Goal: Task Accomplishment & Management: Manage account settings

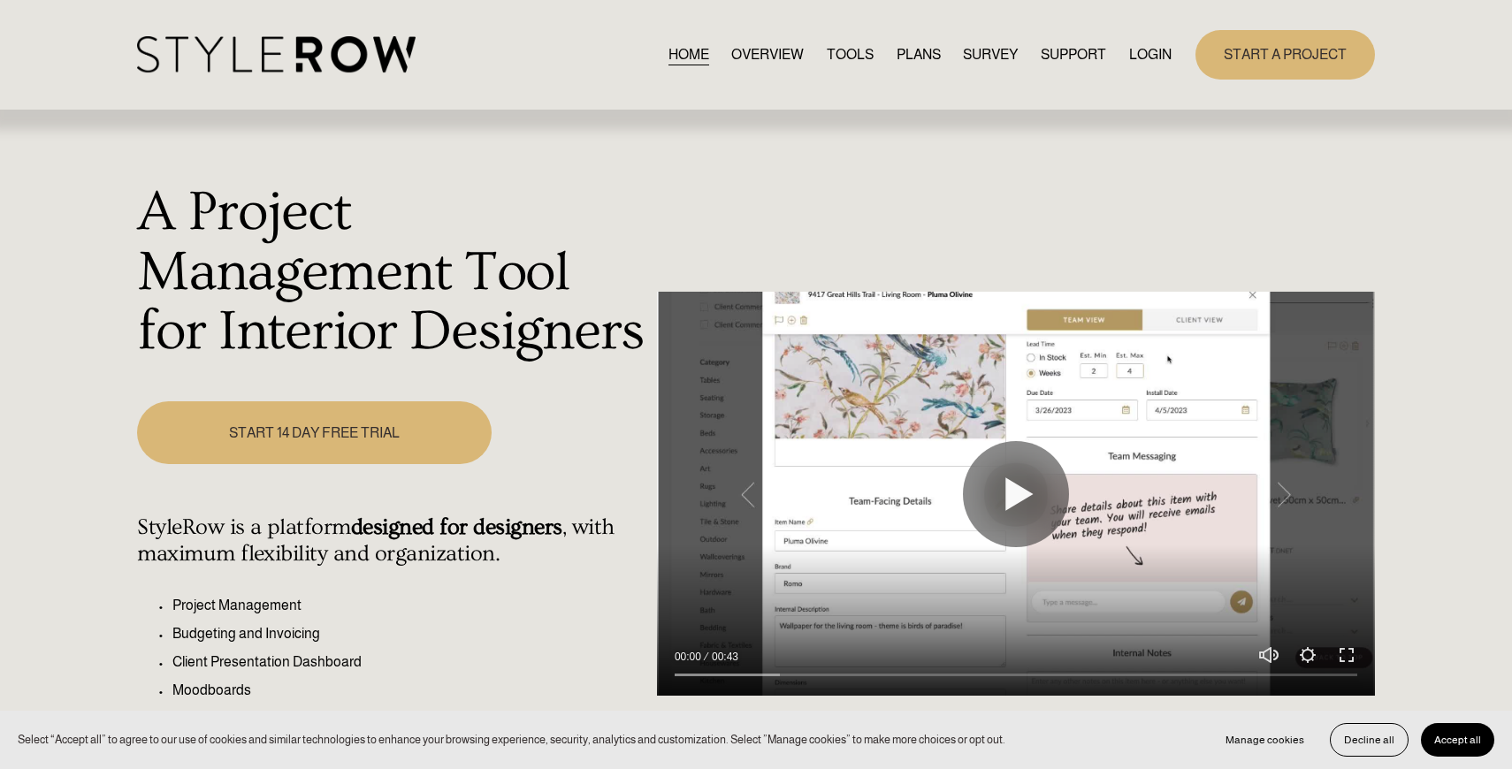
click at [1148, 53] on link "LOGIN" at bounding box center [1150, 54] width 42 height 24
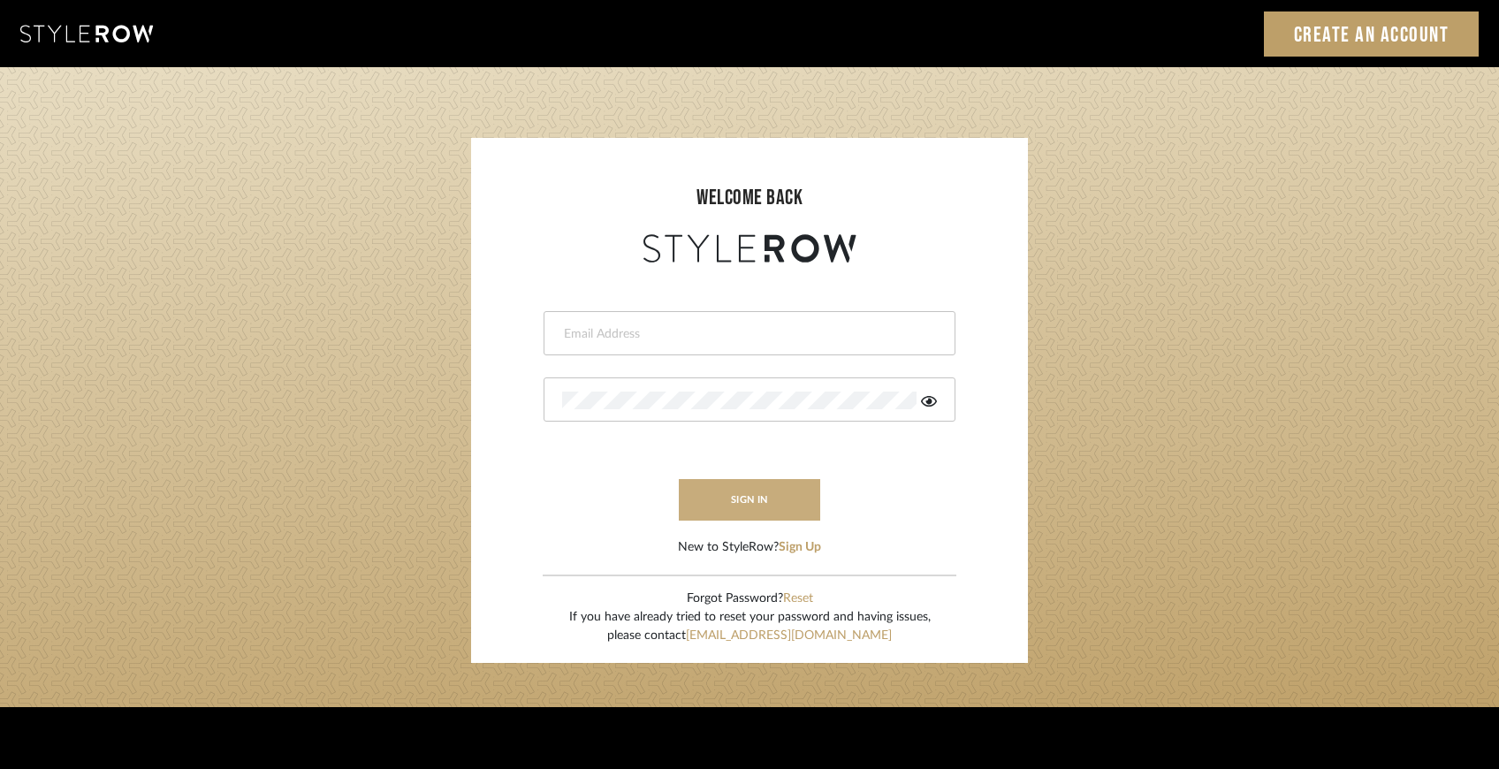
type input "ccarvalhodesigner@gmail.com"
click at [768, 492] on button "sign in" at bounding box center [749, 500] width 141 height 42
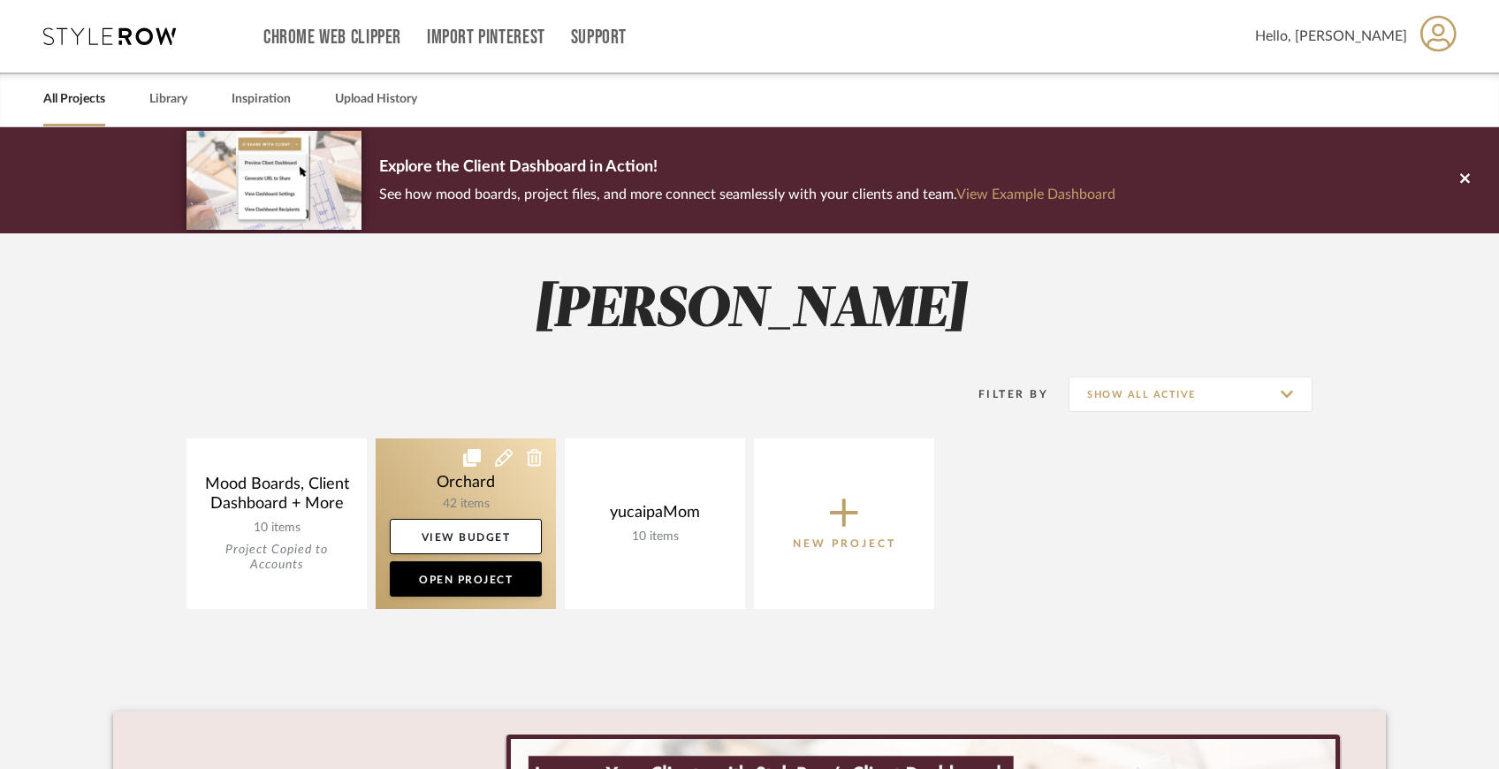
click at [501, 499] on link at bounding box center [466, 523] width 180 height 171
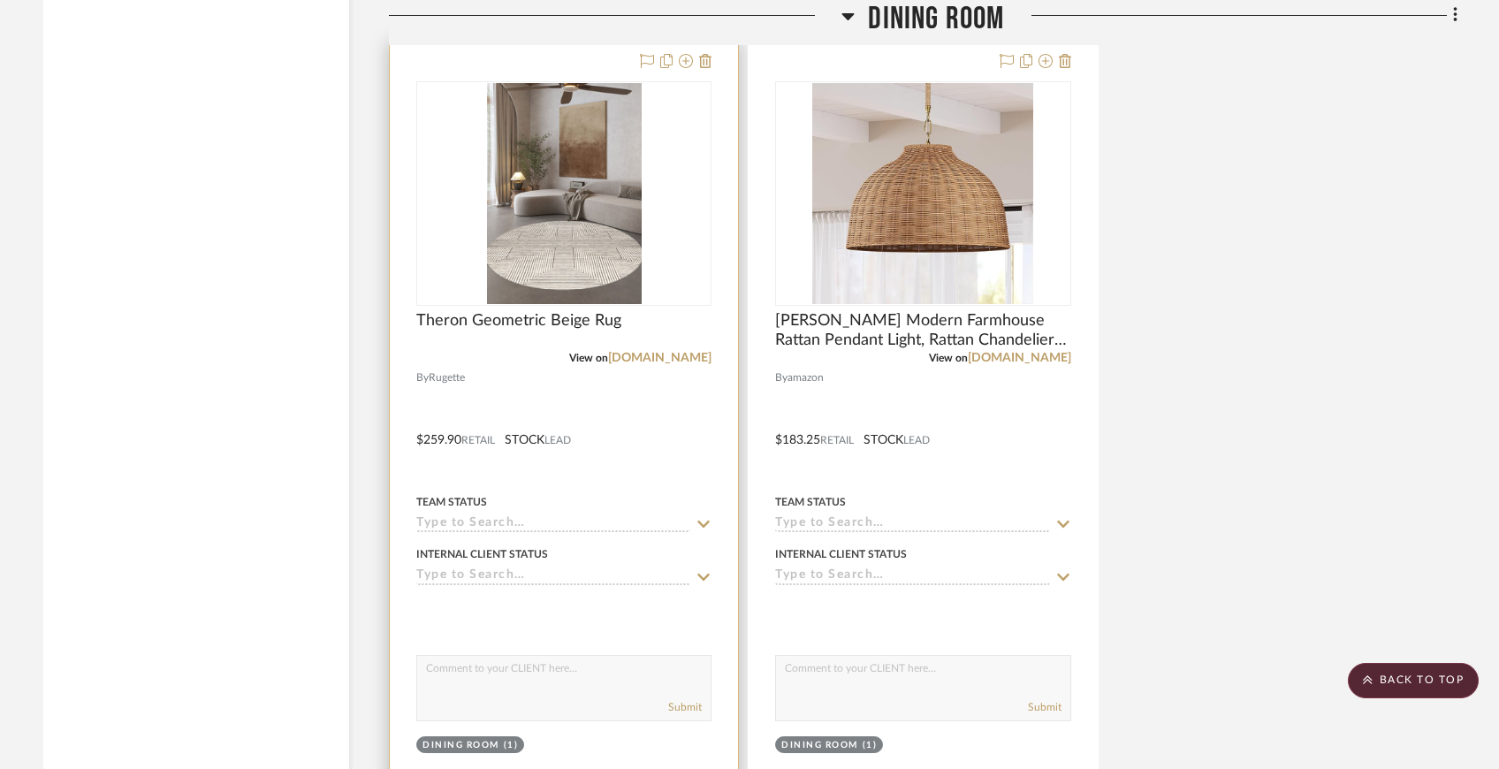
scroll to position [2821, 0]
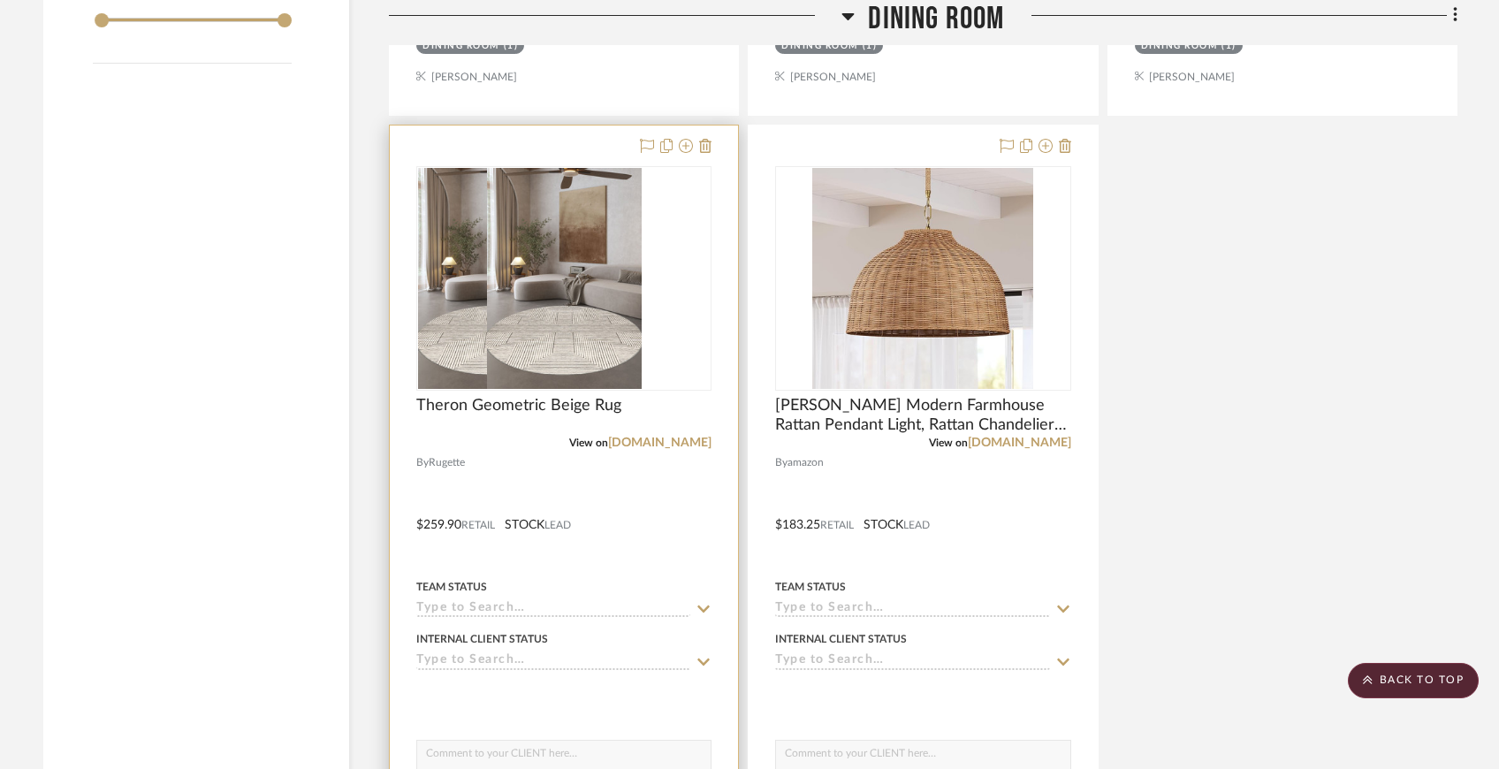
click at [720, 484] on div at bounding box center [564, 512] width 348 height 773
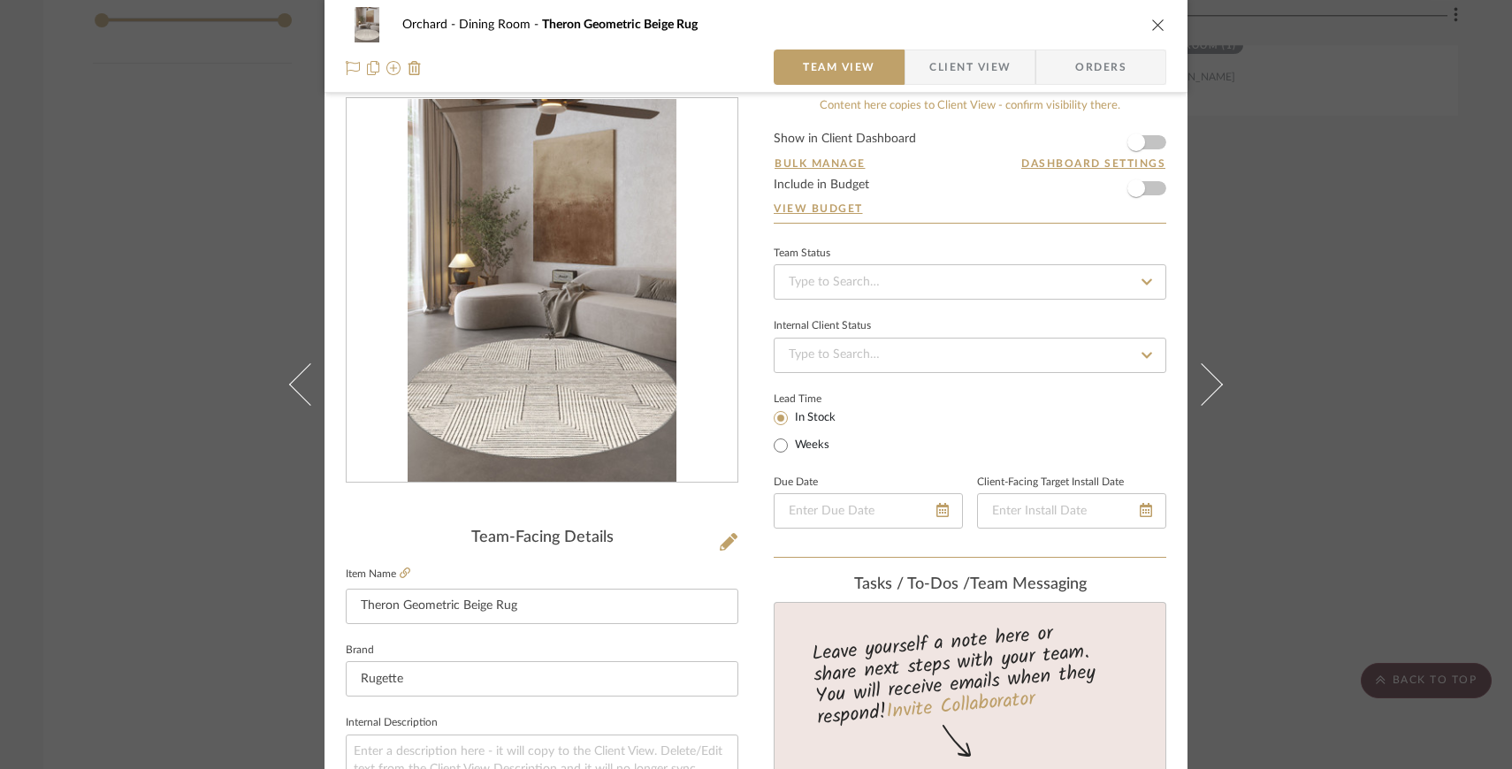
scroll to position [0, 0]
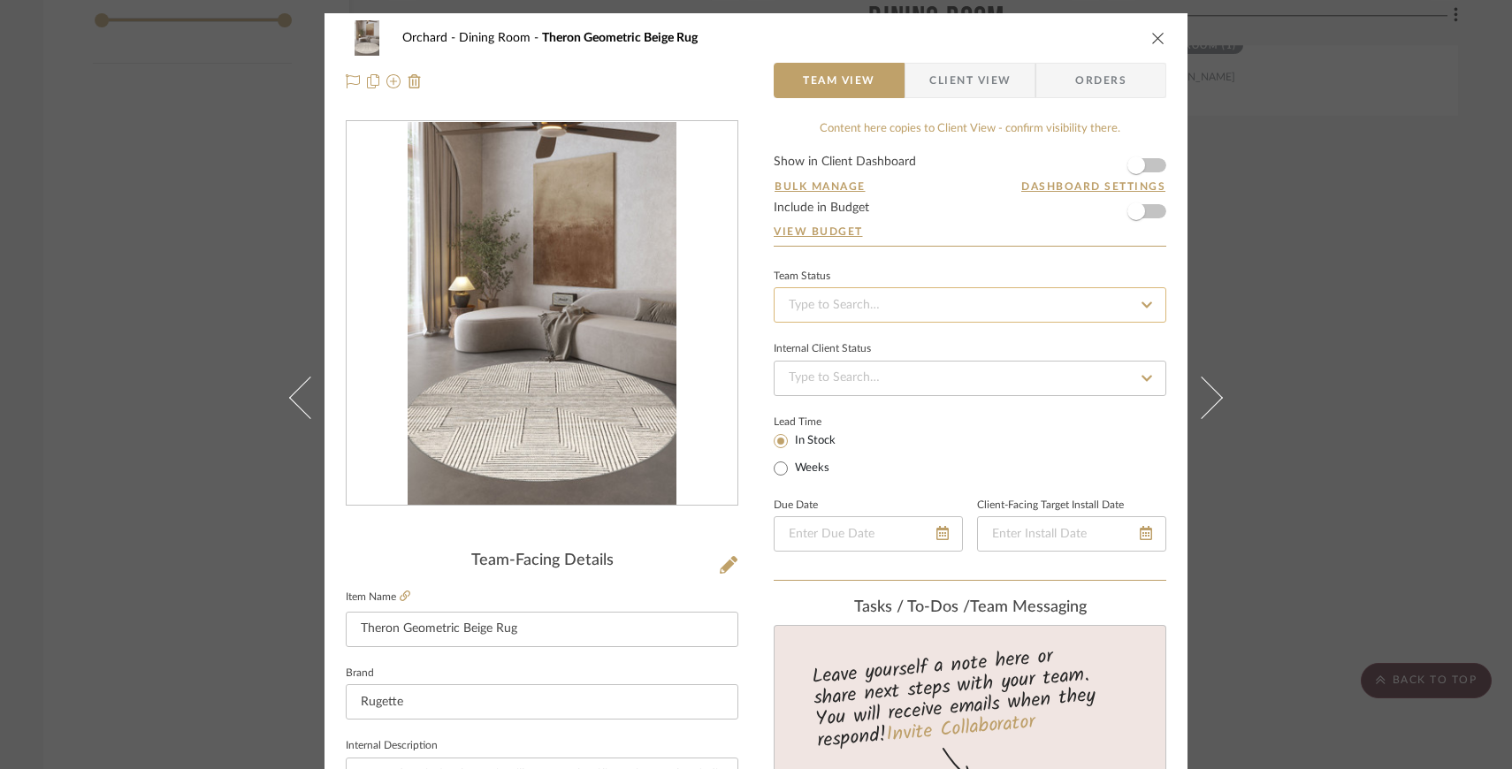
click at [886, 309] on input at bounding box center [969, 304] width 392 height 35
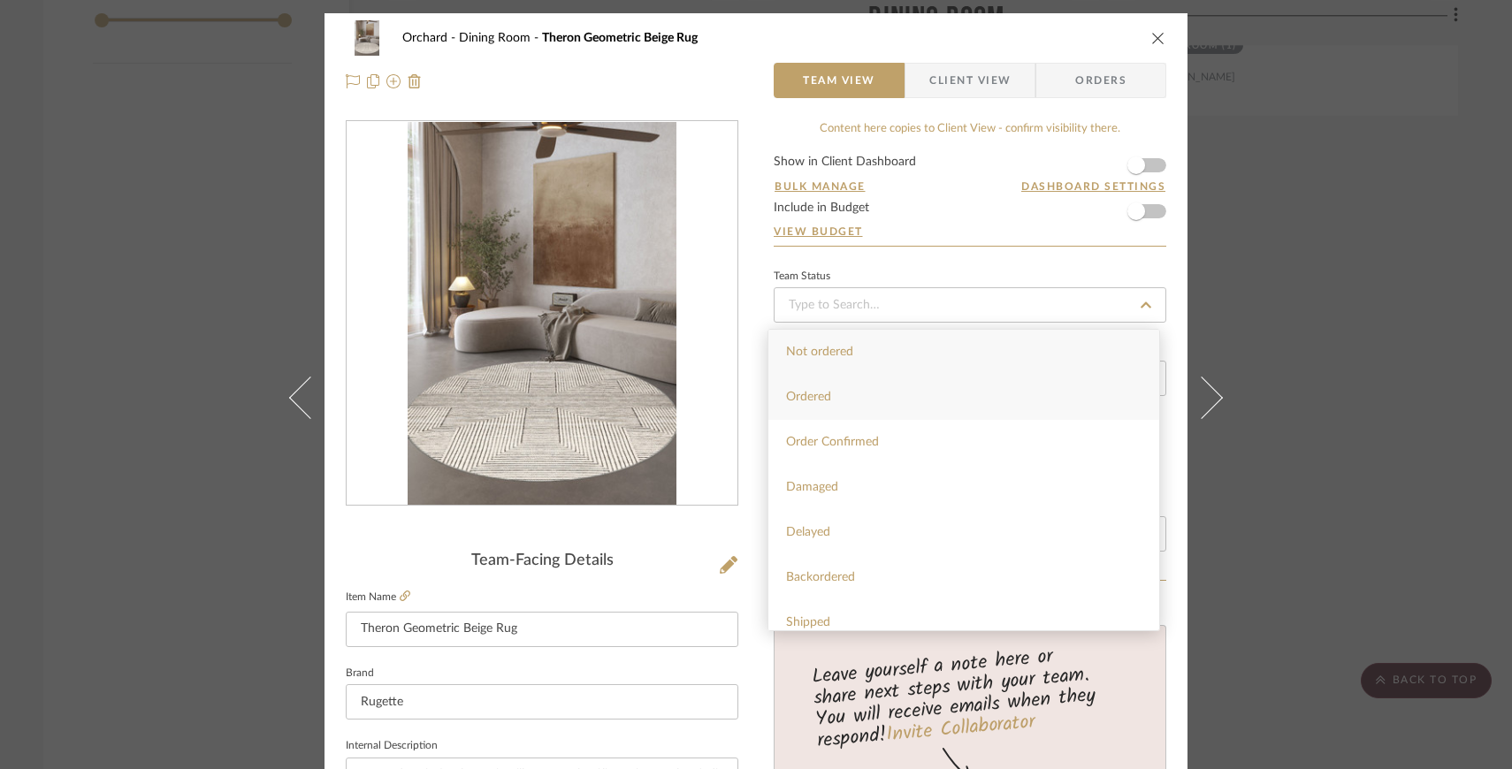
click at [908, 402] on div "Ordered" at bounding box center [963, 397] width 391 height 45
type input "[DATE]"
type input "Ordered"
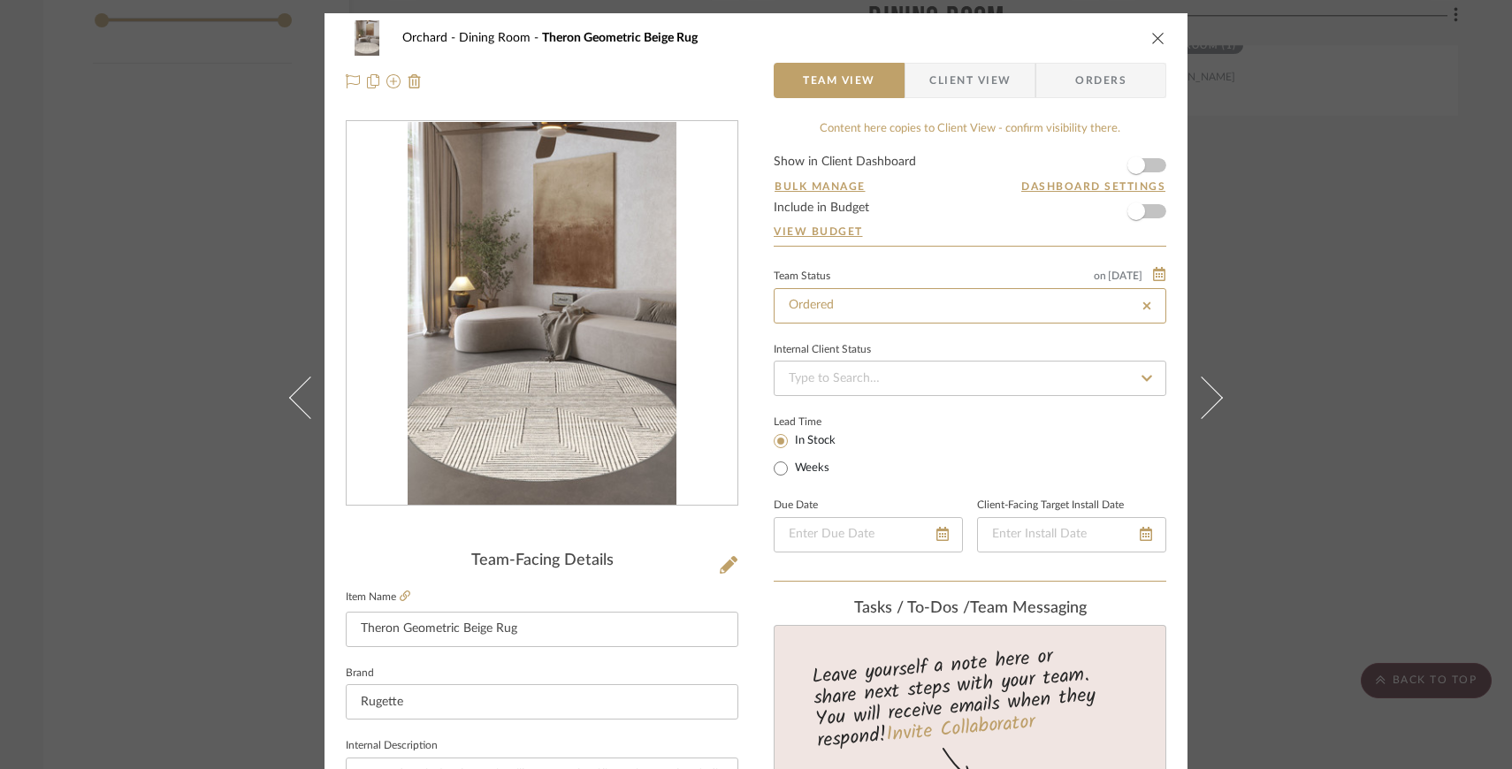
type input "[DATE]"
type input "Ordered"
click at [753, 103] on div "Orchard Dining Room Theron Geometric Beige Rug Team View Client View Orders" at bounding box center [755, 59] width 863 height 93
click at [963, 96] on span "Client View" at bounding box center [969, 80] width 81 height 35
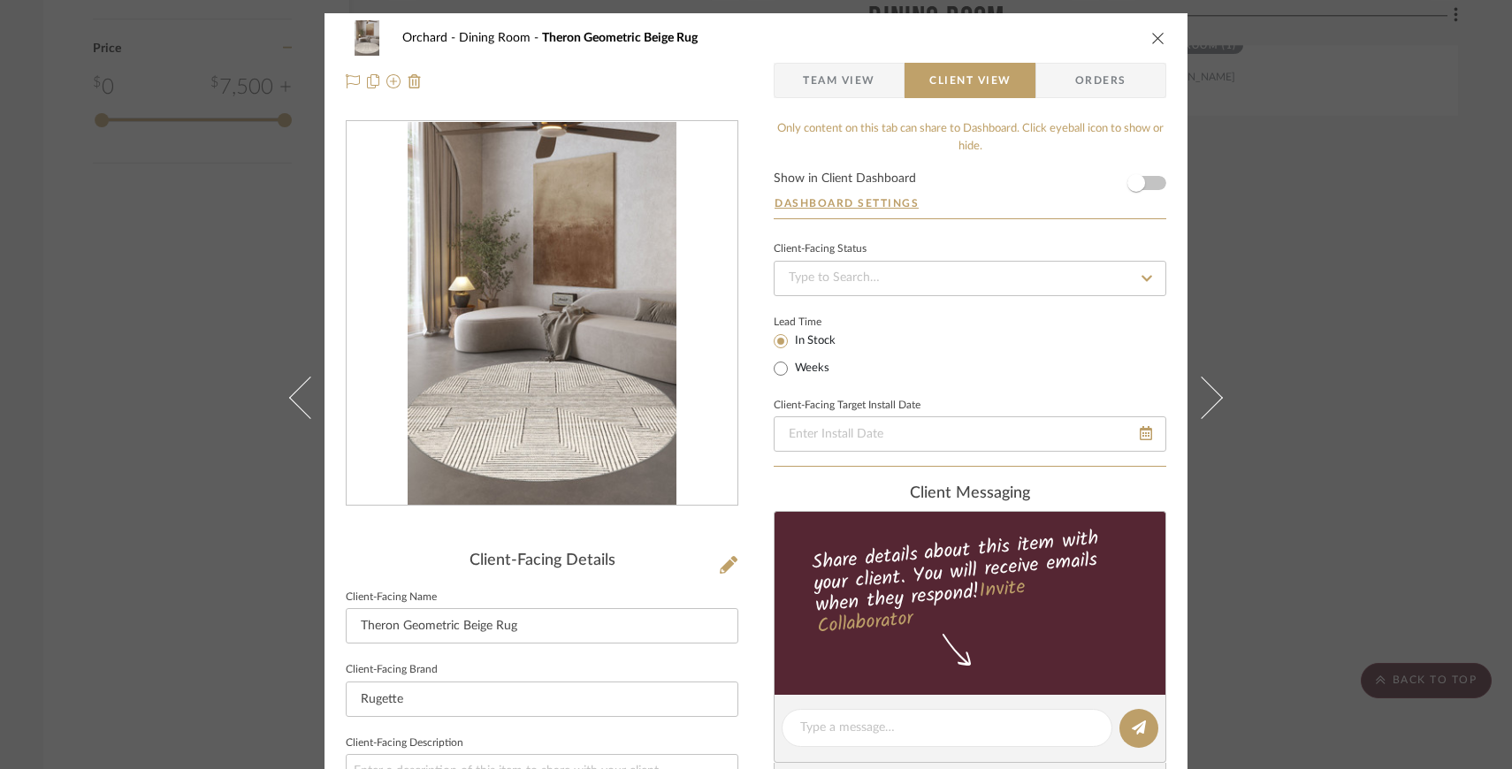
click at [838, 68] on span "Team View" at bounding box center [839, 80] width 72 height 35
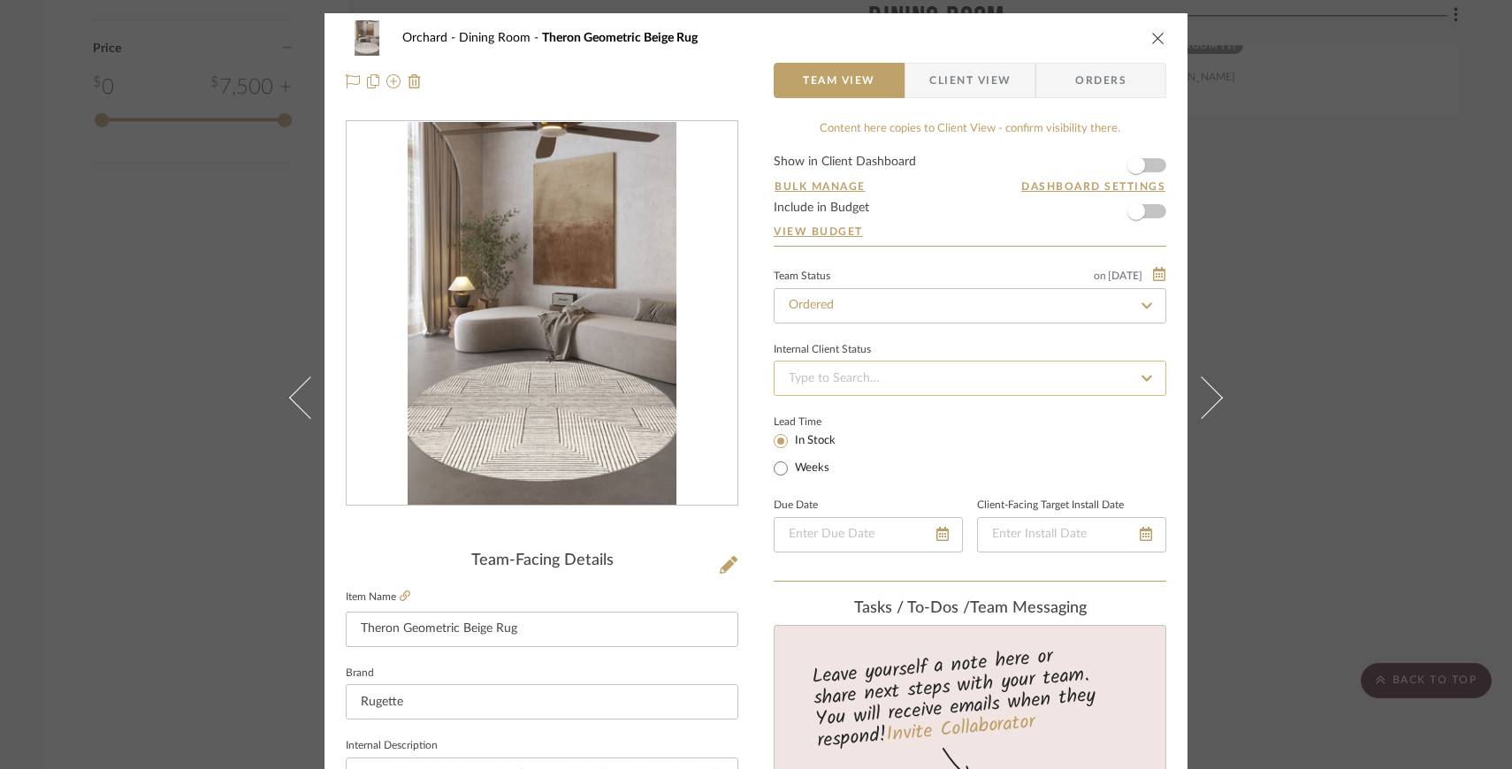
click at [971, 385] on input at bounding box center [969, 378] width 392 height 35
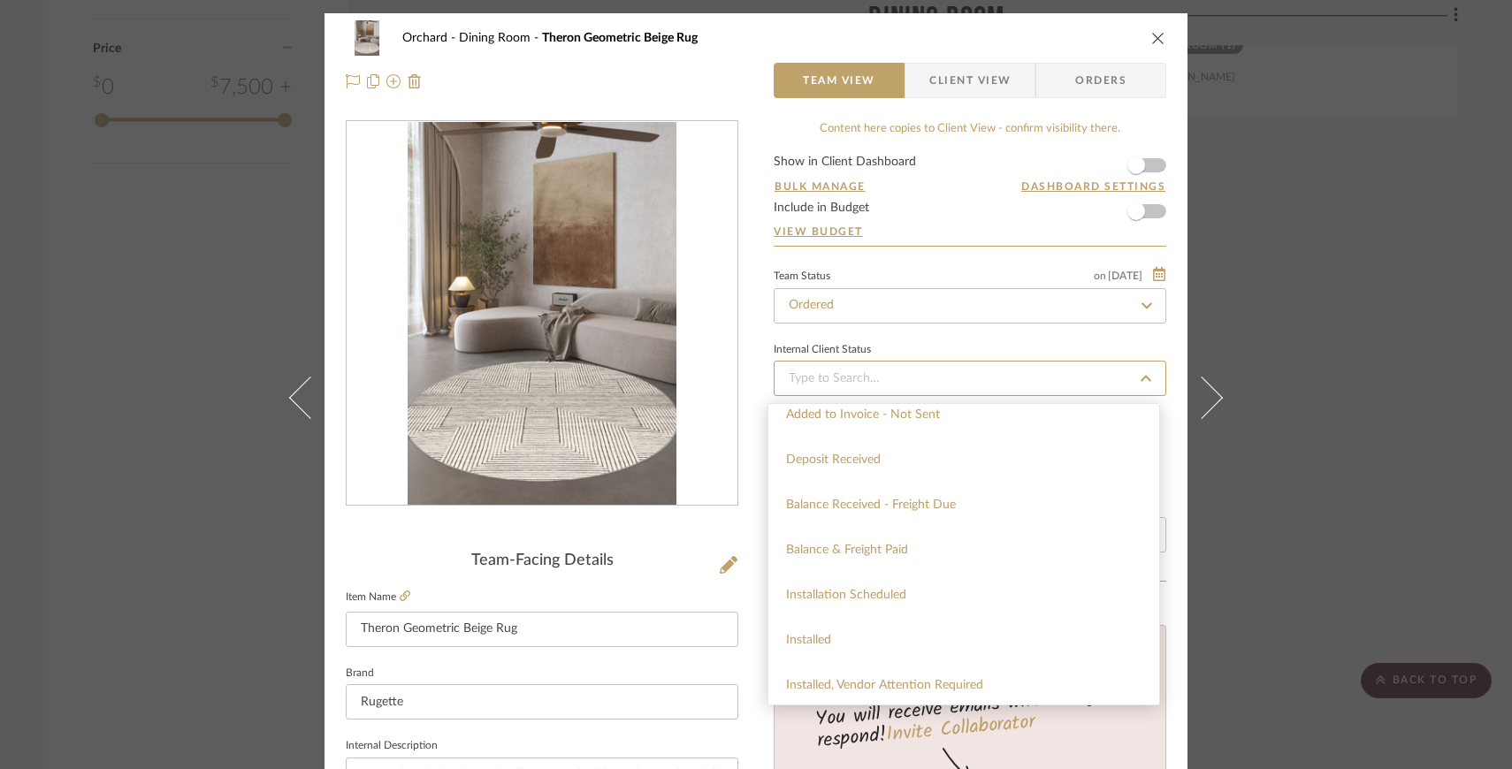
scroll to position [286, 0]
click at [991, 590] on div "Balance & Freight Paid" at bounding box center [963, 591] width 391 height 45
type input "[DATE]"
type input "Balance & Freight Paid"
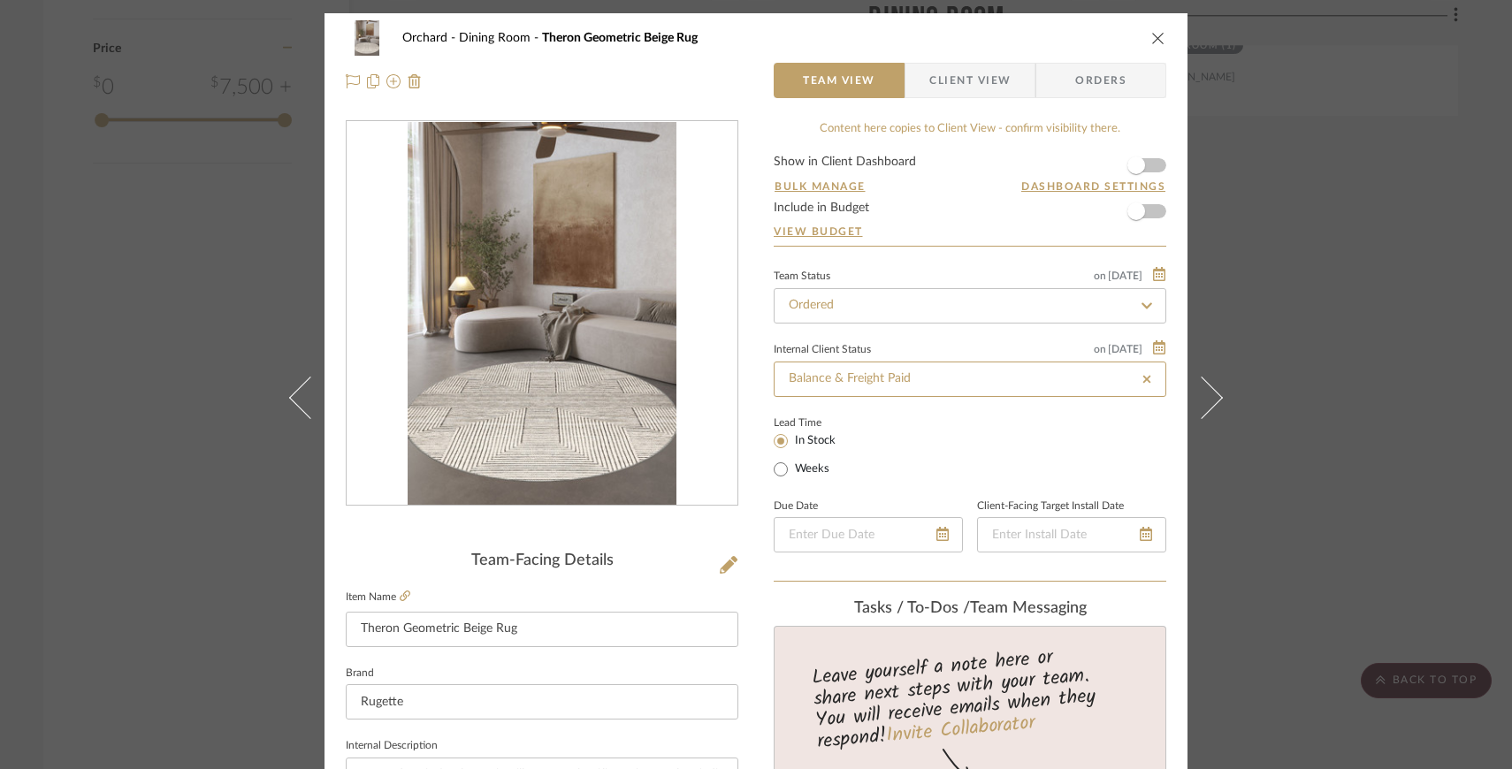
type input "[DATE]"
type input "Balance & Freight Paid"
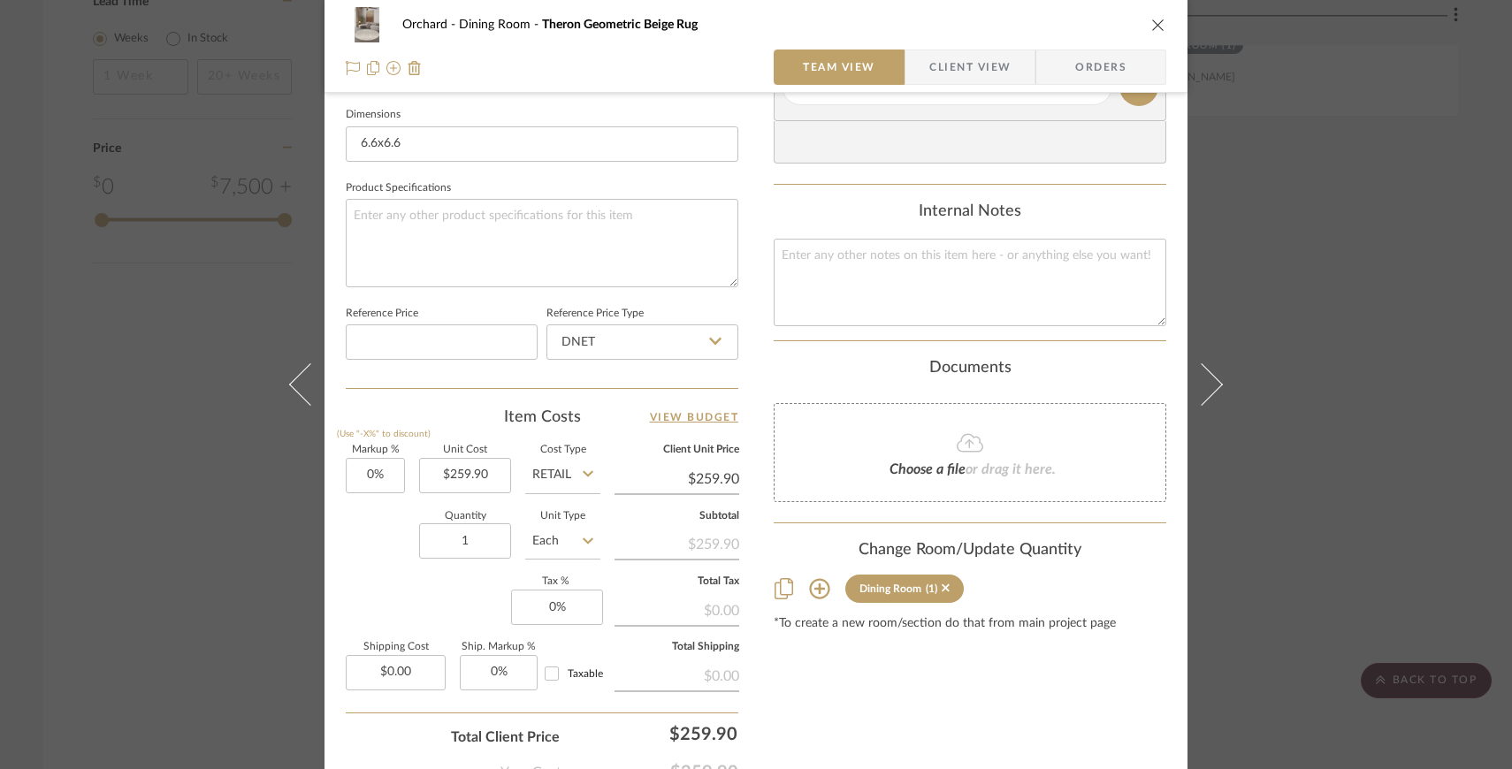
scroll to position [839, 0]
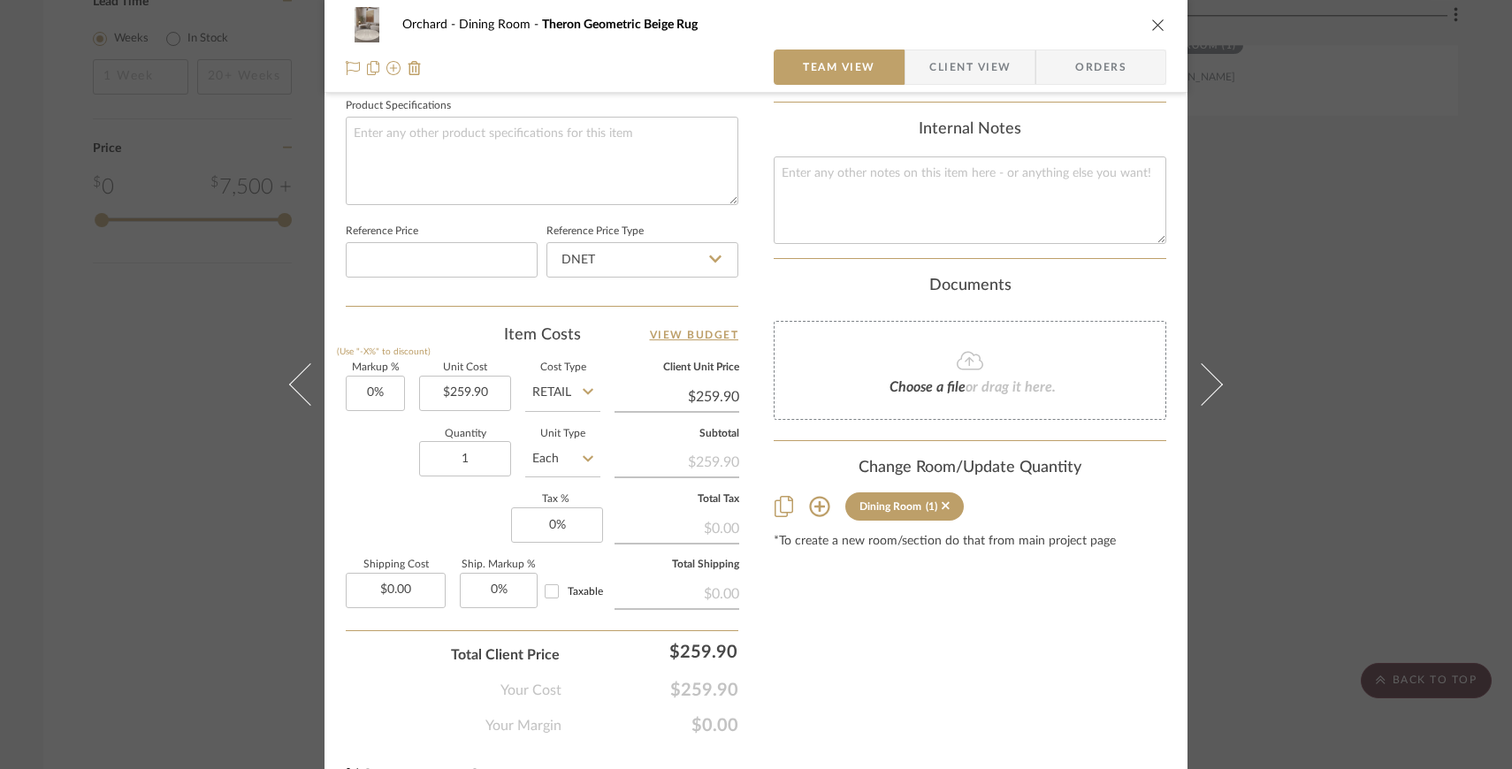
click at [1156, 26] on icon "close" at bounding box center [1158, 25] width 14 height 14
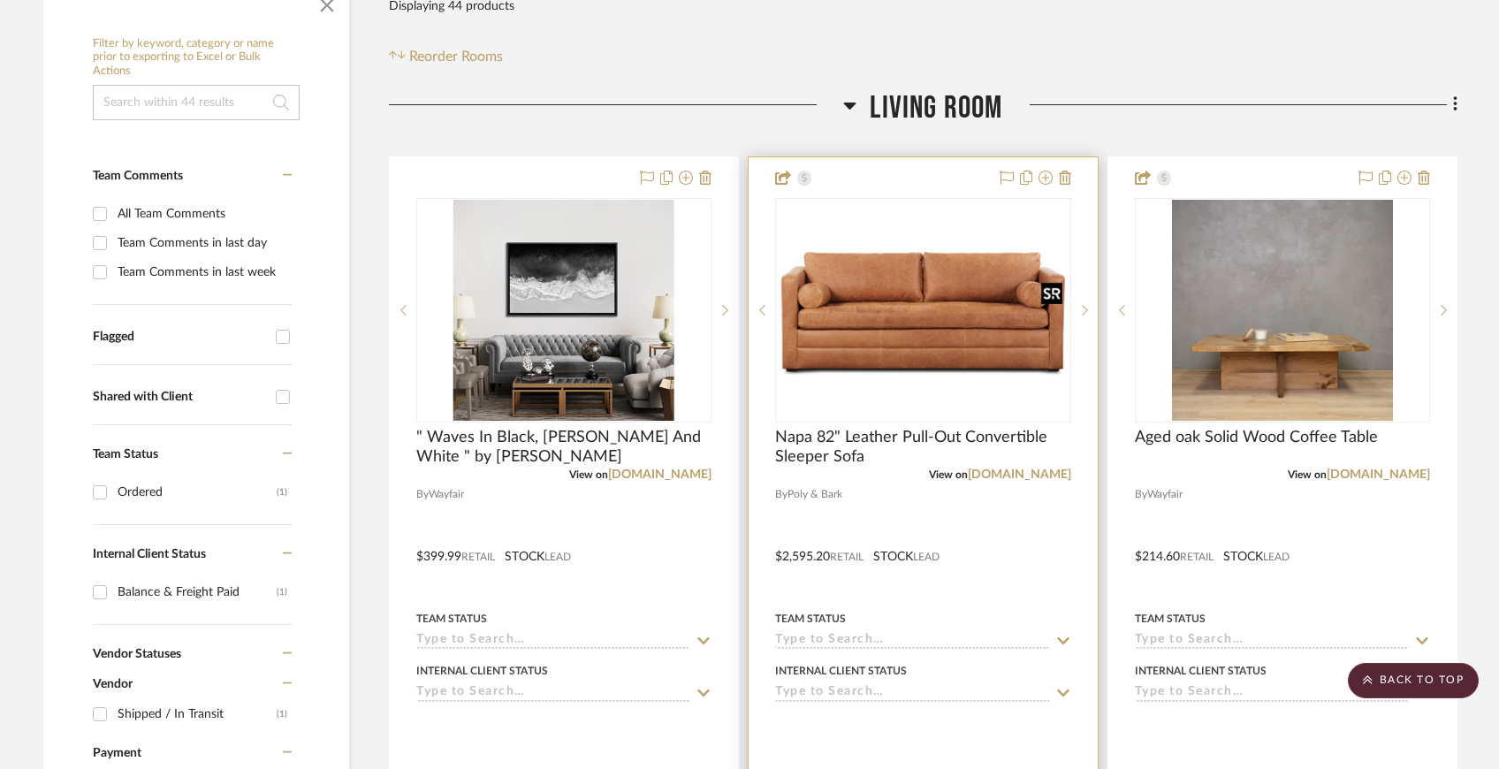
scroll to position [332, 0]
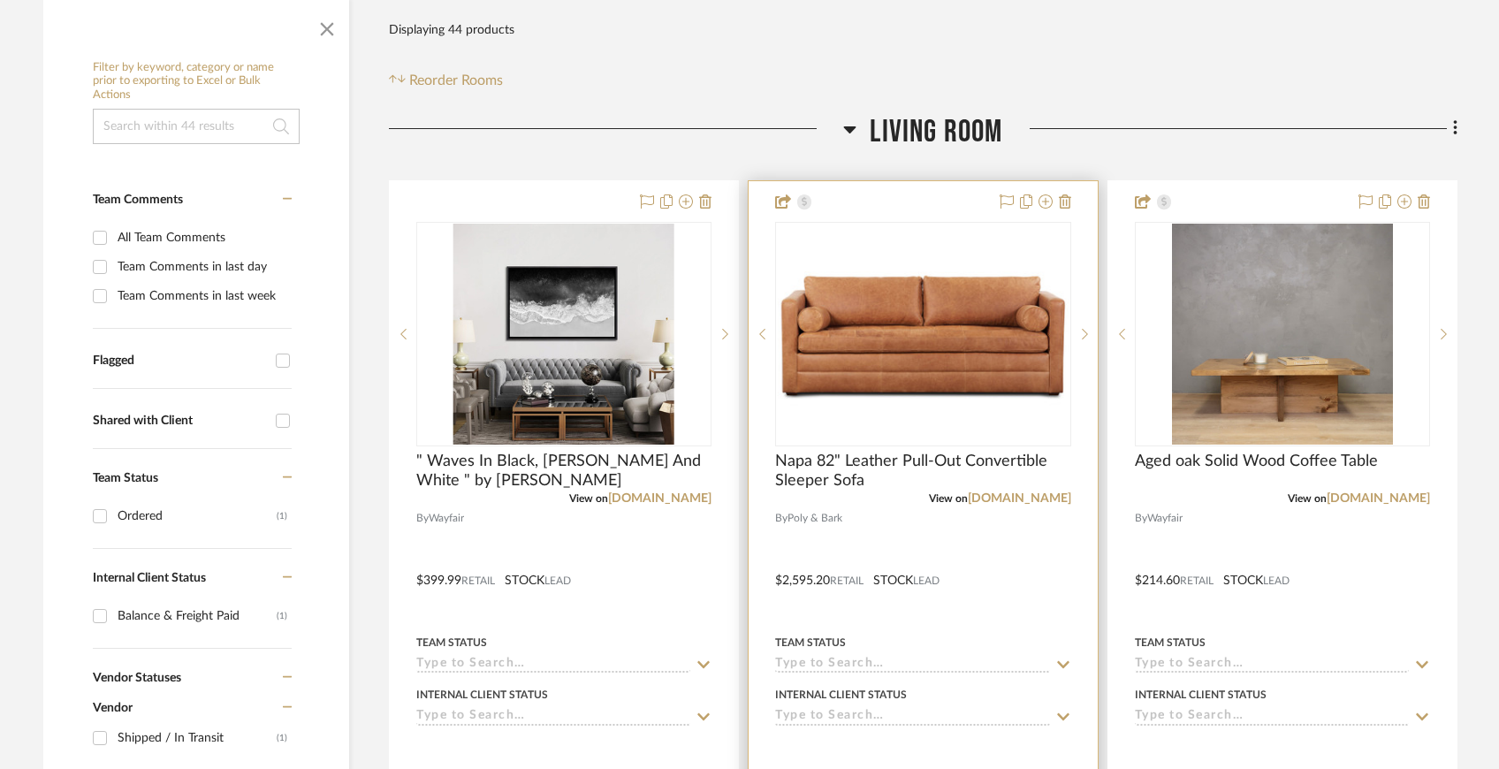
click at [1057, 576] on div at bounding box center [923, 567] width 348 height 773
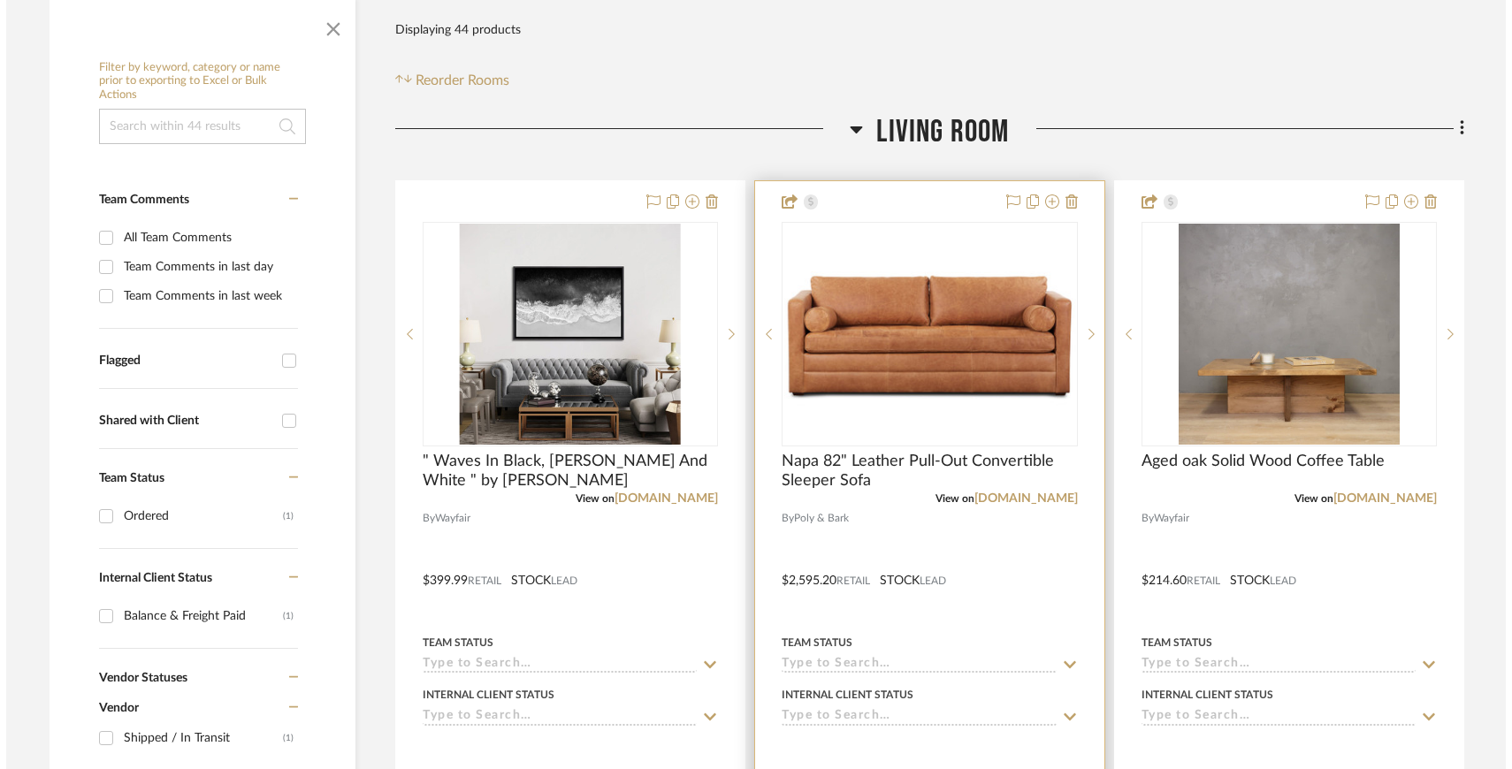
scroll to position [0, 0]
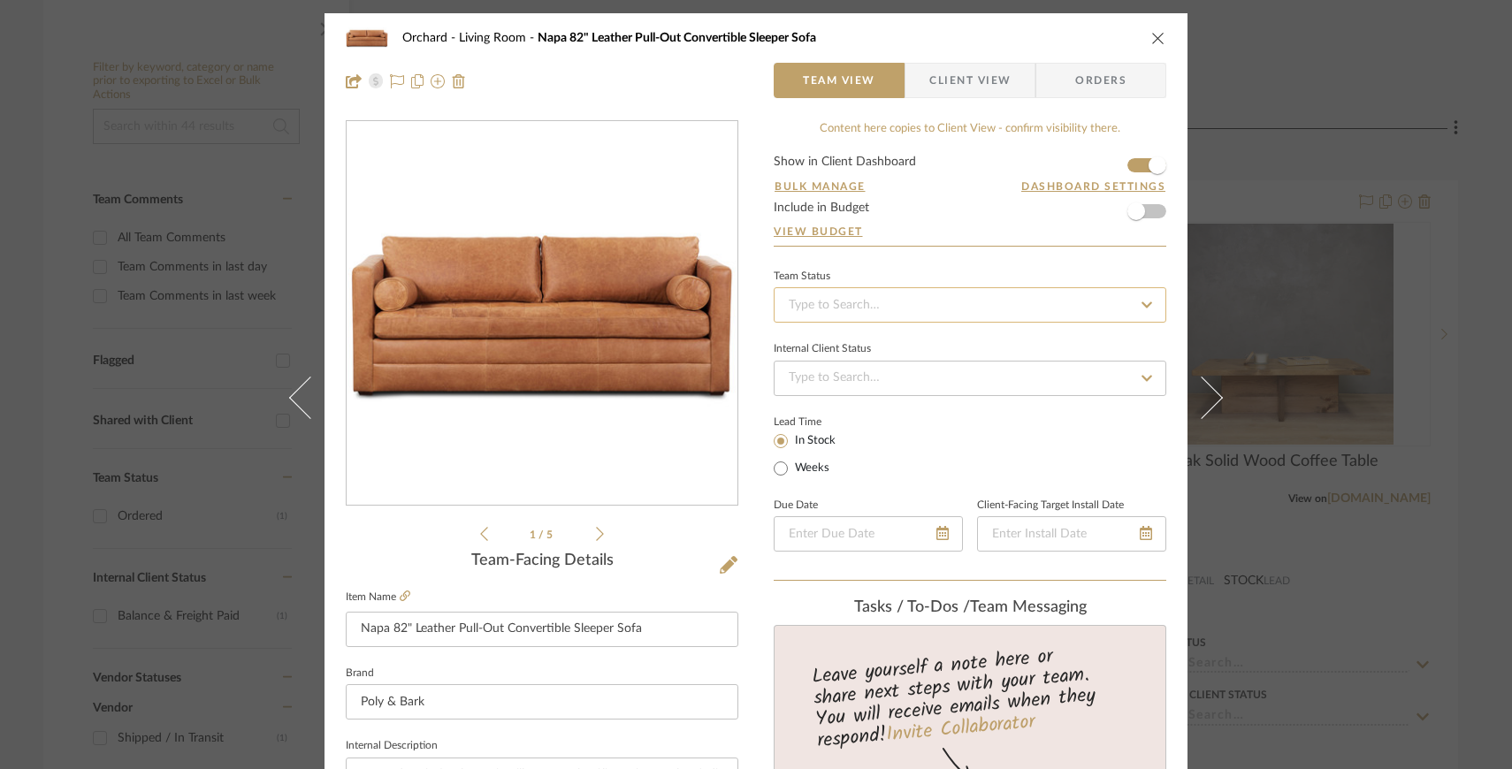
click at [1039, 305] on input at bounding box center [969, 304] width 392 height 35
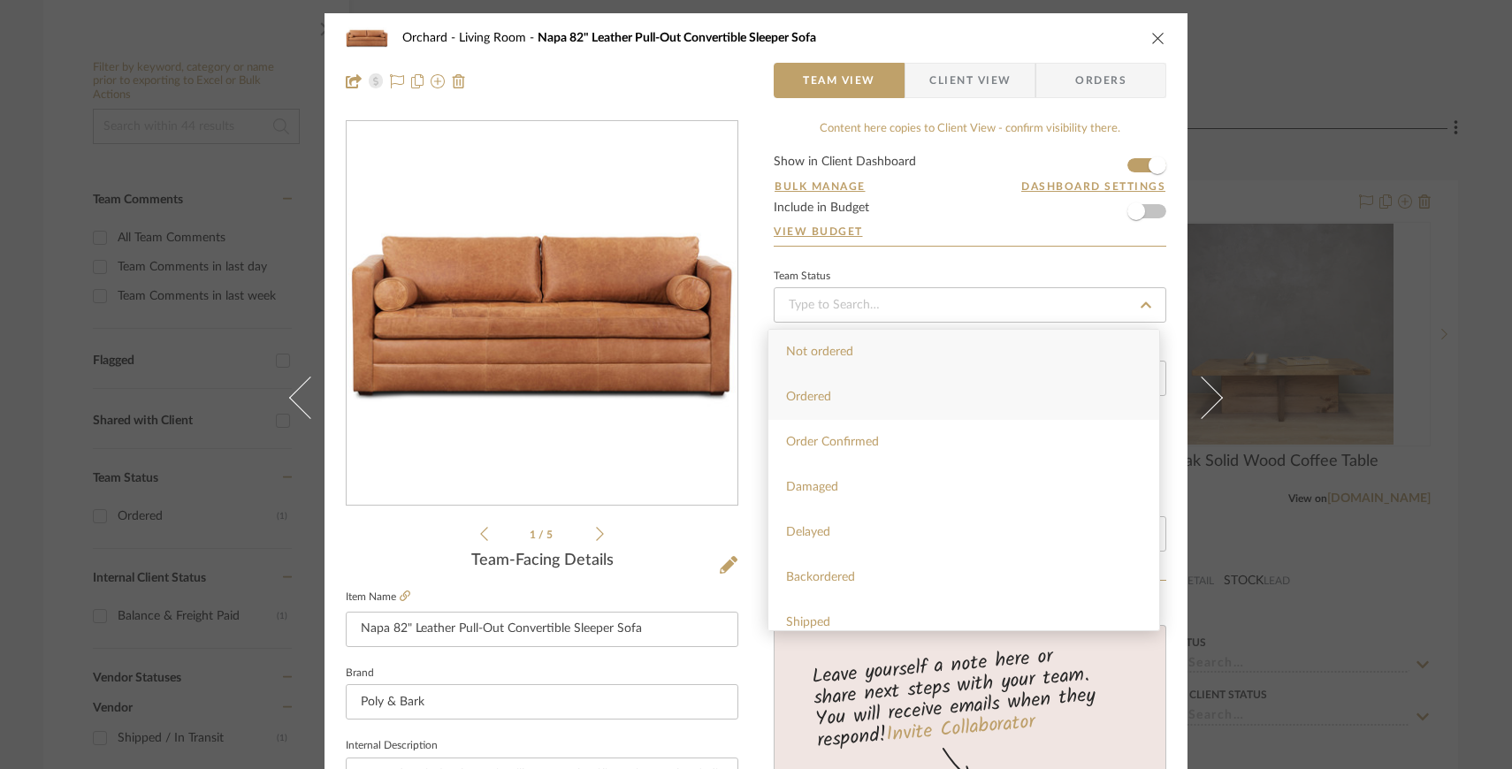
click at [1009, 389] on div "Ordered" at bounding box center [963, 397] width 391 height 45
type input "[DATE]"
type input "Ordered"
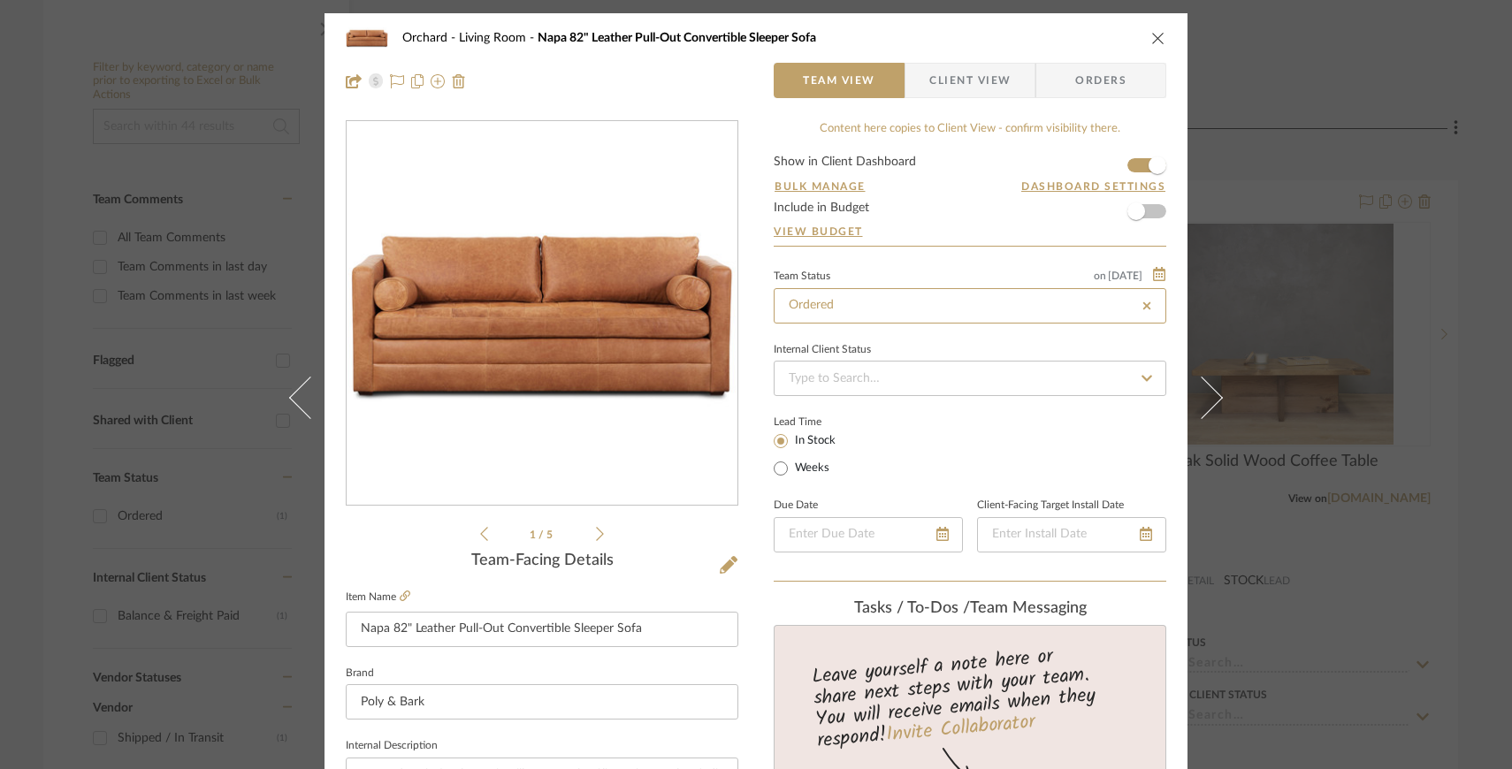
type input "[DATE]"
type input "Ordered"
click at [1024, 379] on input at bounding box center [969, 378] width 392 height 35
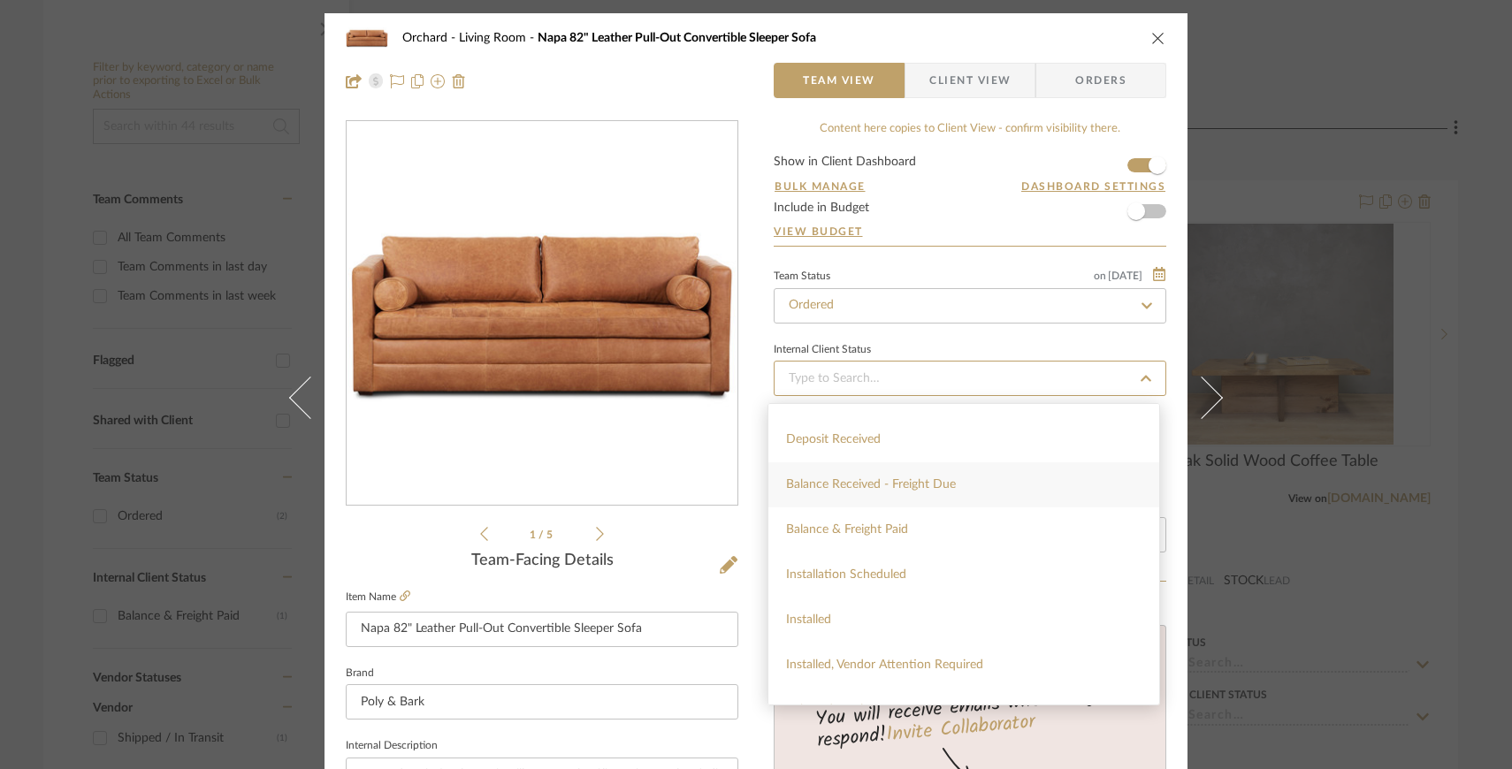
scroll to position [363, 0]
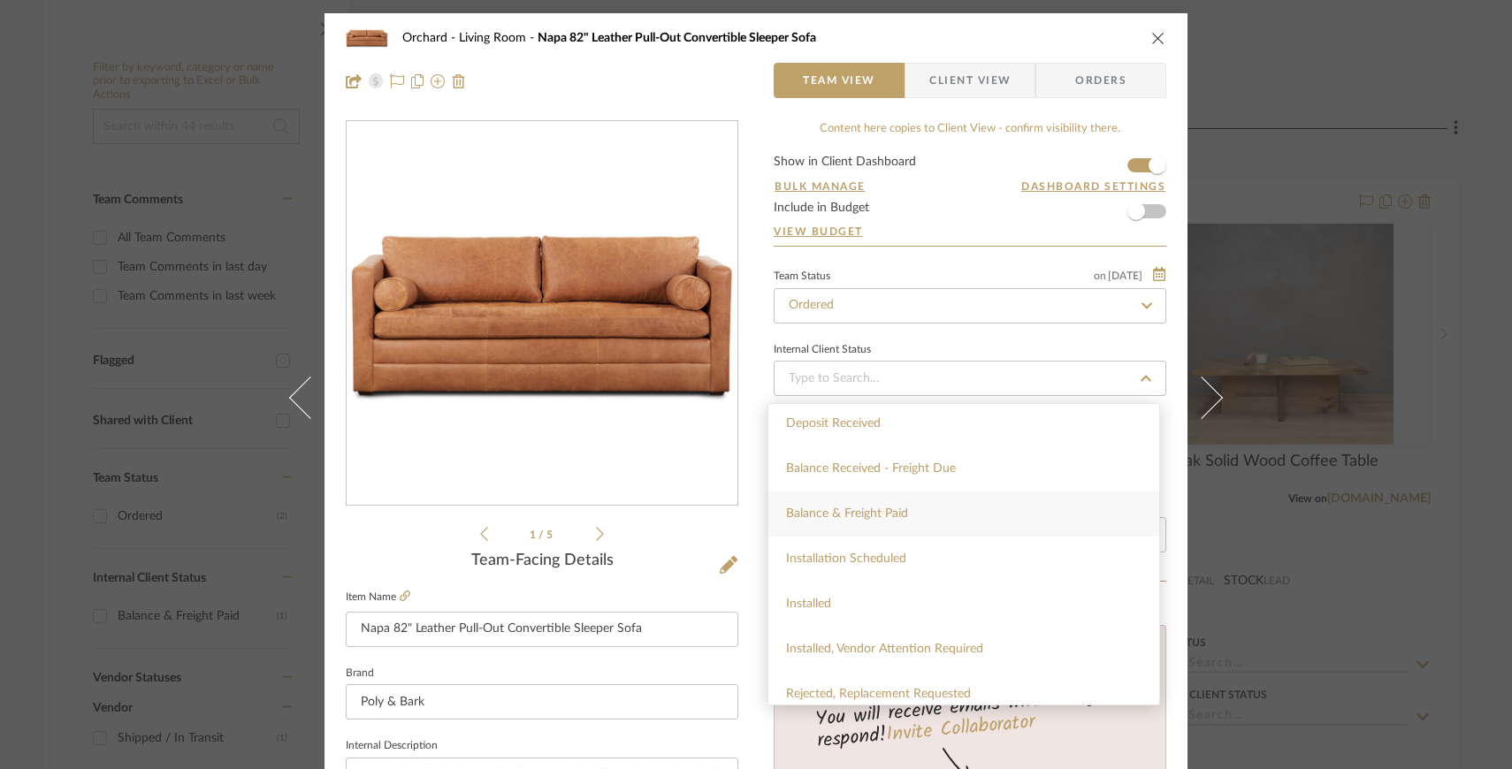
click at [994, 523] on div "Balance & Freight Paid" at bounding box center [963, 513] width 391 height 45
type input "9/19/2025"
type input "Balance & Freight Paid"
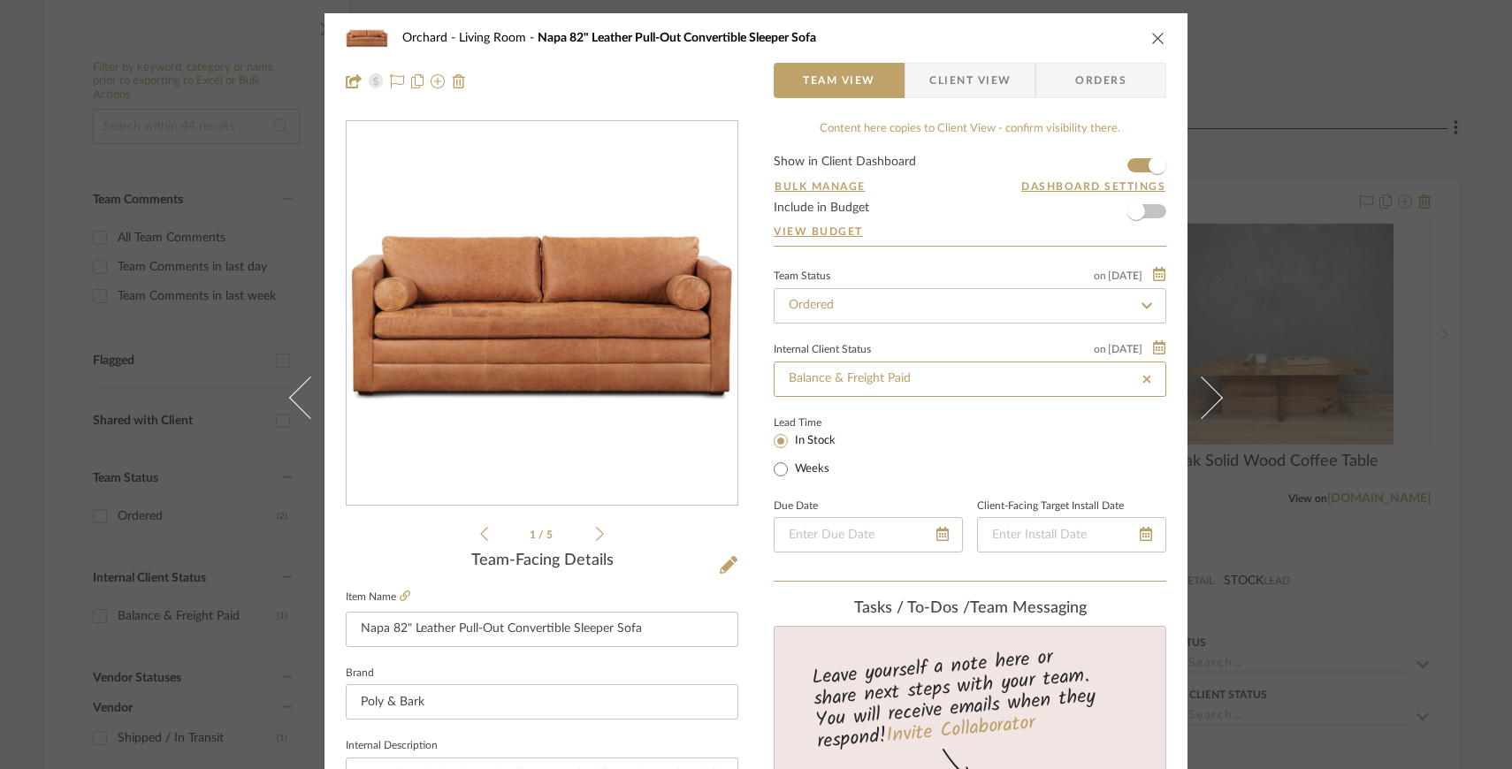
type input "[DATE]"
type input "Balance & Freight Paid"
click at [1153, 282] on fa-icon at bounding box center [1159, 275] width 12 height 14
click at [1043, 412] on span "17" at bounding box center [1037, 414] width 21 height 21
type input "[DATE]"
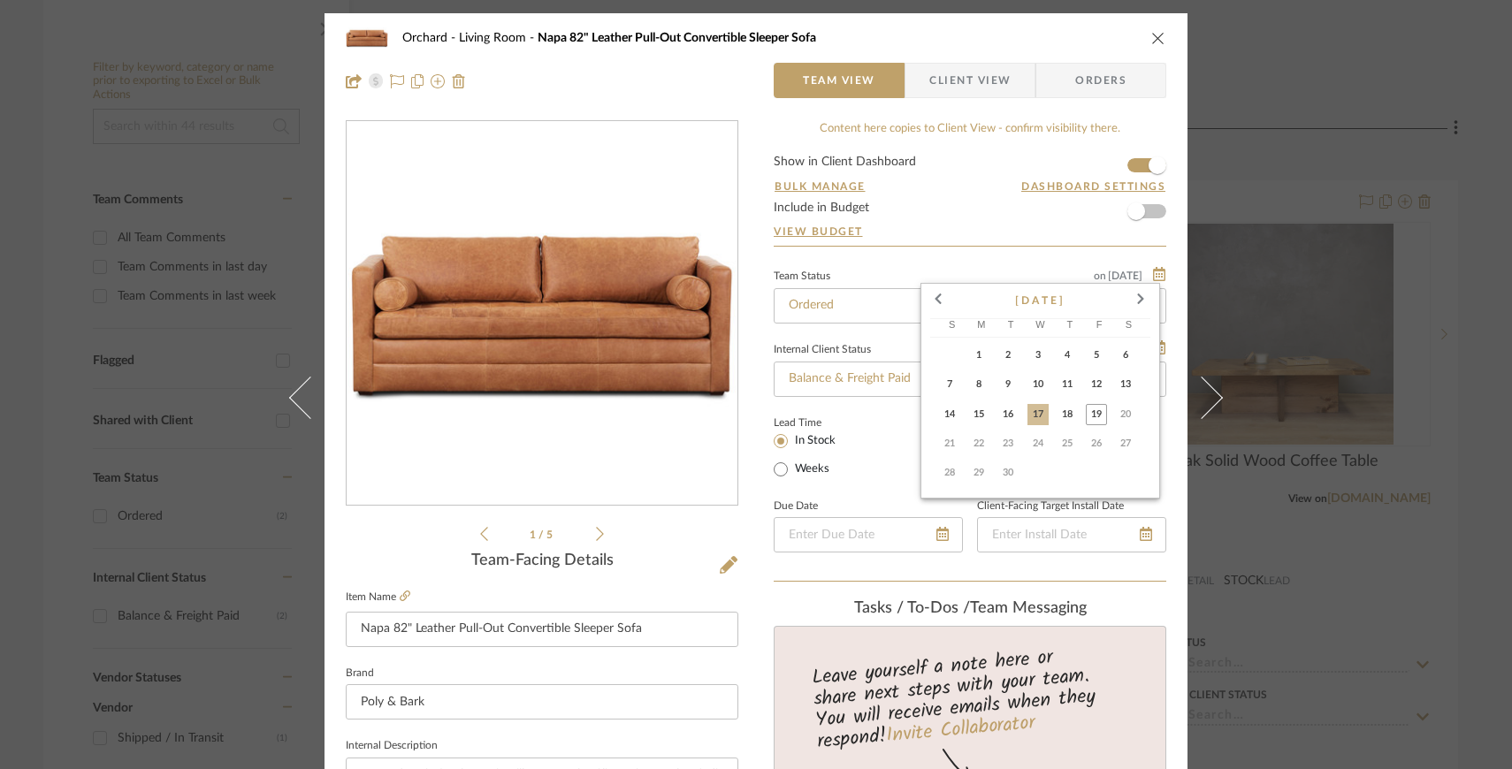
type input "[DATE]"
click at [1153, 350] on icon at bounding box center [1159, 347] width 12 height 14
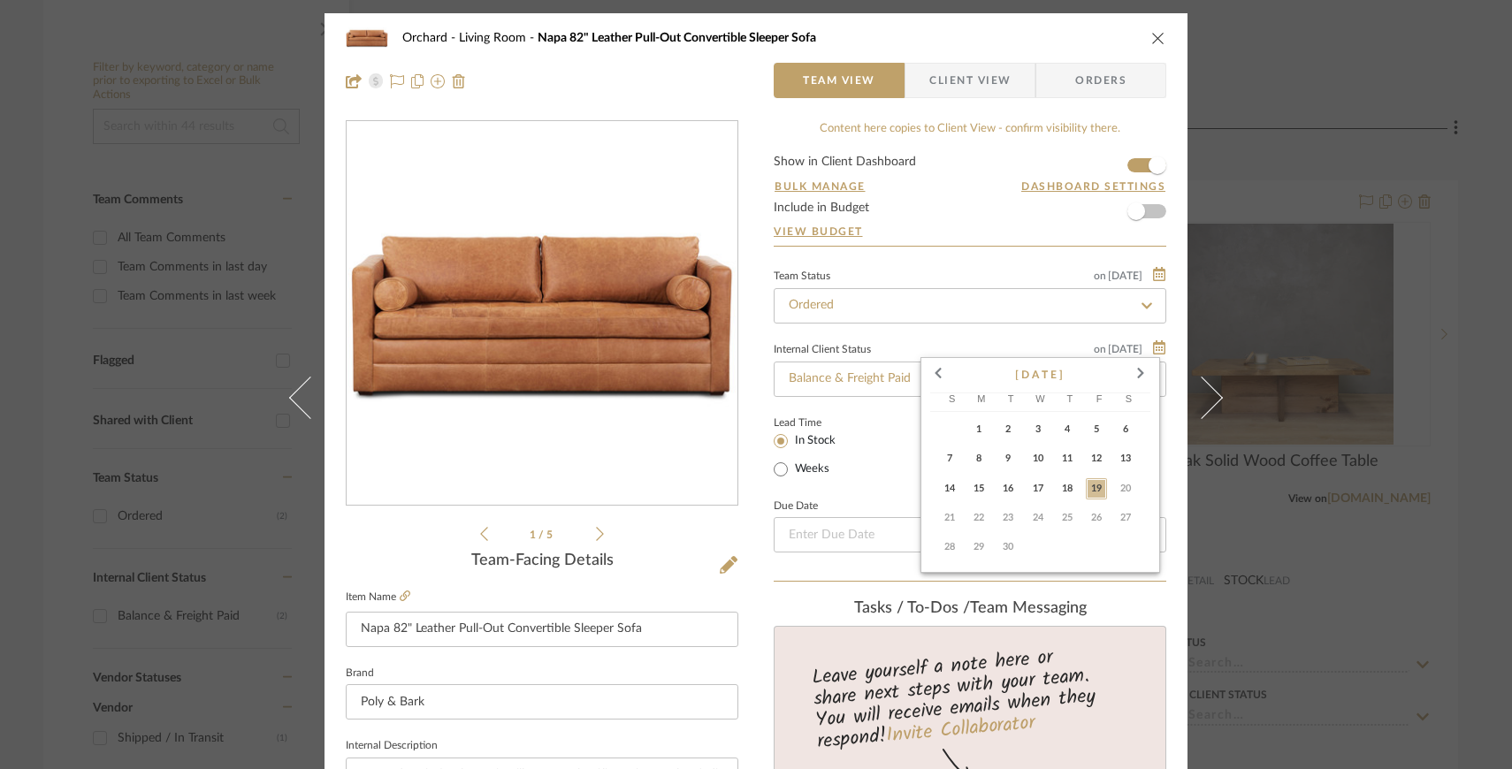
click at [1040, 477] on button "17" at bounding box center [1039, 490] width 29 height 29
type input "[DATE]"
click at [1040, 451] on div "Lead Time In Stock Weeks" at bounding box center [969, 445] width 392 height 69
click at [1154, 38] on icon "close" at bounding box center [1158, 38] width 14 height 14
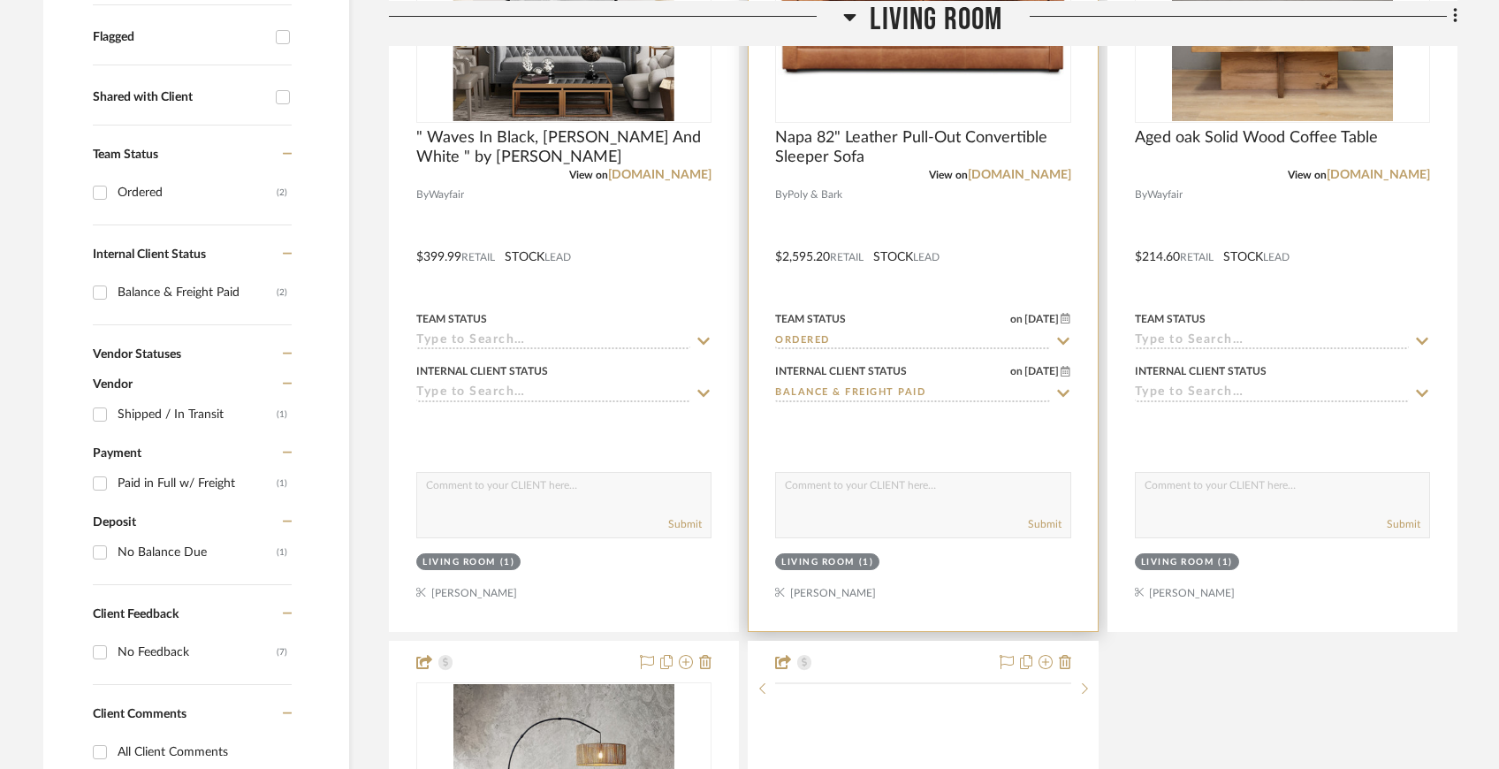
scroll to position [741, 0]
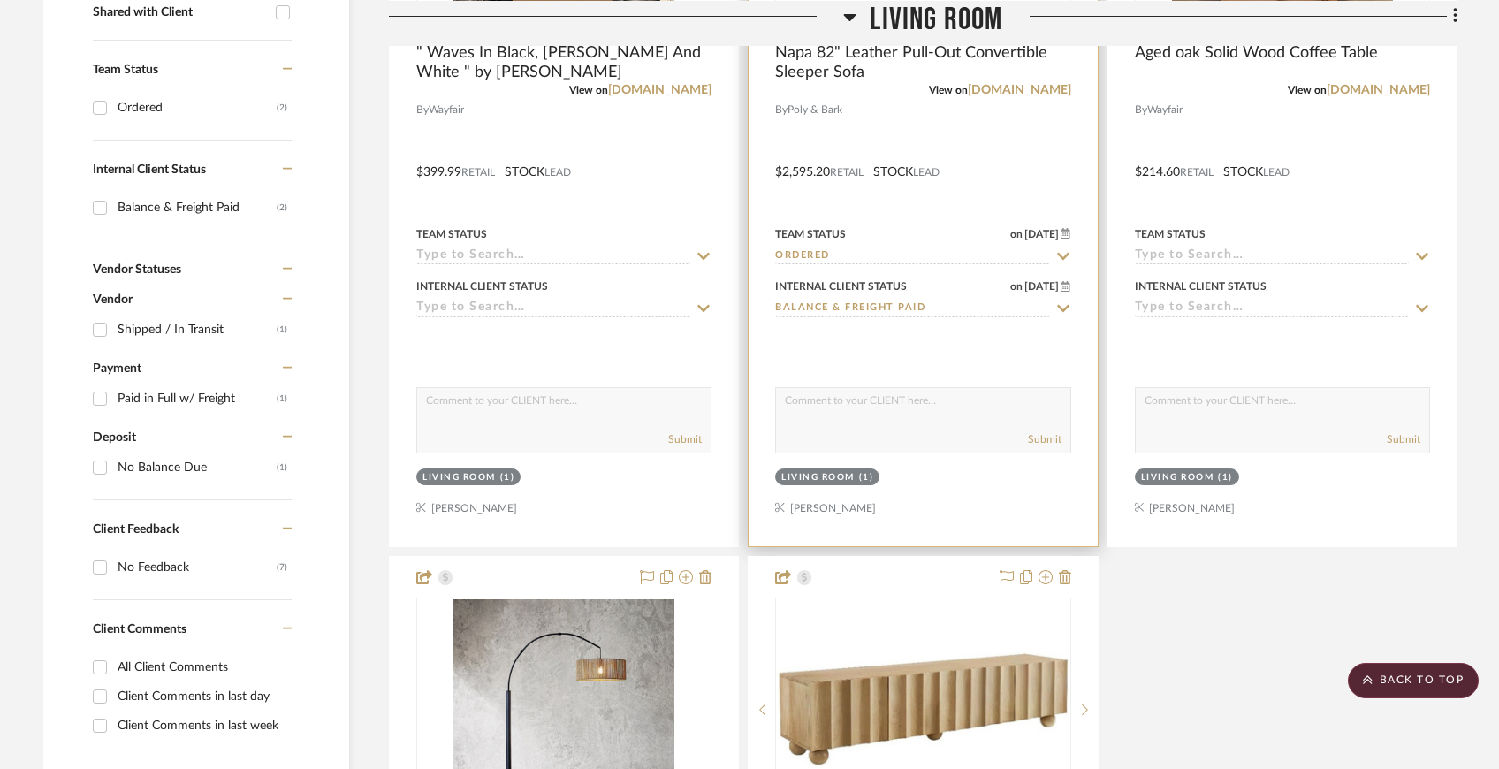
click at [1063, 311] on icon at bounding box center [1063, 308] width 12 height 7
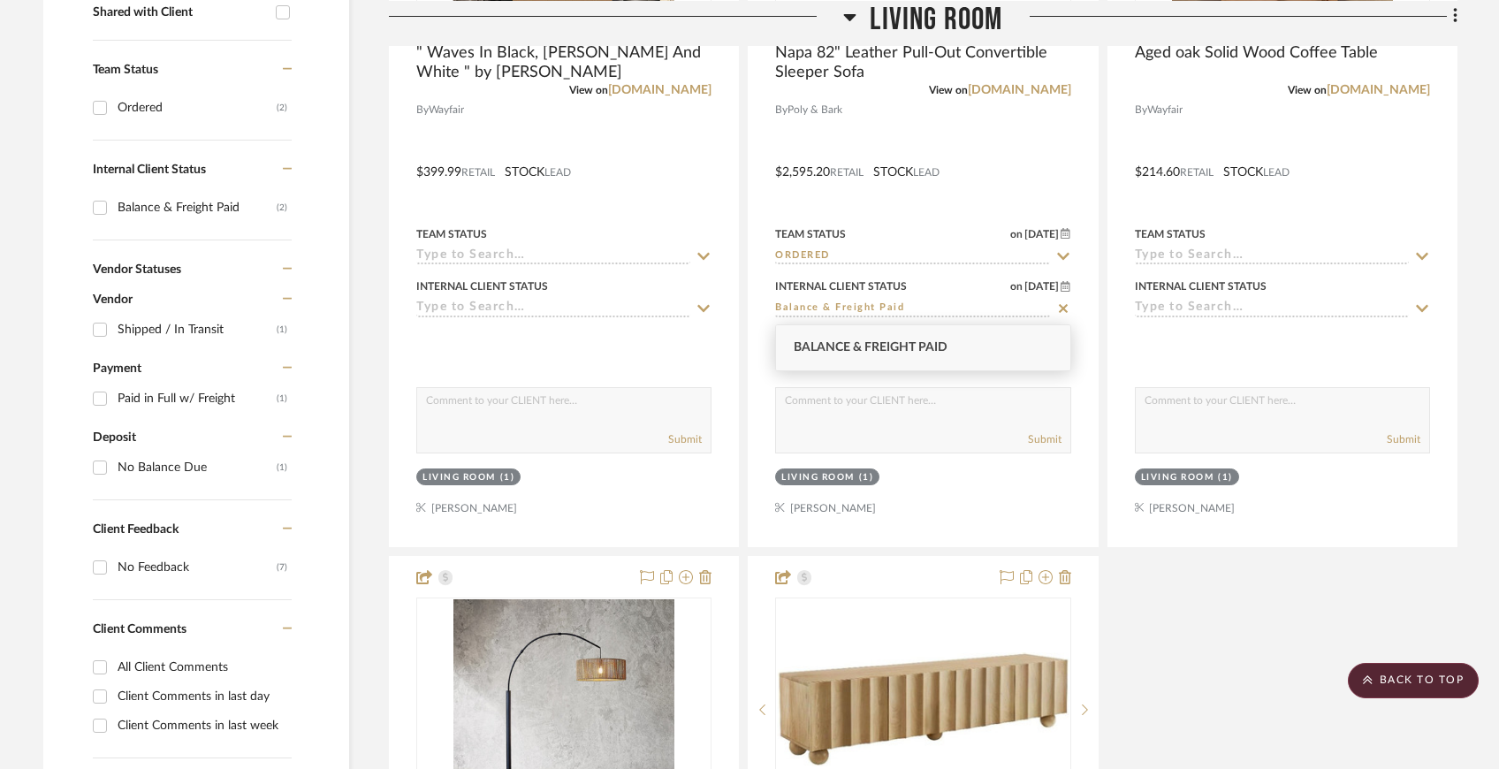
click at [1039, 339] on div "Balance & Freight Paid" at bounding box center [922, 347] width 293 height 45
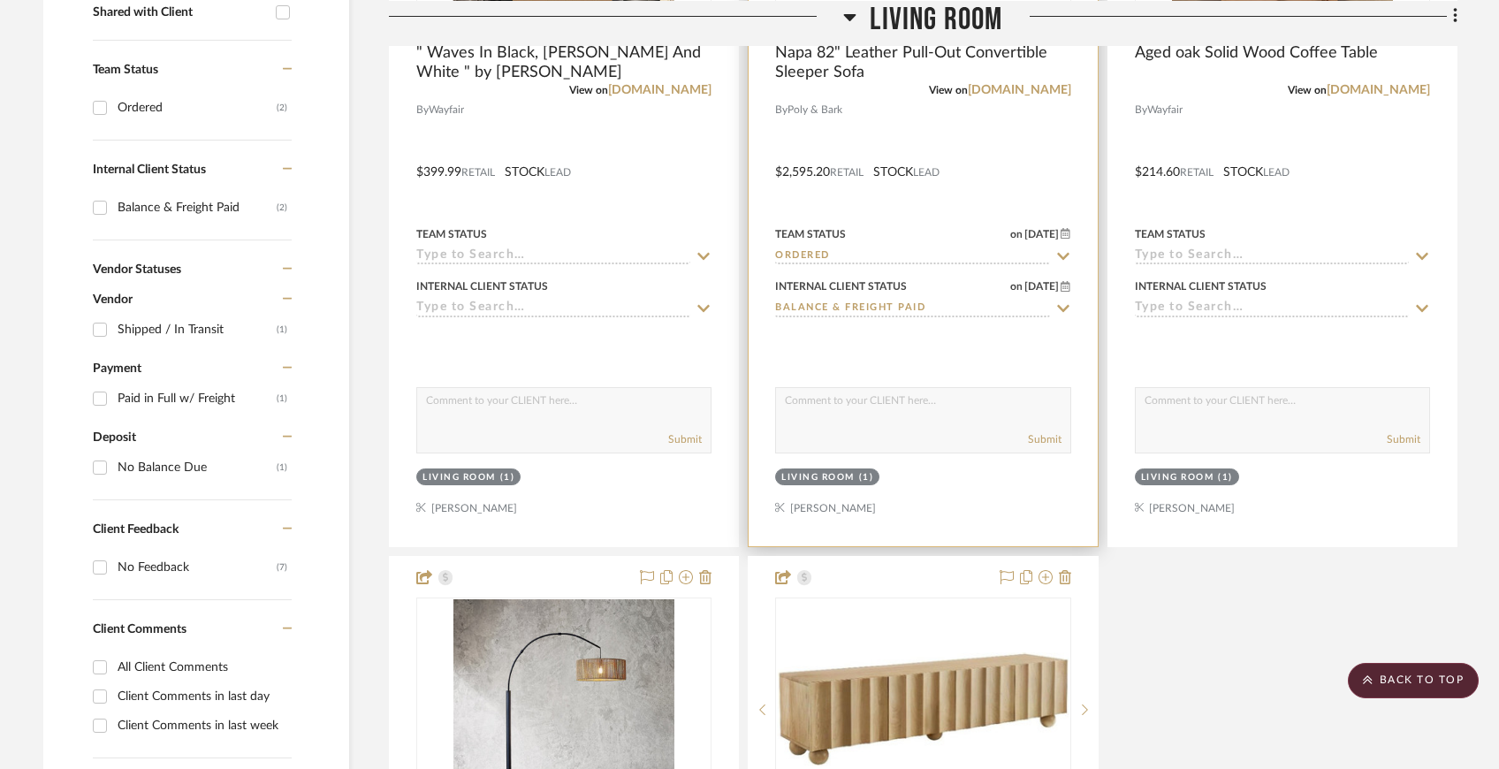
click at [1078, 197] on div at bounding box center [923, 159] width 348 height 773
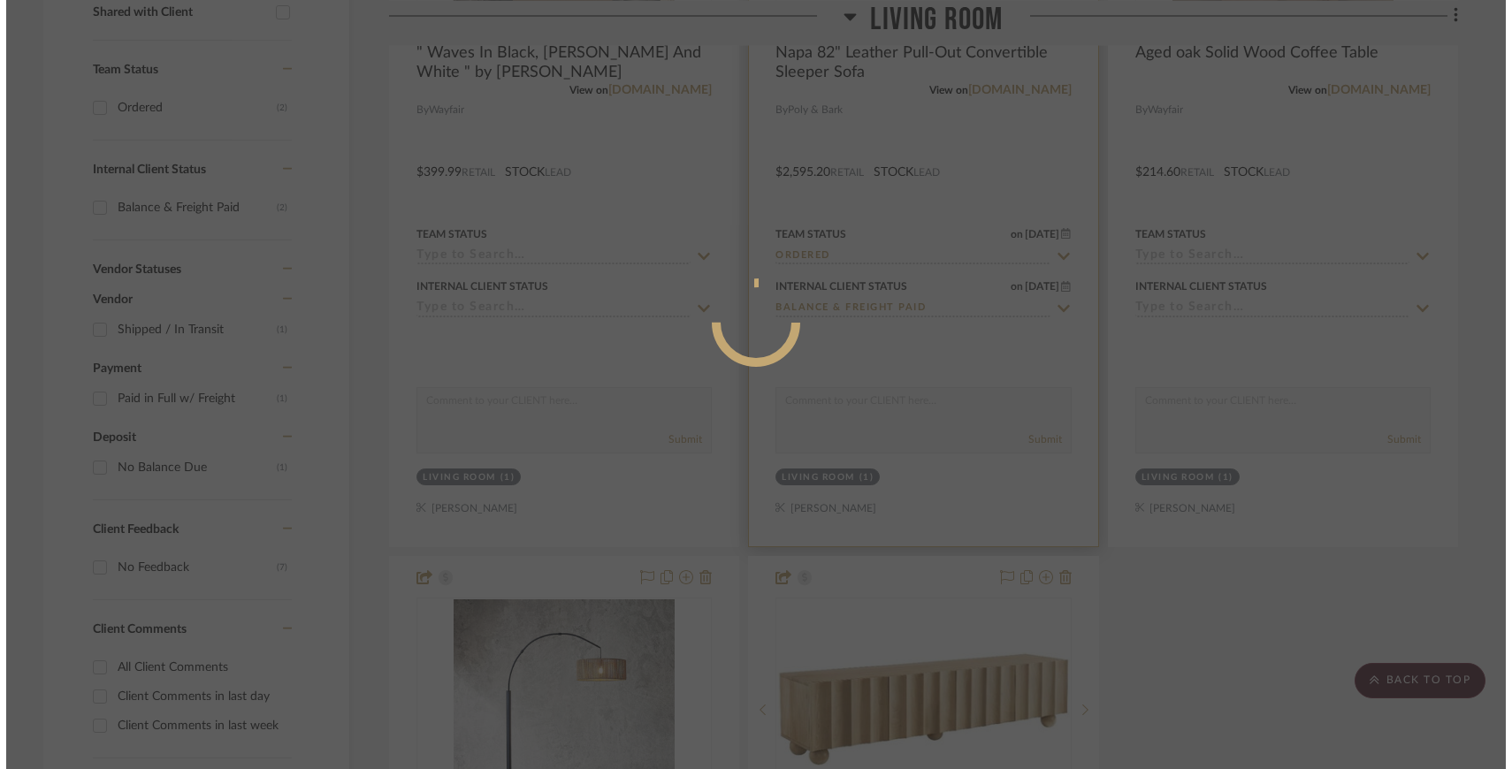
scroll to position [0, 0]
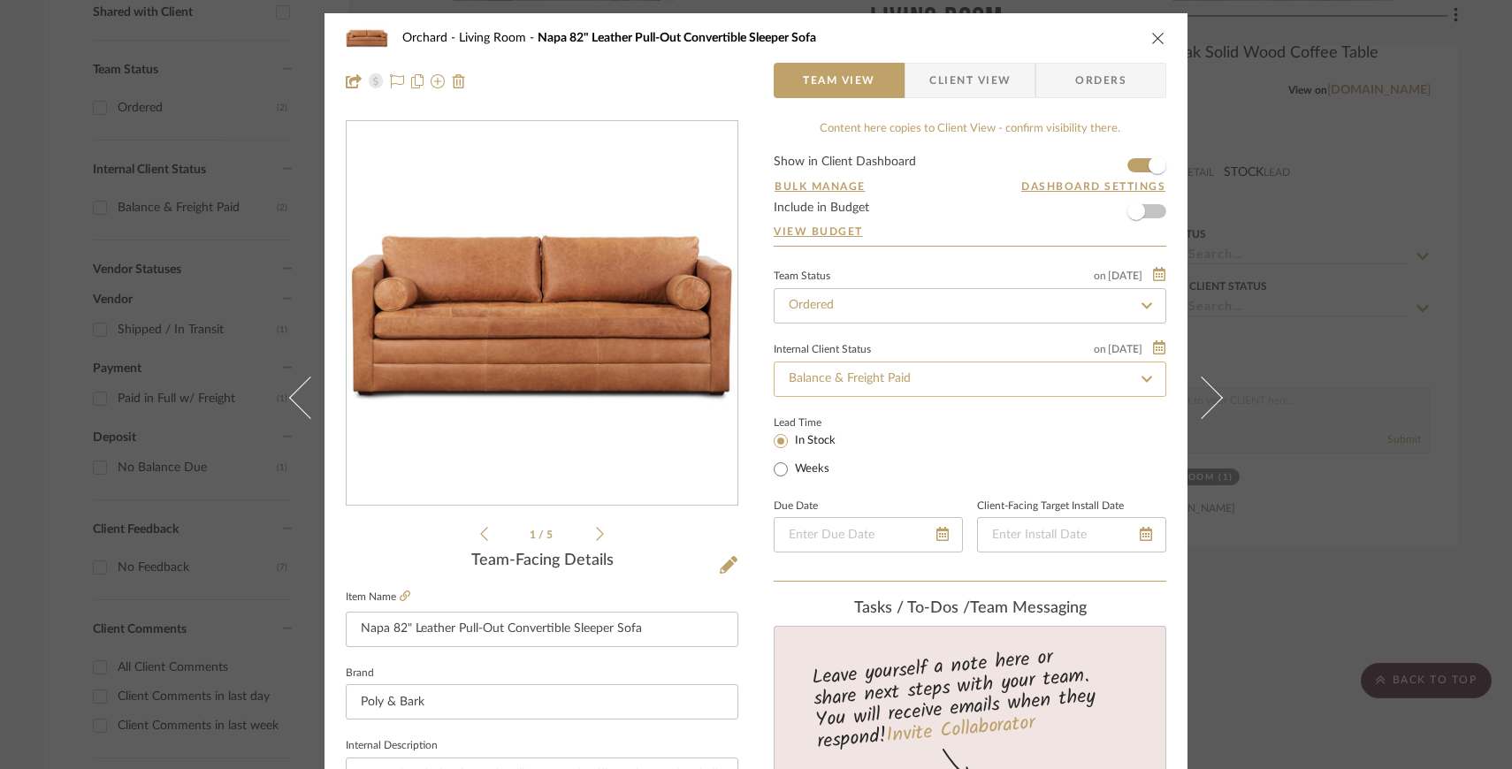
click at [1082, 375] on input "Balance & Freight Paid" at bounding box center [969, 379] width 392 height 35
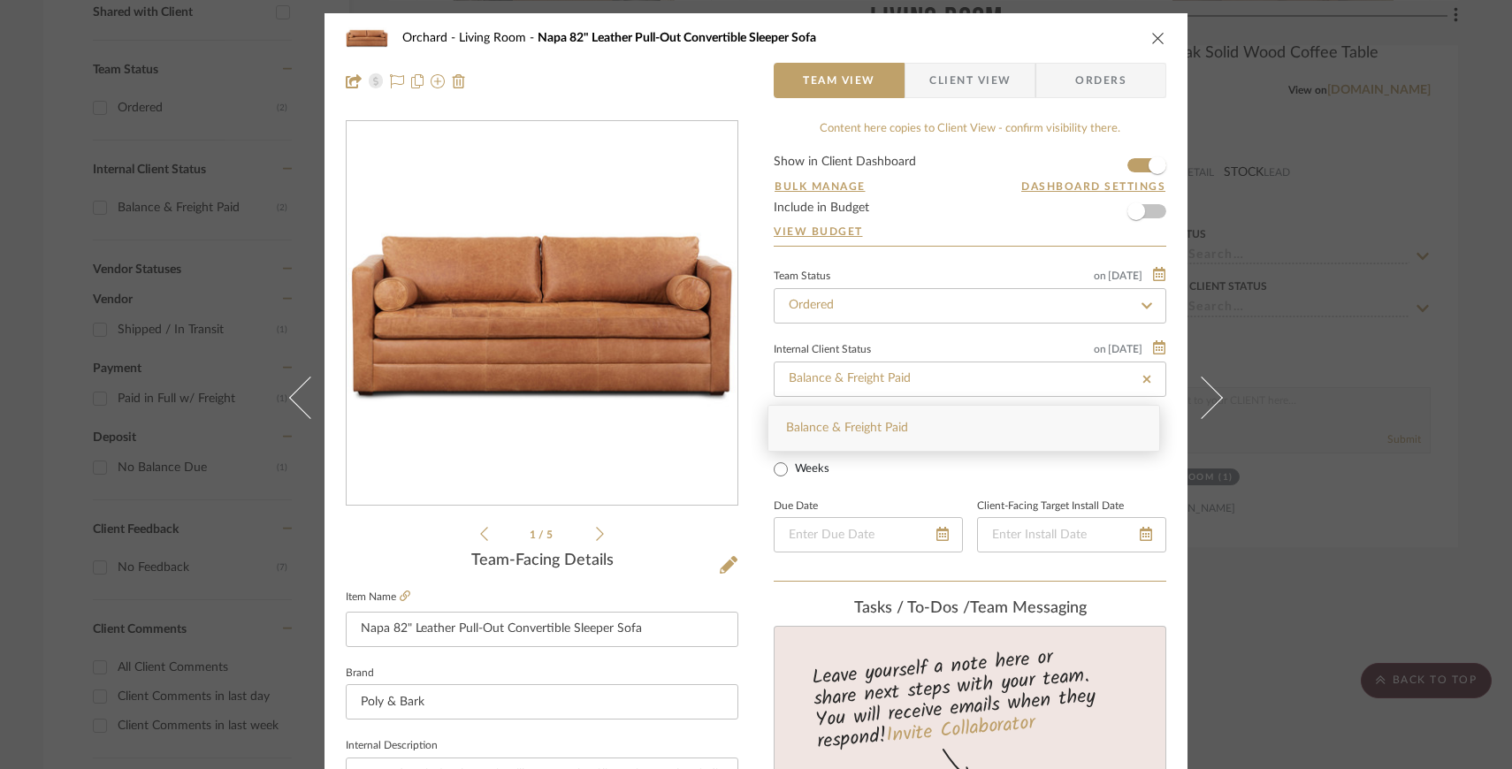
click at [1149, 379] on fa-icon at bounding box center [1146, 379] width 26 height 21
type input "[DATE]"
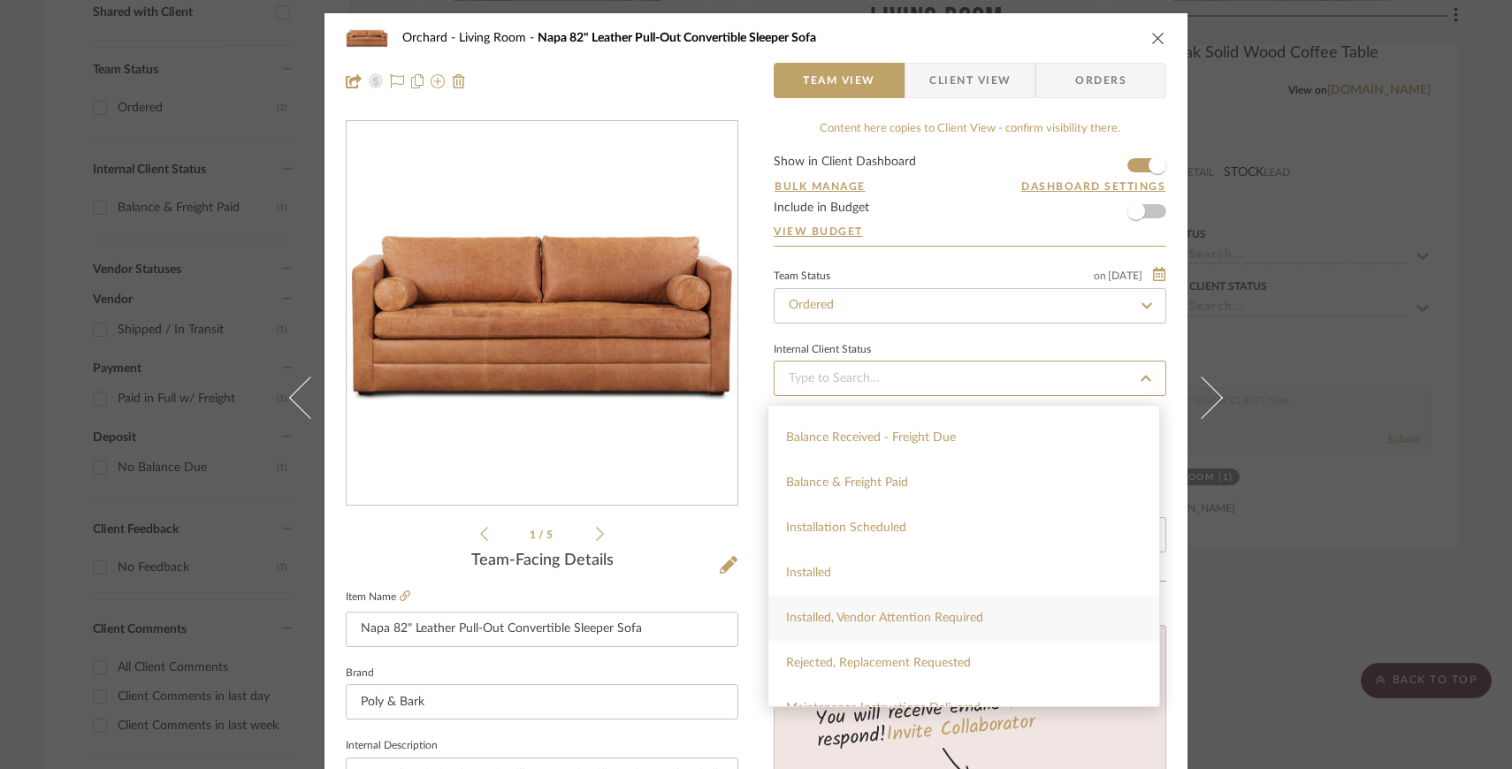
scroll to position [360, 0]
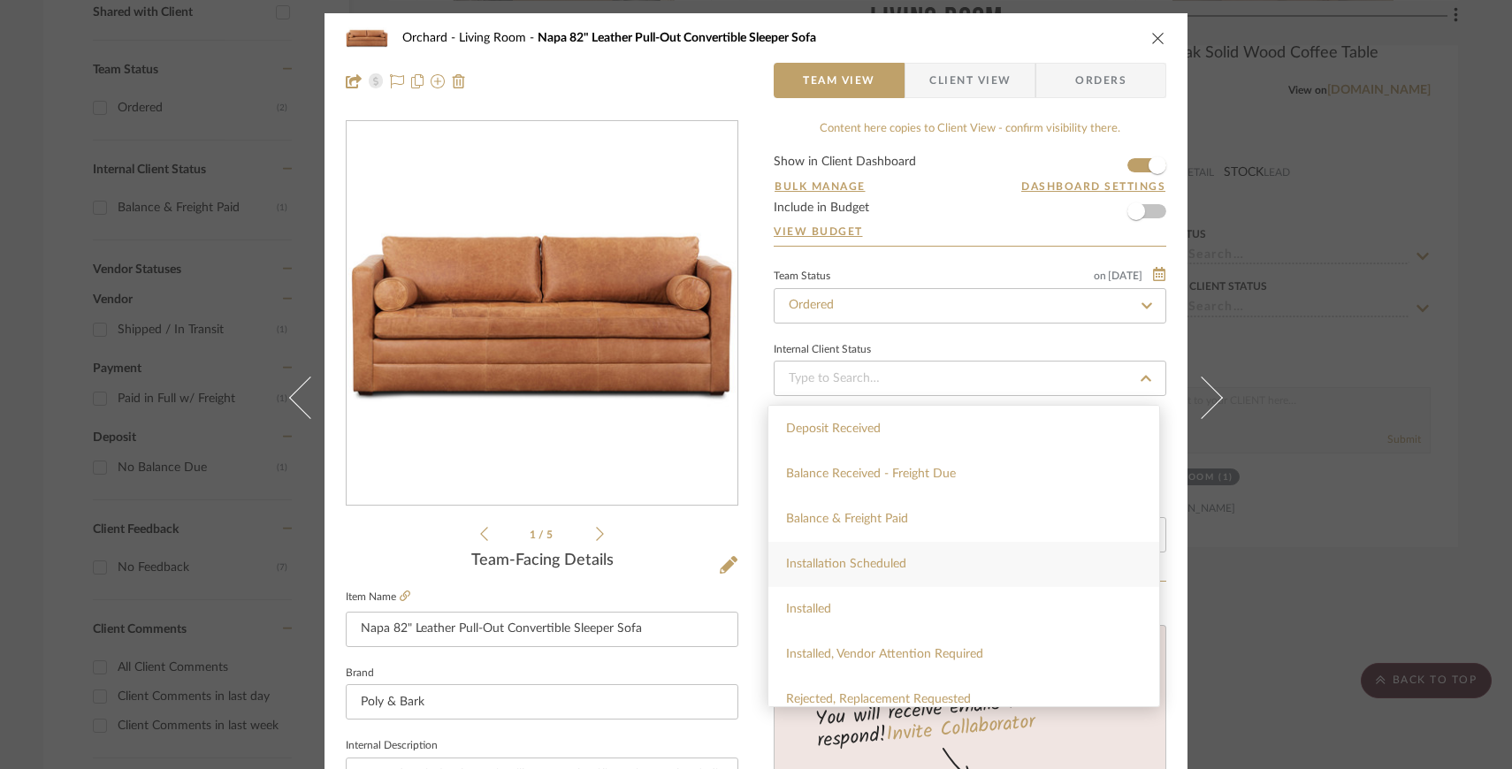
click at [1032, 564] on div "Installation Scheduled" at bounding box center [963, 564] width 391 height 45
type input "[DATE]"
type input "Installation Scheduled"
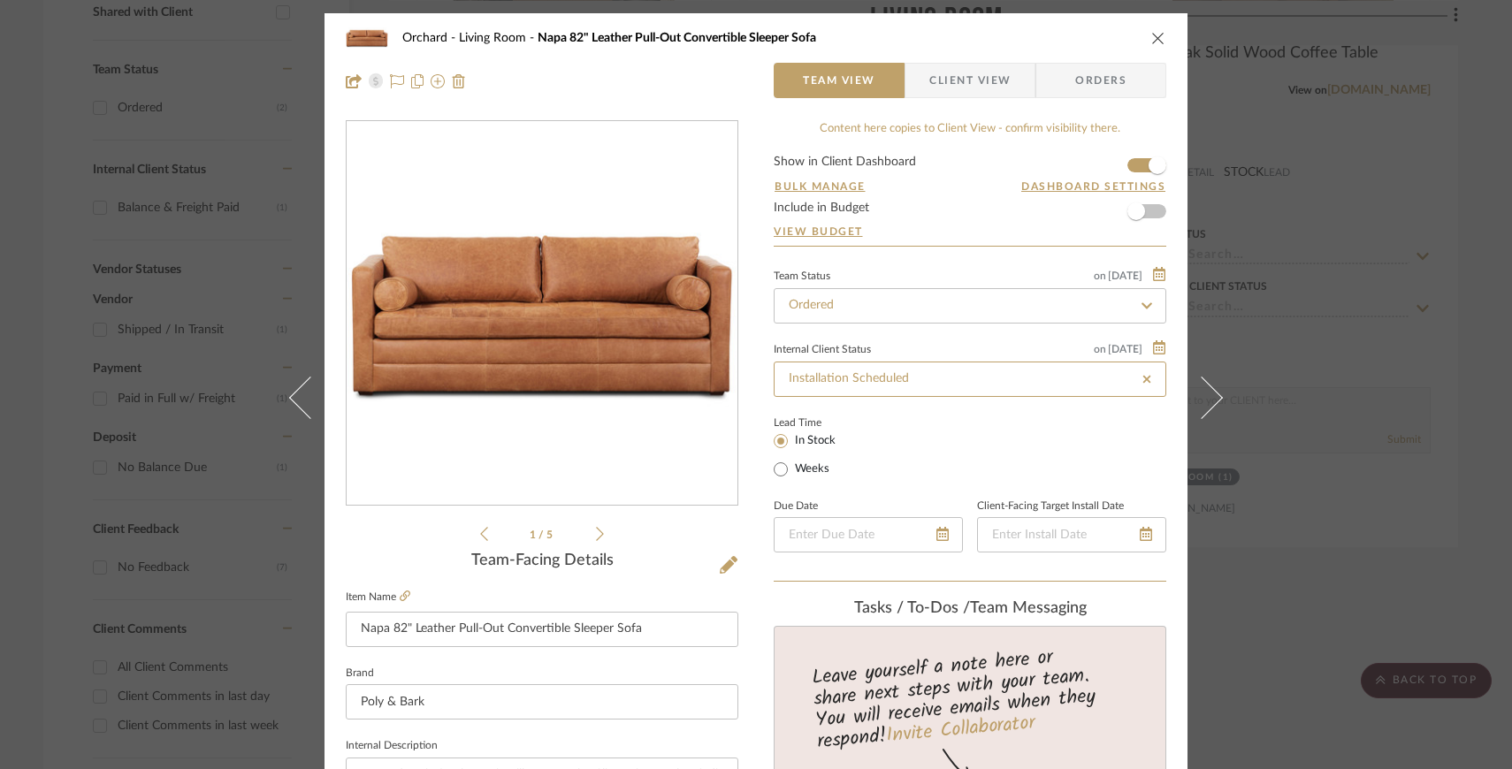
type input "Installation Scheduled"
click at [1151, 38] on icon "close" at bounding box center [1158, 38] width 14 height 14
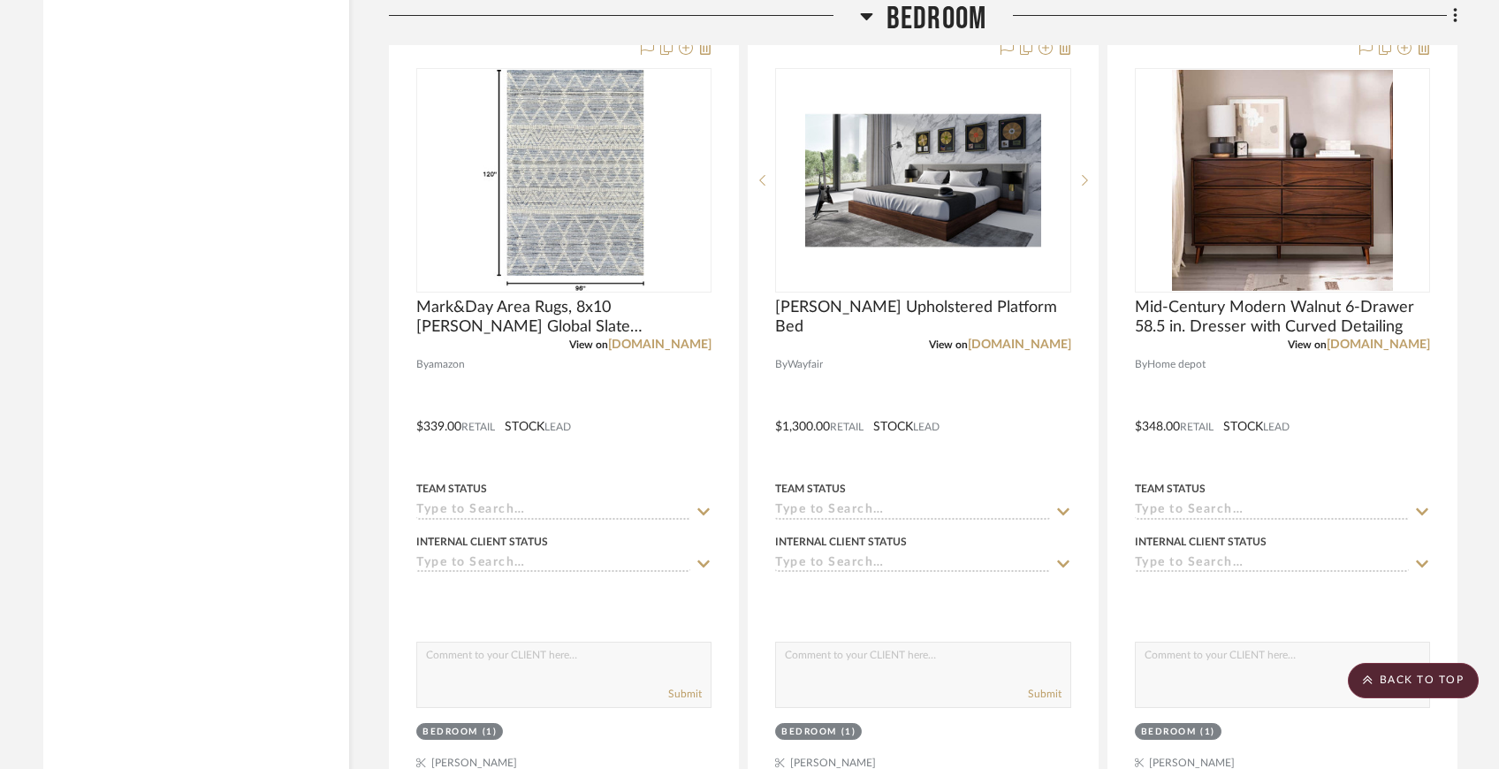
scroll to position [7145, 0]
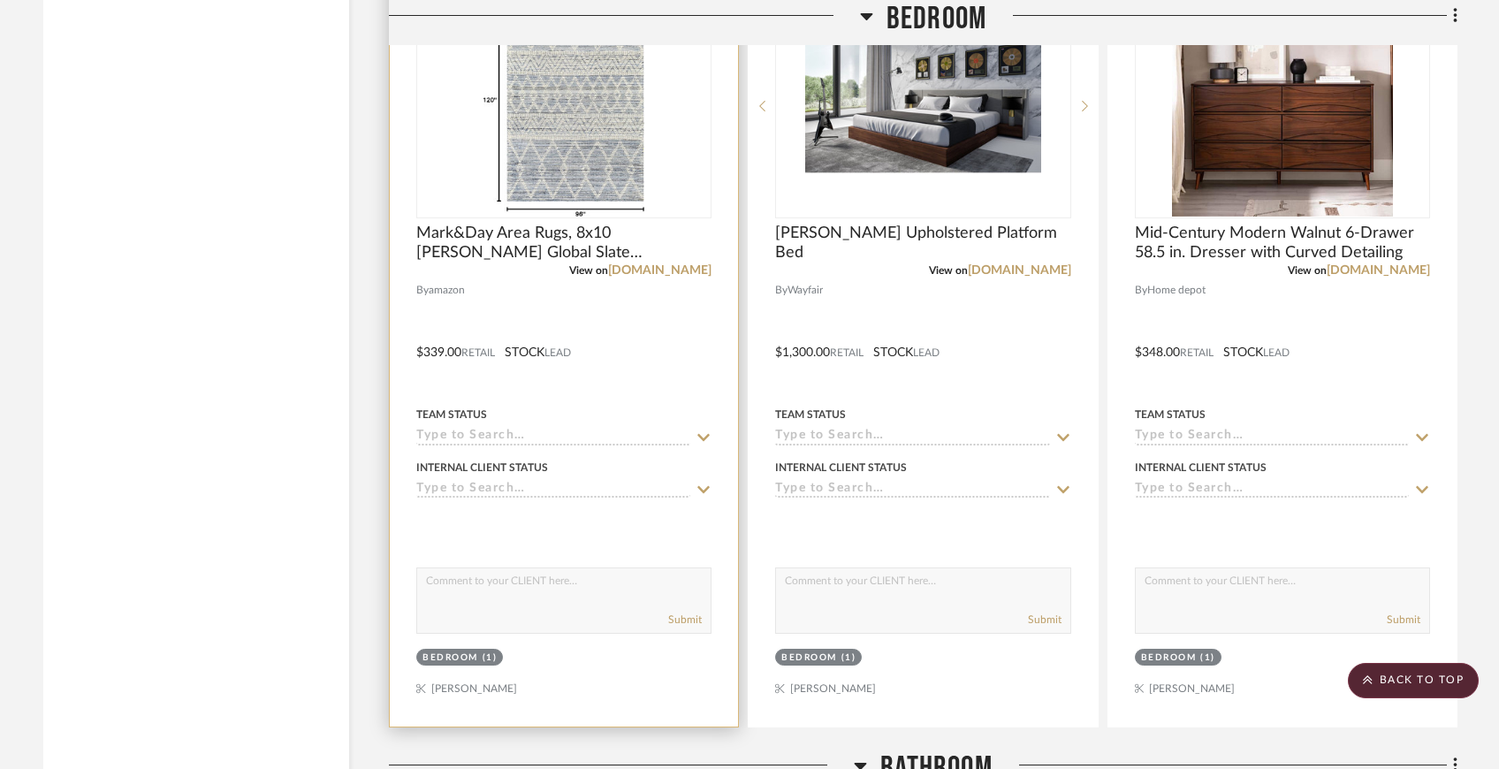
click at [688, 324] on div at bounding box center [564, 339] width 348 height 773
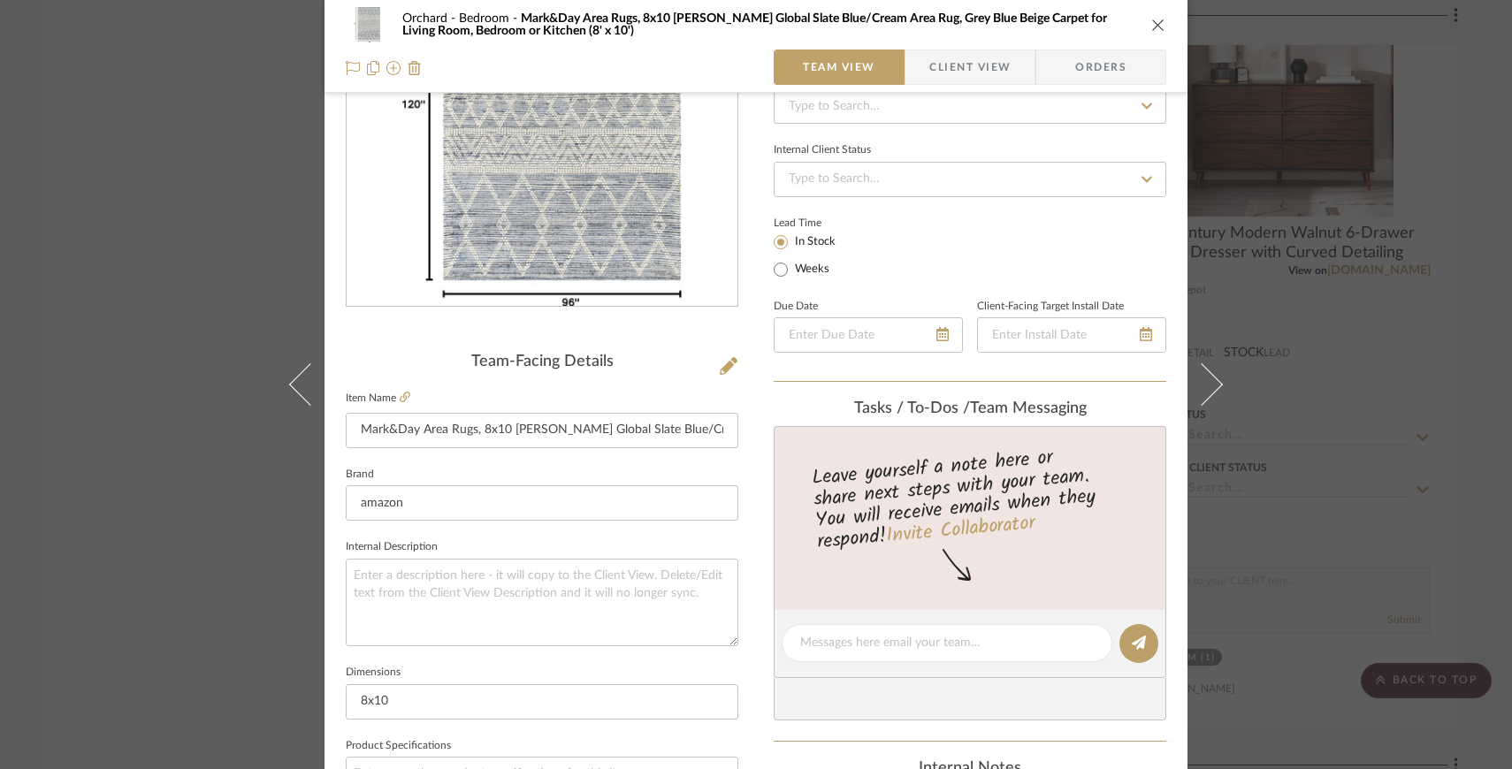
scroll to position [233, 0]
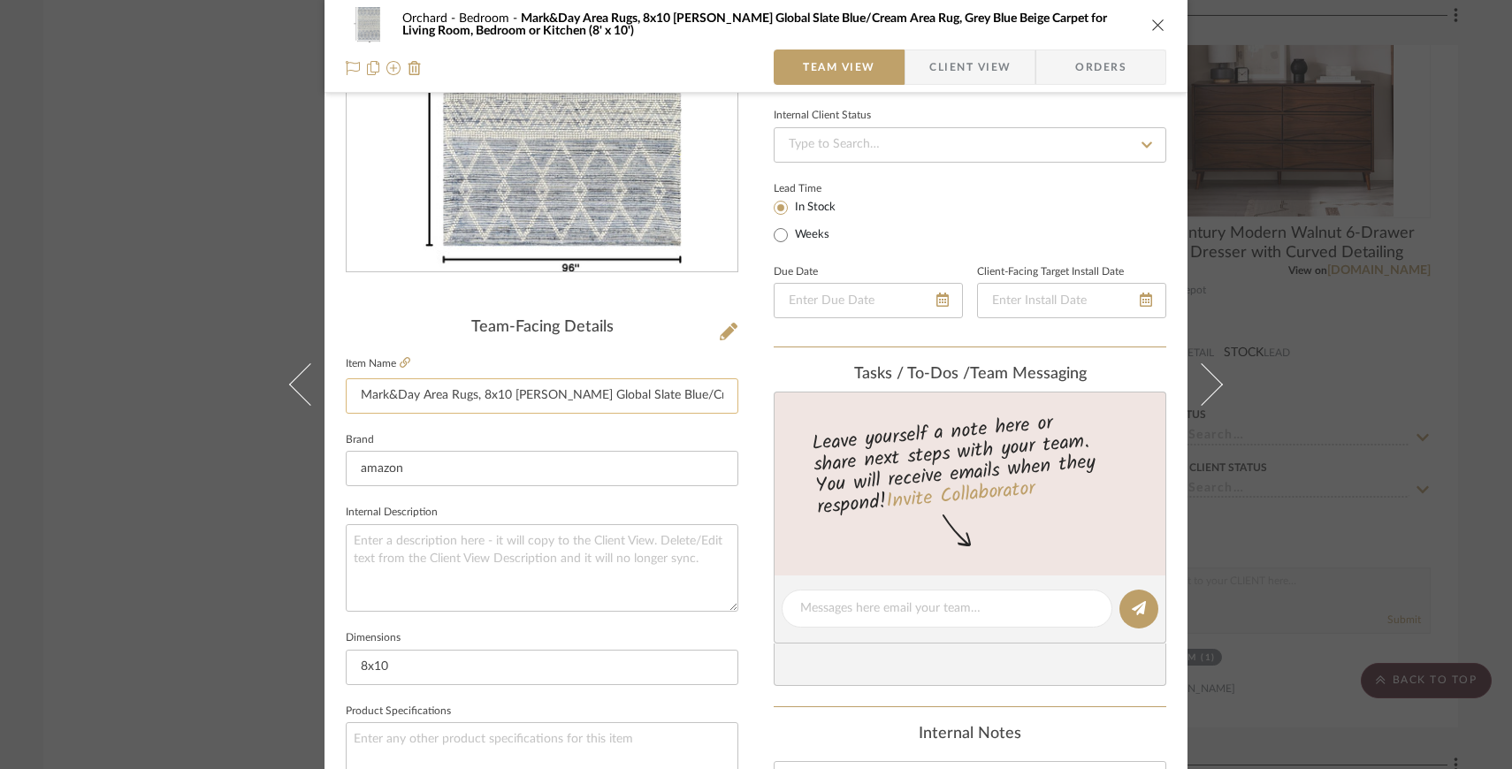
drag, startPoint x: 505, startPoint y: 394, endPoint x: 476, endPoint y: 394, distance: 28.3
click at [476, 394] on input "Mark&Day Area Rugs, 8x10 Pratt Global Slate Blue/Cream Area Rug, Grey Blue Beig…" at bounding box center [542, 395] width 392 height 35
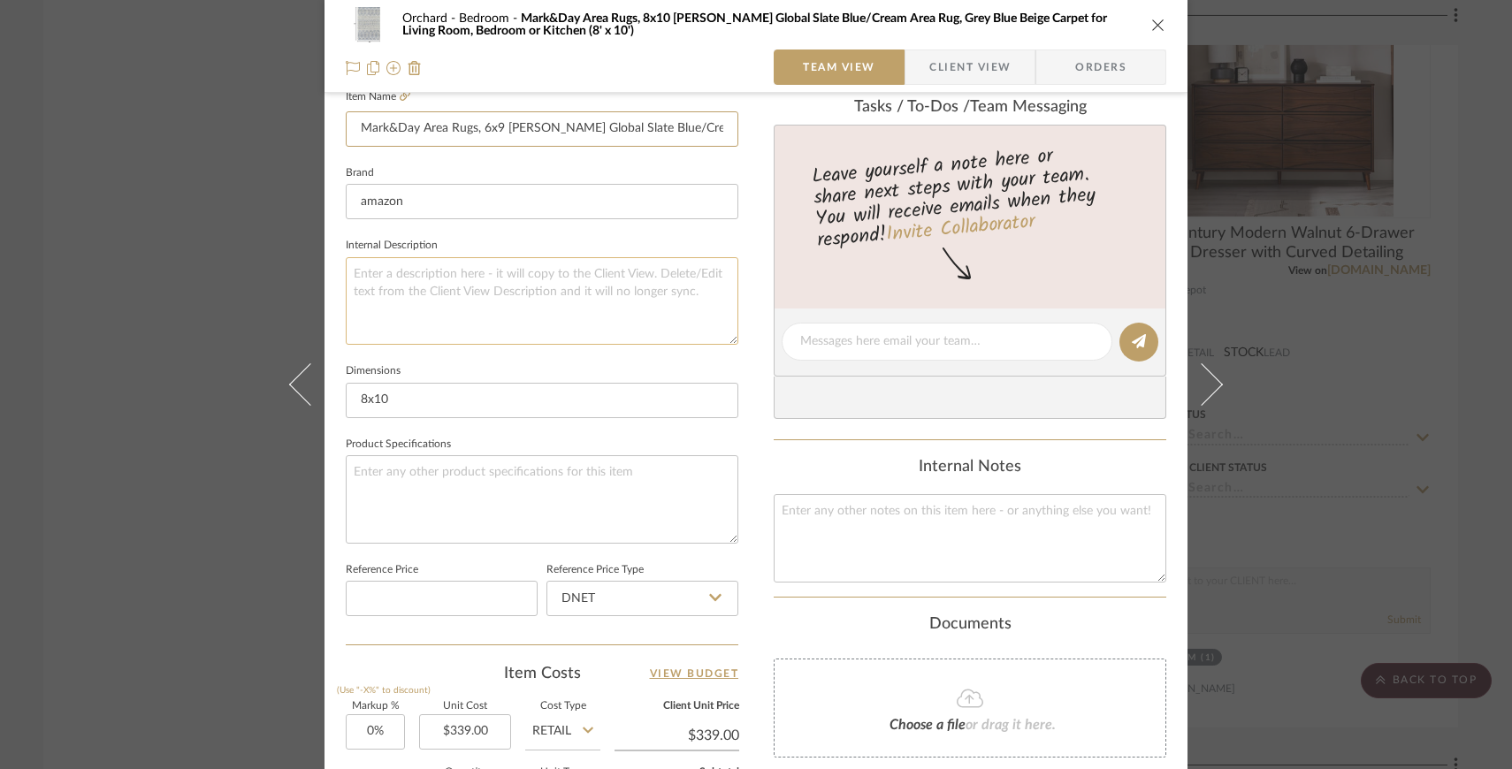
scroll to position [522, 0]
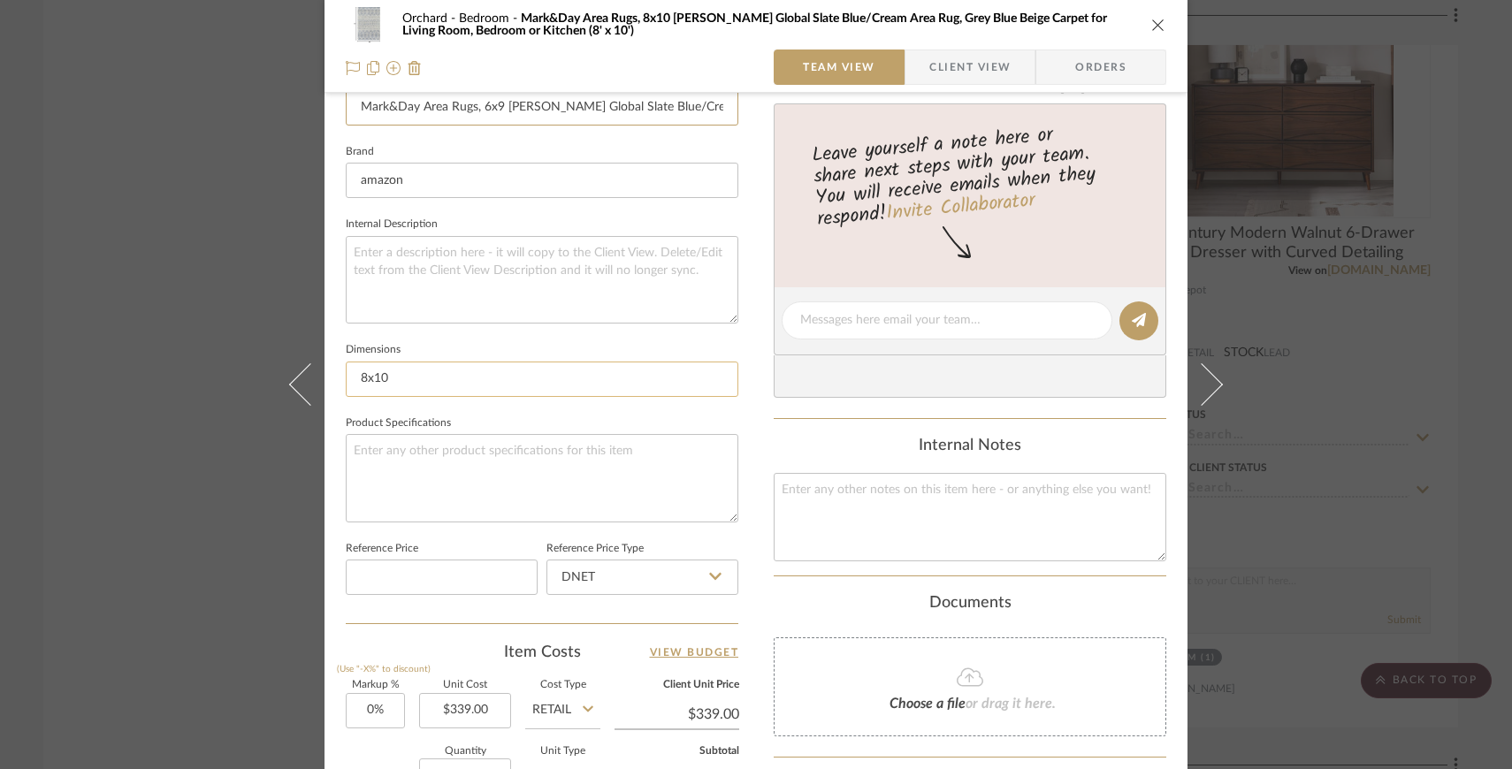
type input "Mark&Day Area Rugs, 6x9 [PERSON_NAME] Global Slate Blue/Cream Area Rug, Grey Bl…"
click at [465, 364] on input "8x10" at bounding box center [542, 379] width 392 height 35
type input "6x9"
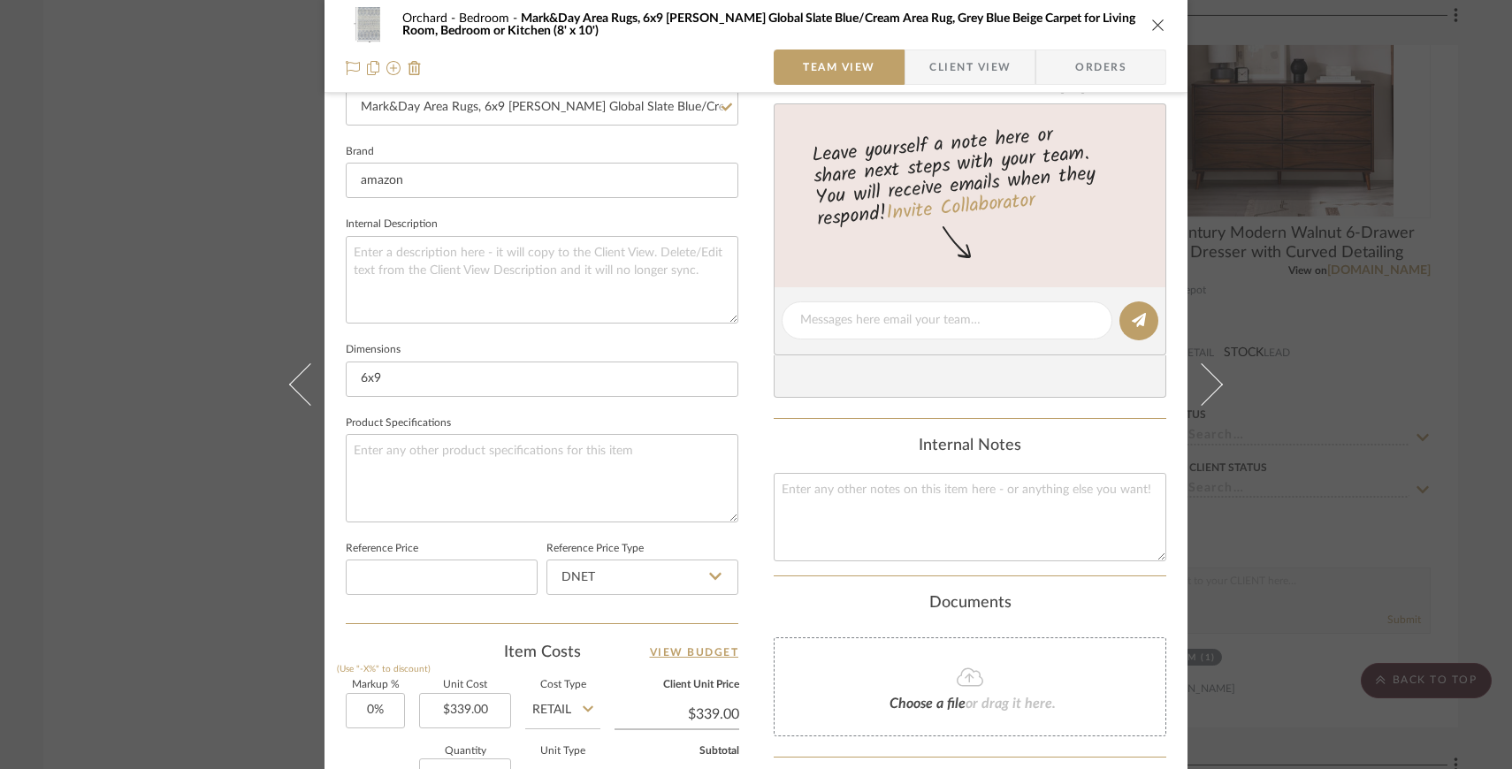
click at [757, 450] on div "Orchard Bedroom Mark&Day Area Rugs, 6x9 Pratt Global Slate Blue/Cream Area Rug,…" at bounding box center [755, 308] width 863 height 1633
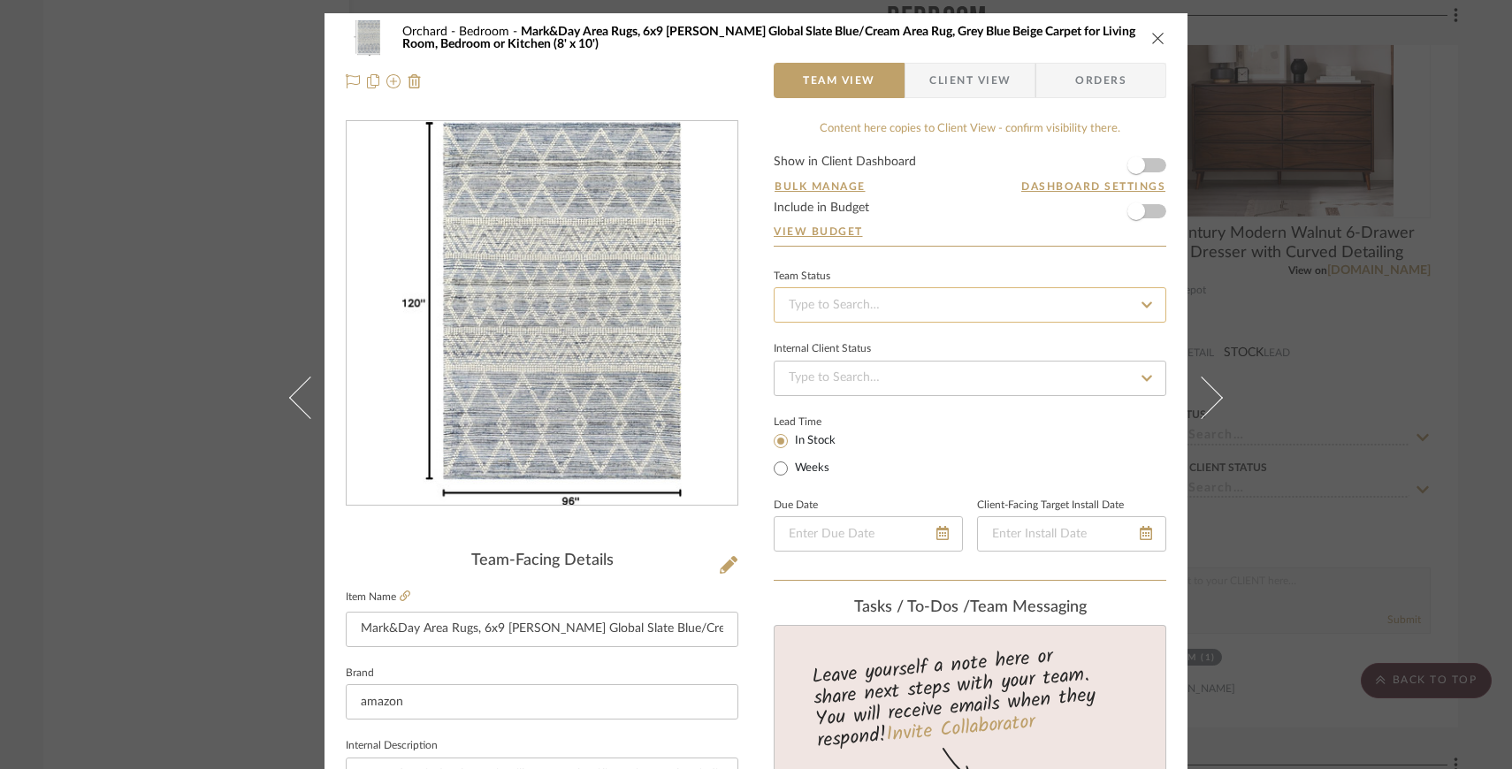
click at [914, 299] on input at bounding box center [969, 304] width 392 height 35
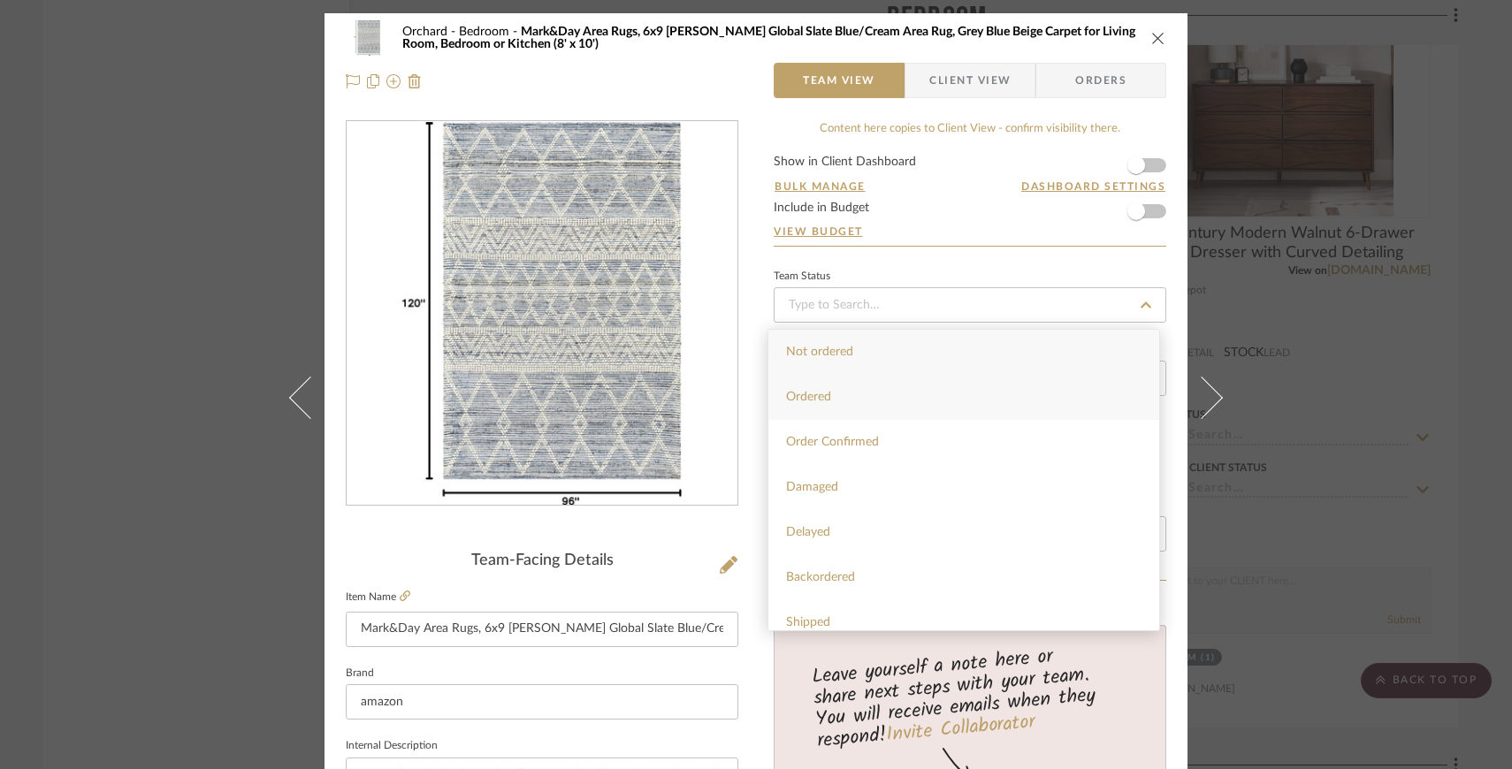
click at [907, 392] on div "Ordered" at bounding box center [963, 397] width 391 height 45
type input "[DATE]"
type input "Ordered"
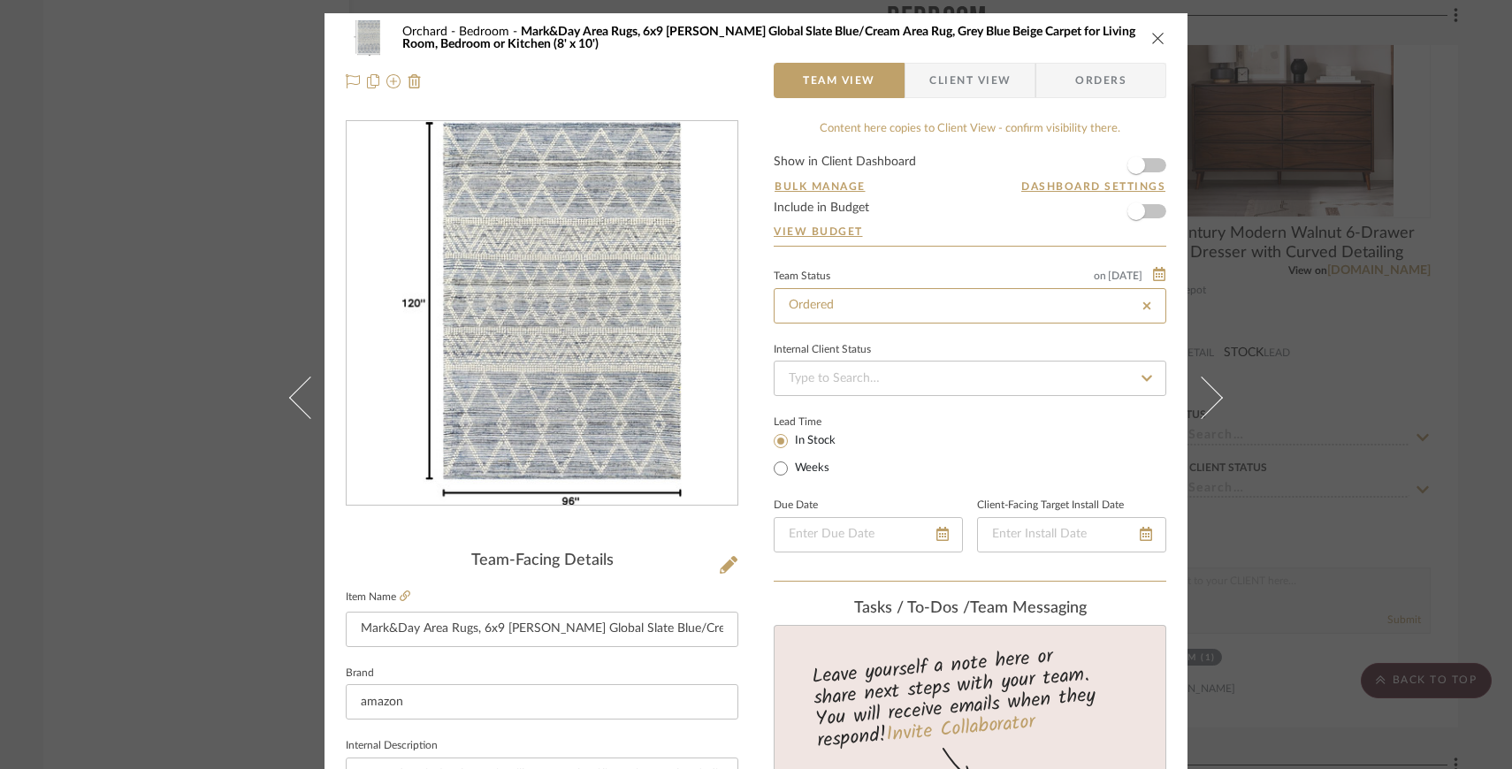
type input "[DATE]"
type input "Ordered"
click at [910, 385] on input at bounding box center [969, 378] width 392 height 35
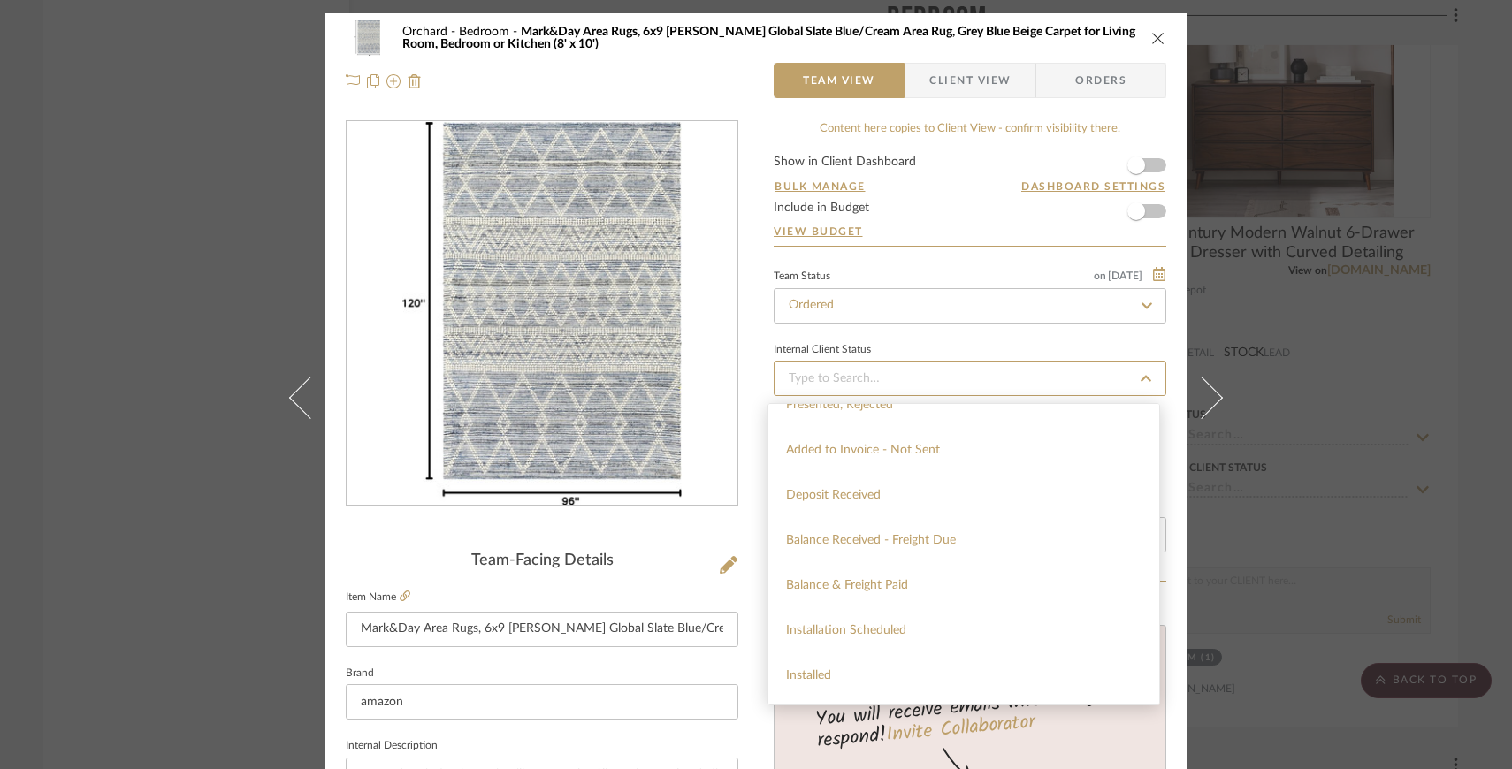
scroll to position [298, 0]
click at [940, 582] on div "Balance & Freight Paid" at bounding box center [963, 579] width 391 height 45
type input "[DATE]"
type input "Balance & Freight Paid"
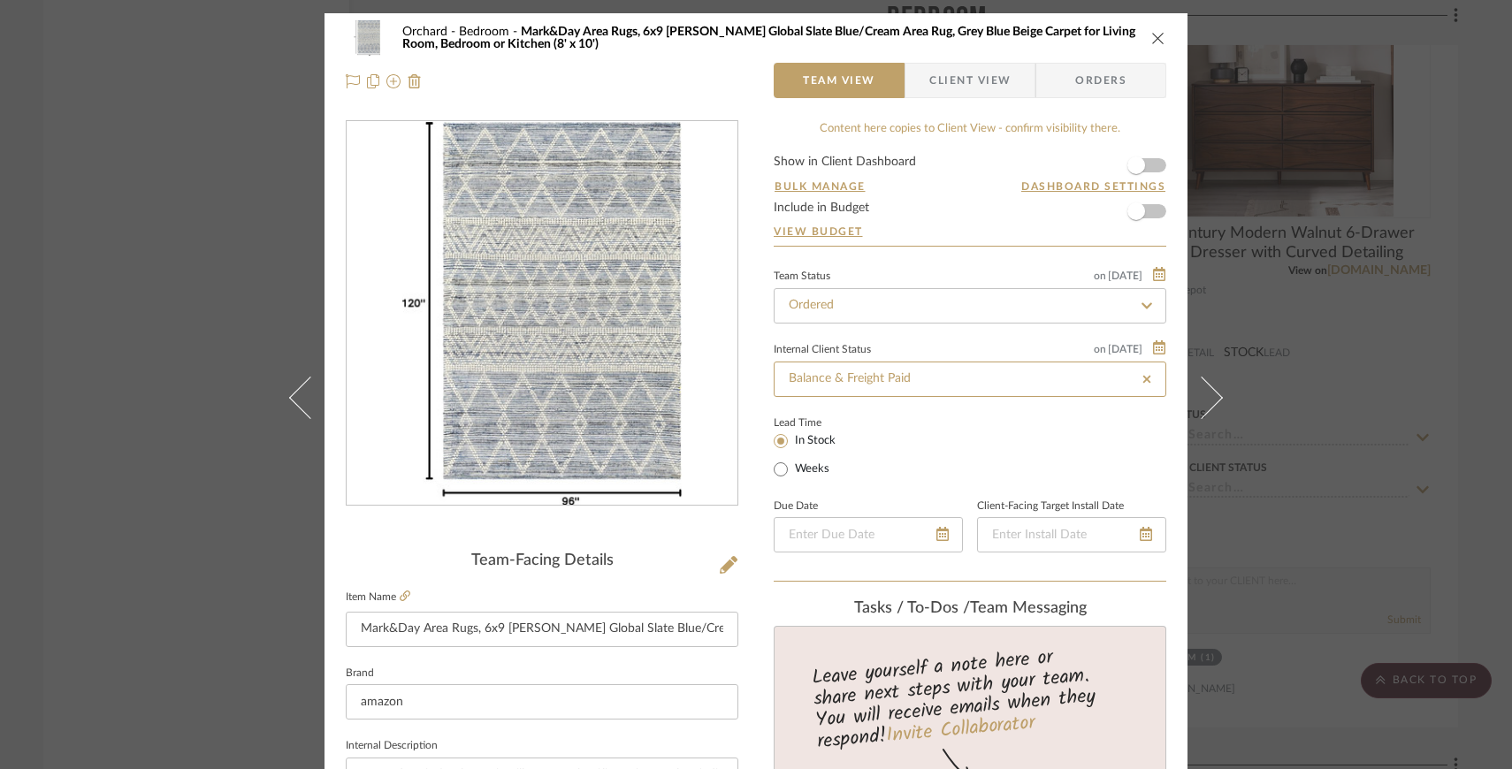
type input "[DATE]"
type input "Balance & Freight Paid"
click at [1156, 33] on icon "close" at bounding box center [1158, 38] width 14 height 14
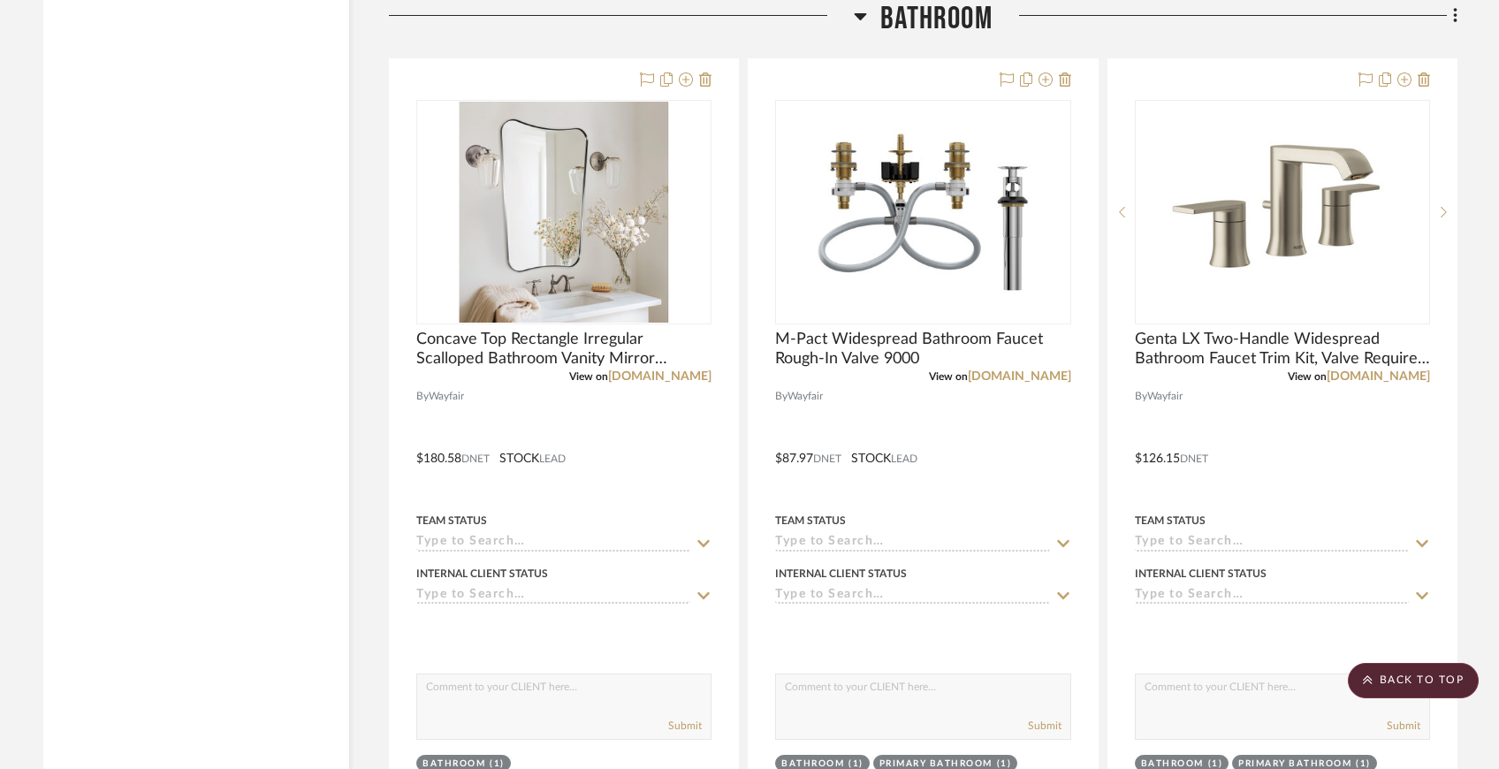
scroll to position [8003, 0]
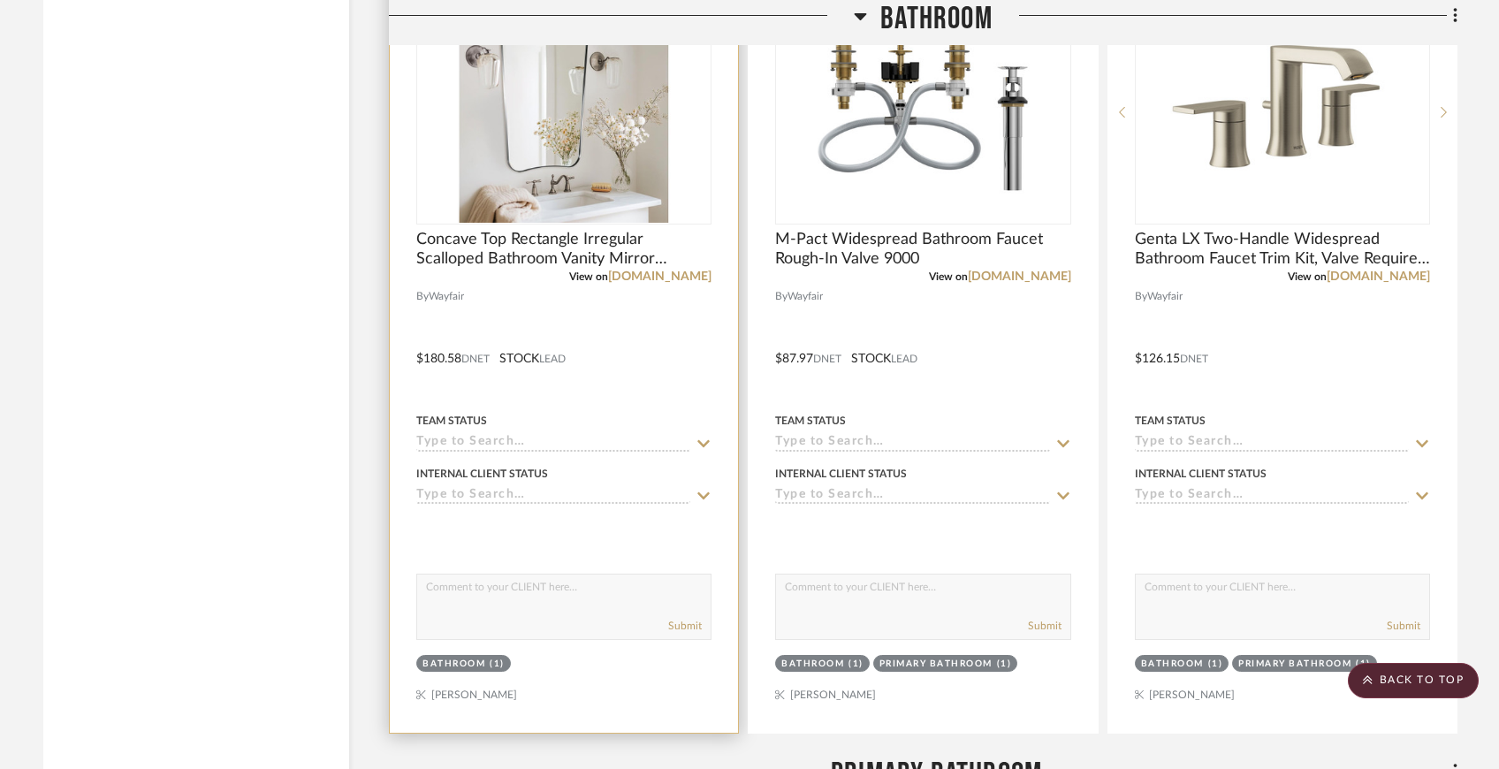
click at [706, 442] on icon at bounding box center [704, 444] width 16 height 14
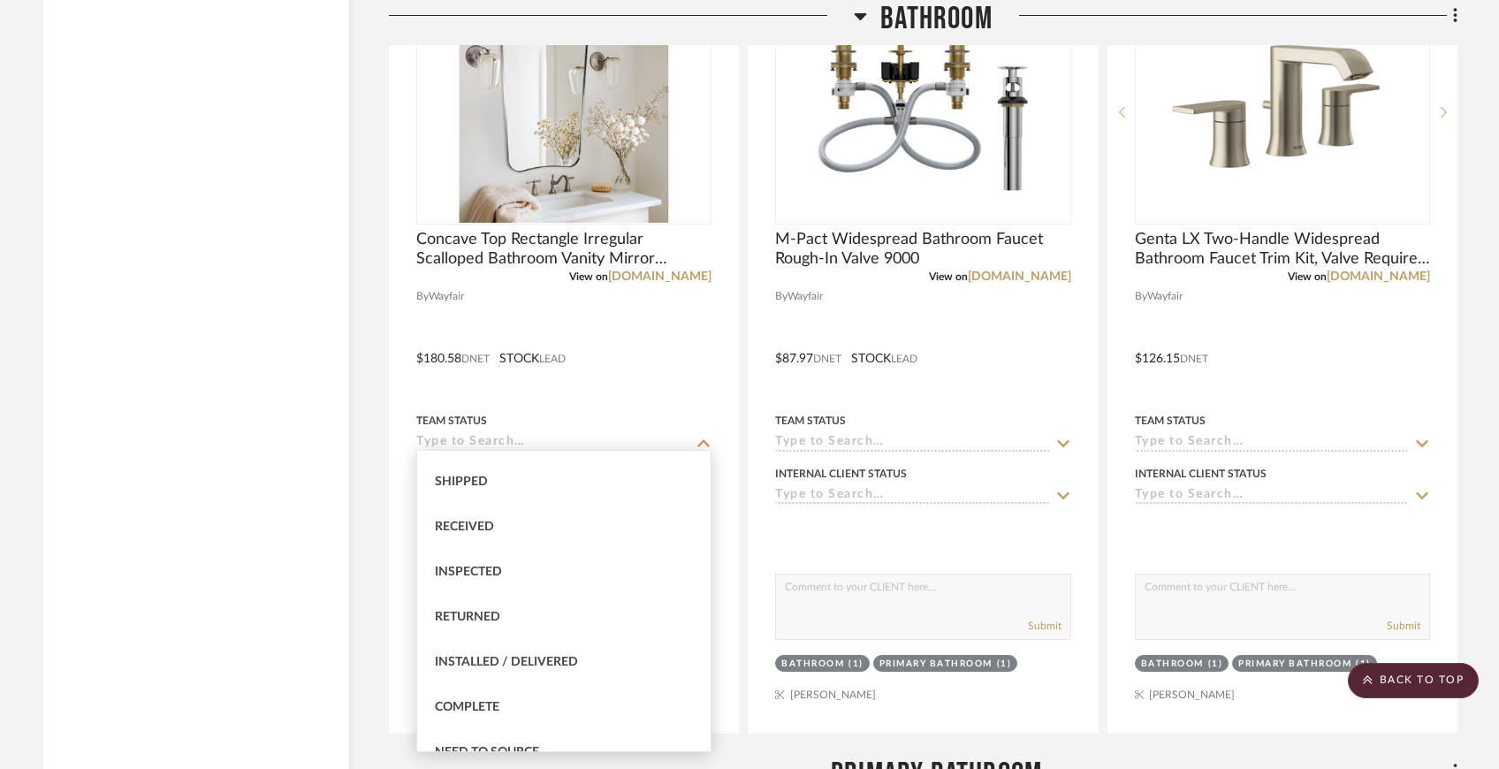
scroll to position [276, 0]
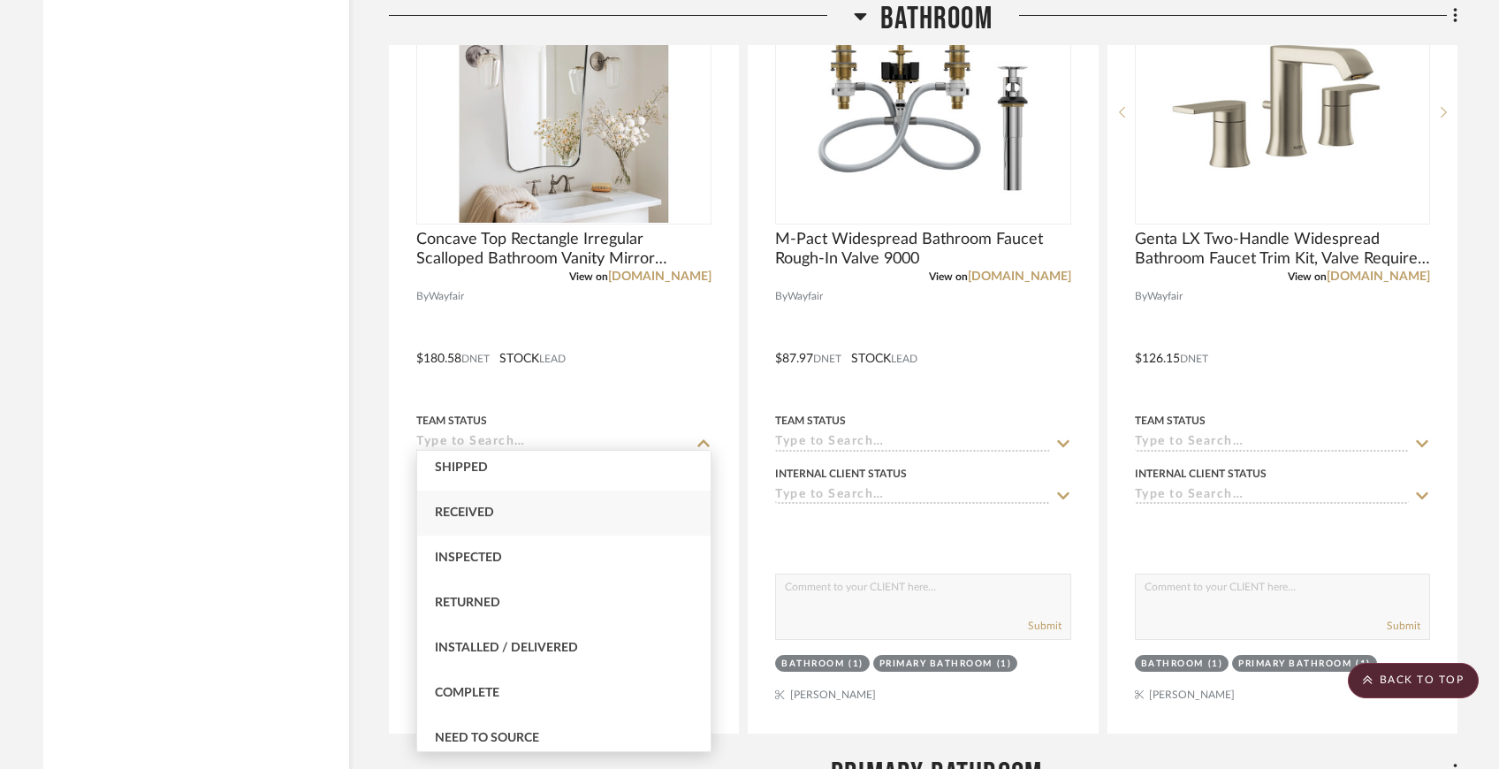
click at [624, 522] on div "Received" at bounding box center [563, 513] width 293 height 45
type input "[DATE]"
type input "Received"
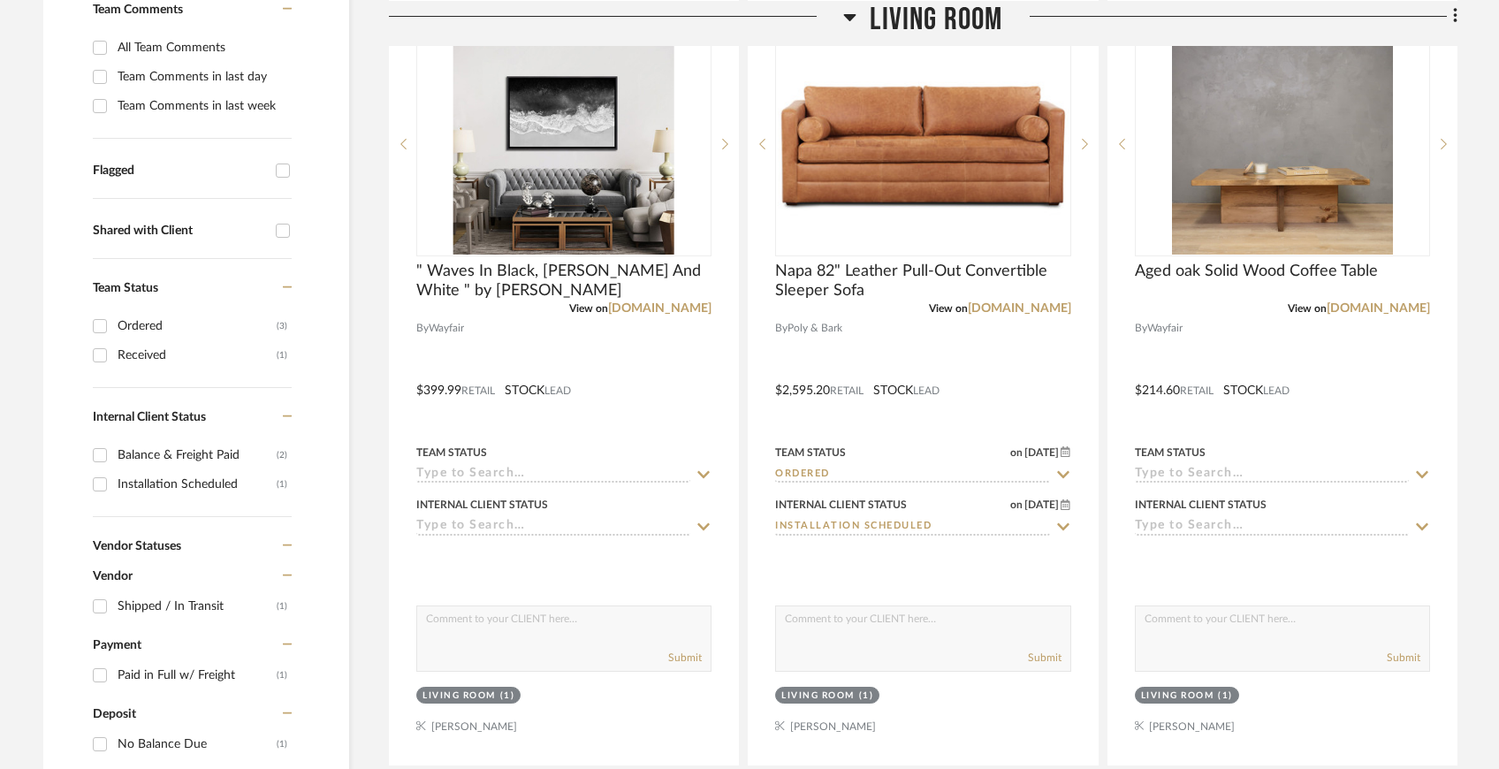
scroll to position [559, 0]
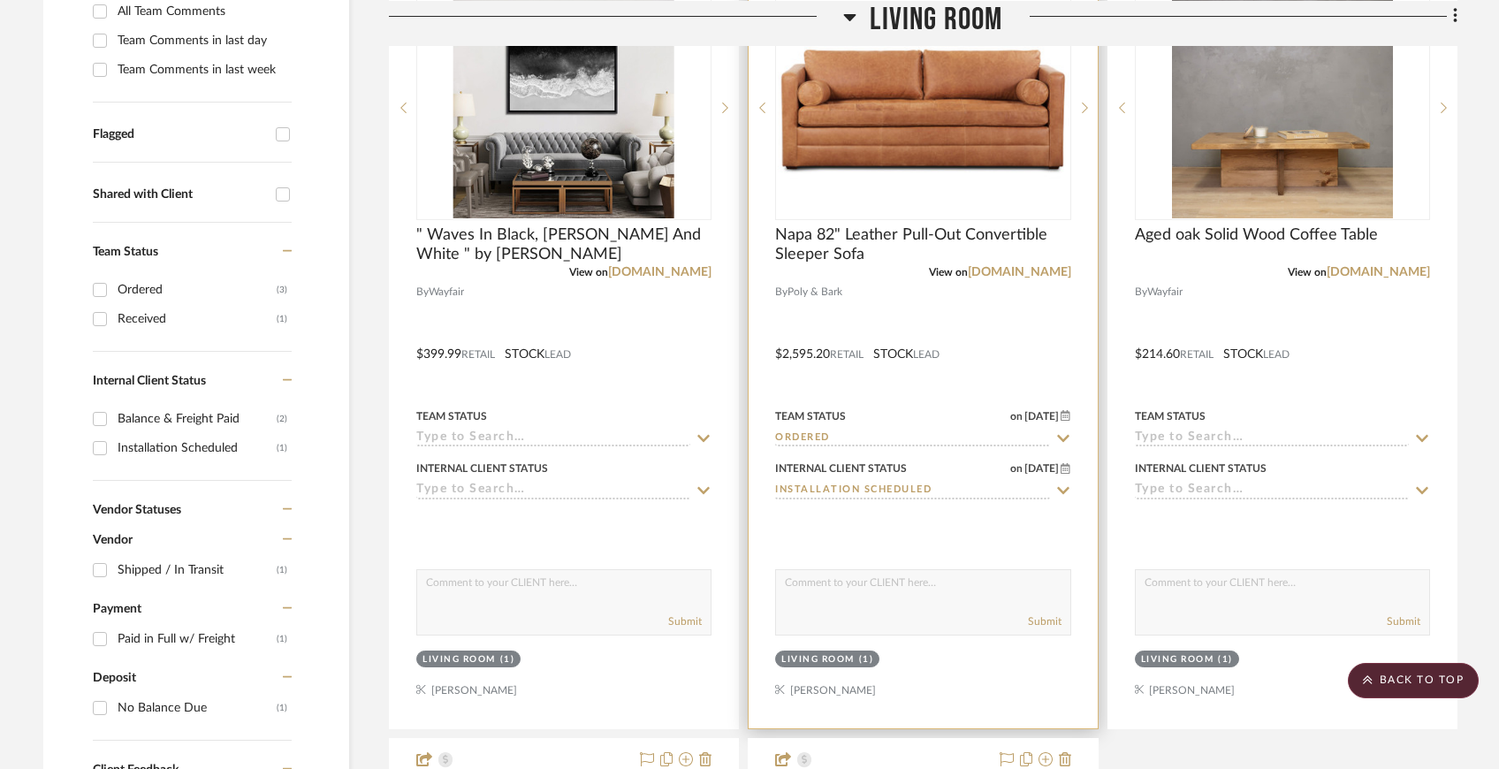
click at [1067, 439] on icon at bounding box center [1063, 438] width 16 height 14
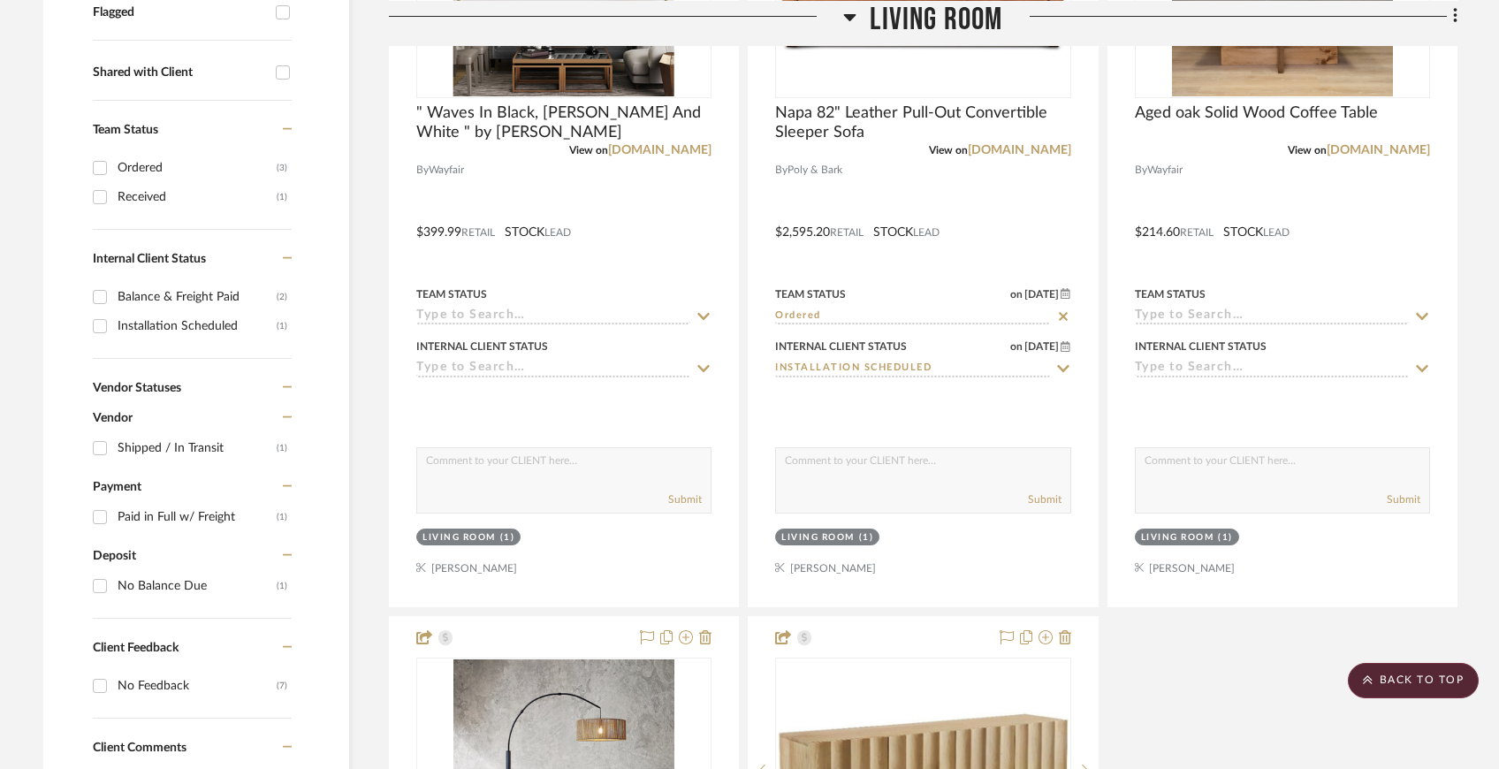
scroll to position [705, 0]
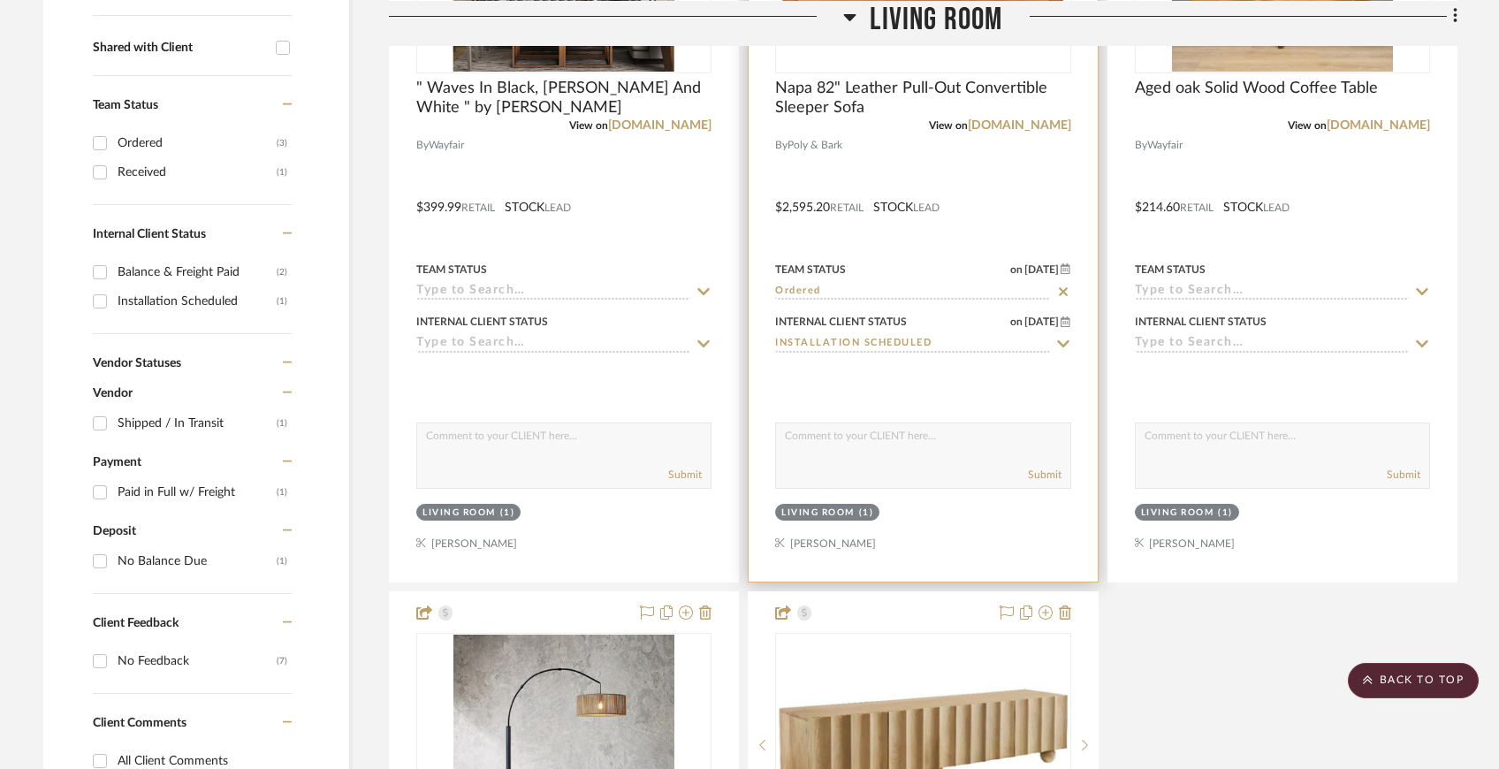
click at [1033, 290] on input "Ordered" at bounding box center [912, 292] width 274 height 17
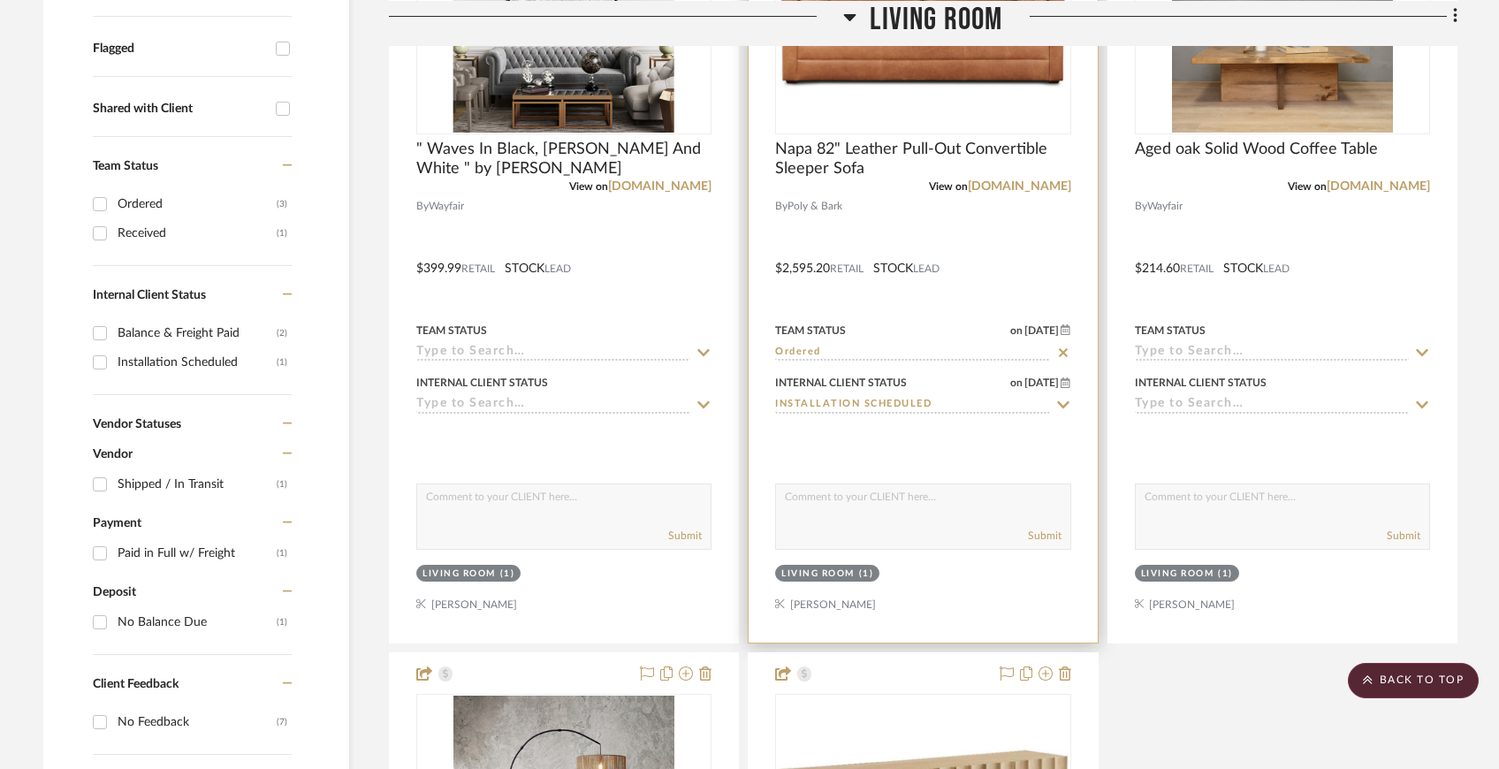
scroll to position [562, 0]
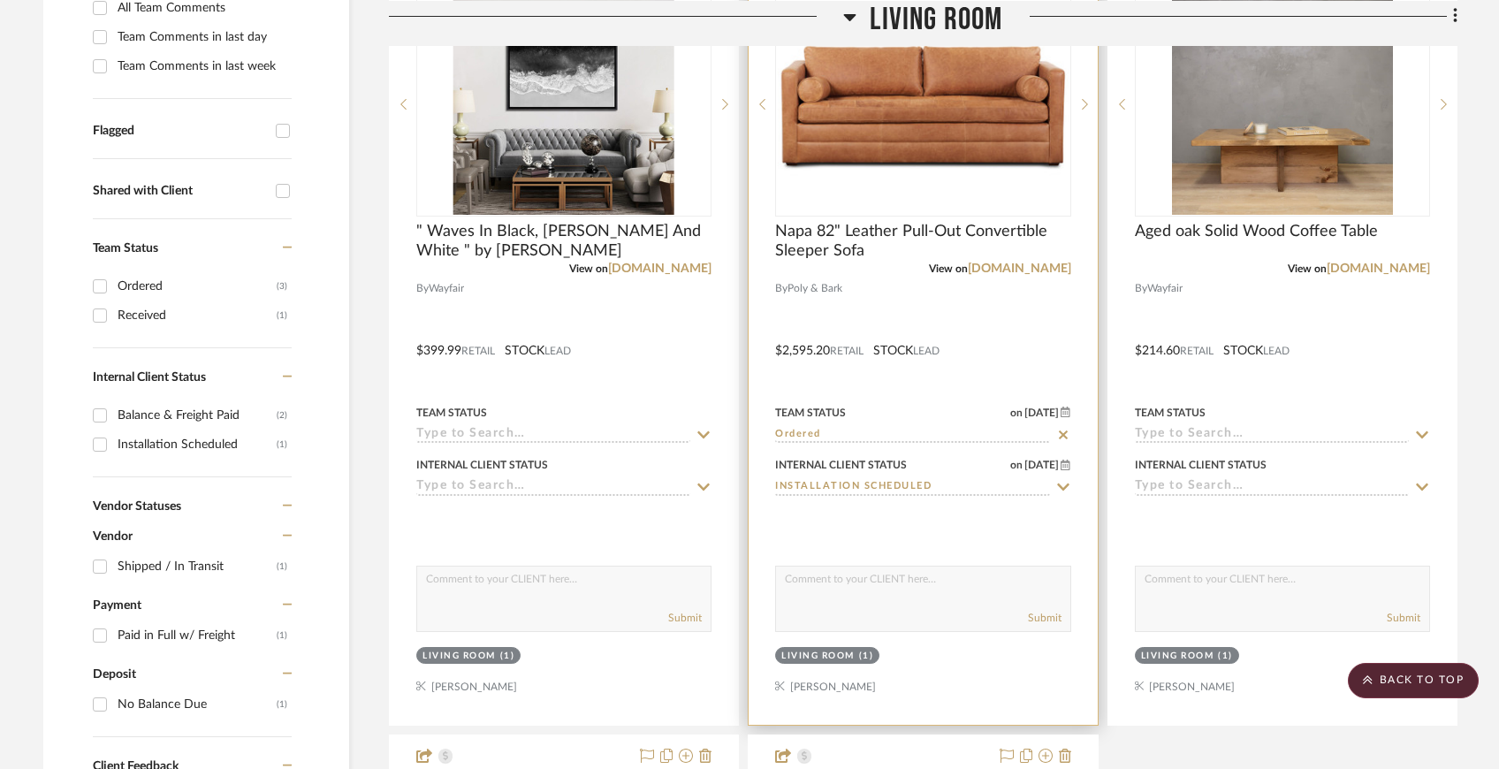
click at [983, 431] on input "Ordered" at bounding box center [912, 435] width 274 height 17
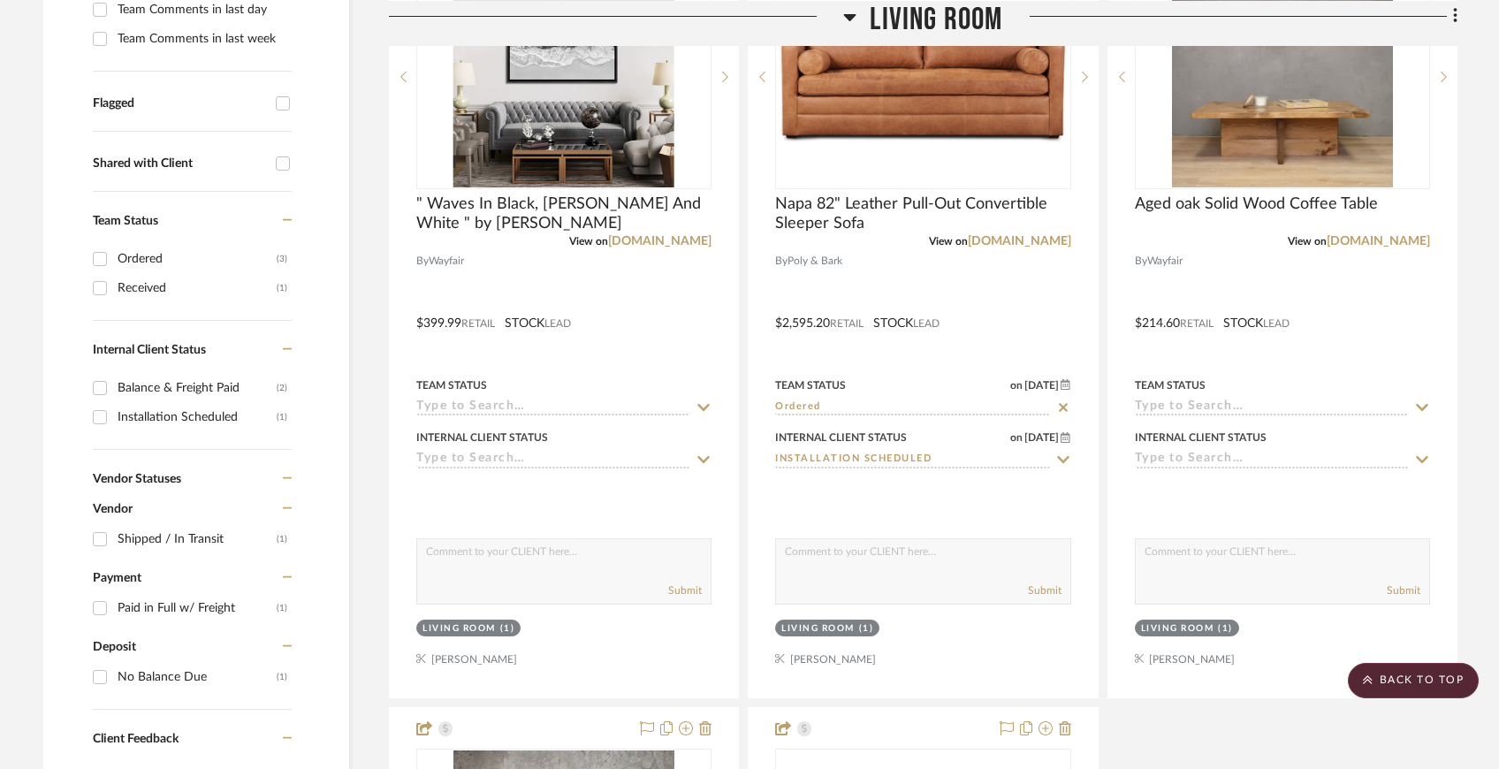
scroll to position [597, 0]
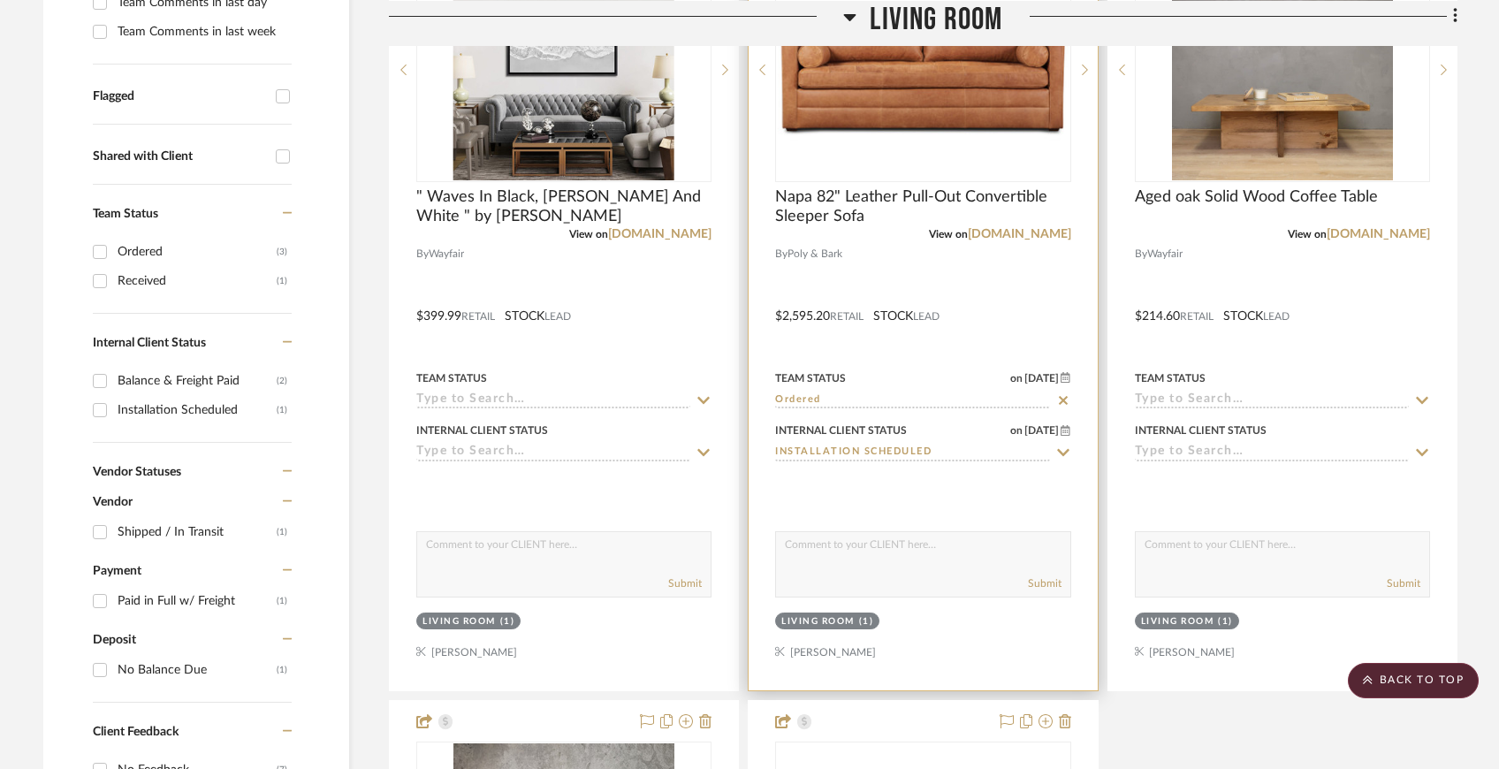
click at [1065, 397] on icon at bounding box center [1063, 400] width 9 height 9
type input "[DATE]"
click at [980, 396] on input at bounding box center [912, 400] width 274 height 17
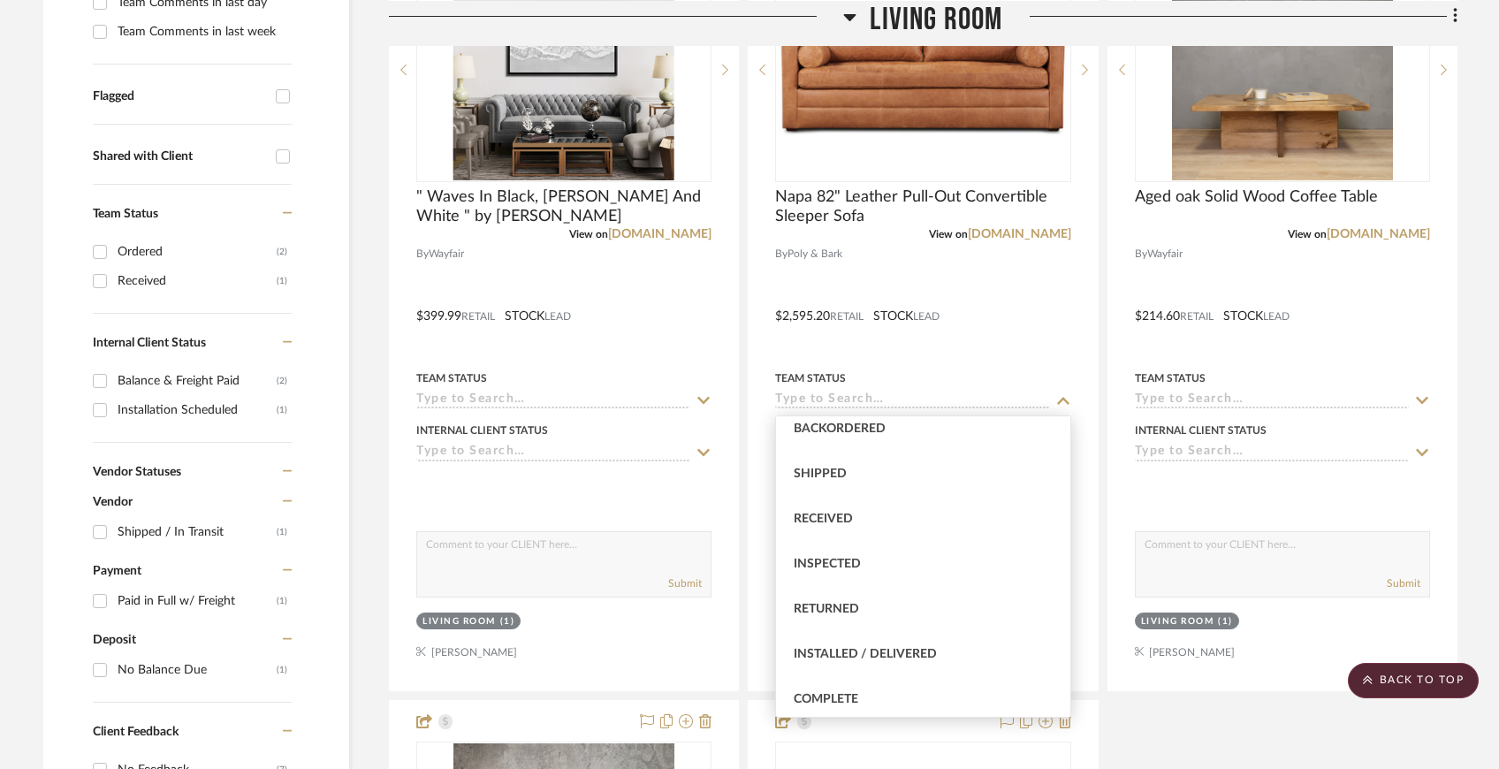
scroll to position [257, 0]
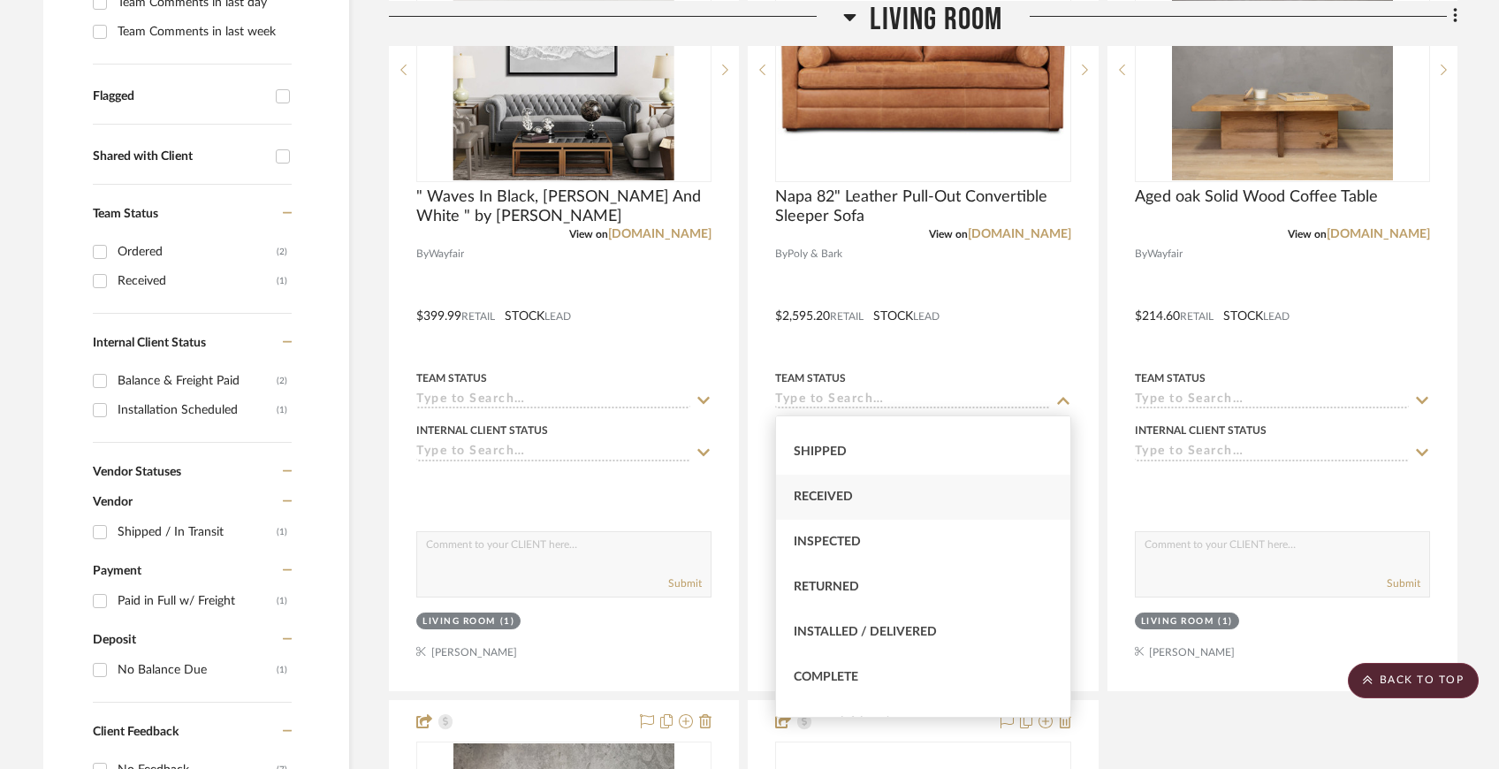
click at [967, 506] on div "Received" at bounding box center [922, 497] width 293 height 45
type input "Received"
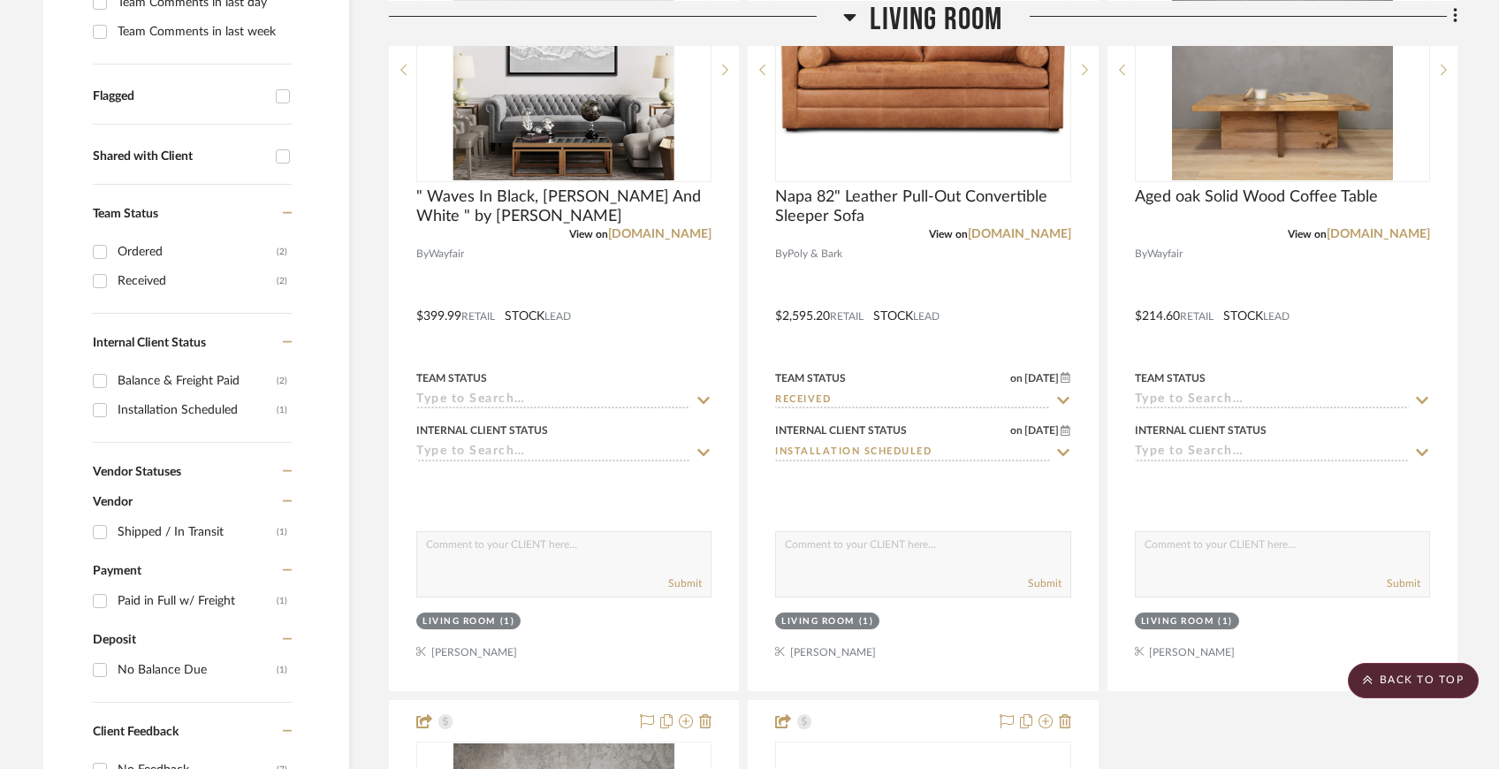
scroll to position [622, 0]
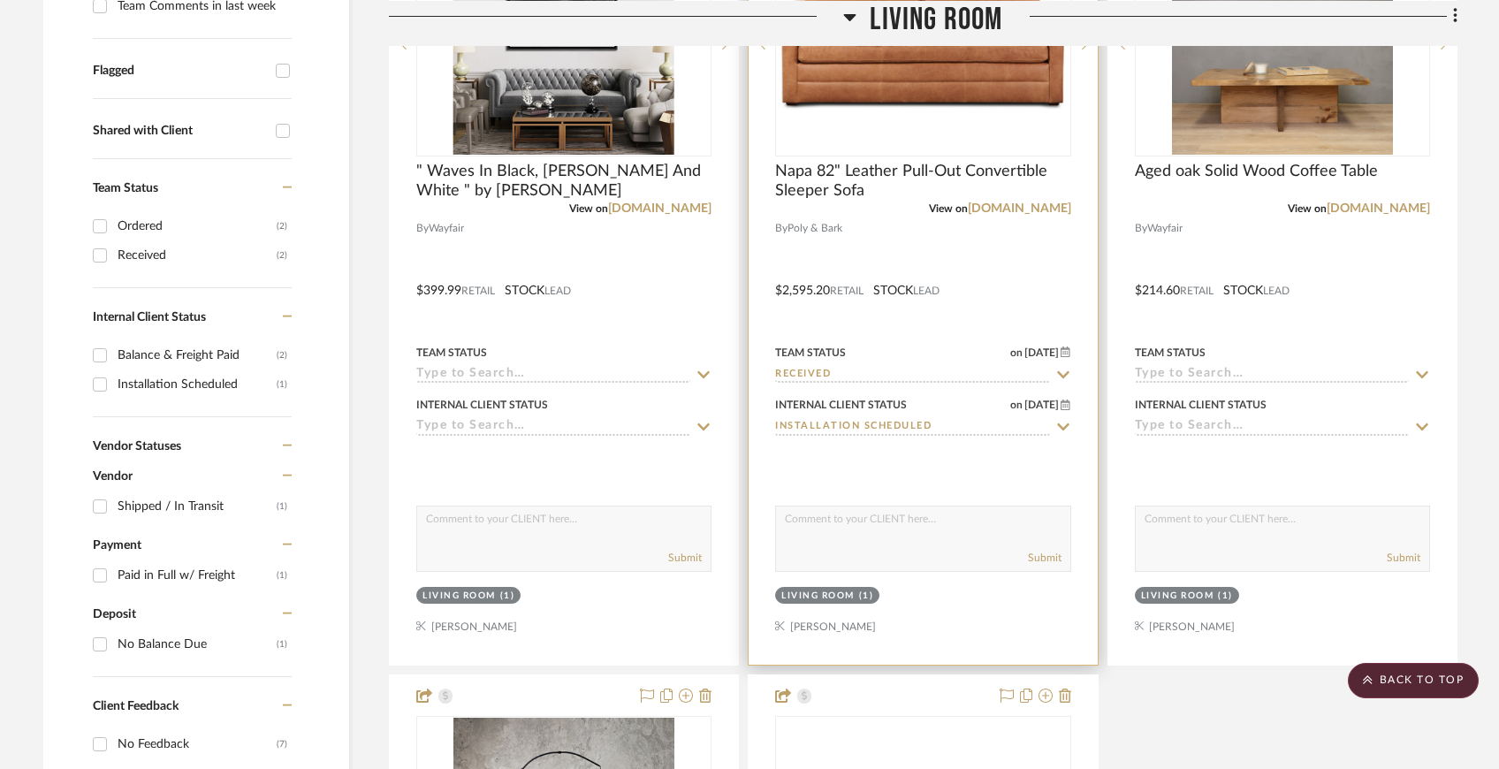
click at [1059, 350] on span "[DATE]" at bounding box center [1042, 353] width 38 height 12
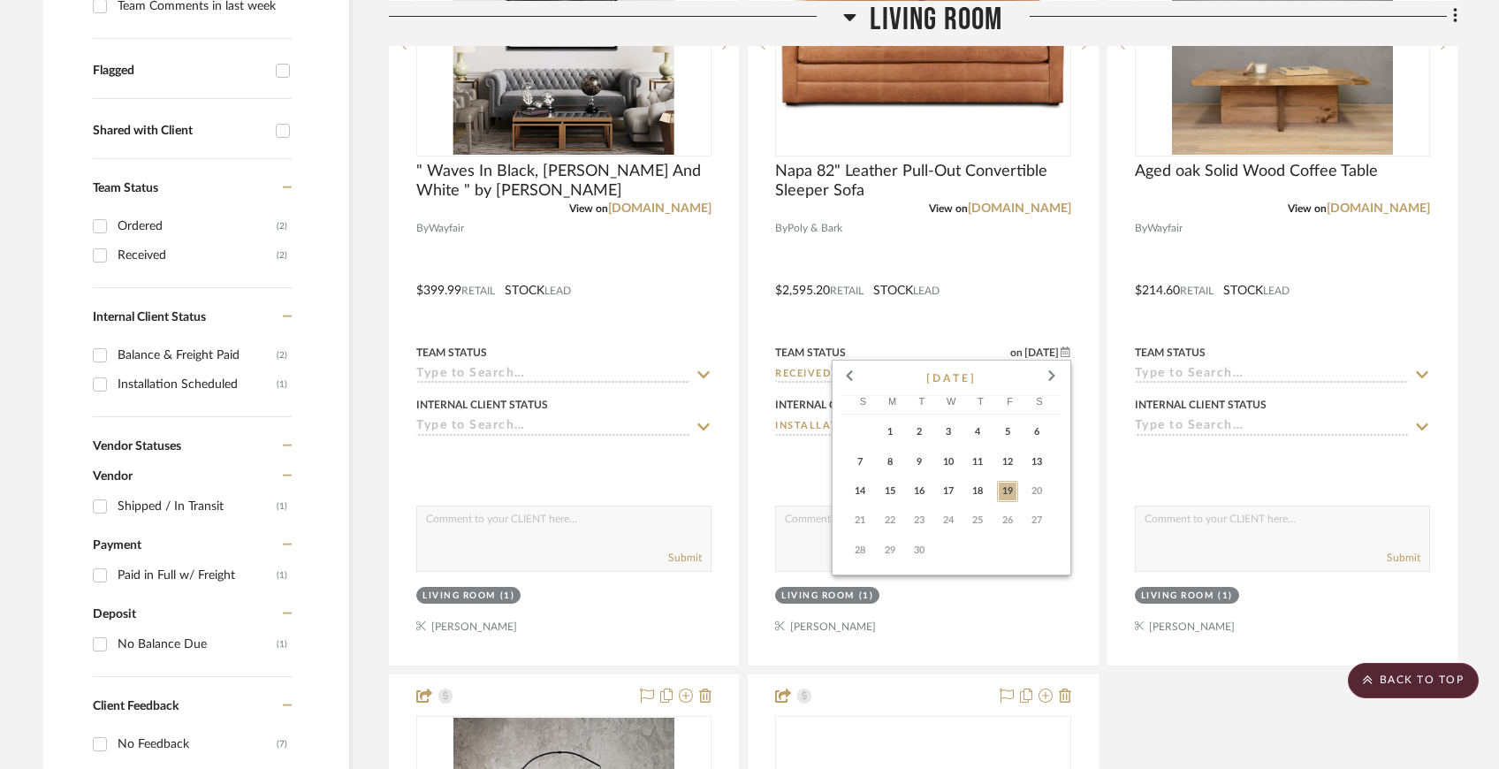
click at [951, 488] on span "17" at bounding box center [948, 491] width 21 height 21
type input "[DATE]"
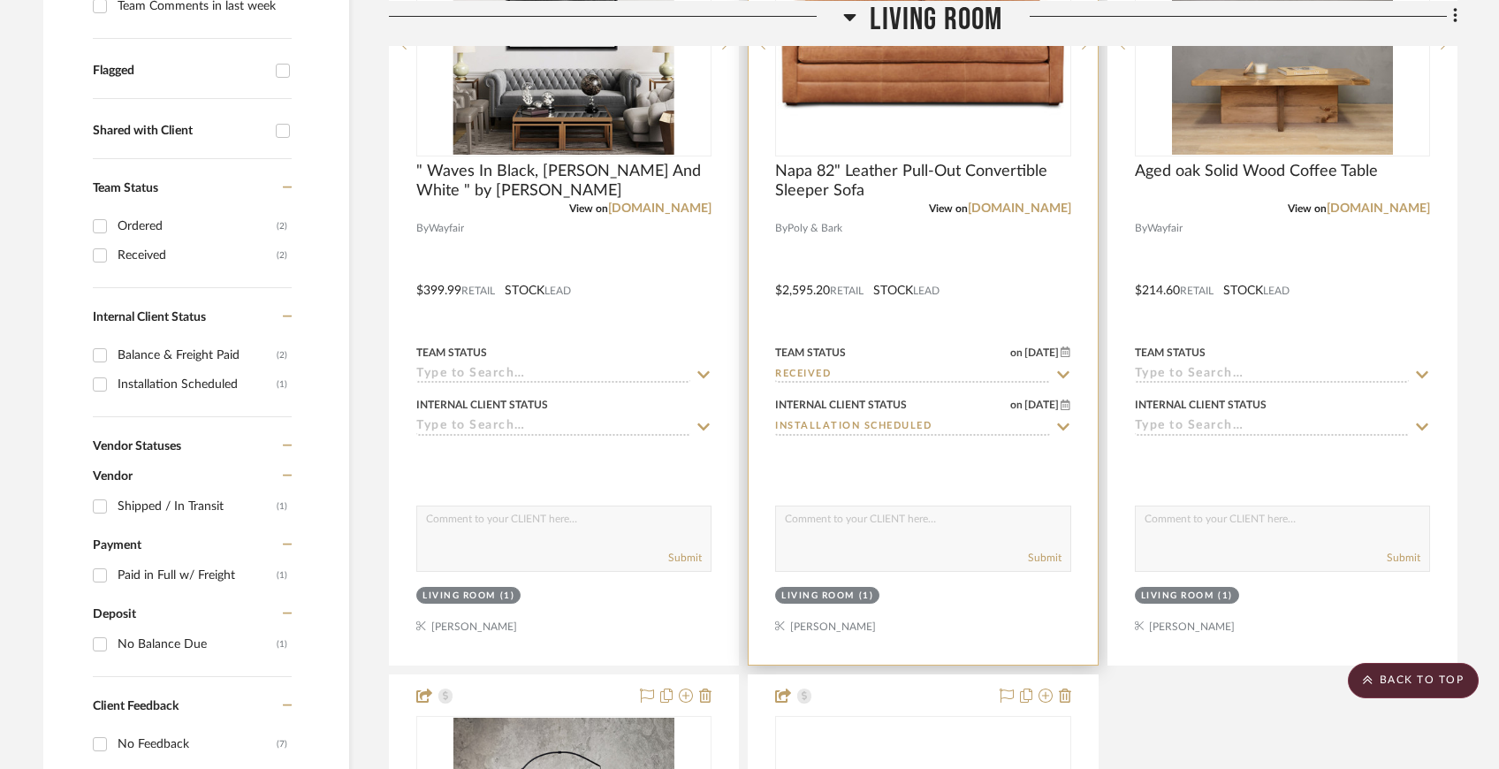
click at [1007, 583] on div at bounding box center [923, 277] width 348 height 773
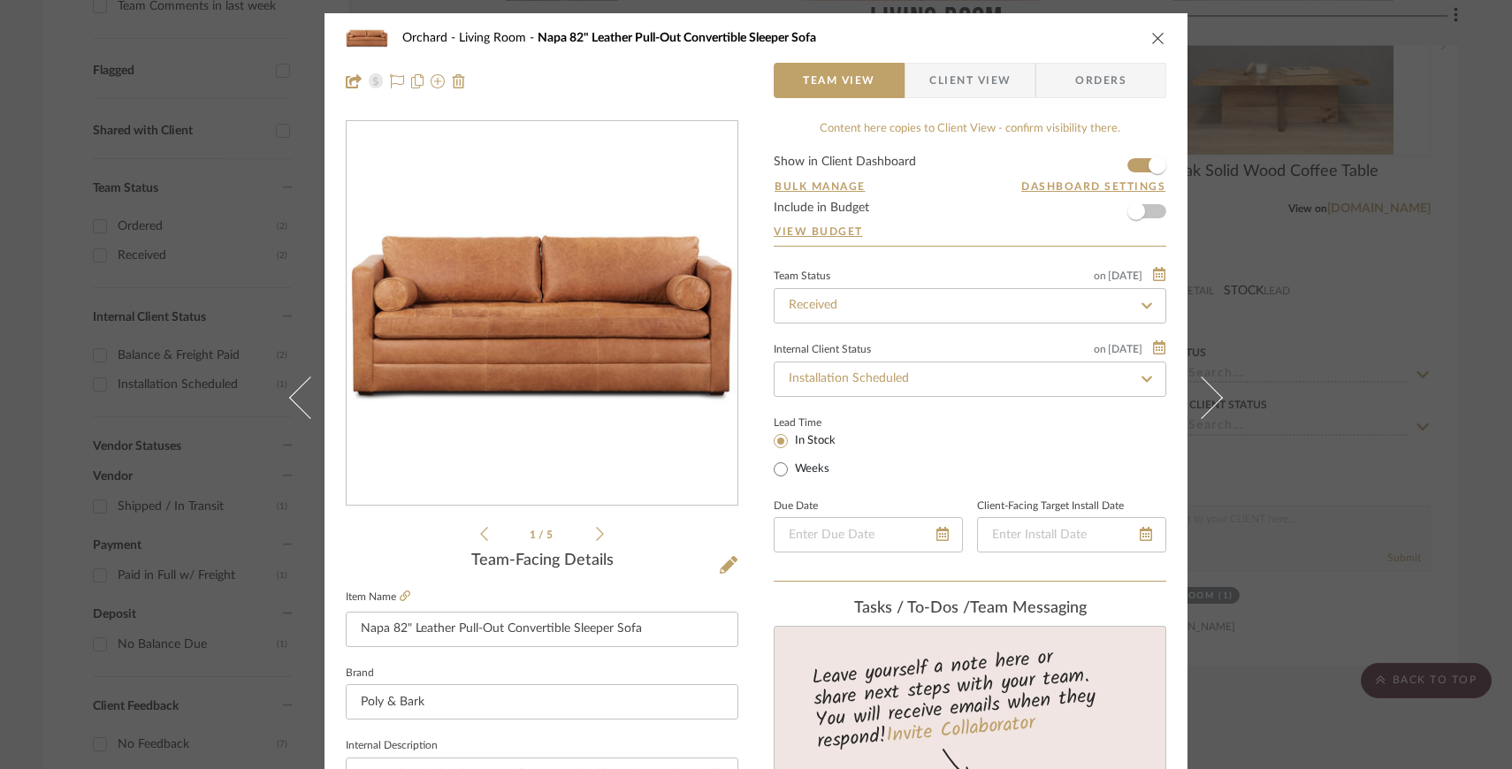
click at [1151, 23] on div "Orchard Living Room Napa 82" Leather Pull-Out Convertible Sleeper Sofa" at bounding box center [756, 37] width 820 height 35
click at [1152, 39] on icon "close" at bounding box center [1158, 38] width 14 height 14
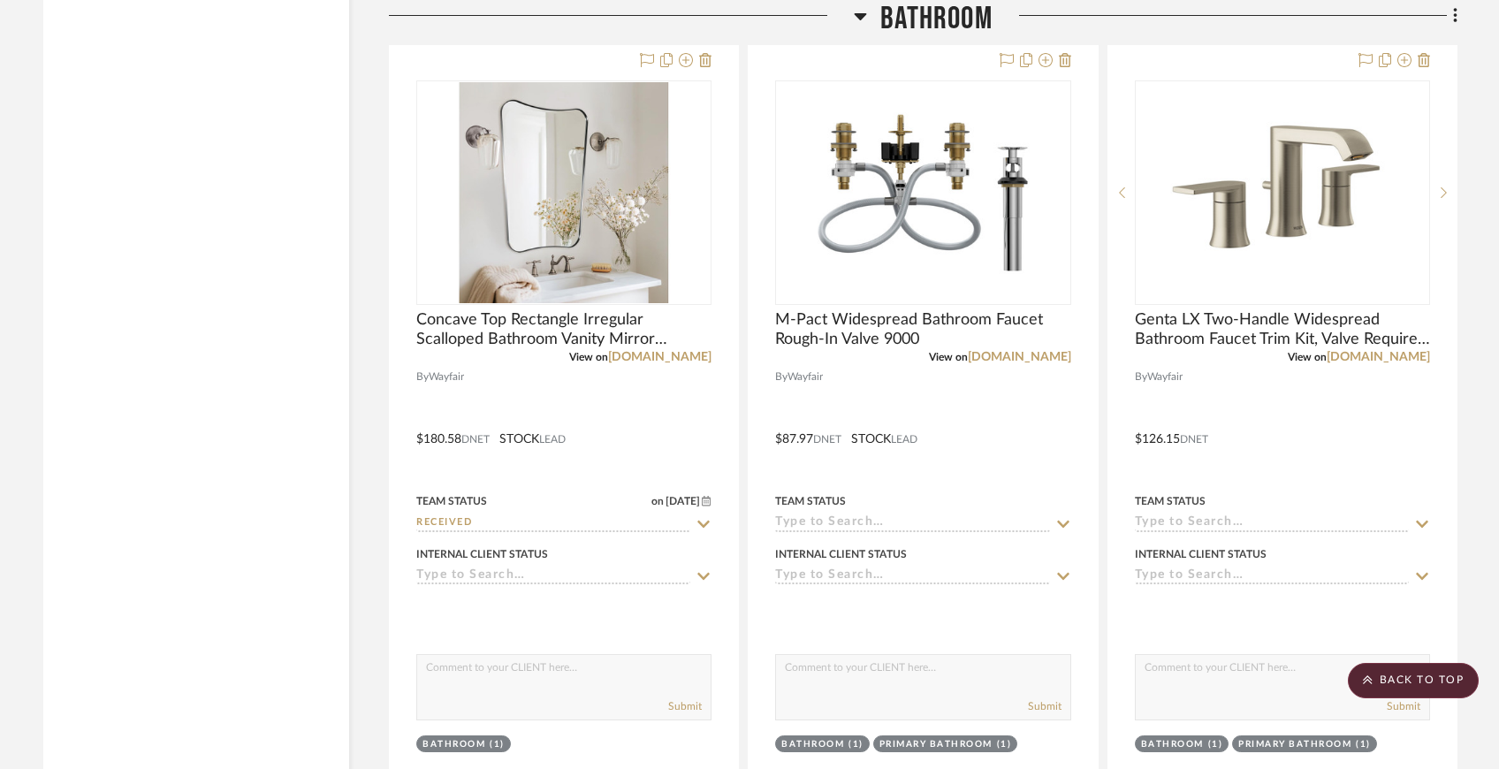
scroll to position [7921, 0]
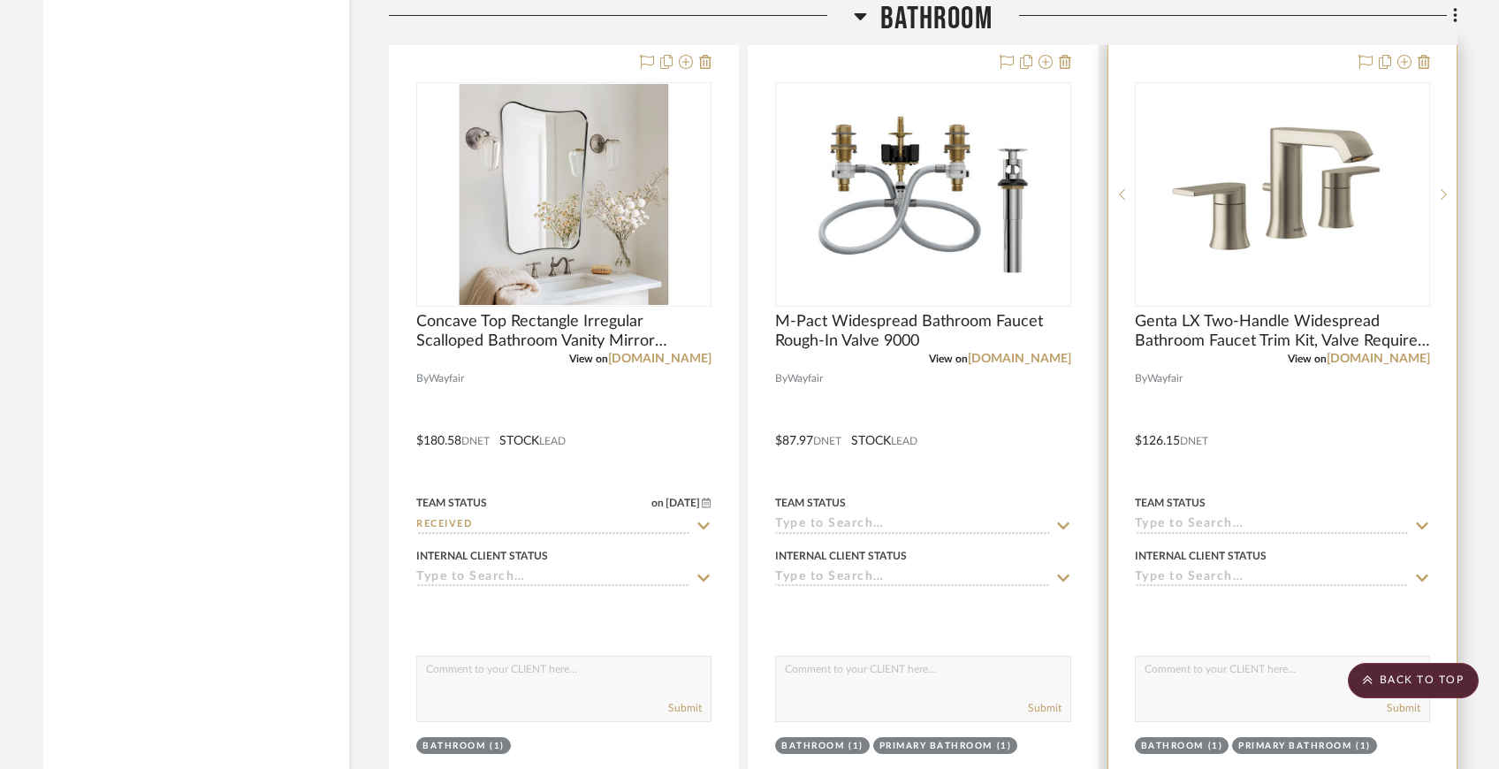
click at [1198, 517] on input at bounding box center [1272, 525] width 274 height 17
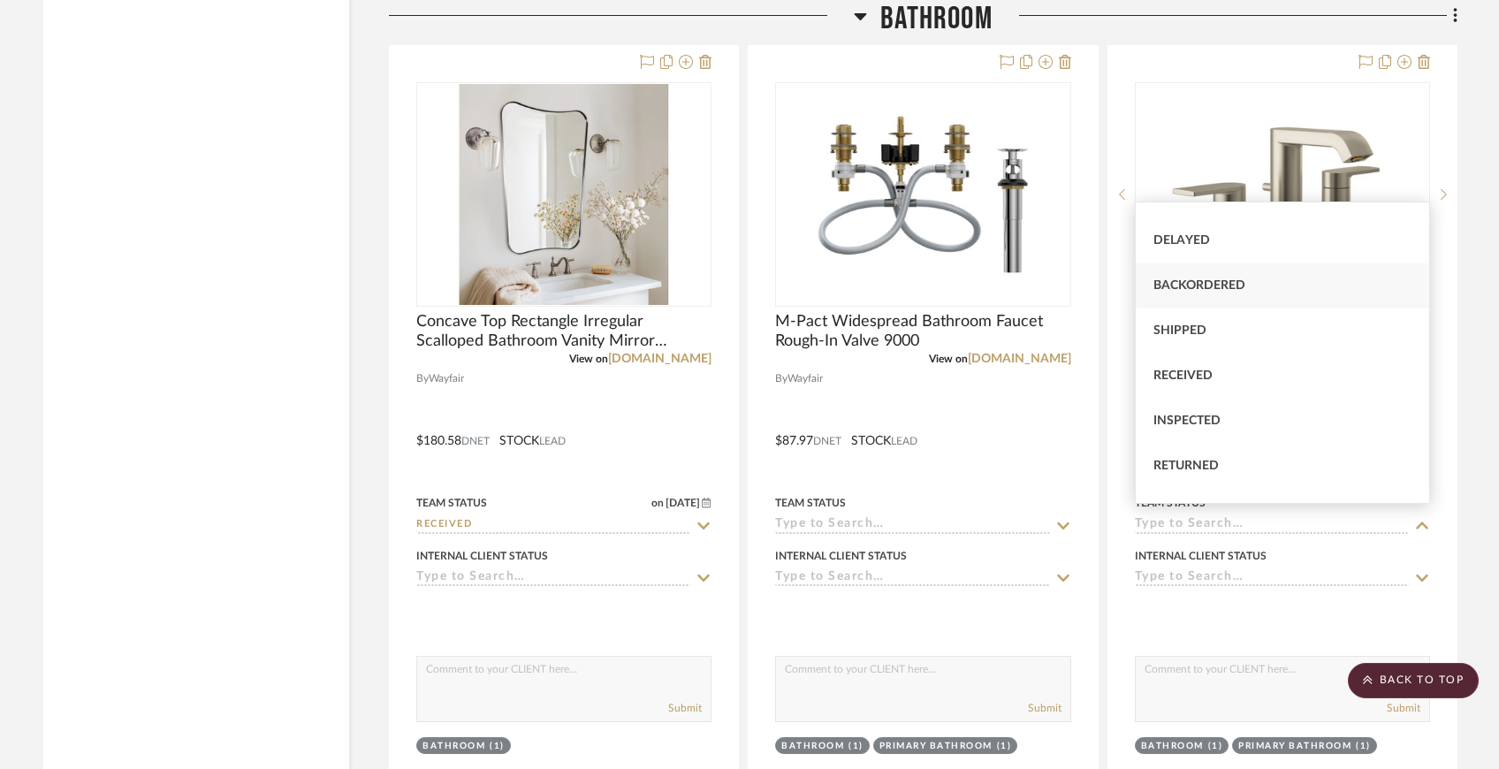
scroll to position [170, 0]
click at [1207, 371] on span "Received" at bounding box center [1183, 370] width 59 height 12
type input "[DATE]"
type input "Received"
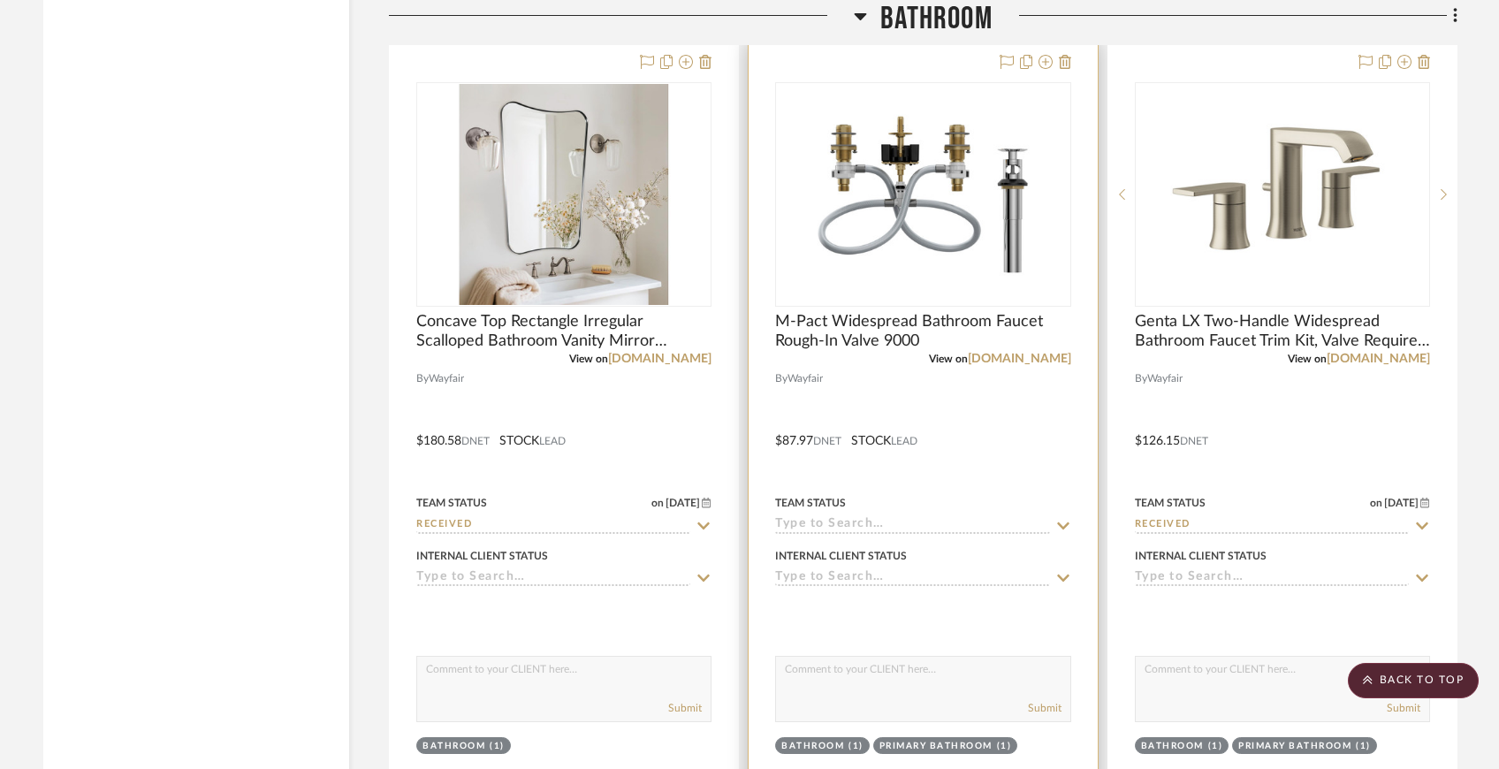
click at [1059, 522] on icon at bounding box center [1063, 526] width 16 height 14
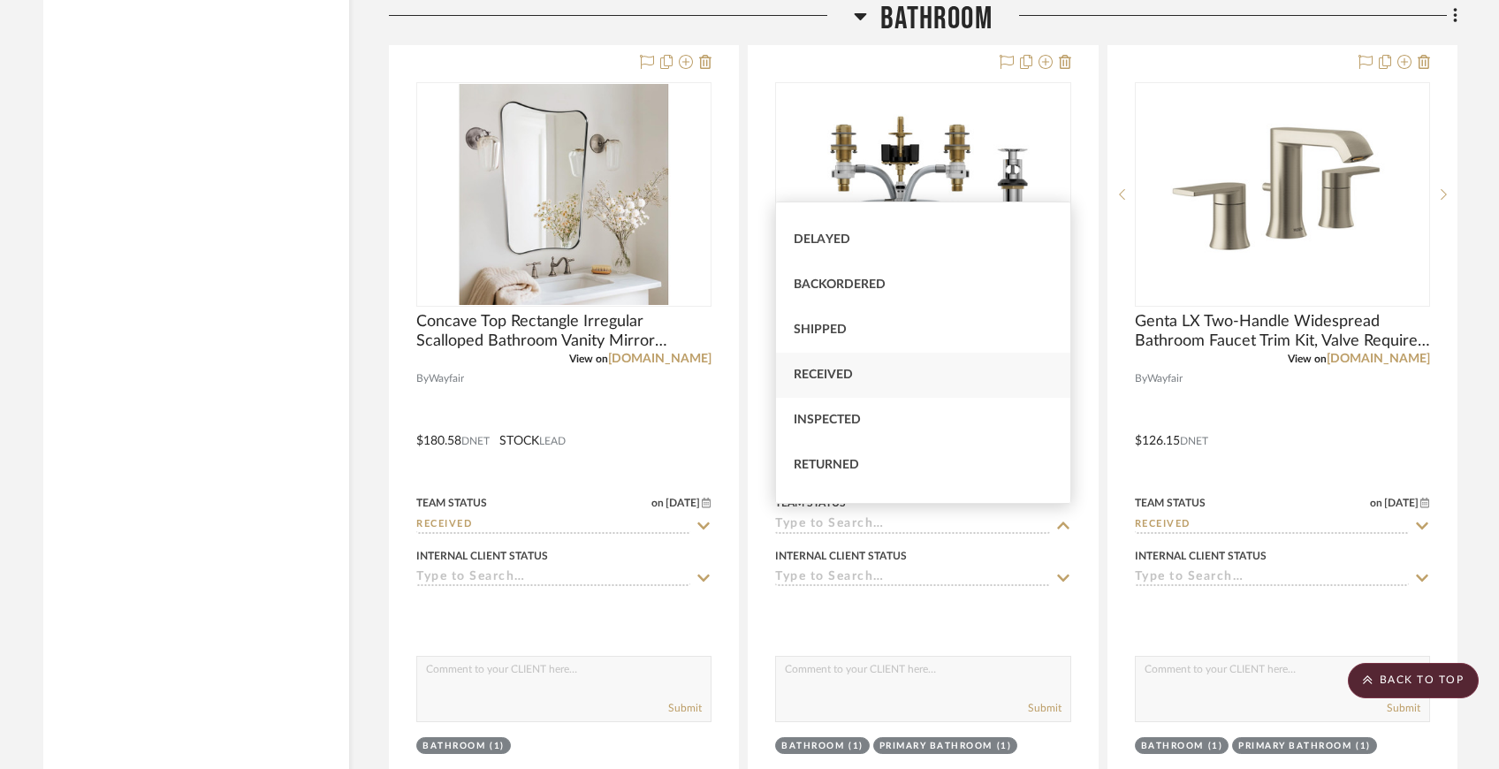
scroll to position [173, 0]
click at [984, 377] on div "Received" at bounding box center [922, 367] width 293 height 45
type input "[DATE]"
type input "Received"
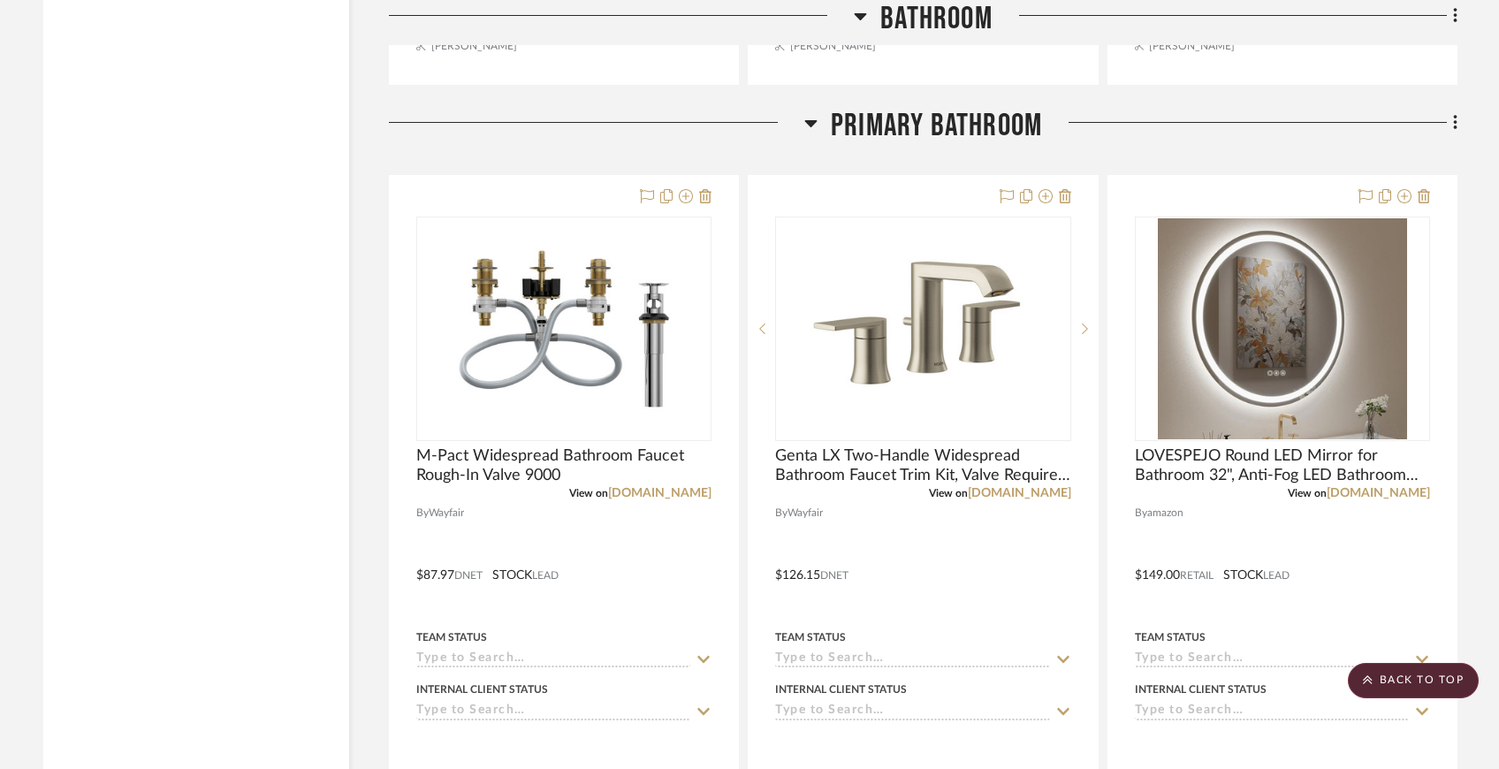
scroll to position [8753, 0]
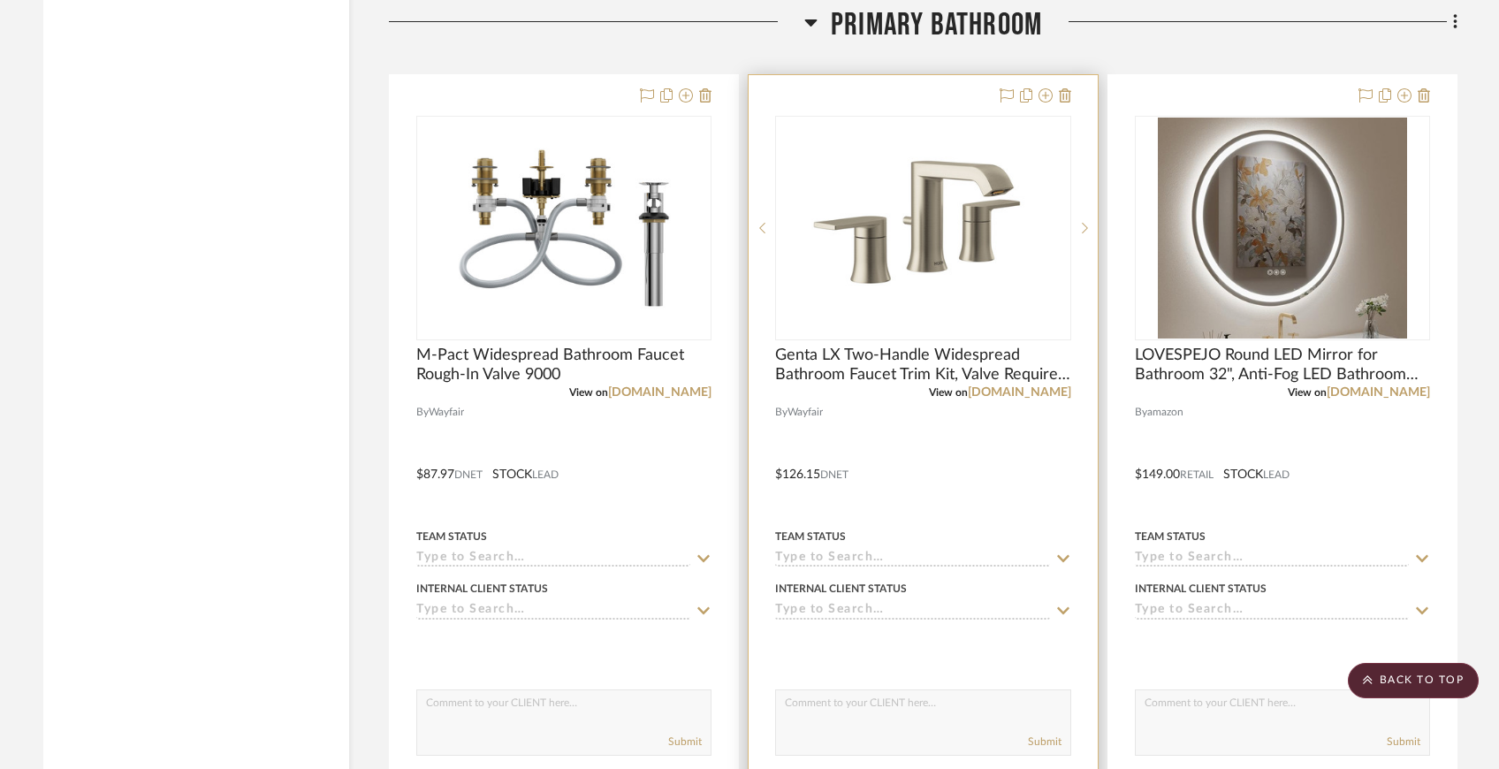
click at [1066, 552] on icon at bounding box center [1063, 559] width 16 height 14
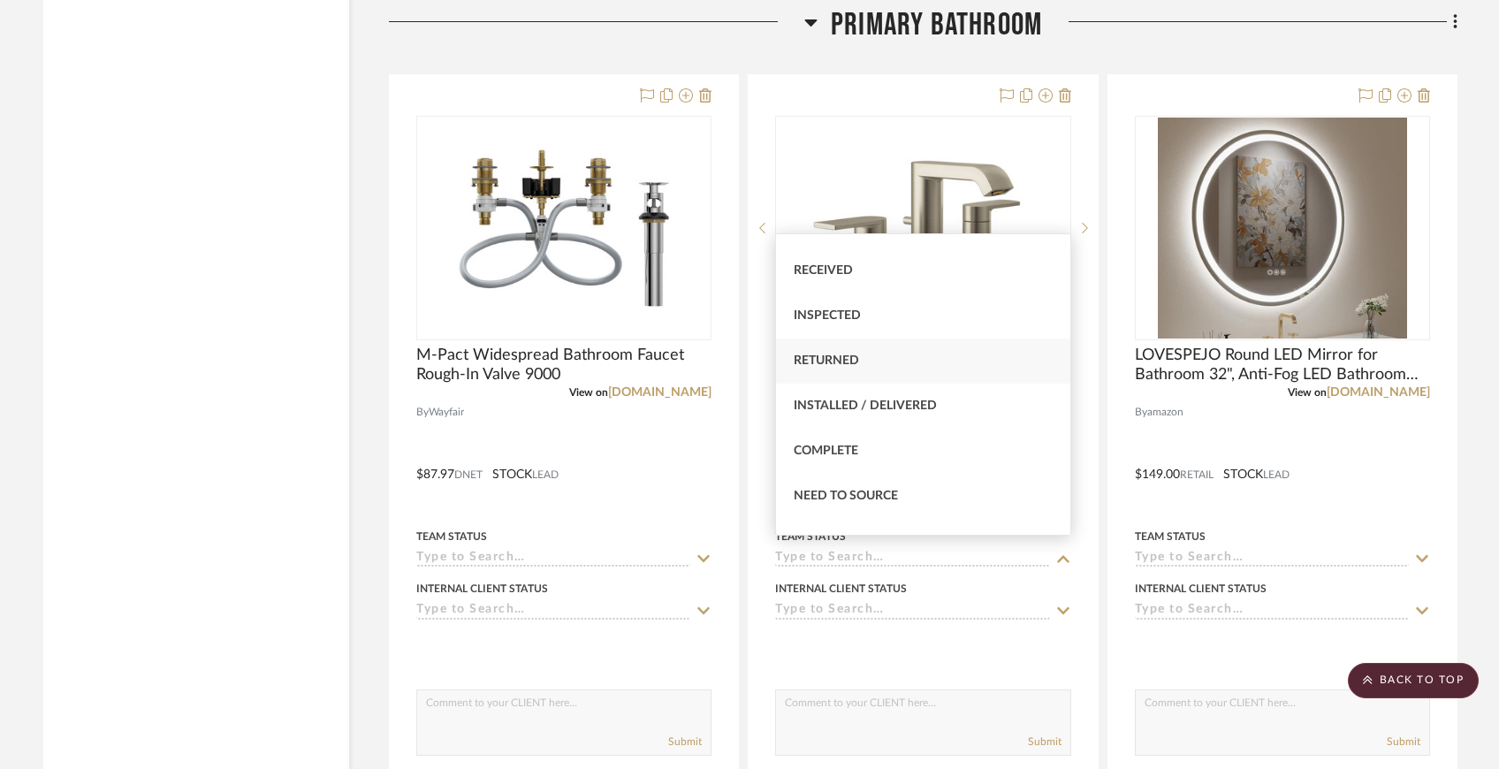
scroll to position [307, 0]
click at [949, 279] on div "Received" at bounding box center [922, 265] width 293 height 45
type input "[DATE]"
type input "Received"
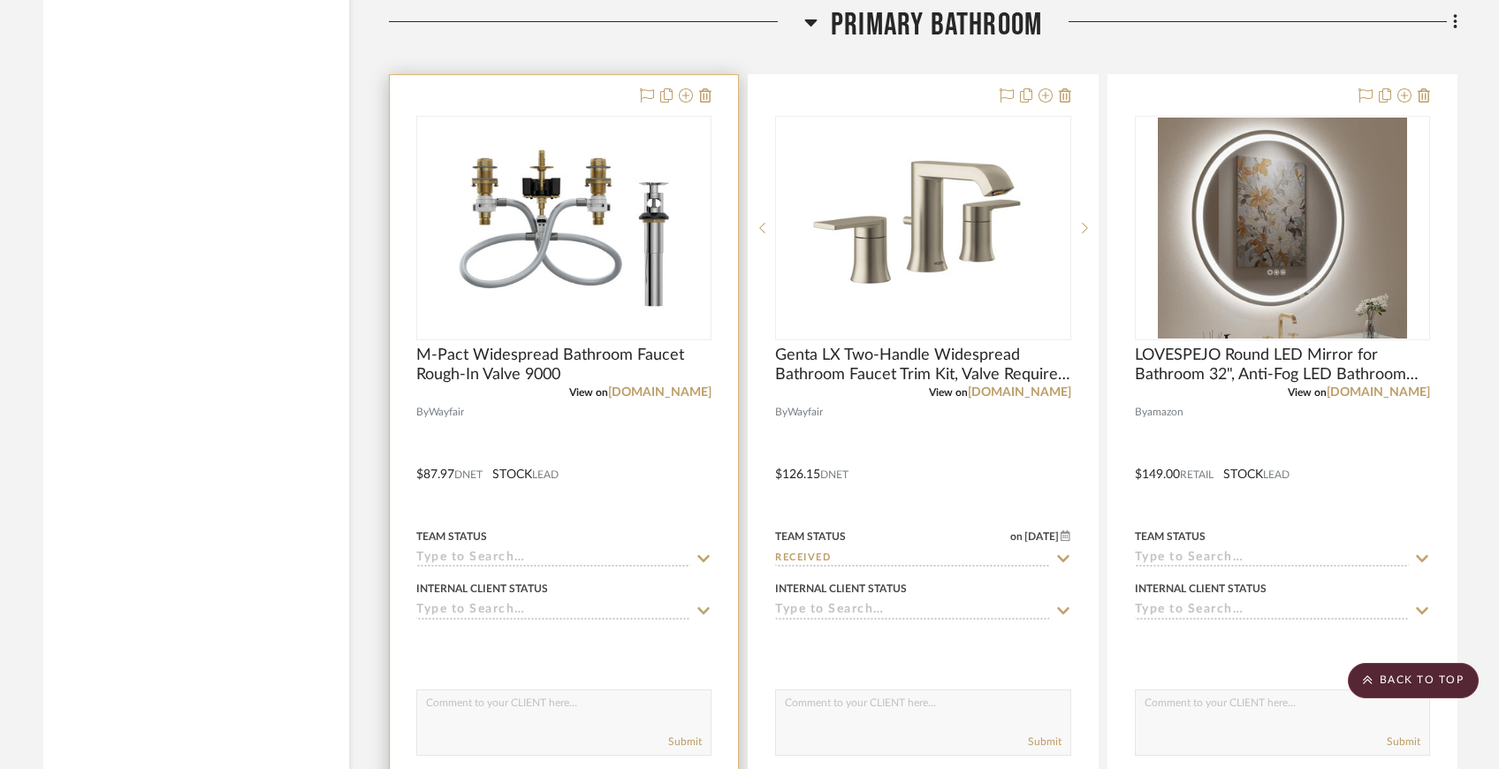
click at [705, 555] on icon at bounding box center [704, 559] width 16 height 14
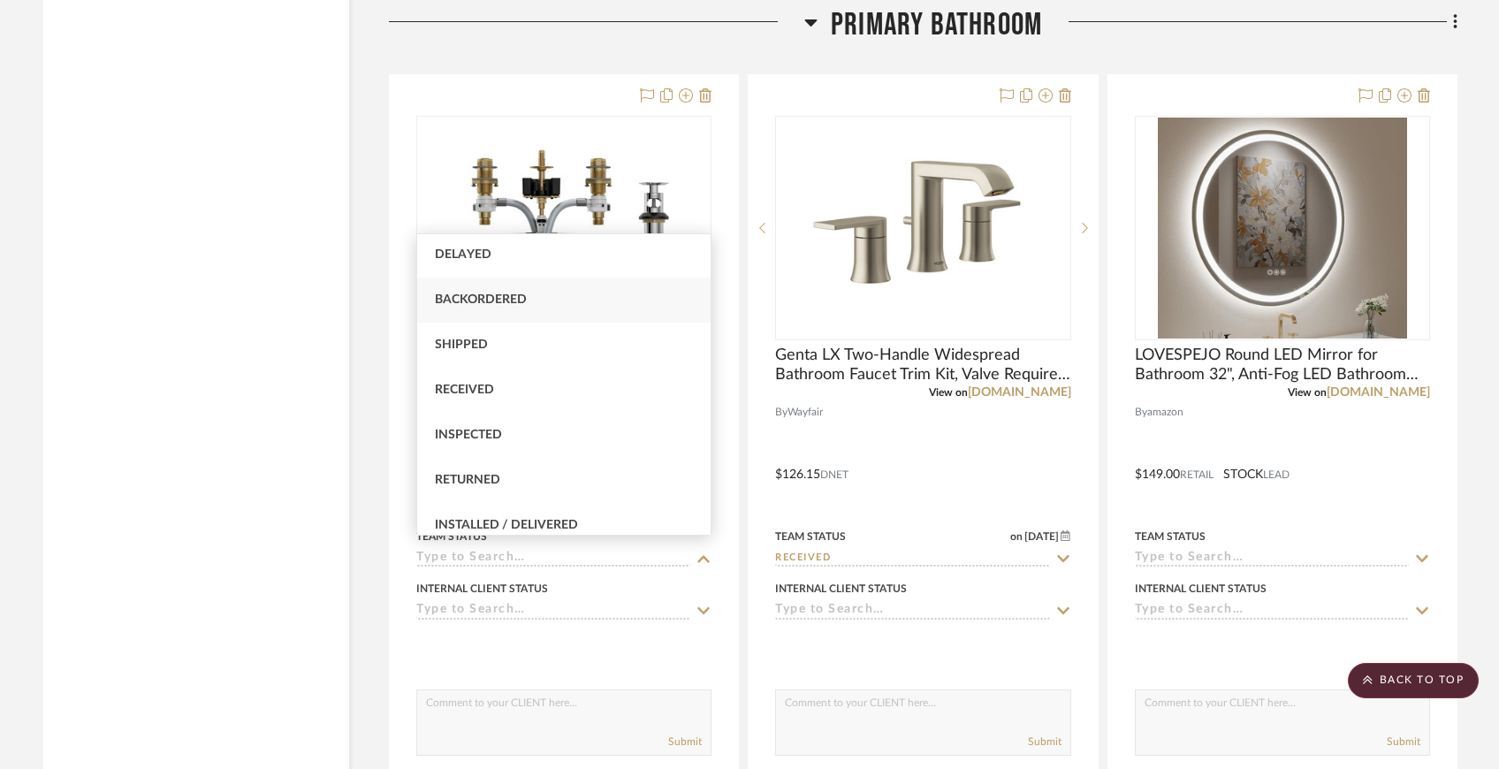
scroll to position [209, 0]
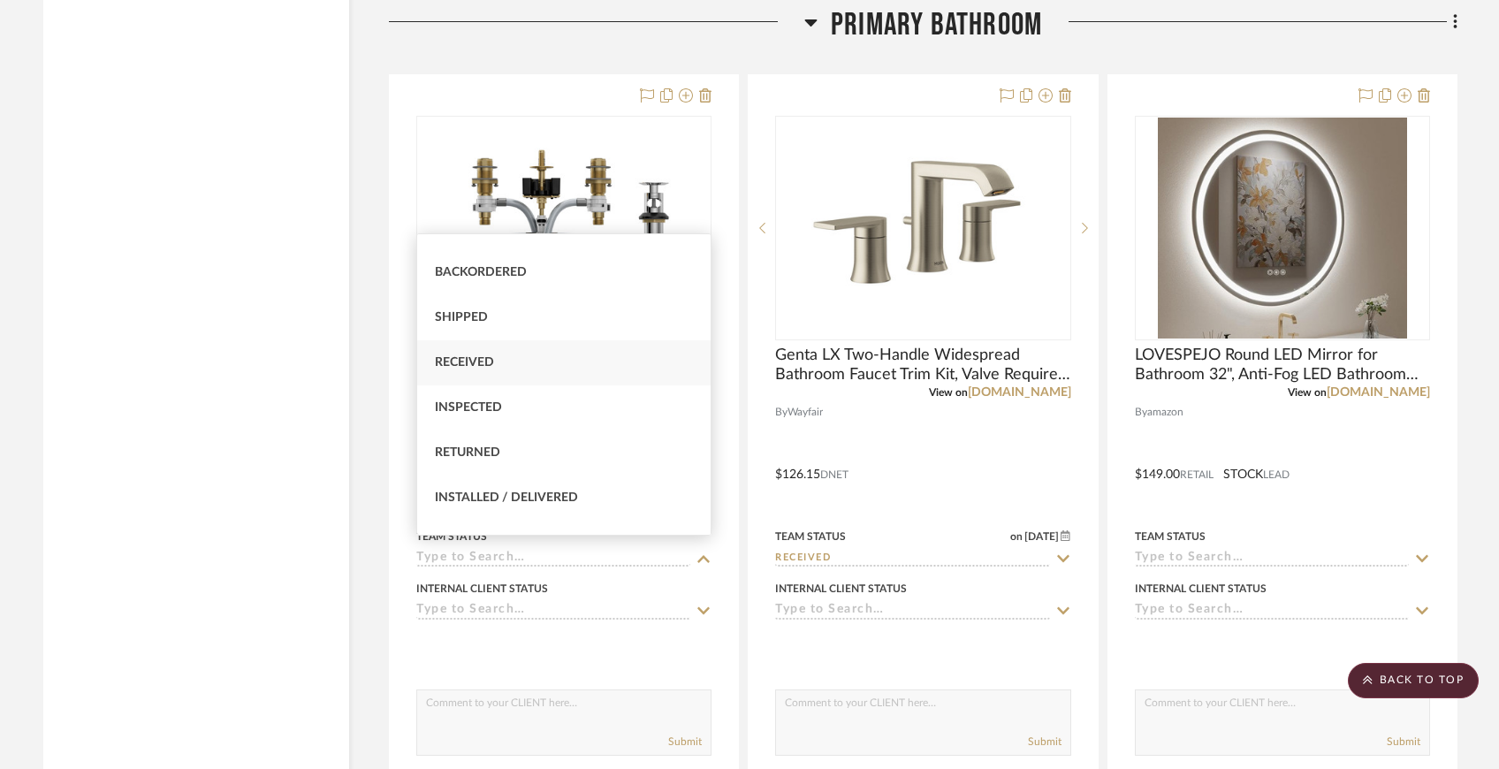
click at [619, 364] on div "Received" at bounding box center [563, 362] width 293 height 45
type input "[DATE]"
type input "Received"
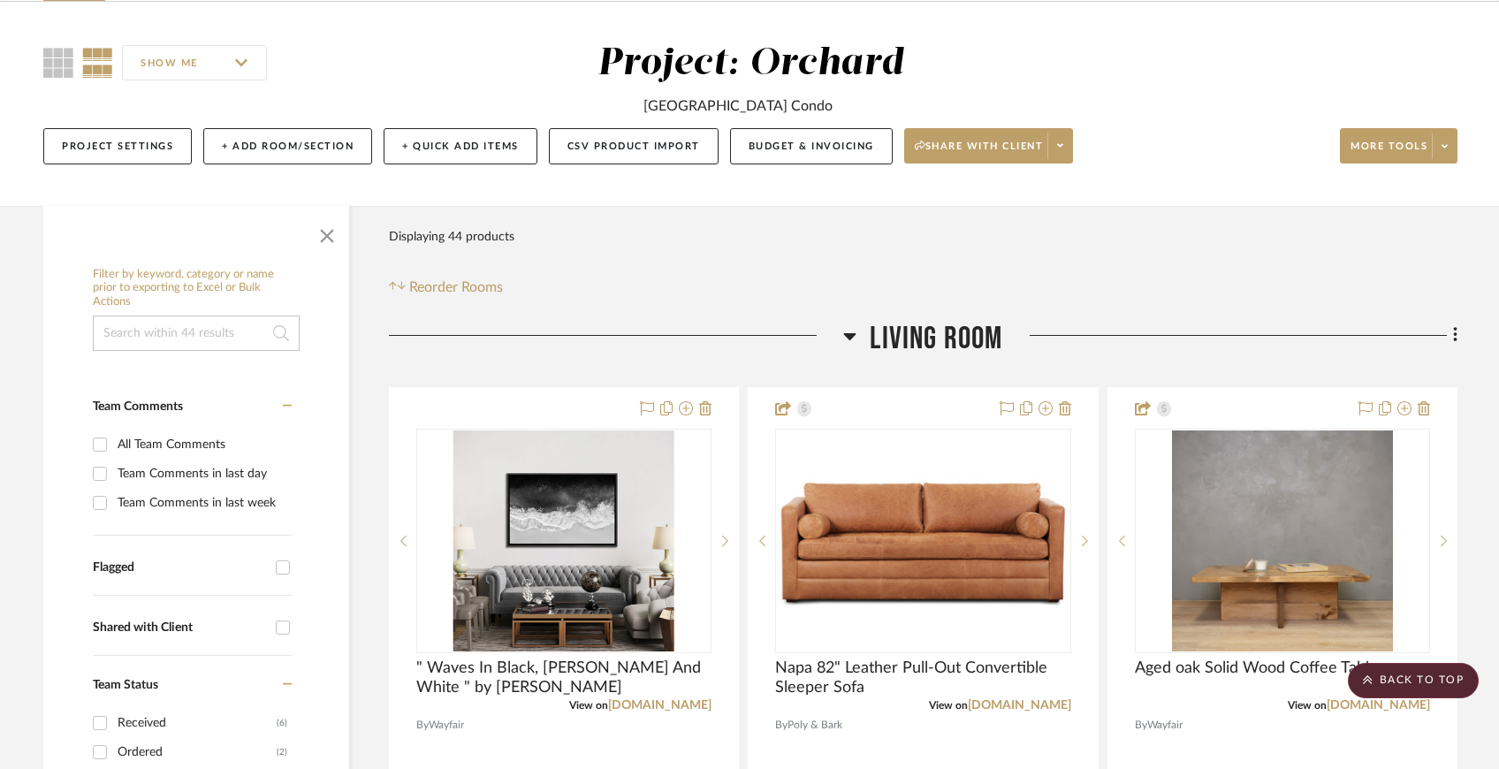
scroll to position [0, 0]
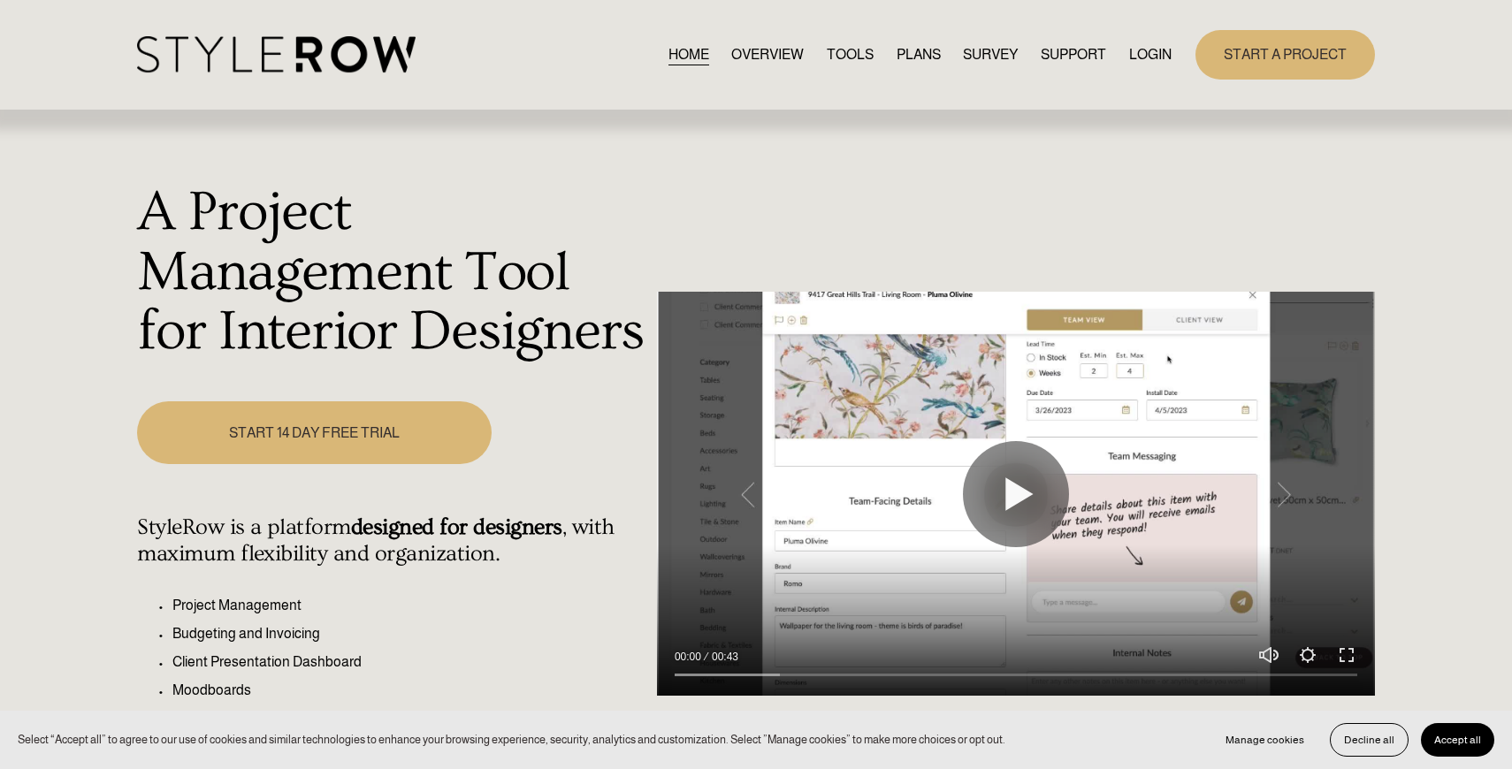
click at [1142, 56] on link "LOGIN" at bounding box center [1150, 54] width 42 height 24
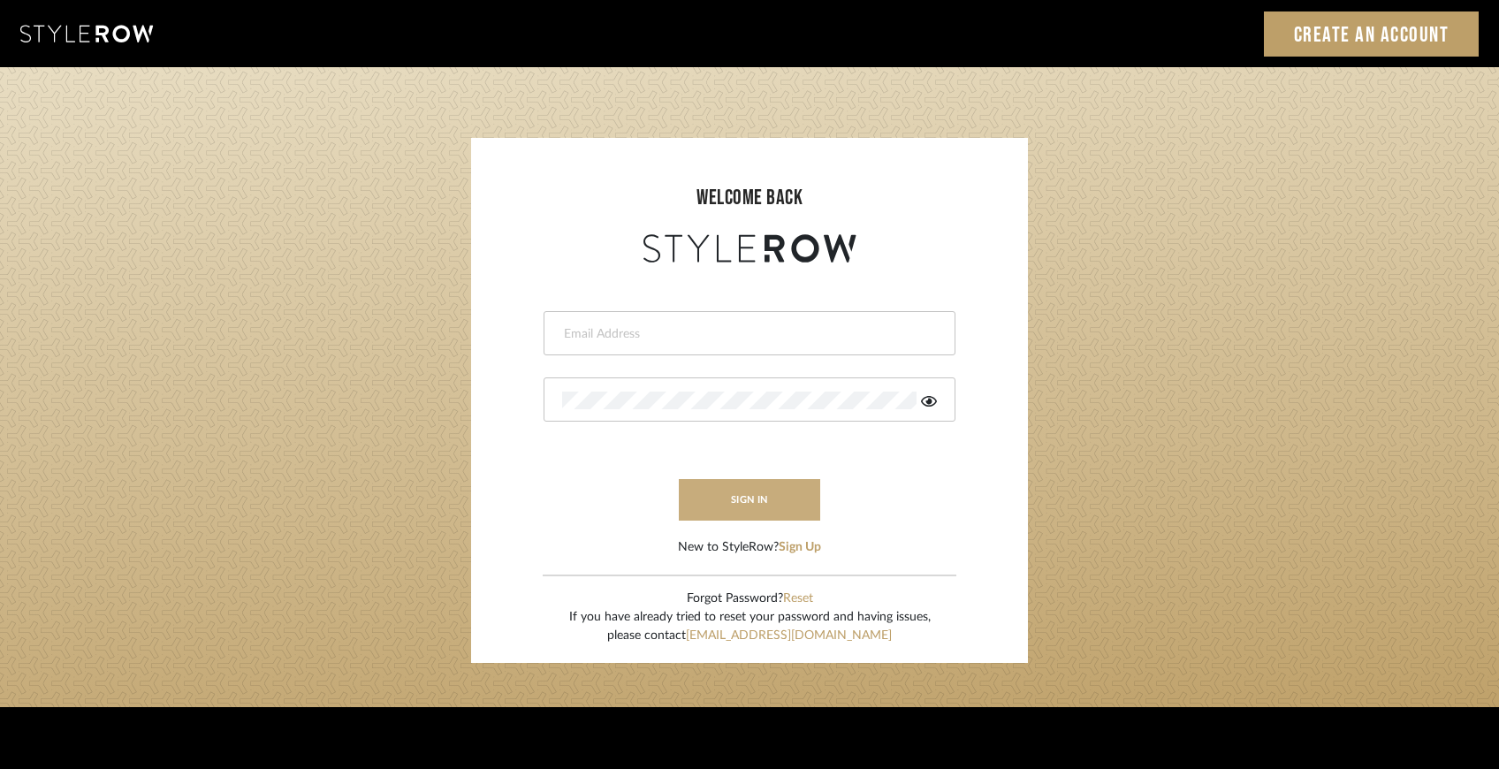
type input "[EMAIL_ADDRESS][DOMAIN_NAME]"
click at [775, 505] on button "sign in" at bounding box center [749, 500] width 141 height 42
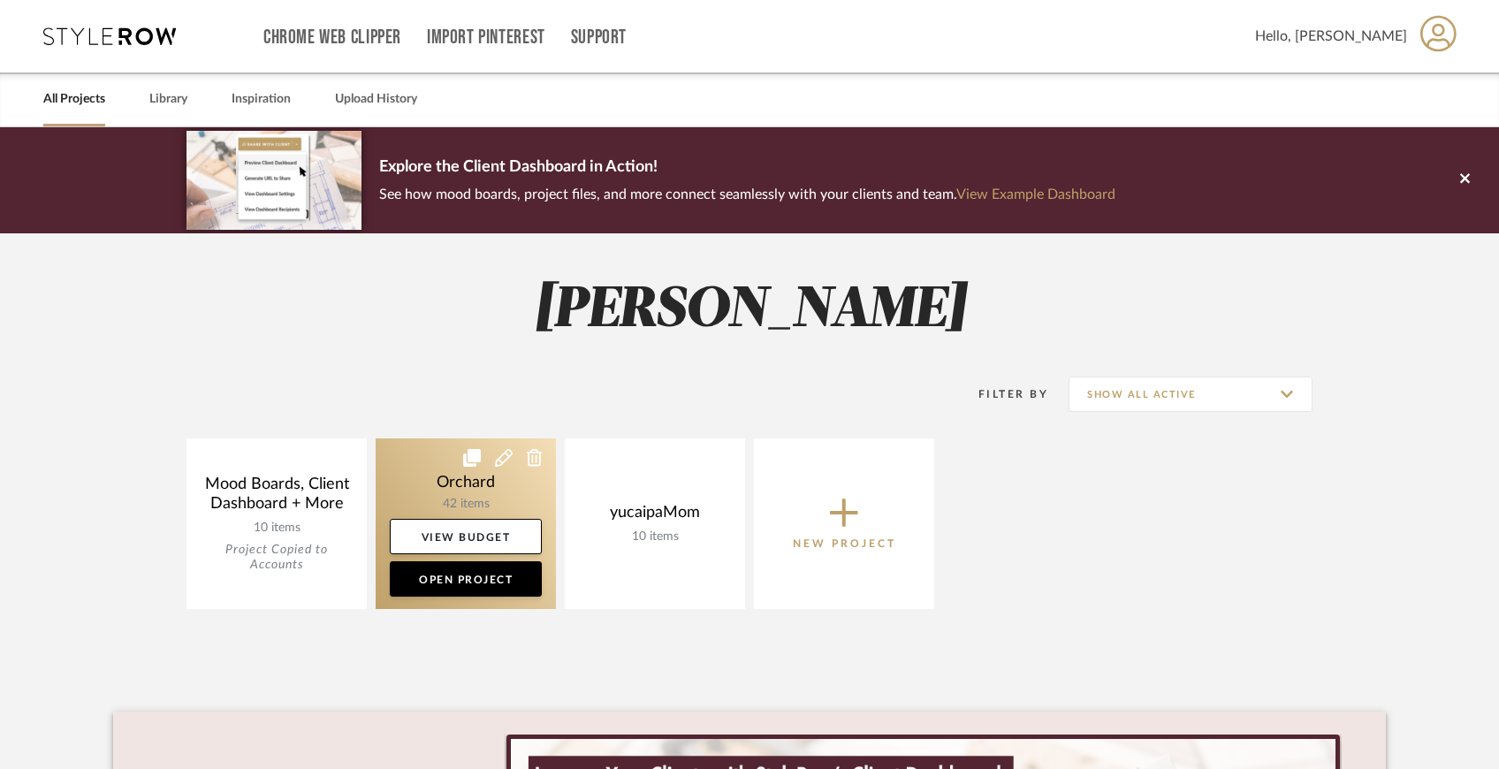
click at [512, 501] on link at bounding box center [466, 523] width 180 height 171
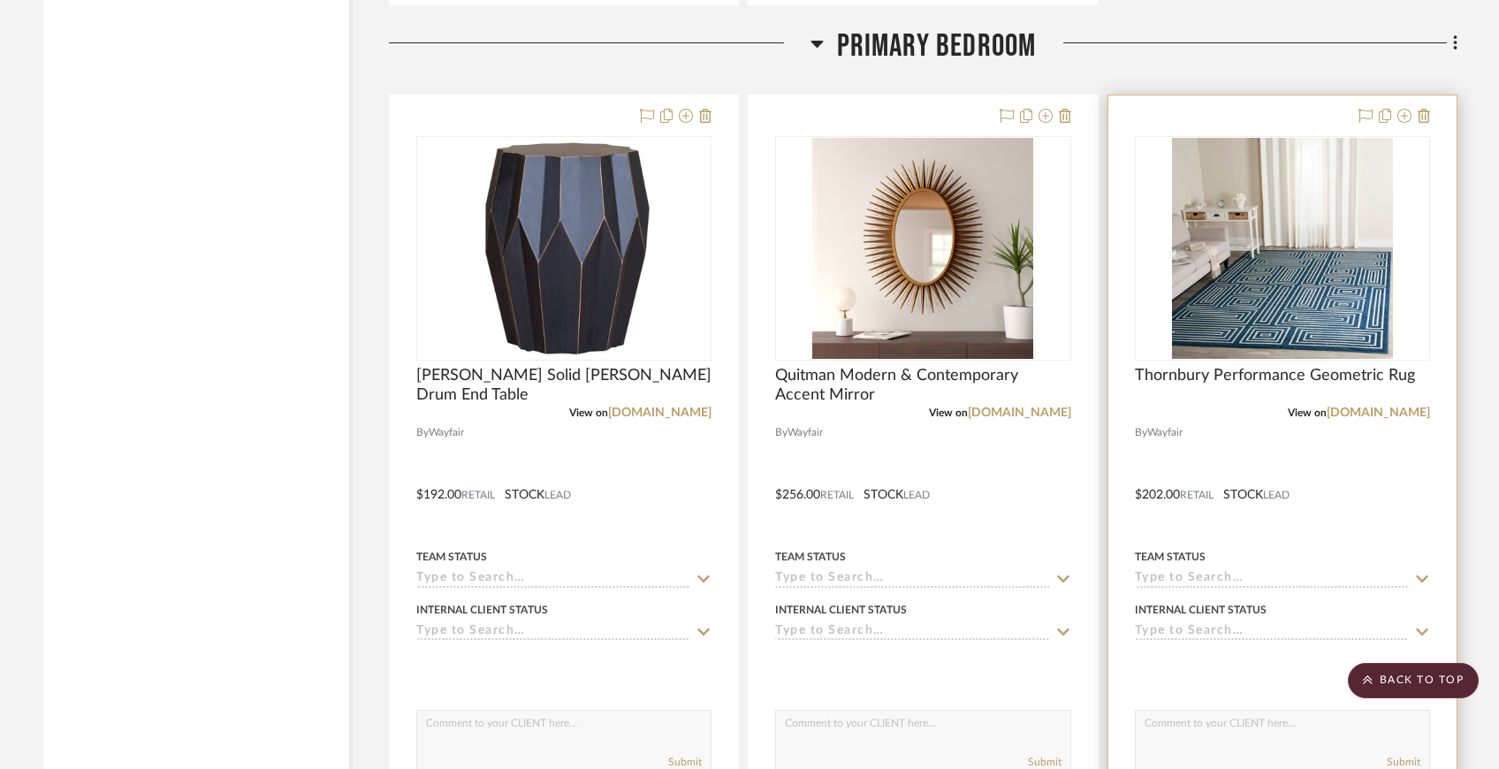
scroll to position [3570, 0]
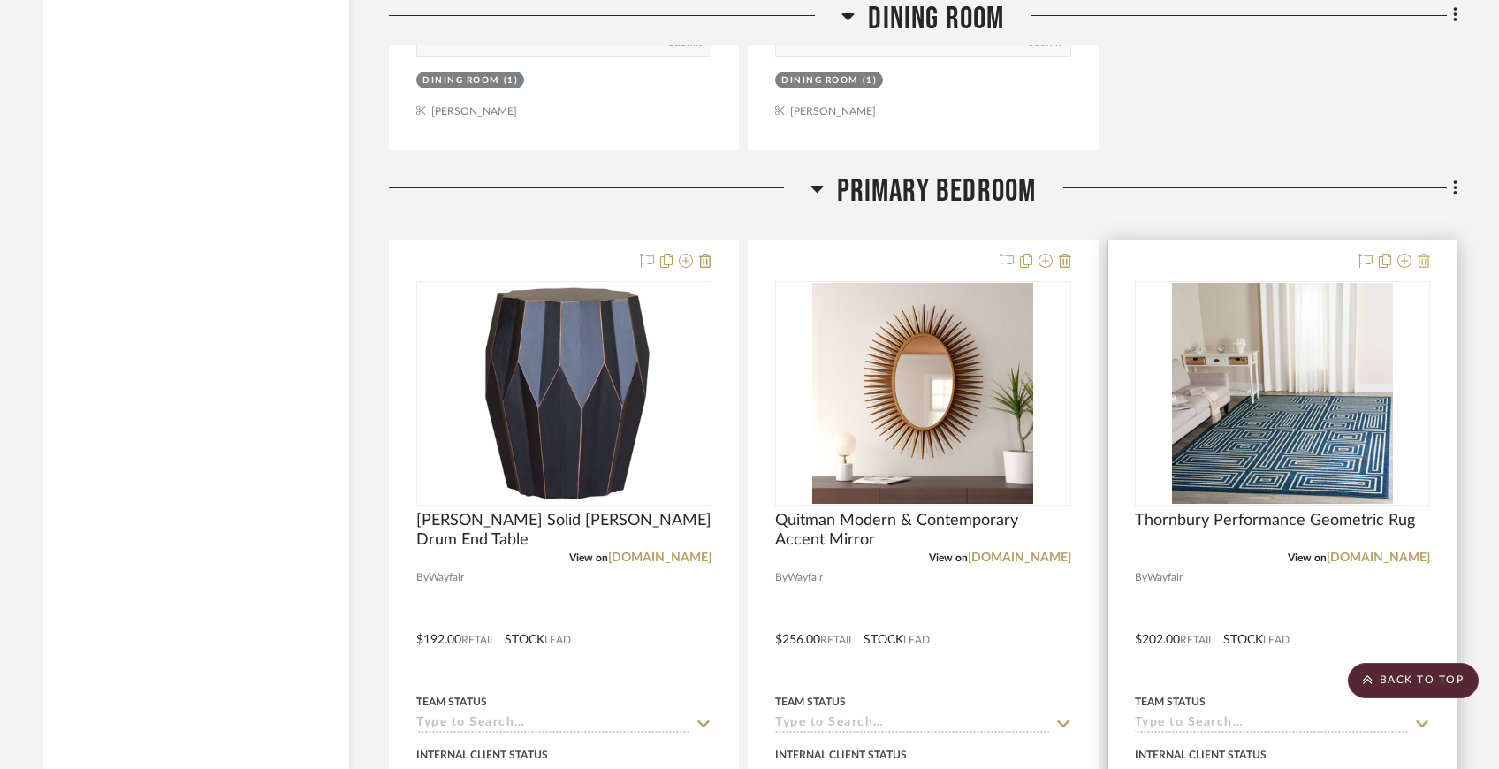
click at [1426, 263] on icon at bounding box center [1424, 261] width 12 height 14
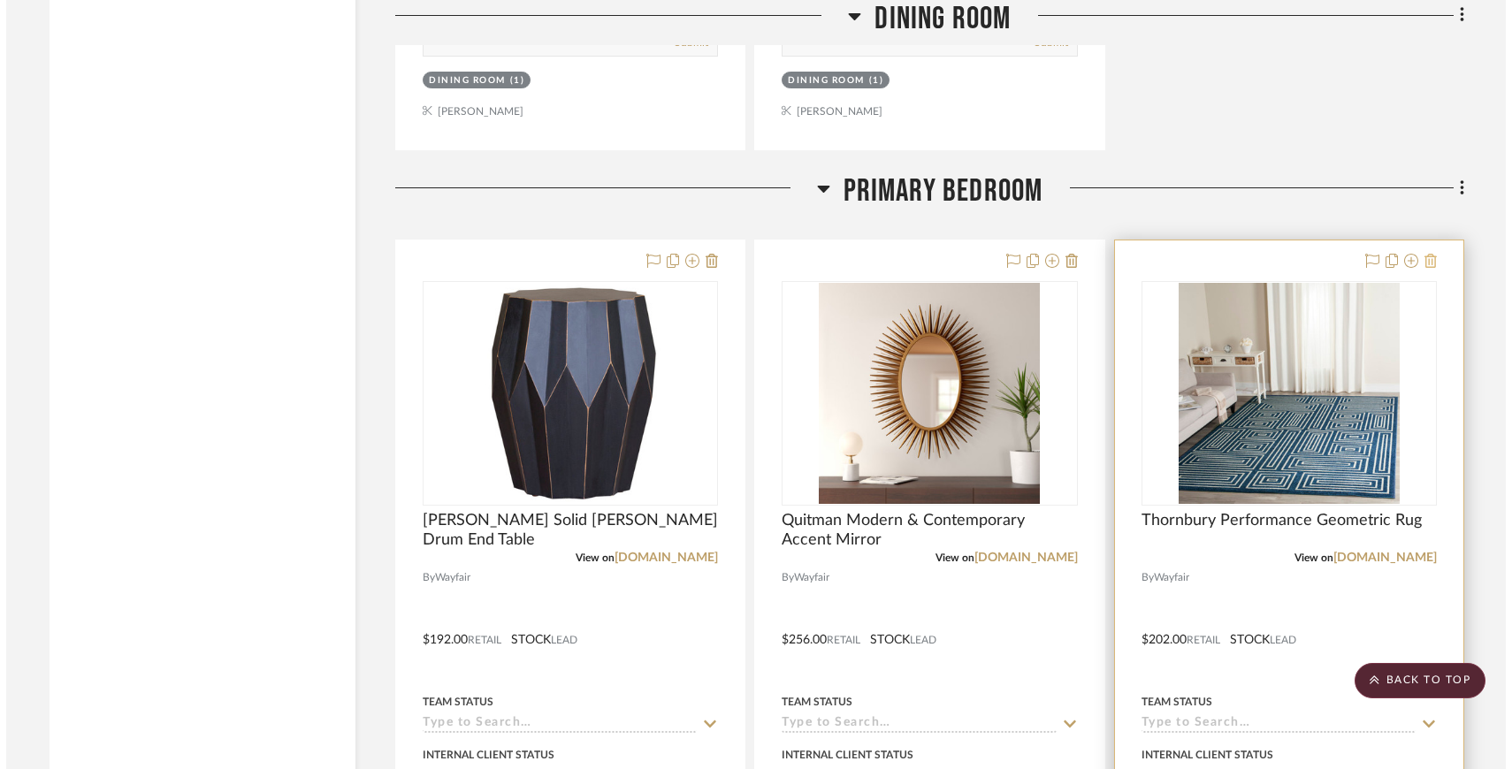
scroll to position [0, 0]
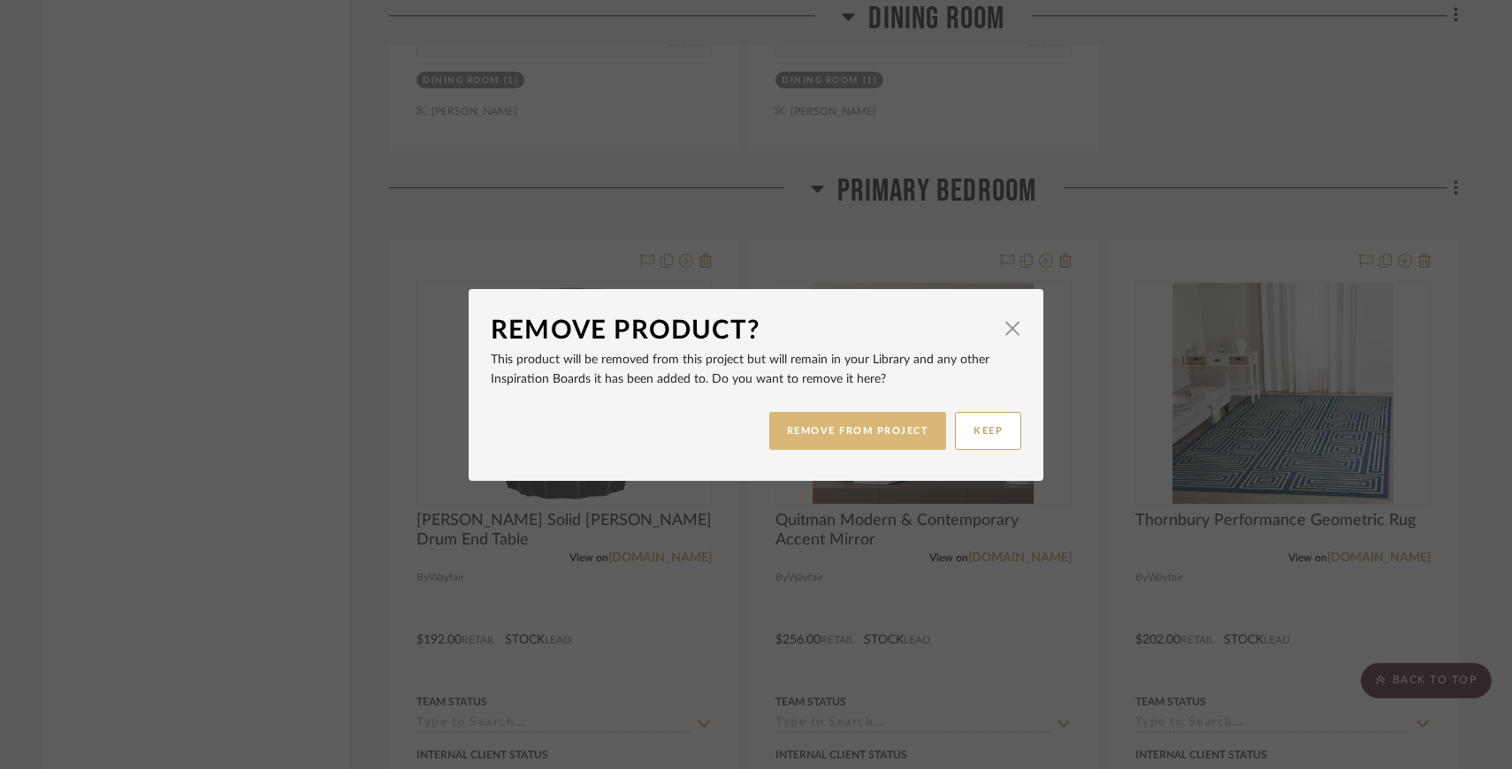
click at [900, 425] on button "REMOVE FROM PROJECT" at bounding box center [858, 431] width 178 height 38
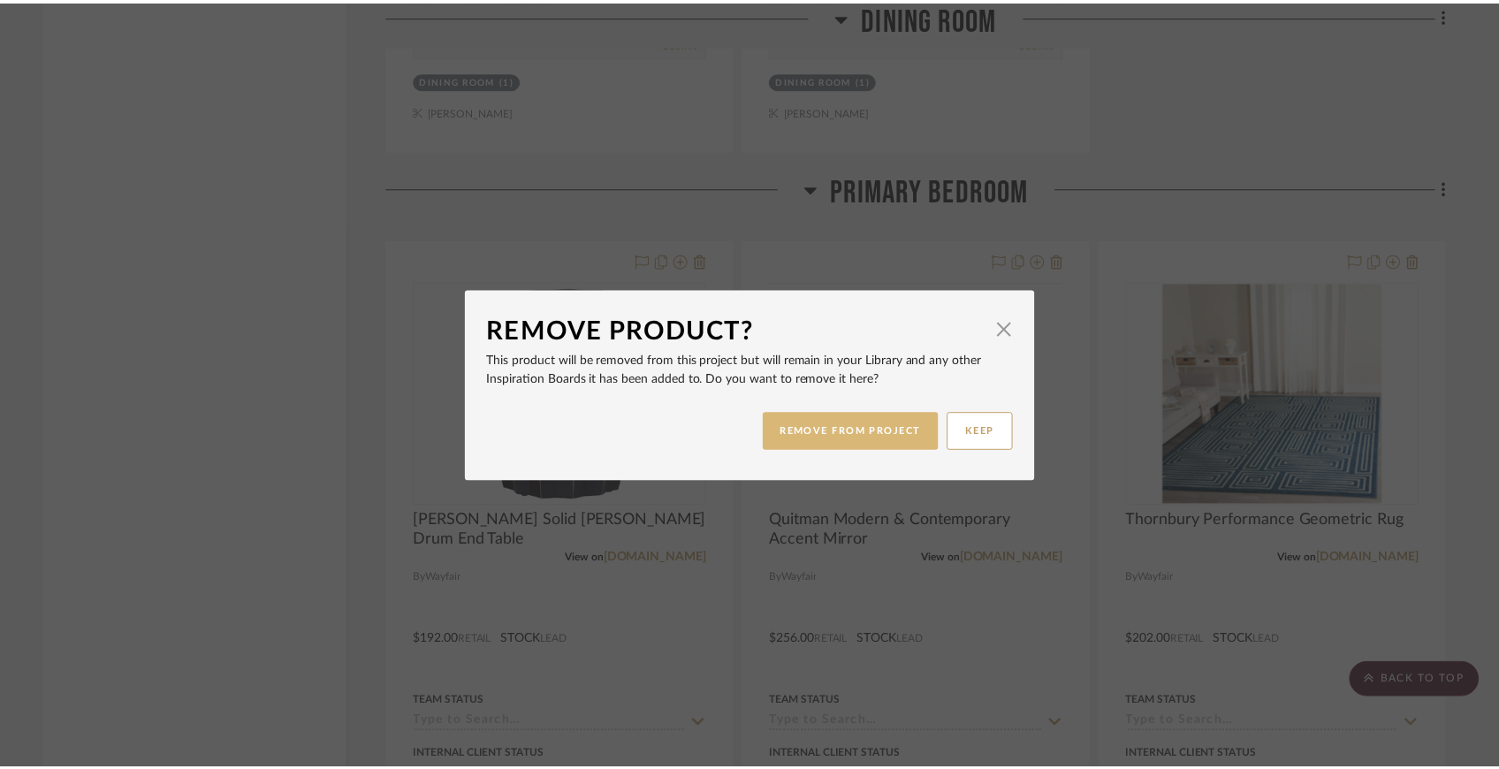
scroll to position [3570, 0]
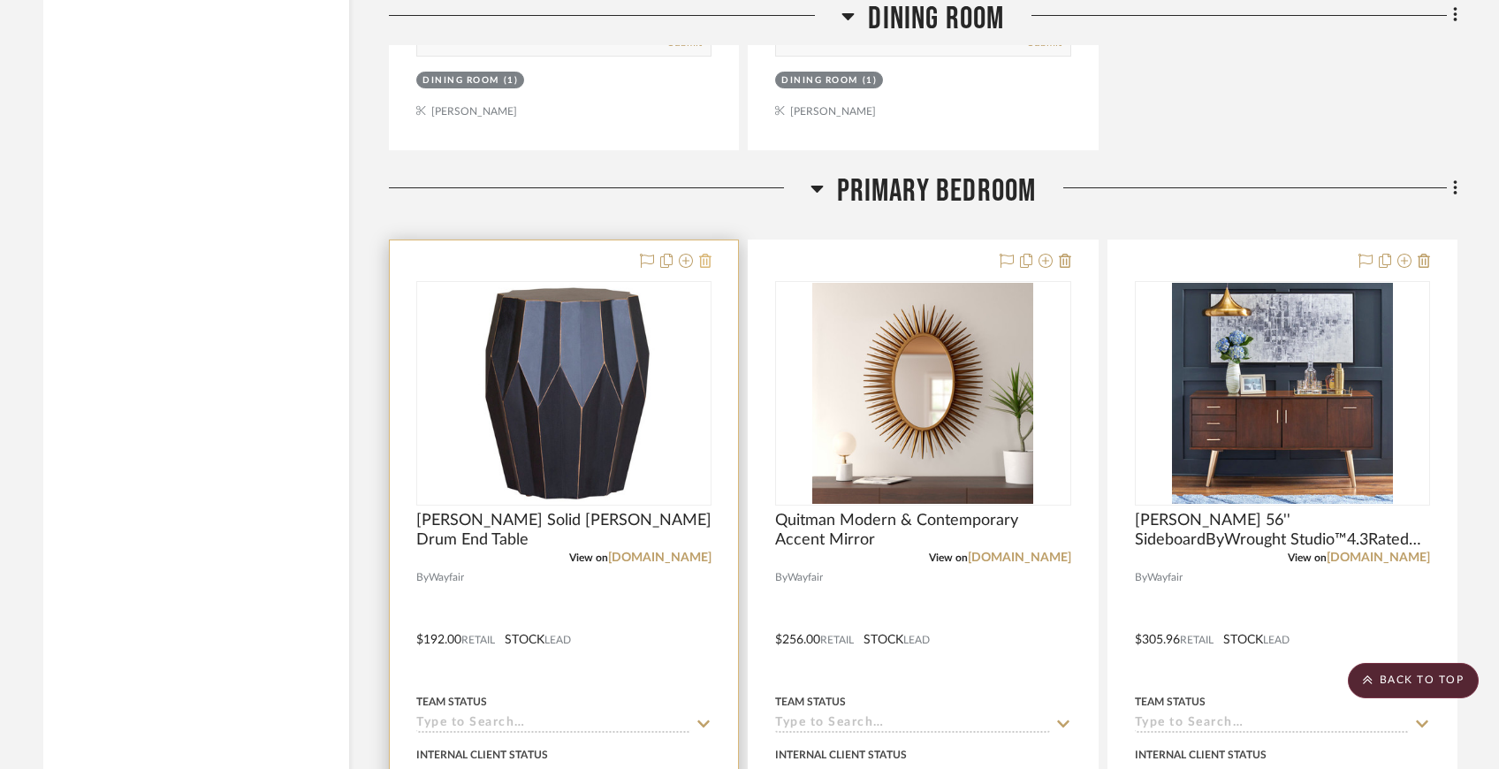
click at [708, 259] on icon at bounding box center [705, 261] width 12 height 14
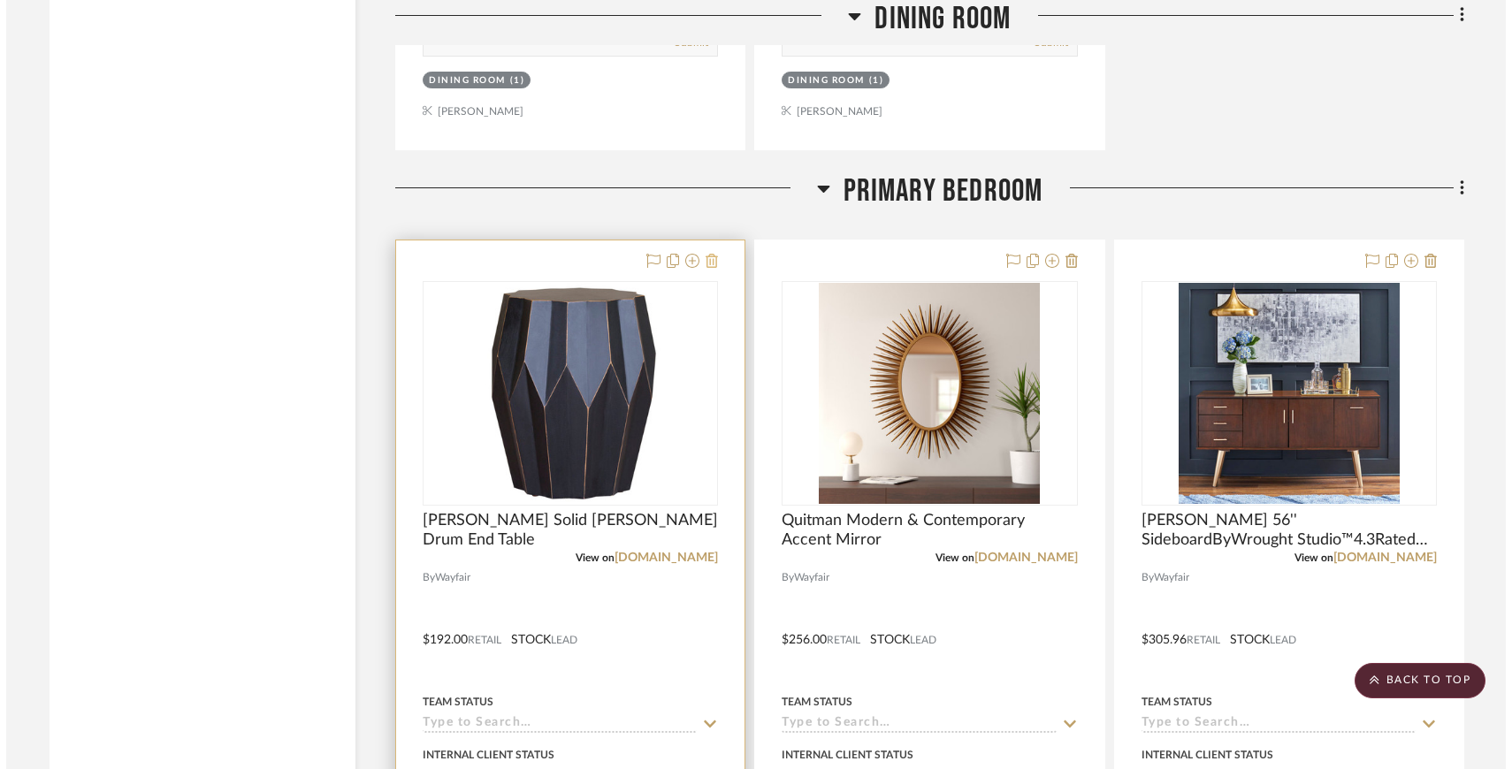
scroll to position [0, 0]
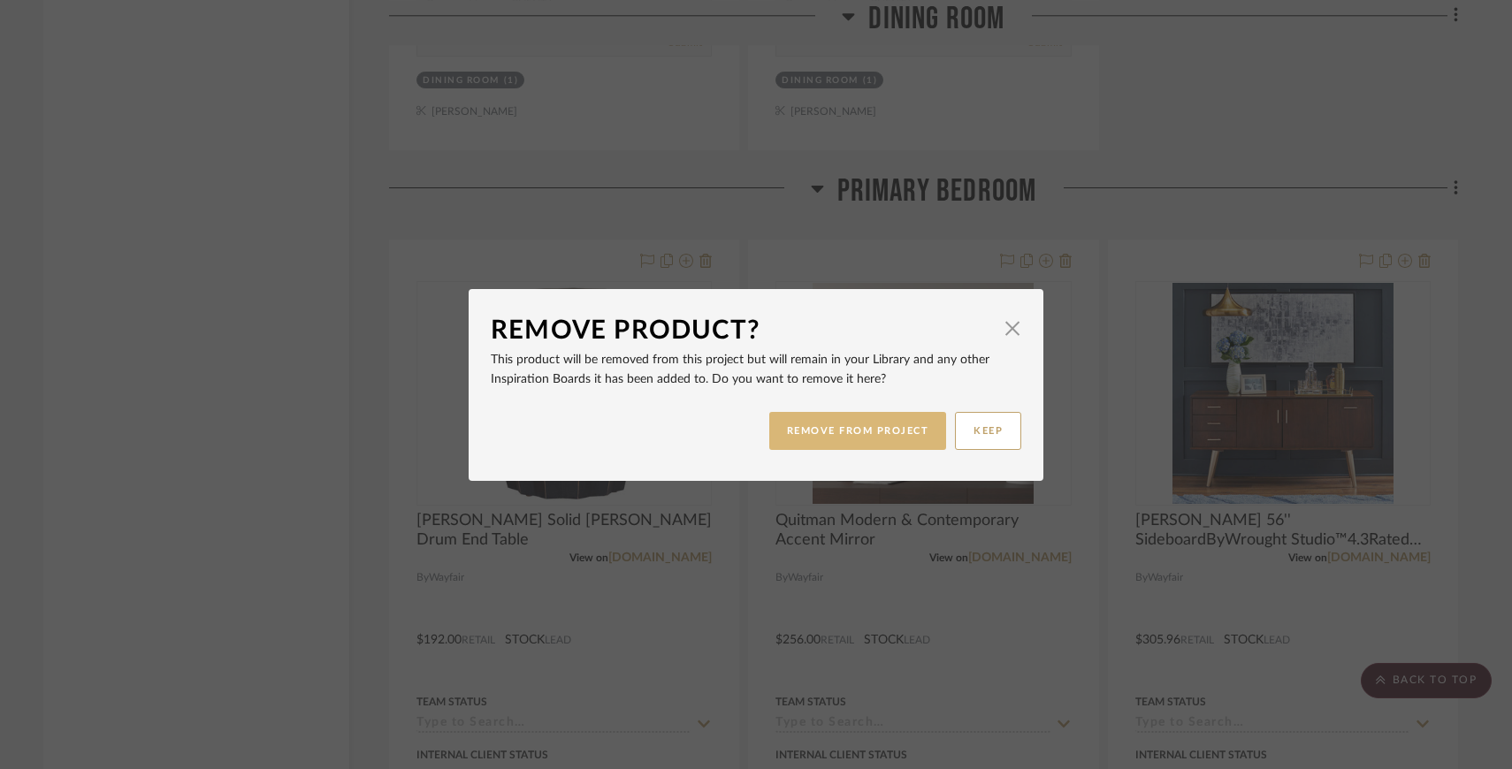
click at [833, 430] on button "REMOVE FROM PROJECT" at bounding box center [858, 431] width 178 height 38
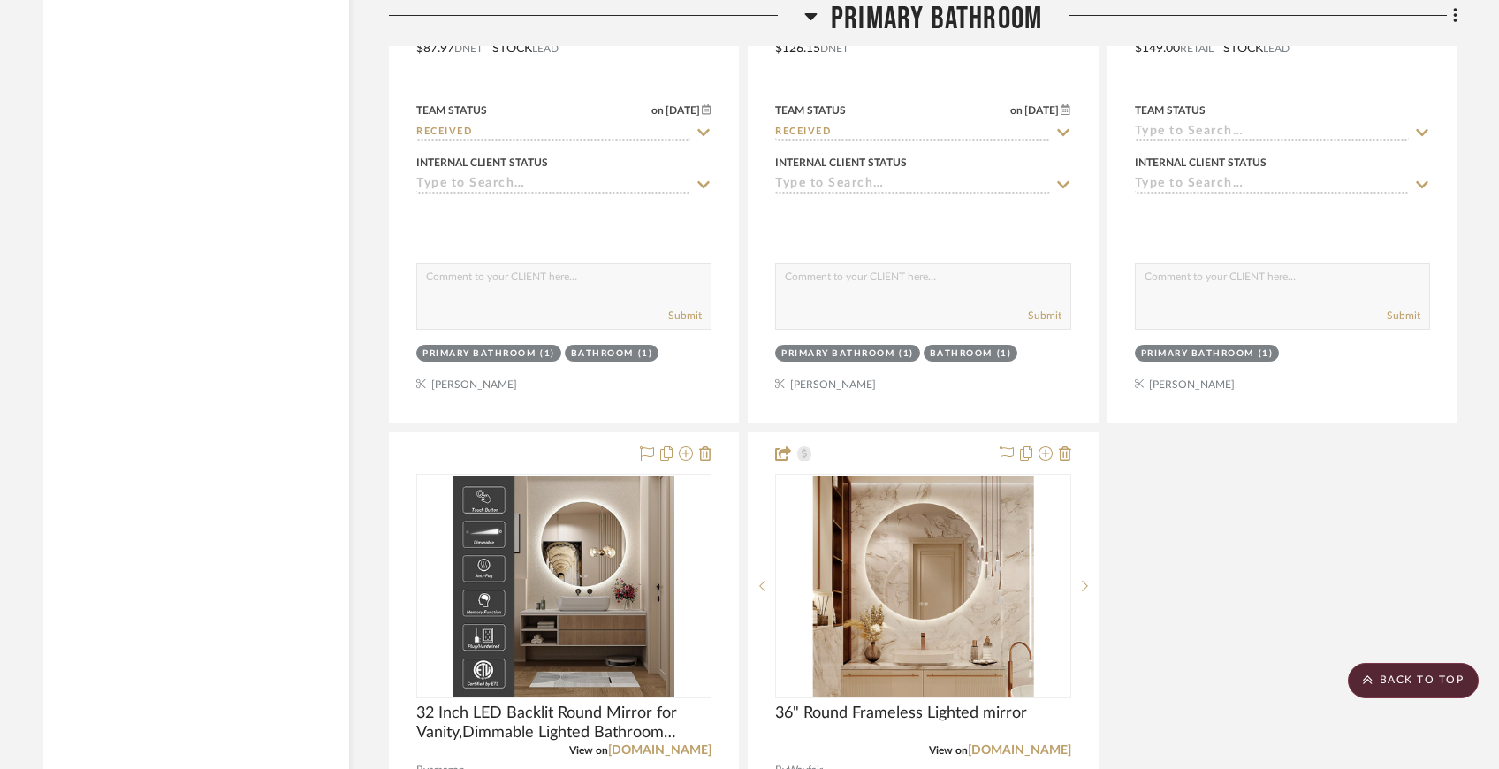
scroll to position [9203, 0]
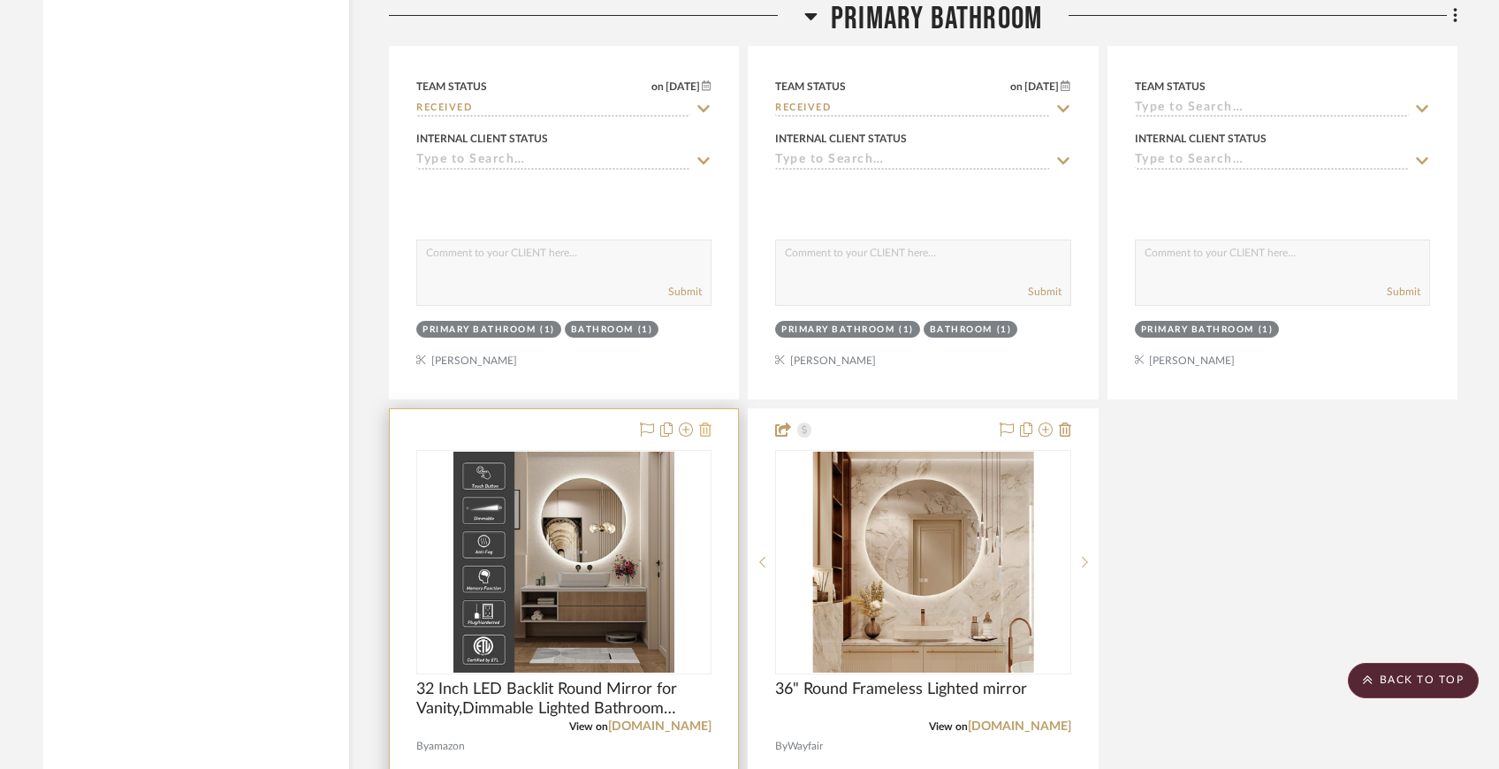
click at [707, 423] on icon at bounding box center [705, 430] width 12 height 14
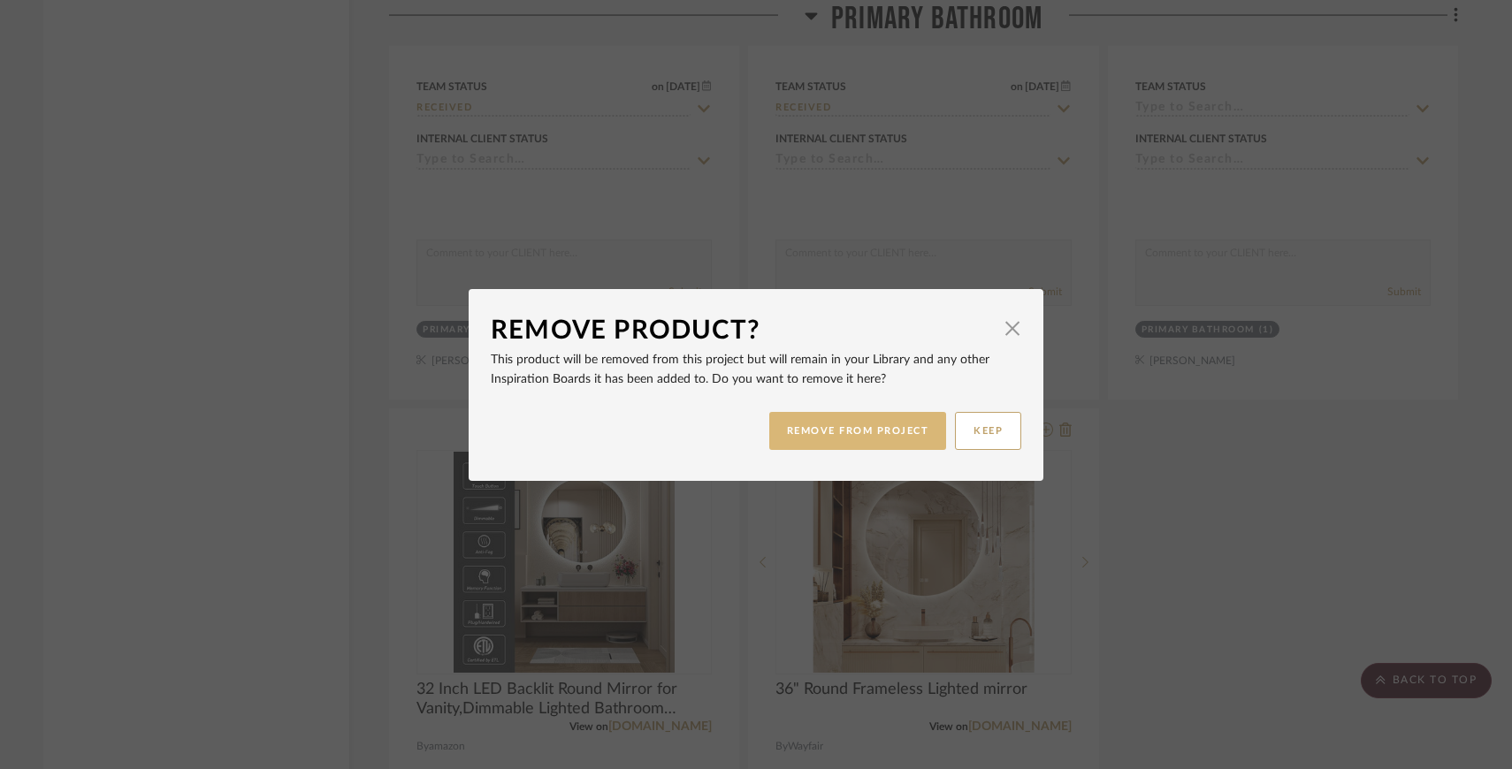
click at [824, 419] on button "REMOVE FROM PROJECT" at bounding box center [858, 431] width 178 height 38
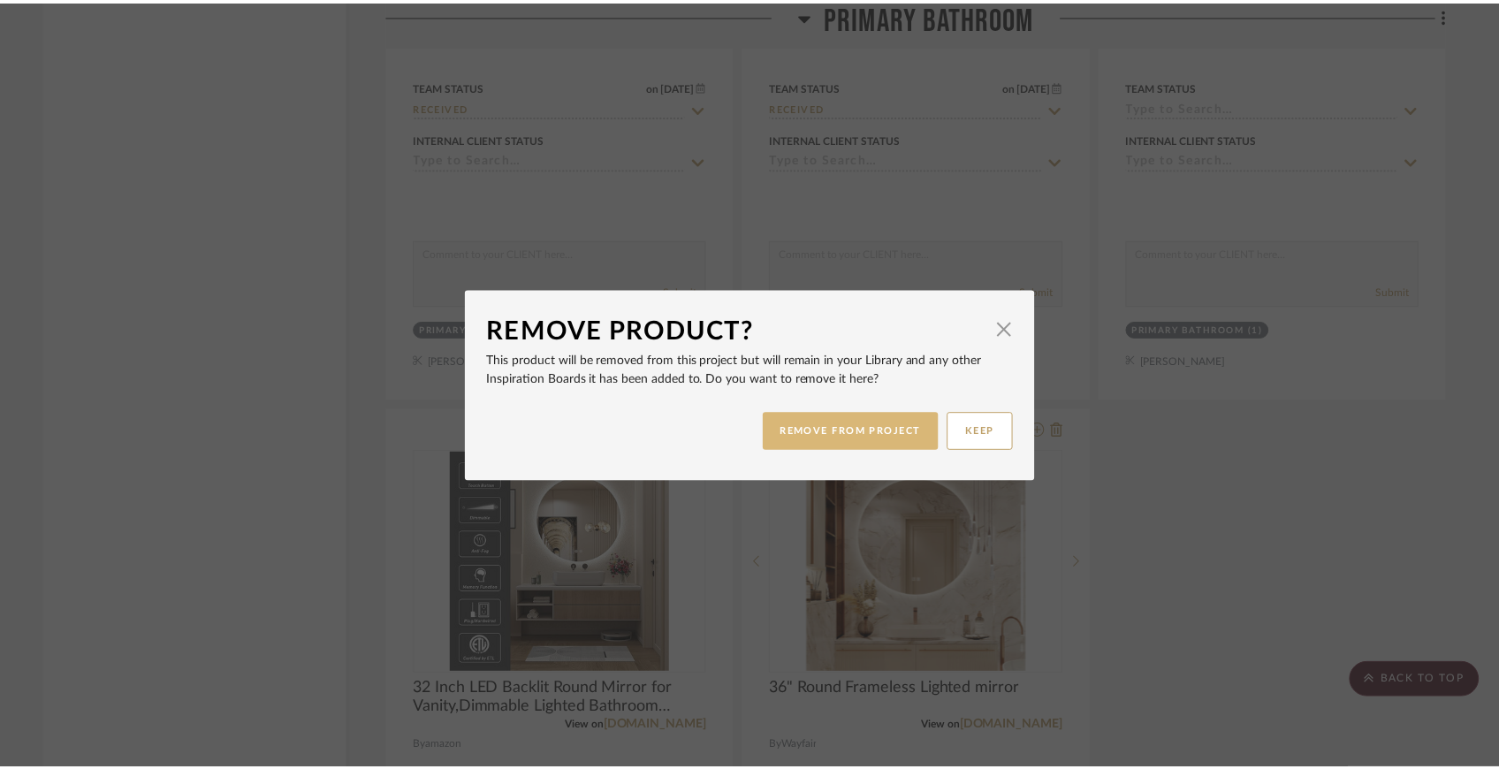
scroll to position [9203, 0]
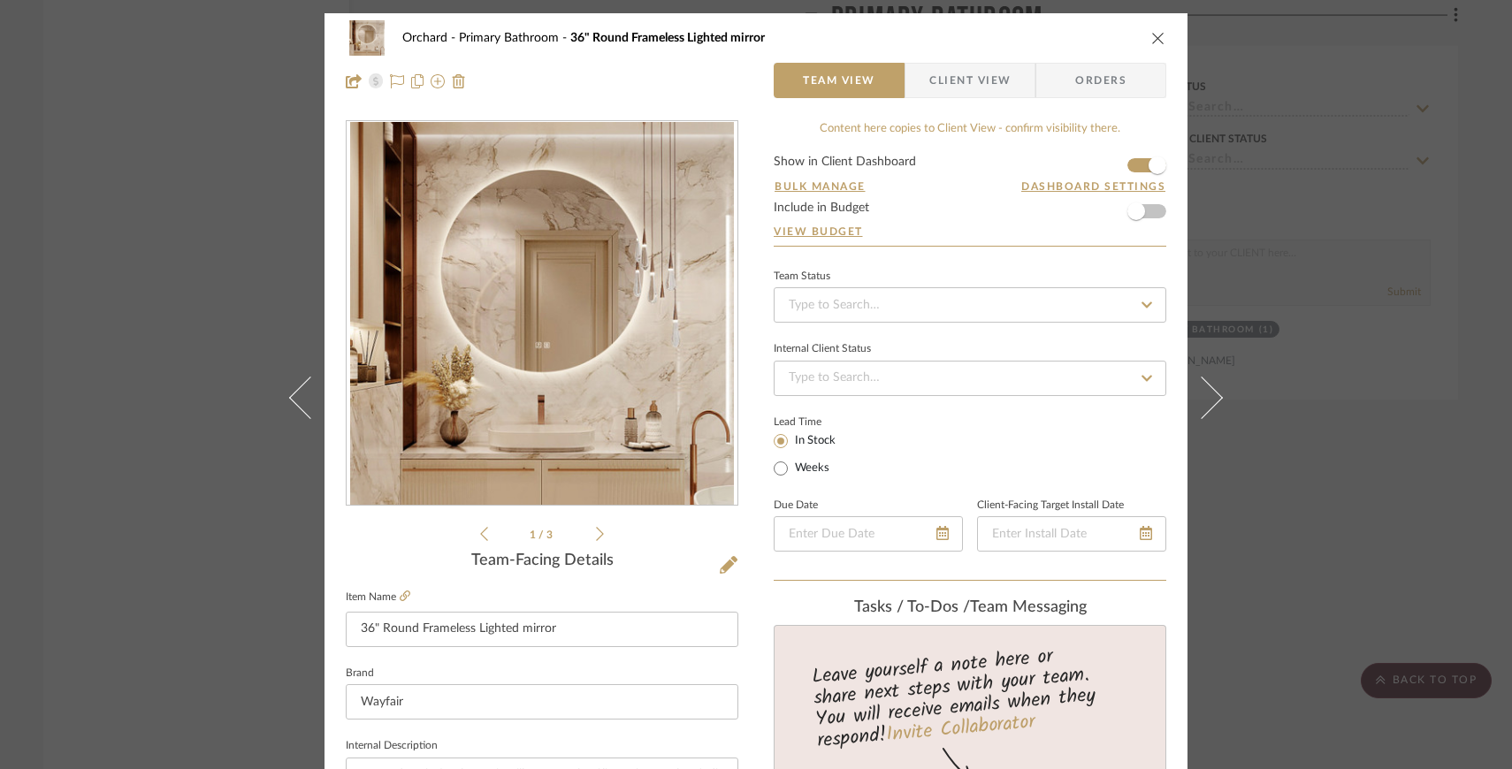
click at [1151, 35] on icon "close" at bounding box center [1158, 38] width 14 height 14
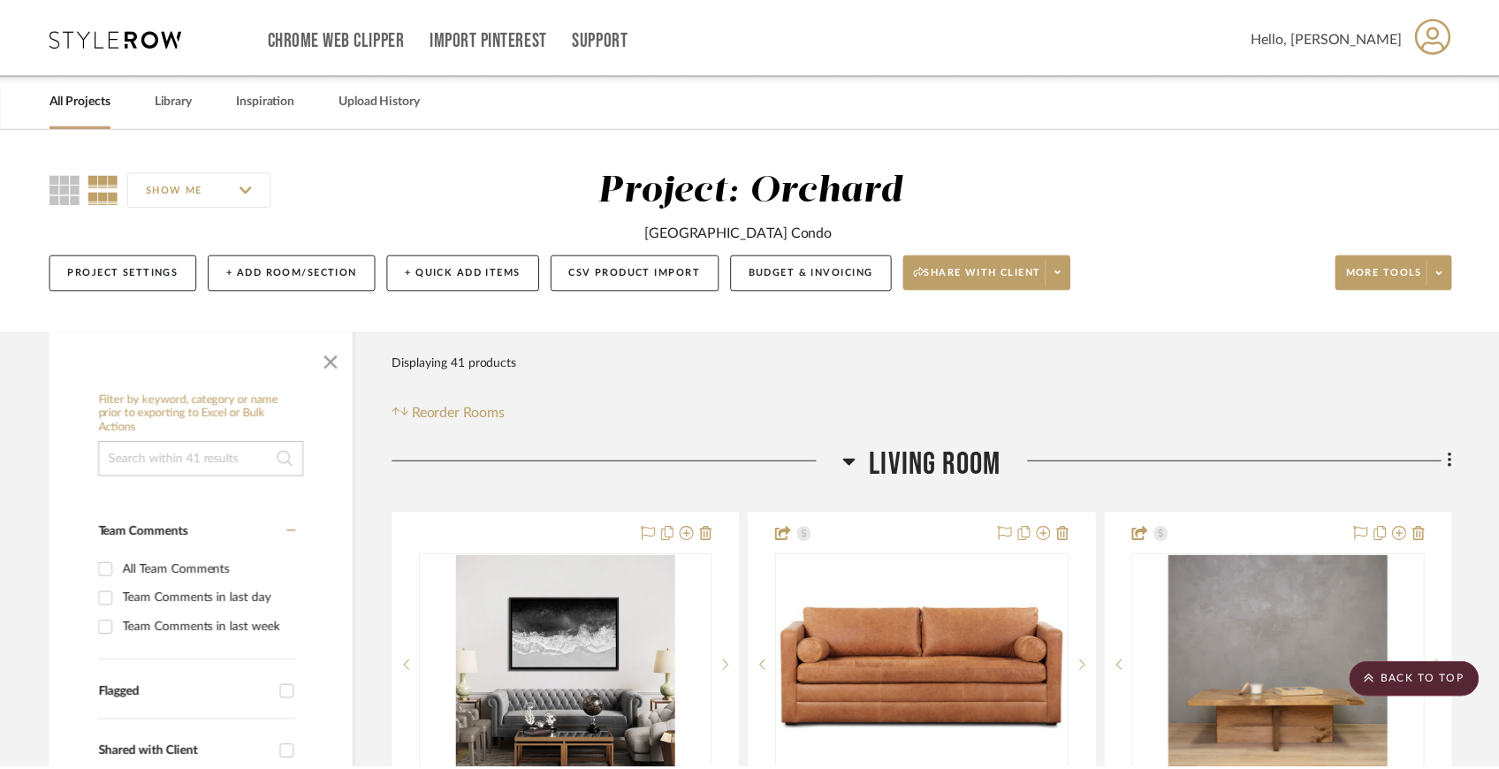
scroll to position [9203, 0]
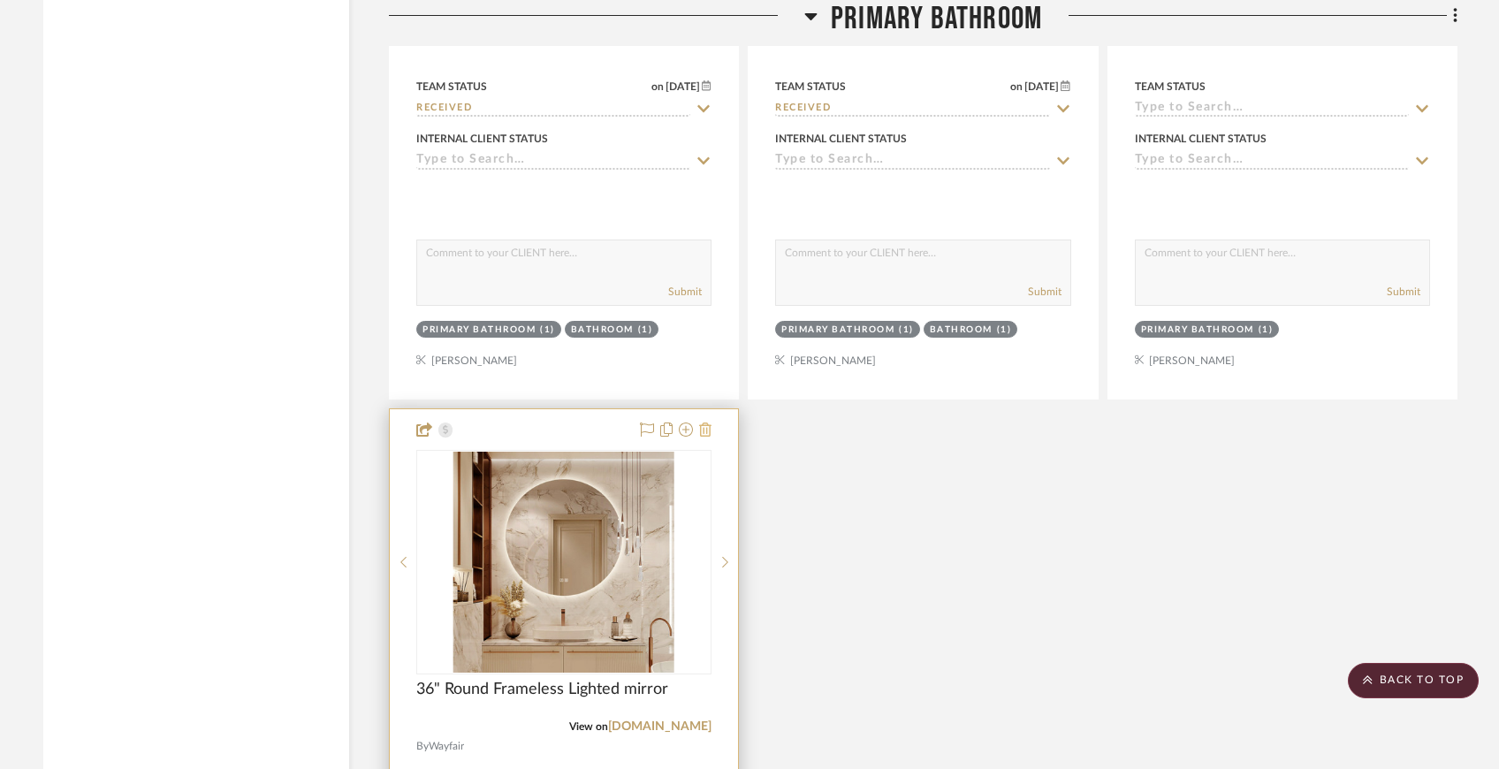
click at [708, 423] on icon at bounding box center [705, 430] width 12 height 14
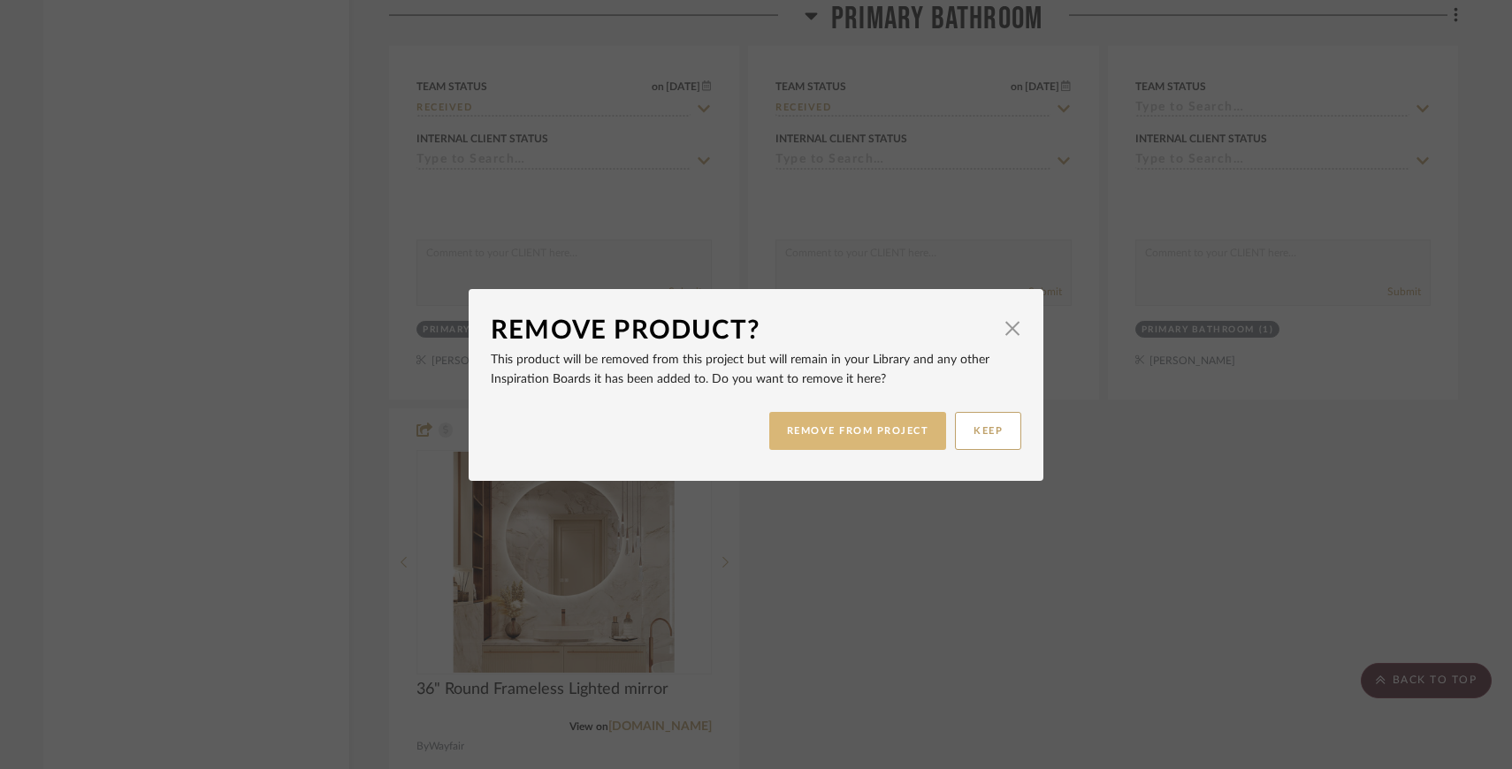
click at [803, 436] on button "REMOVE FROM PROJECT" at bounding box center [858, 431] width 178 height 38
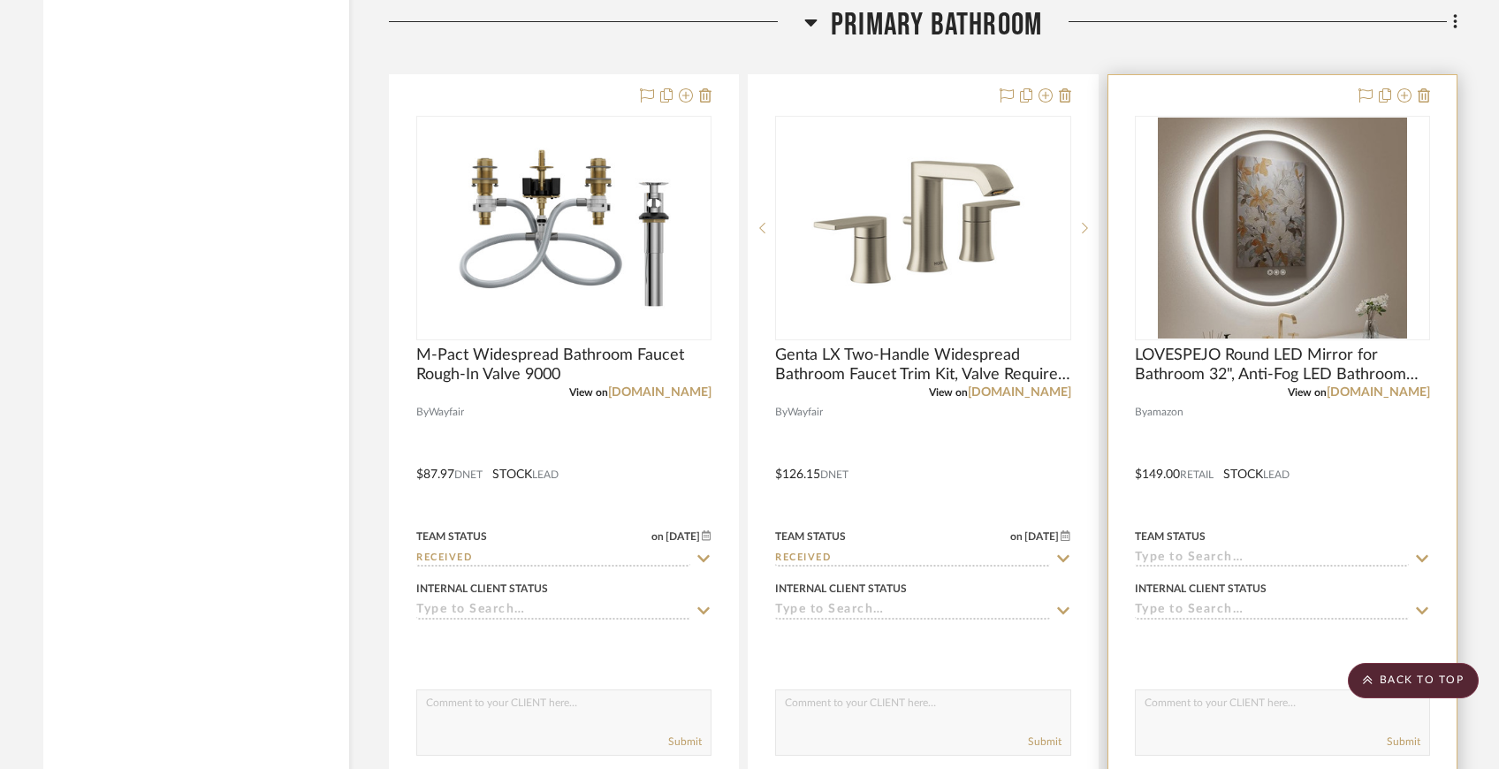
scroll to position [8692, 0]
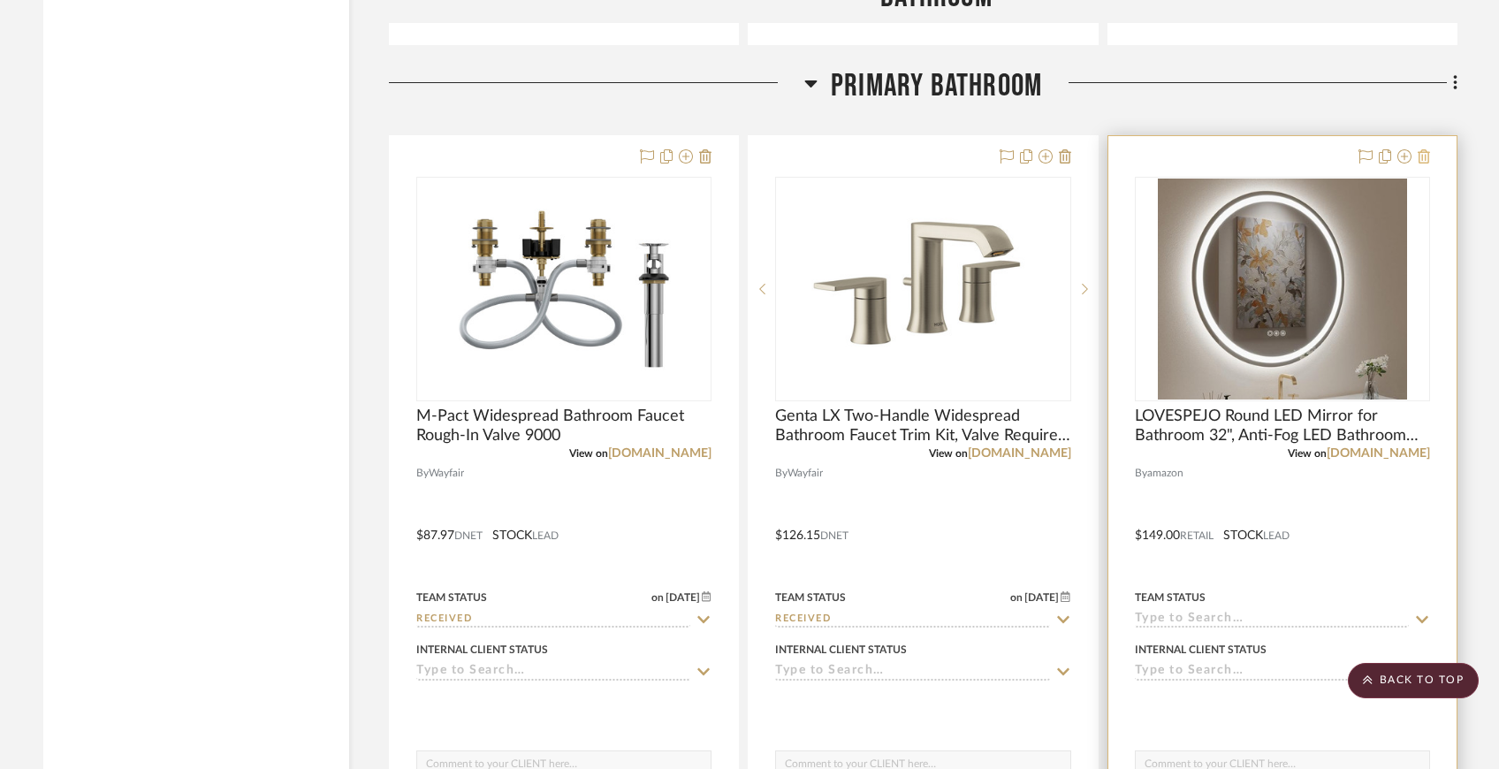
click at [1426, 149] on icon at bounding box center [1424, 156] width 12 height 14
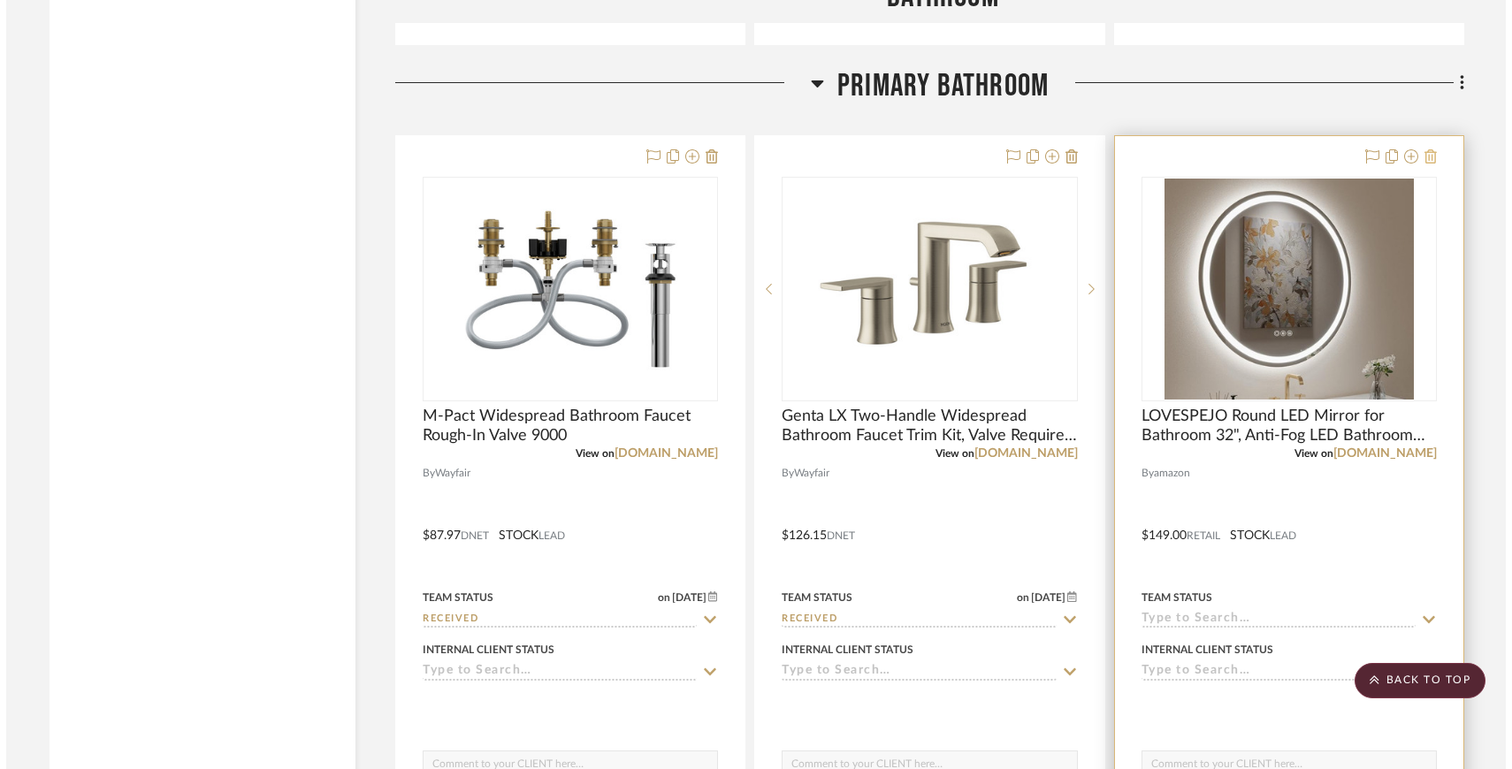
scroll to position [0, 0]
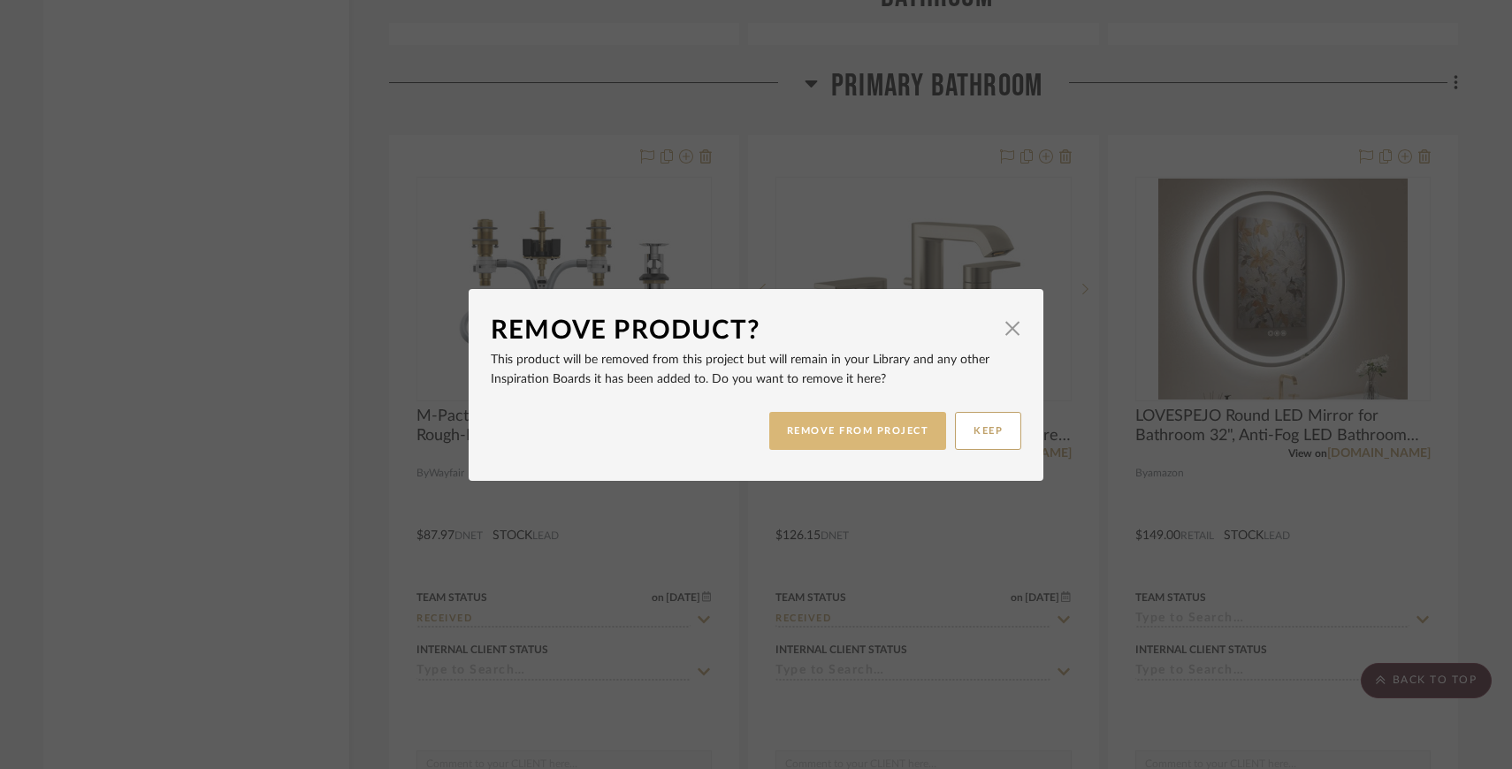
click at [908, 423] on button "REMOVE FROM PROJECT" at bounding box center [858, 431] width 178 height 38
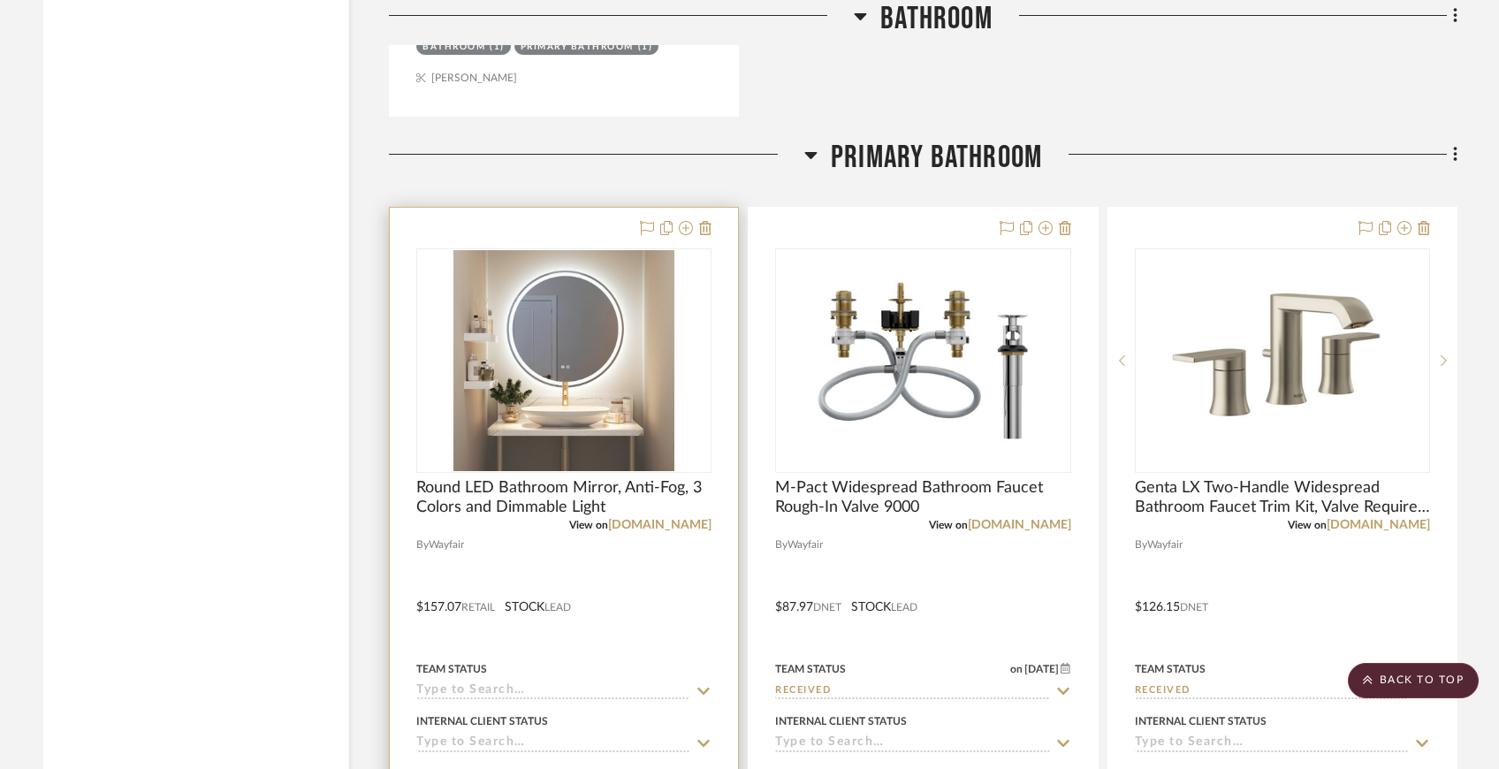
scroll to position [10390, 0]
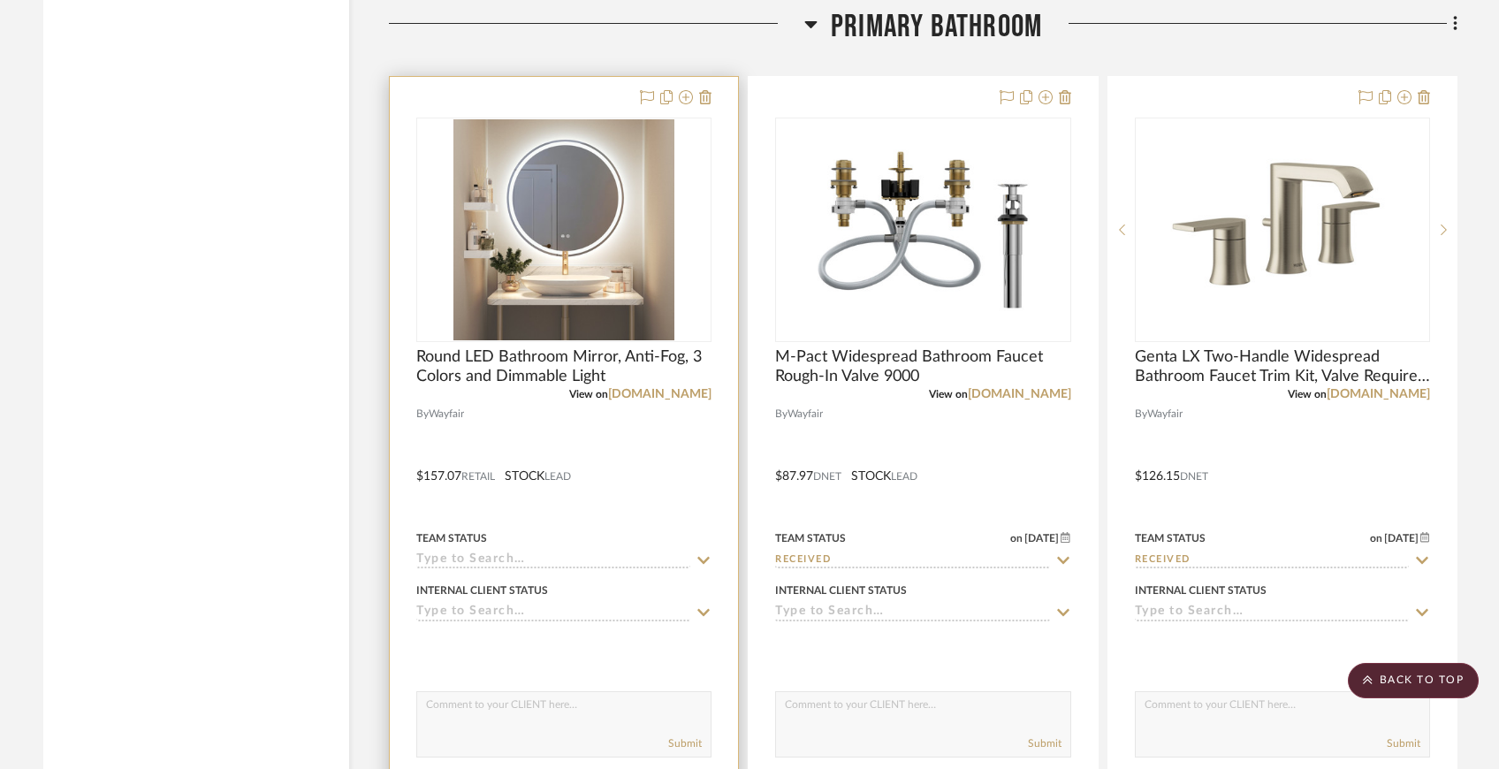
click at [705, 553] on icon at bounding box center [704, 560] width 16 height 14
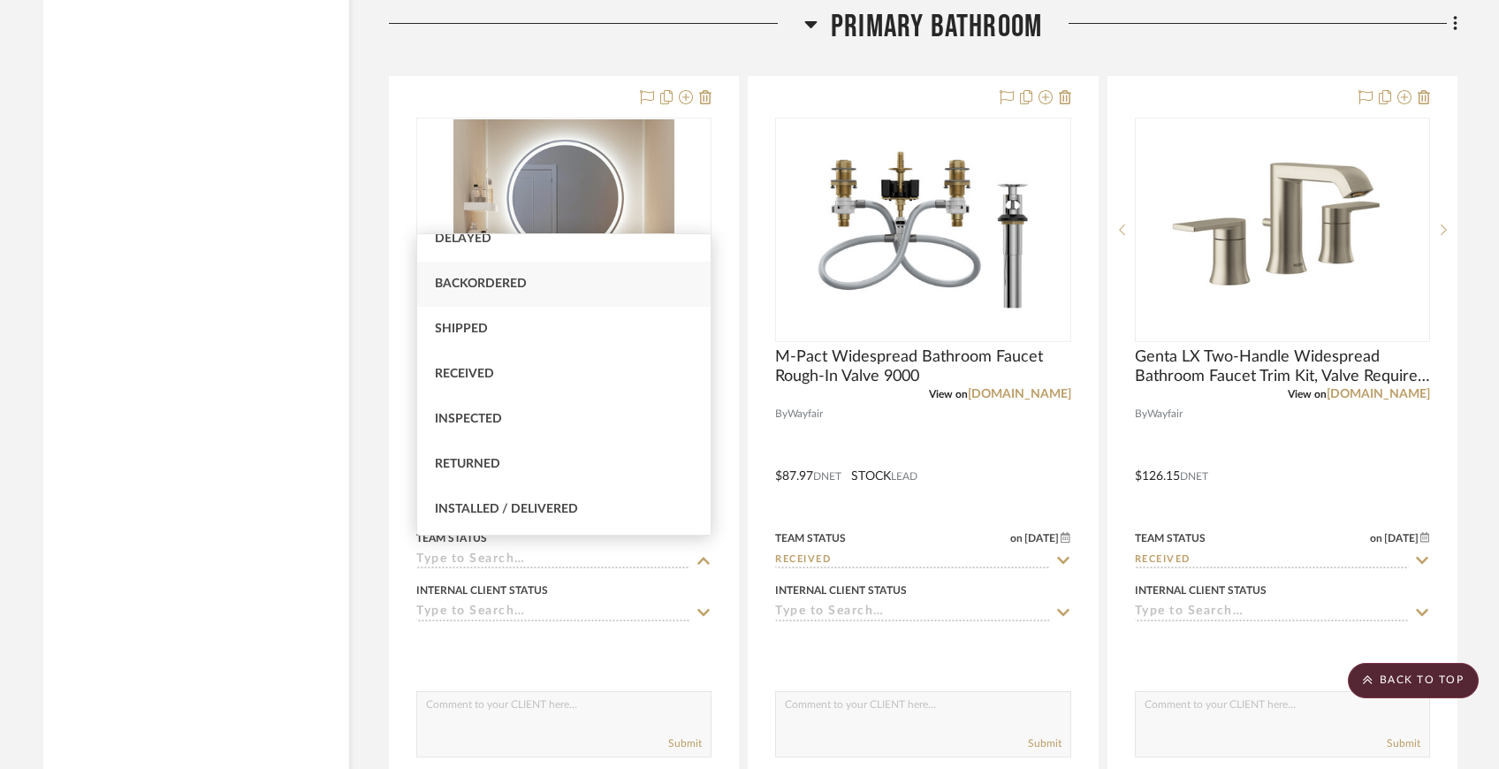
scroll to position [217, 0]
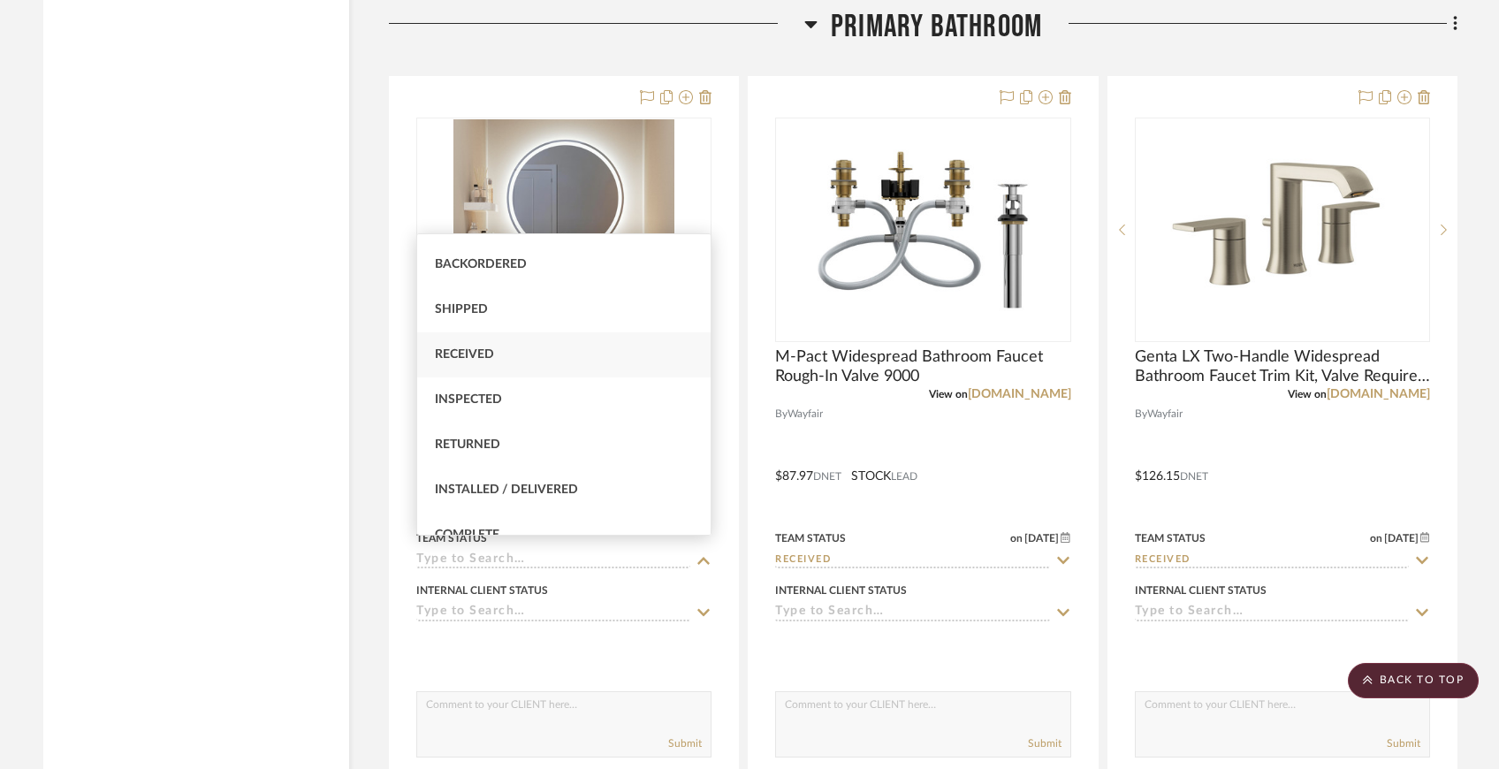
click at [628, 356] on div "Received" at bounding box center [563, 354] width 293 height 45
type input "[DATE]"
type input "Received"
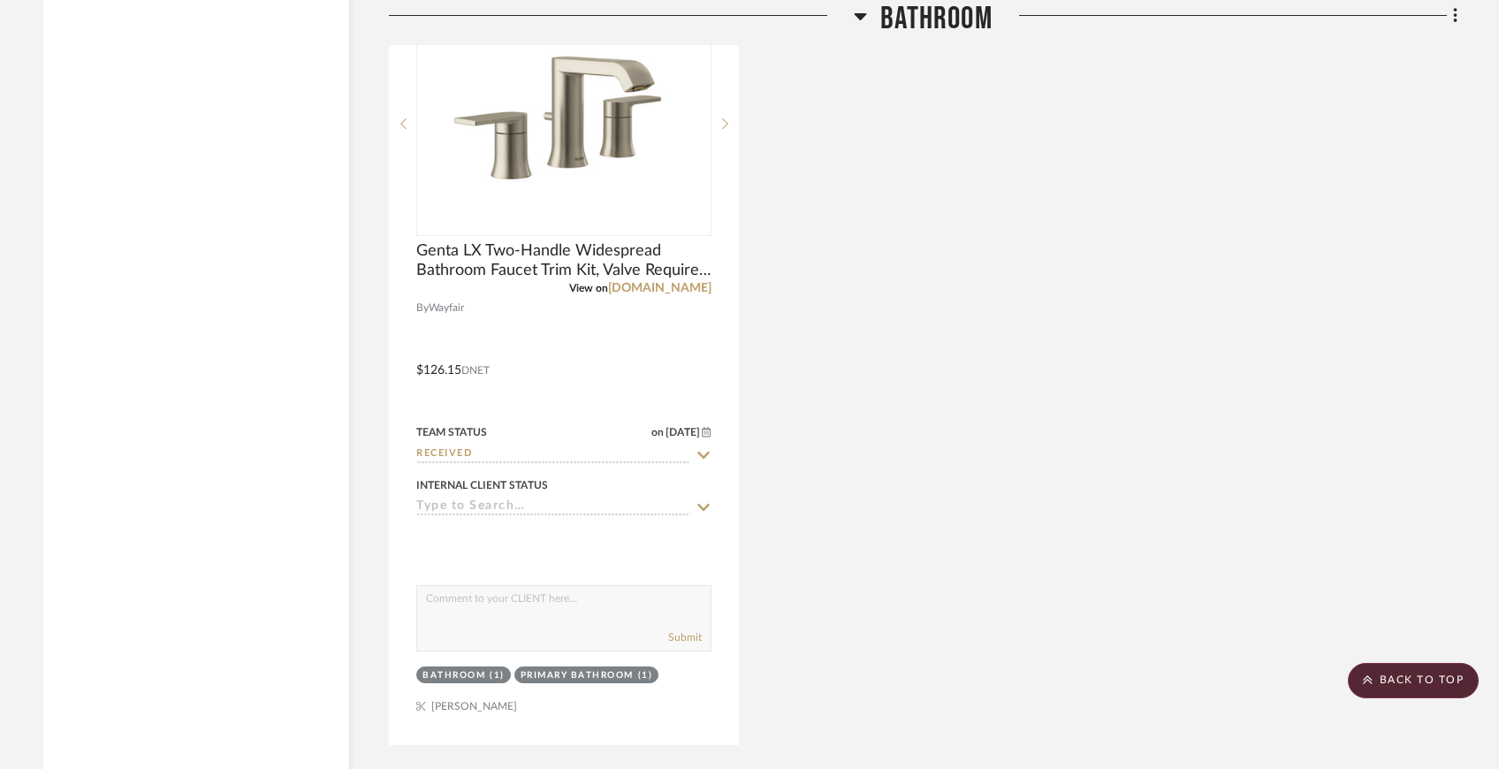
scroll to position [9599, 0]
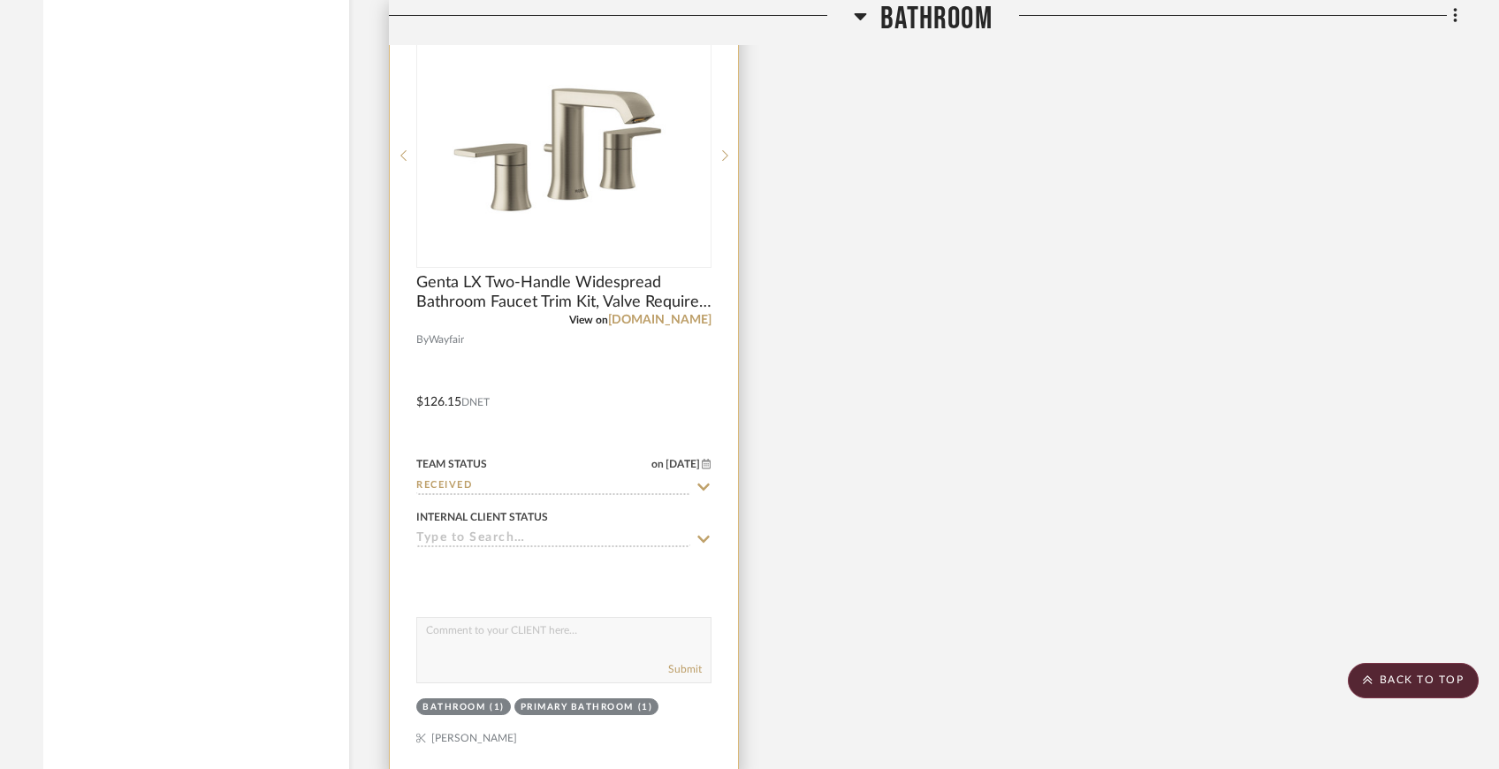
click at [703, 480] on icon at bounding box center [704, 487] width 16 height 14
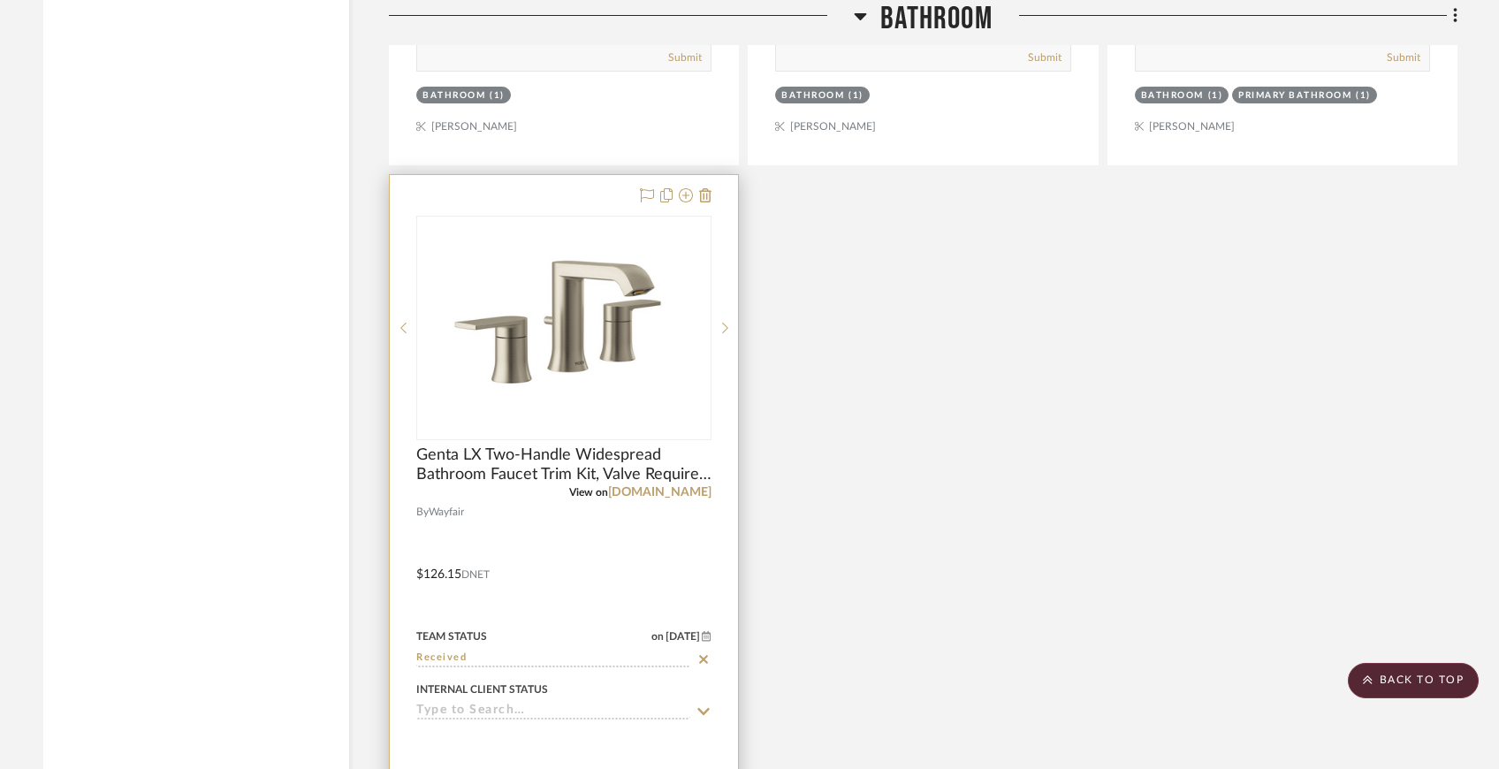
scroll to position [9568, 0]
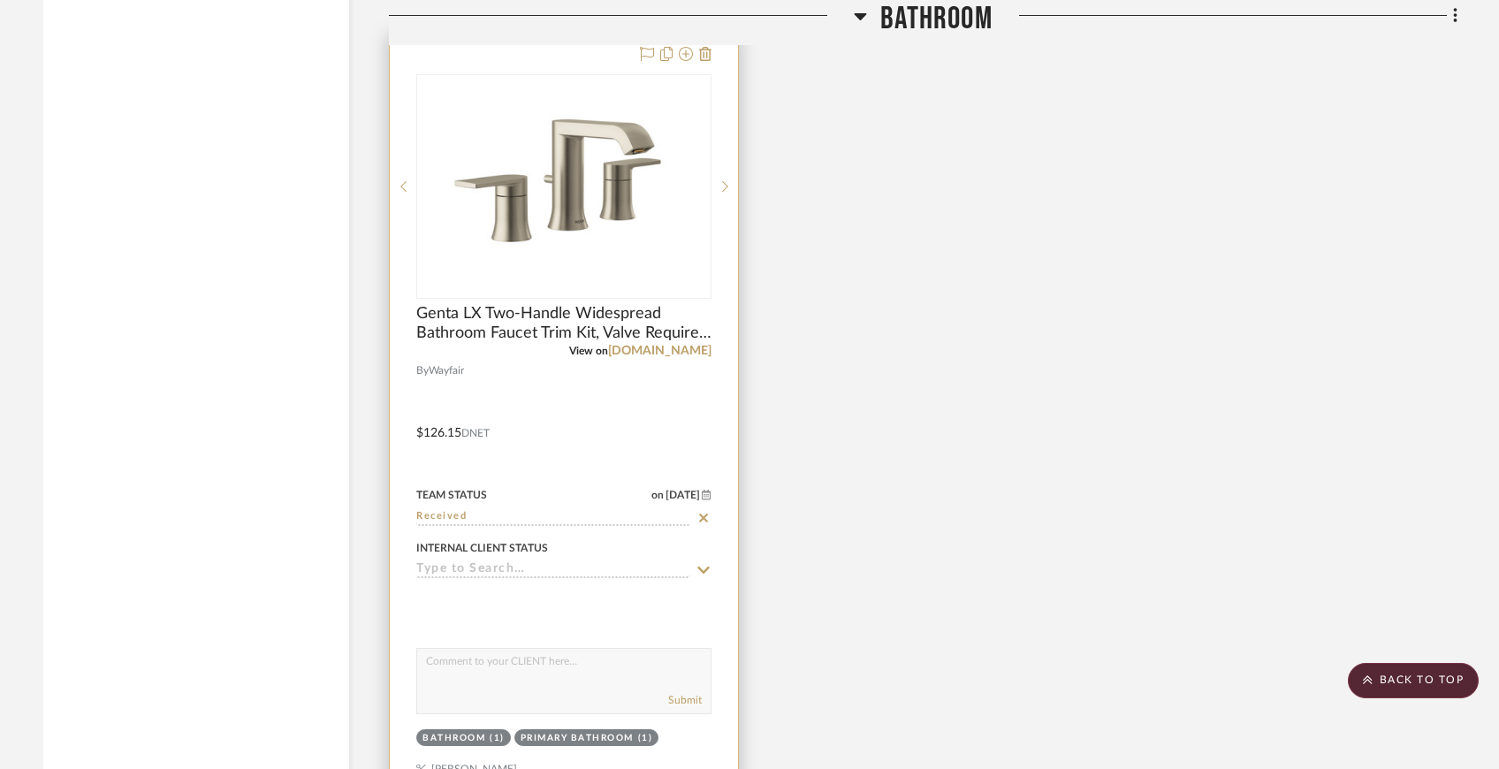
click at [704, 514] on icon at bounding box center [703, 518] width 9 height 9
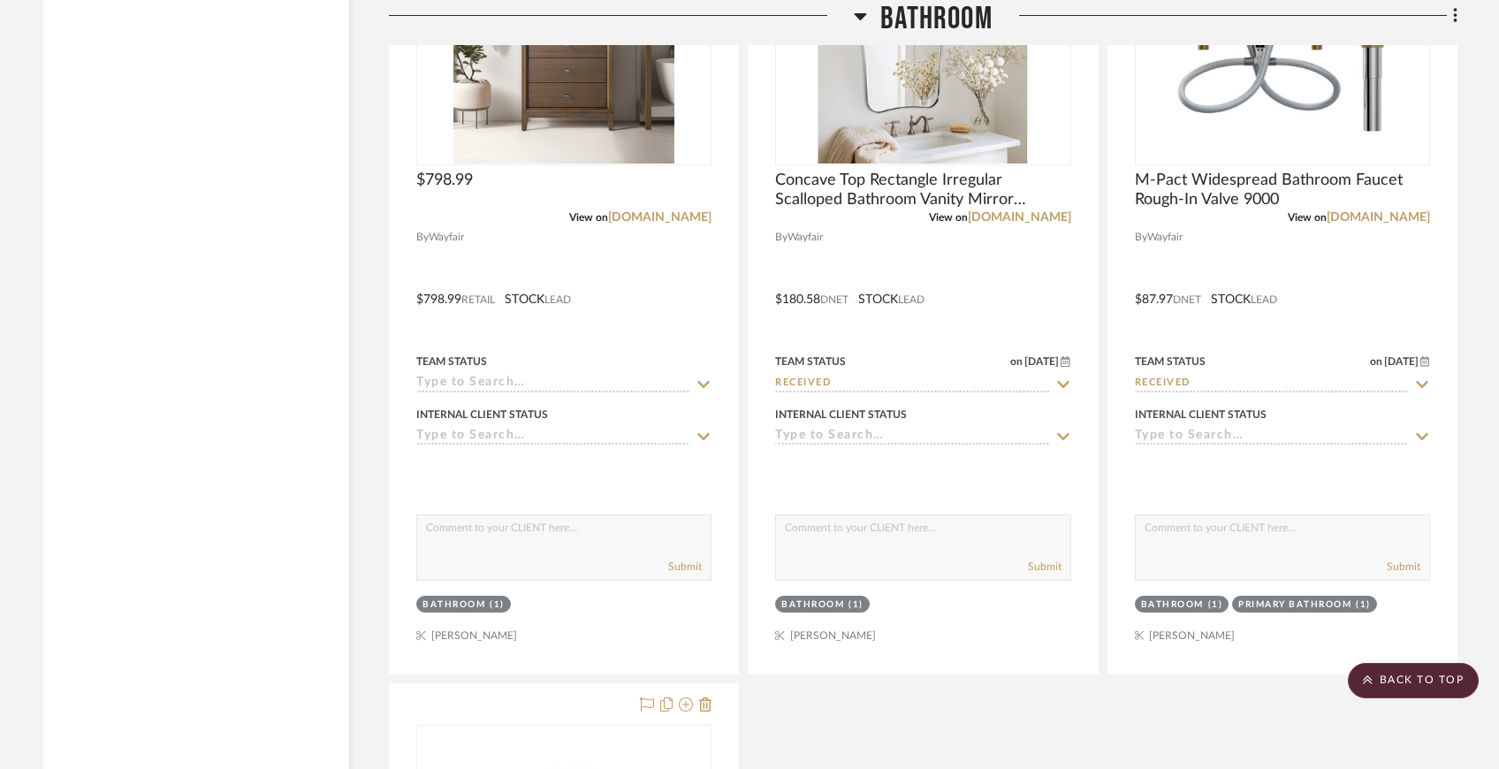
scroll to position [8819, 0]
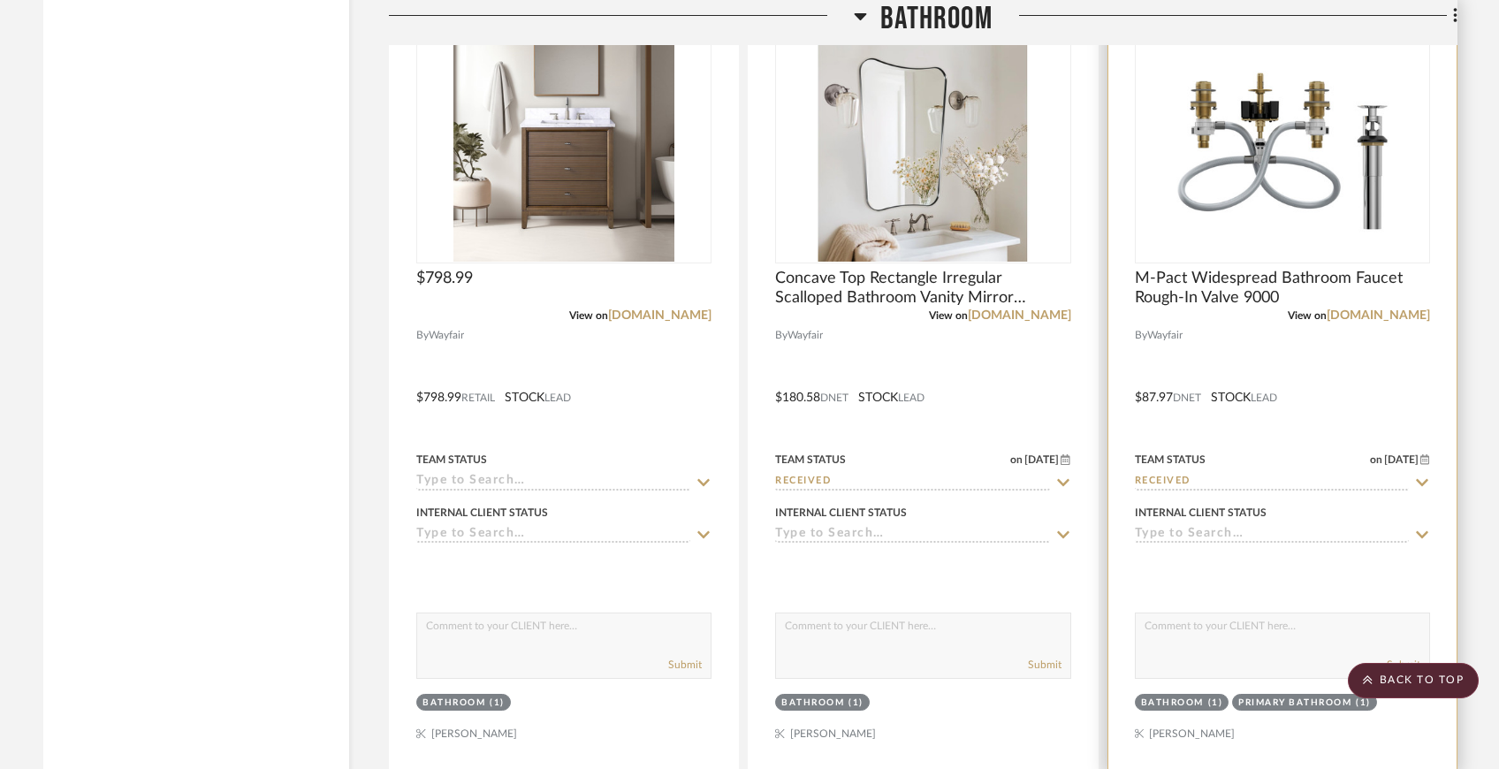
click at [1423, 476] on icon at bounding box center [1422, 483] width 16 height 14
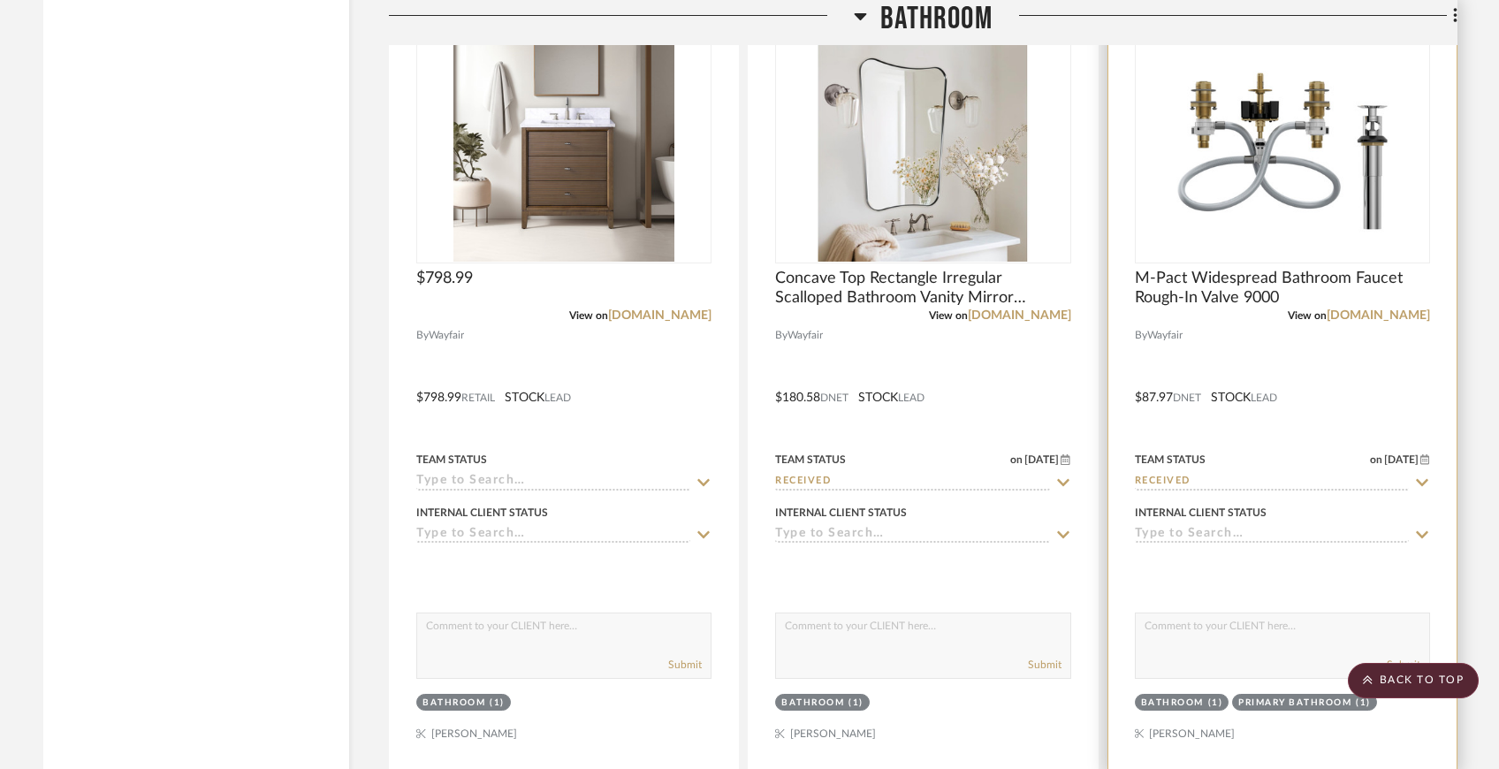
click at [1422, 476] on icon at bounding box center [1422, 483] width 16 height 14
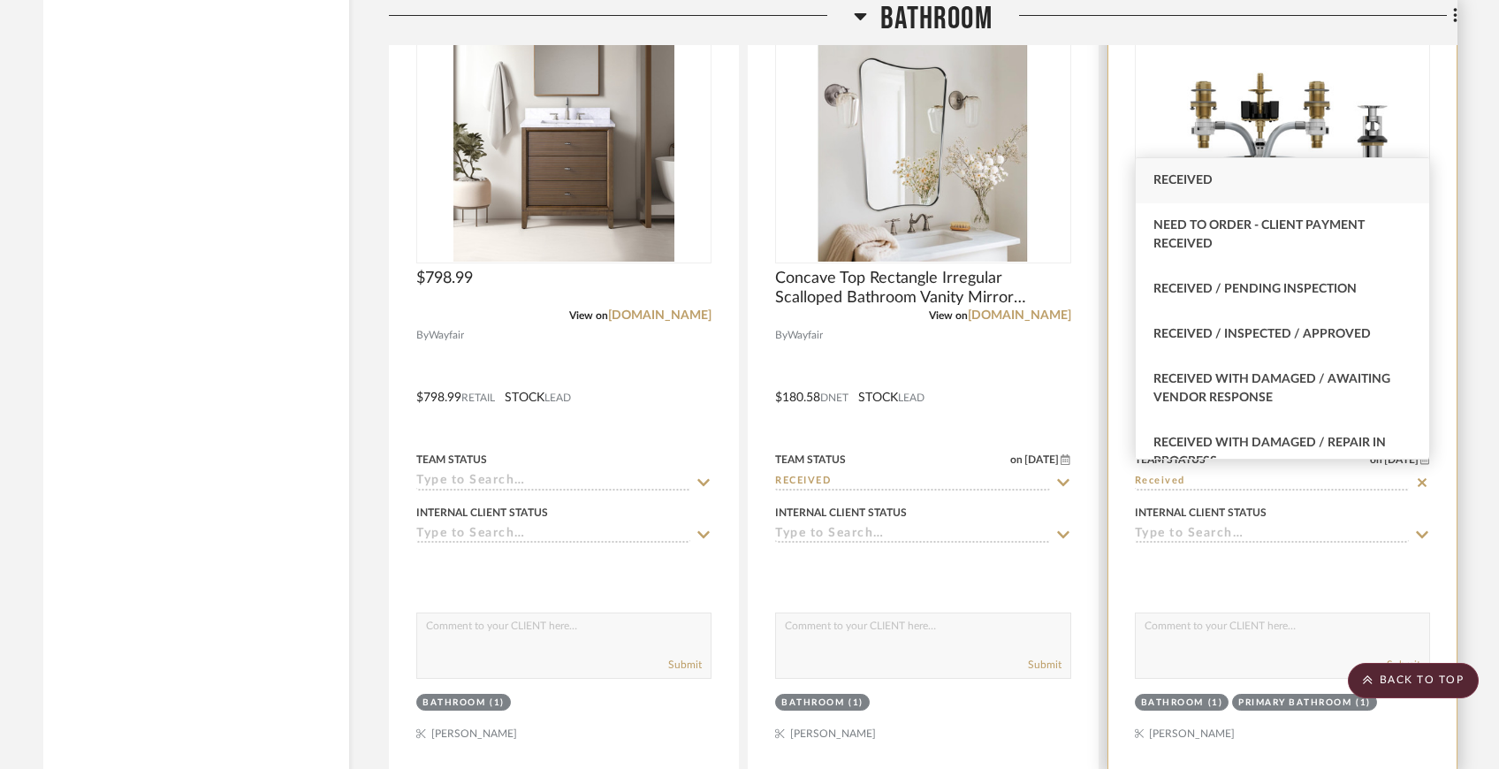
click at [1423, 477] on icon at bounding box center [1422, 483] width 16 height 14
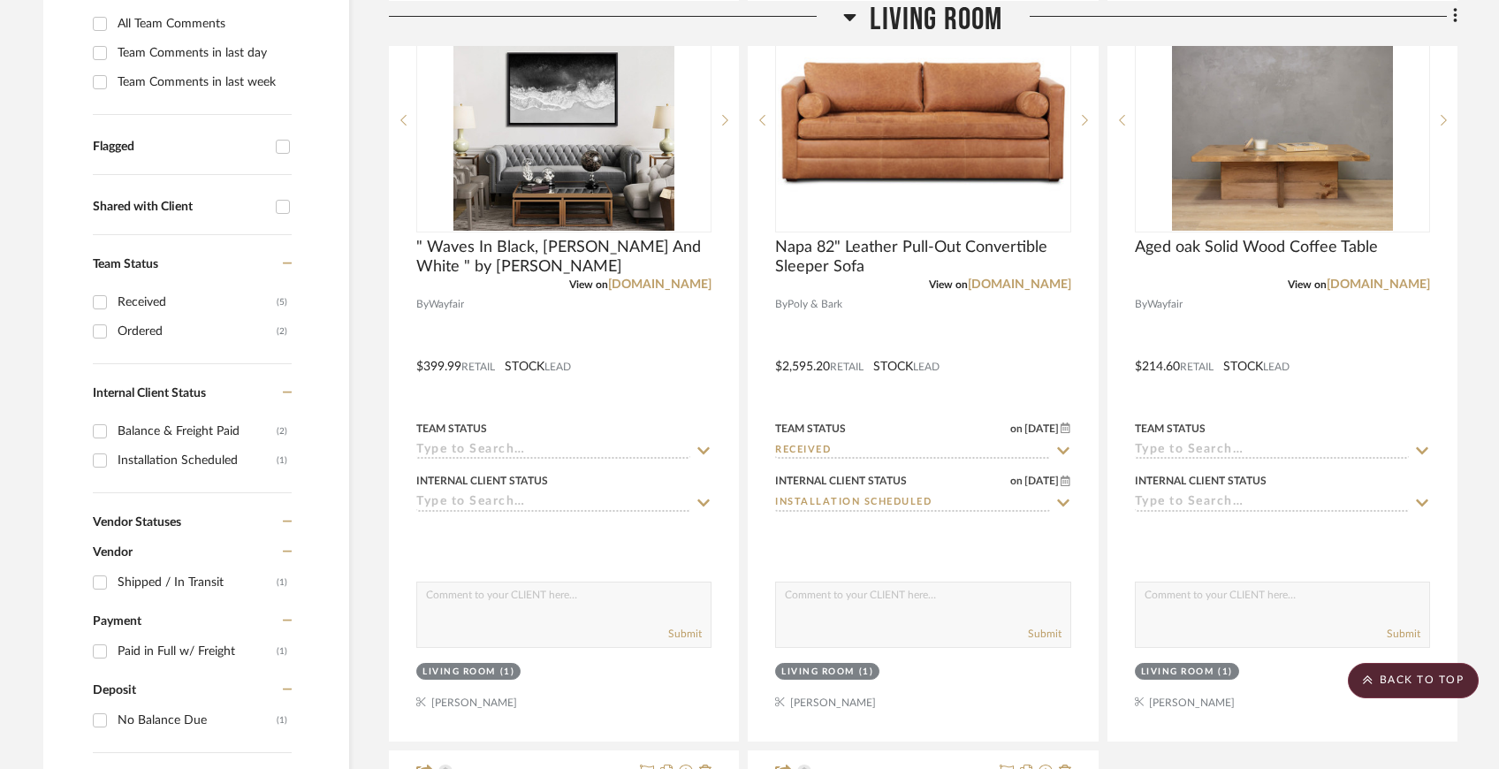
scroll to position [0, 0]
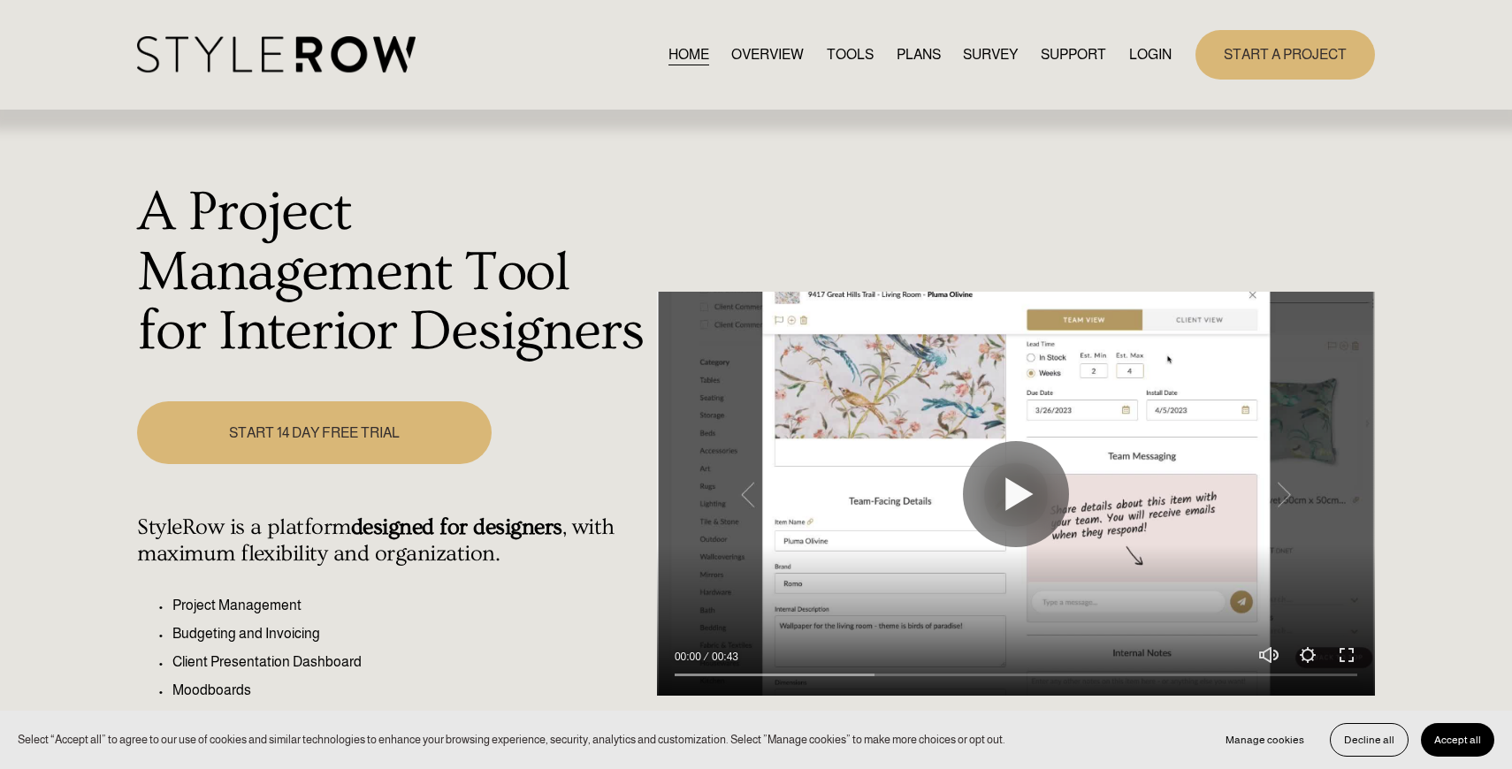
click at [1157, 57] on link "LOGIN" at bounding box center [1150, 54] width 42 height 24
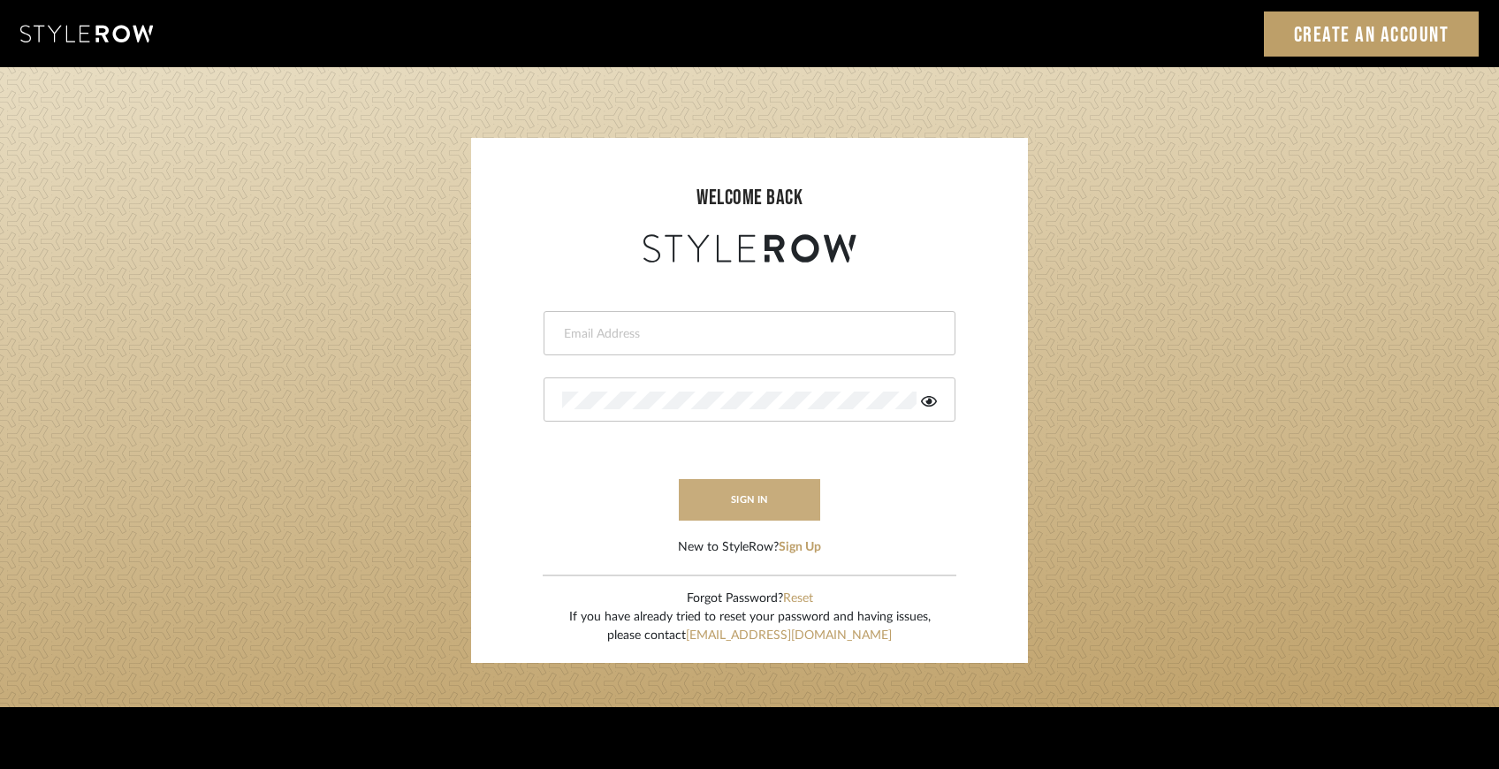
type input "[EMAIL_ADDRESS][DOMAIN_NAME]"
click at [731, 487] on button "sign in" at bounding box center [749, 500] width 141 height 42
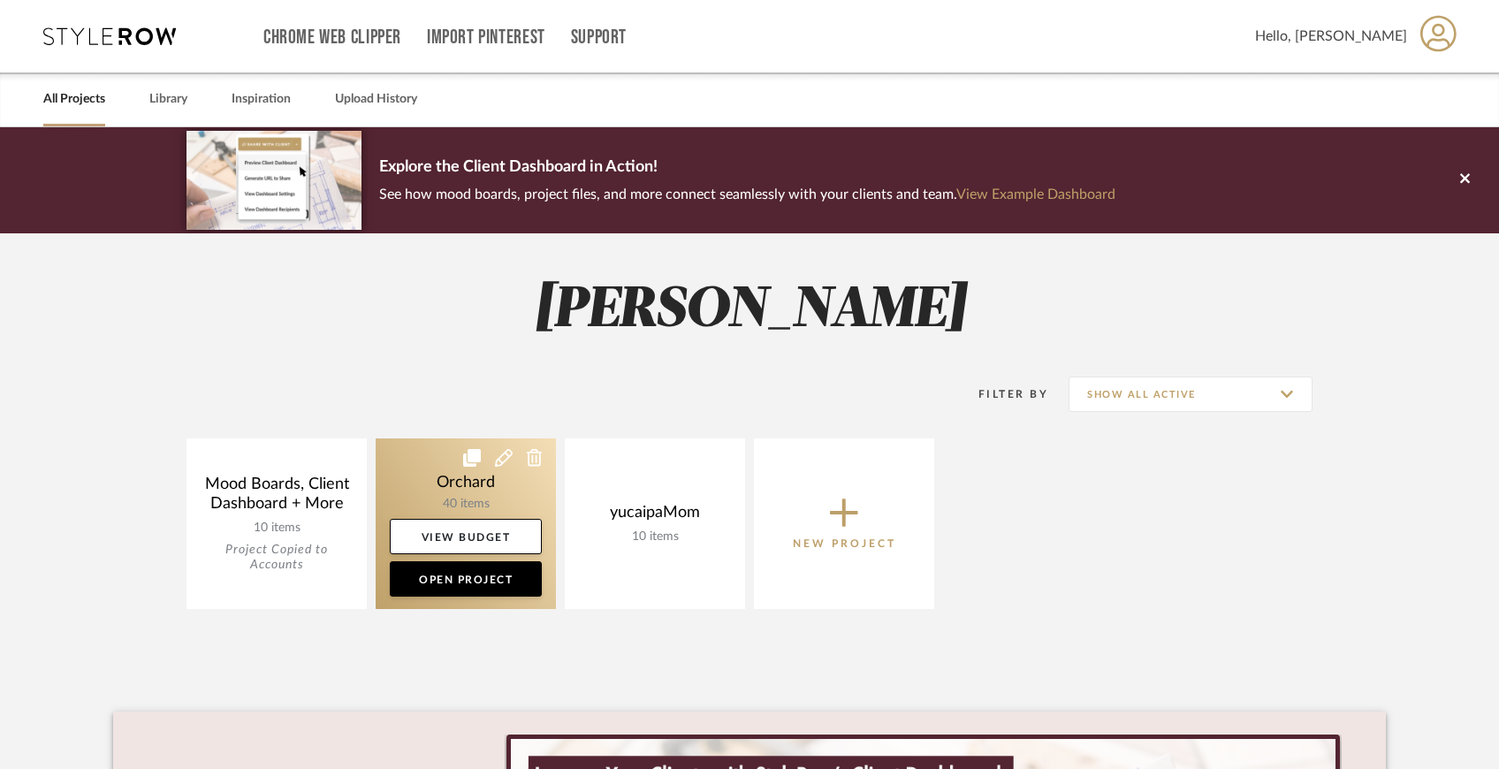
click at [513, 493] on link at bounding box center [466, 523] width 180 height 171
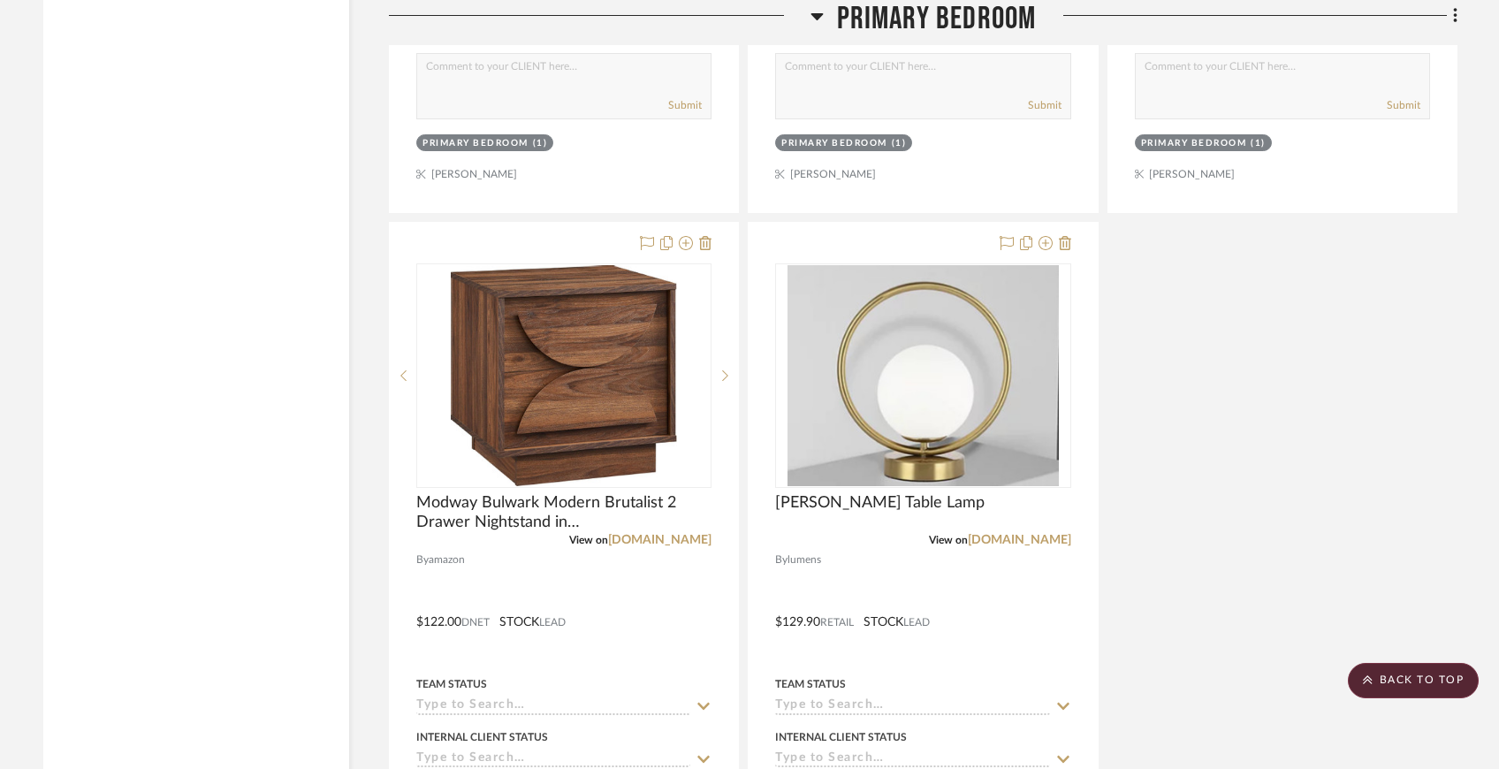
scroll to position [5625, 0]
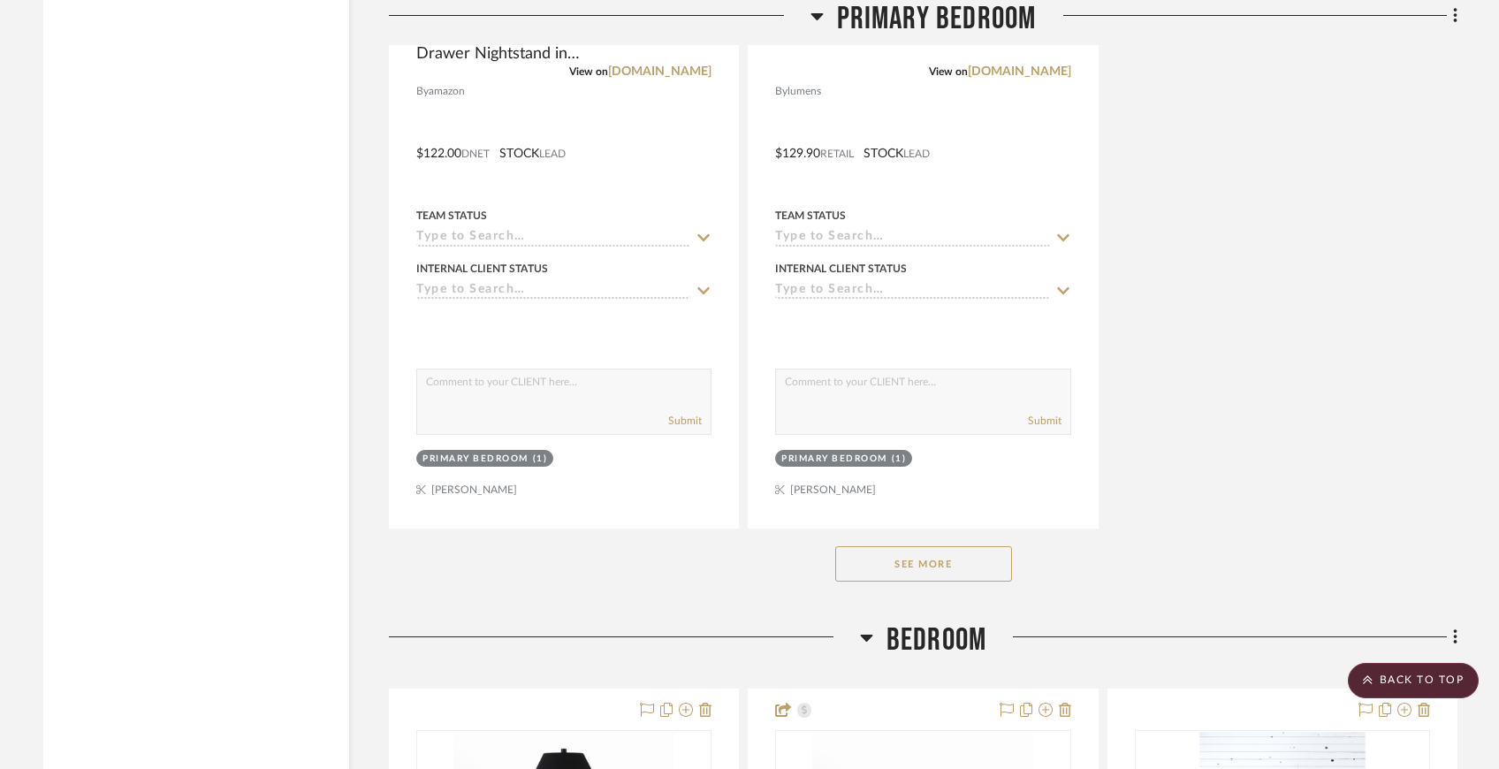
click at [841, 573] on button "See More" at bounding box center [923, 563] width 177 height 35
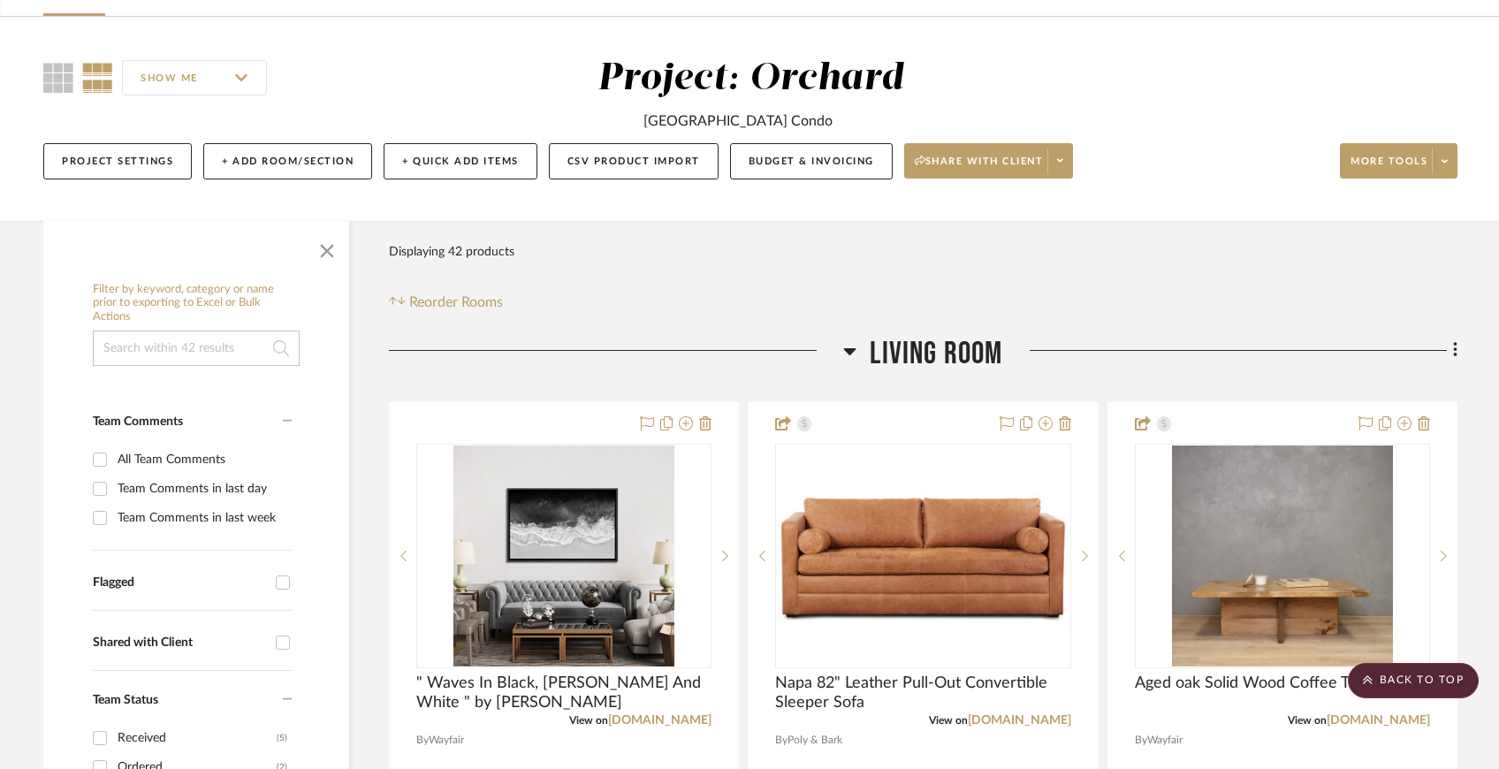
scroll to position [0, 0]
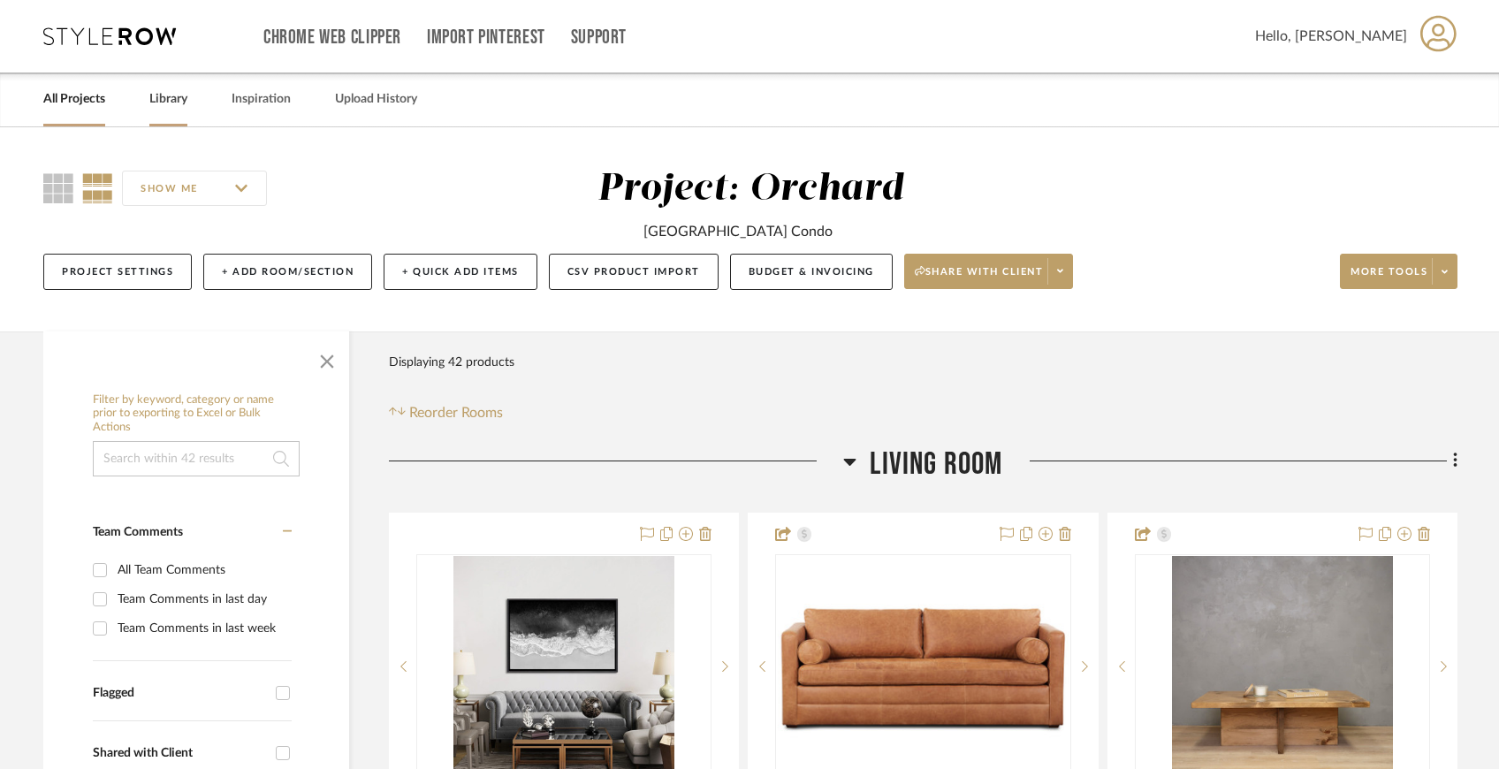
click at [175, 103] on link "Library" at bounding box center [168, 100] width 38 height 24
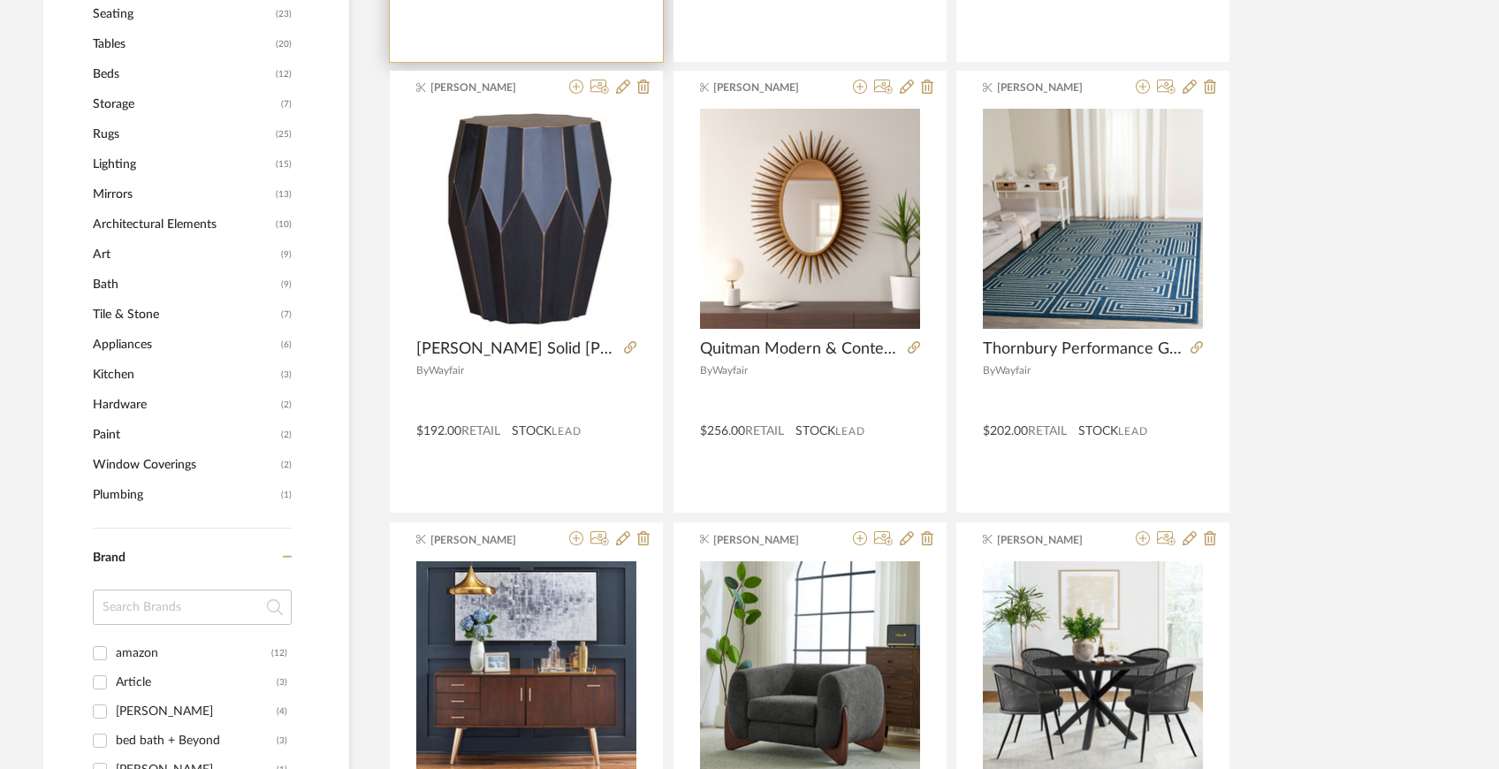
scroll to position [796, 0]
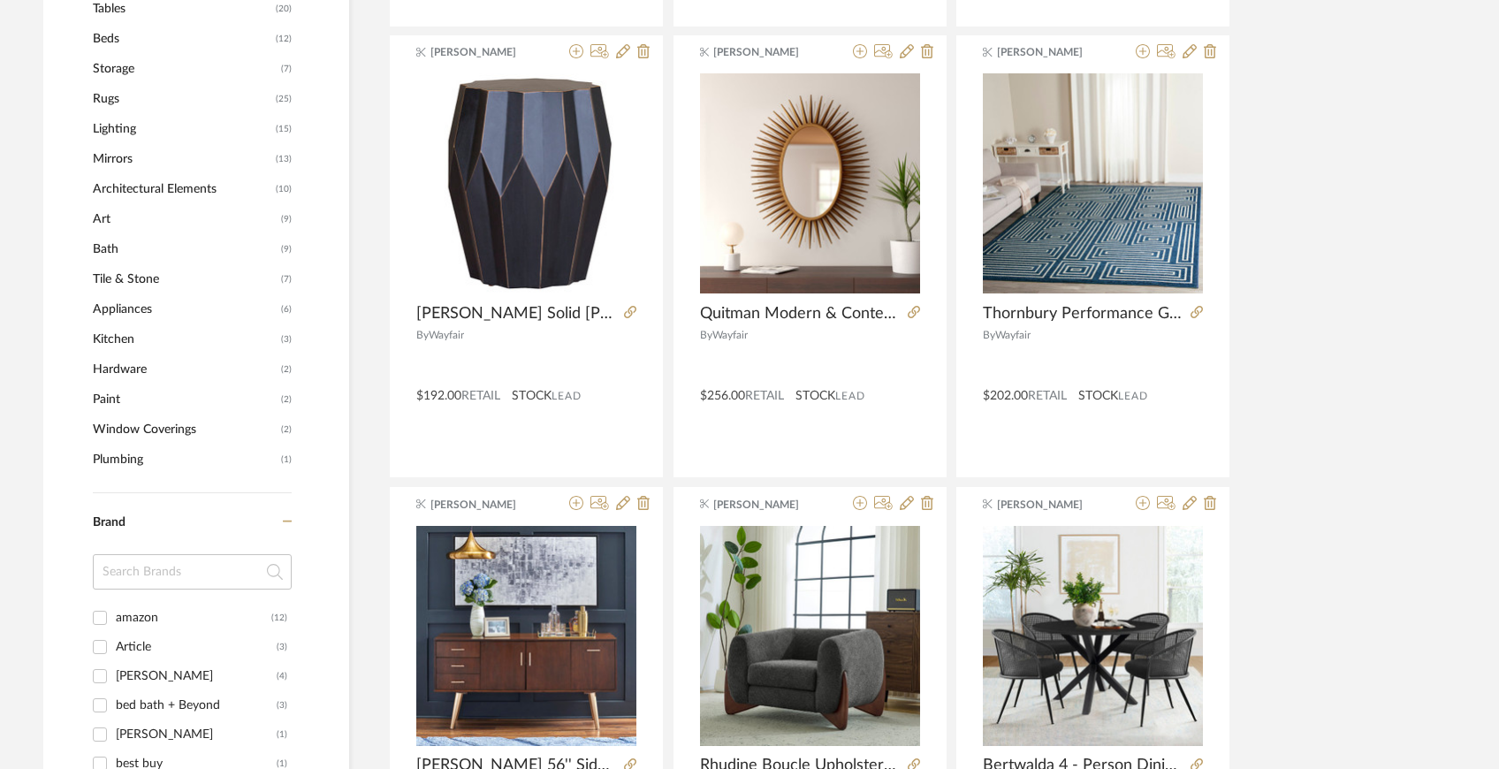
click at [134, 99] on span "Rugs" at bounding box center [182, 99] width 179 height 30
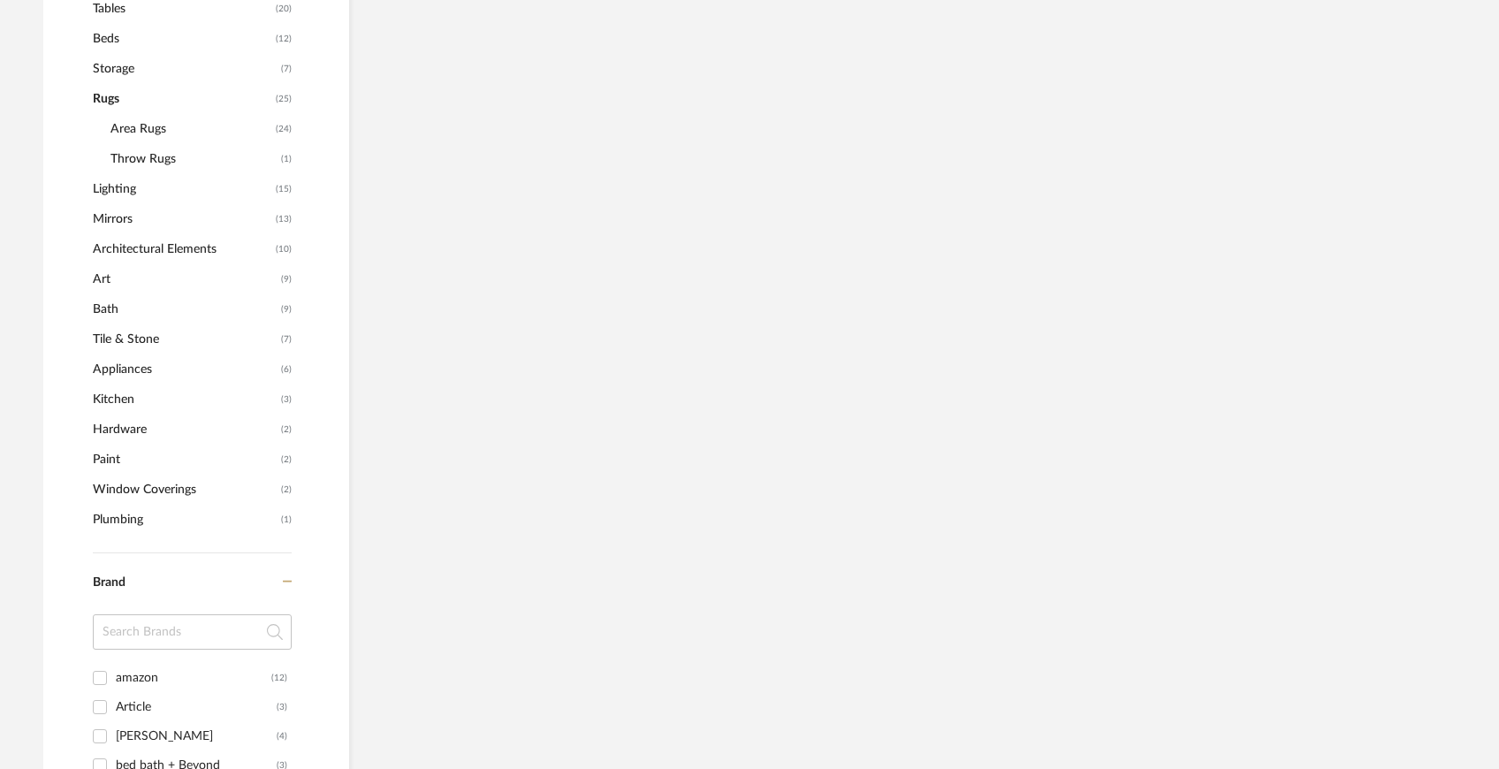
scroll to position [751, 0]
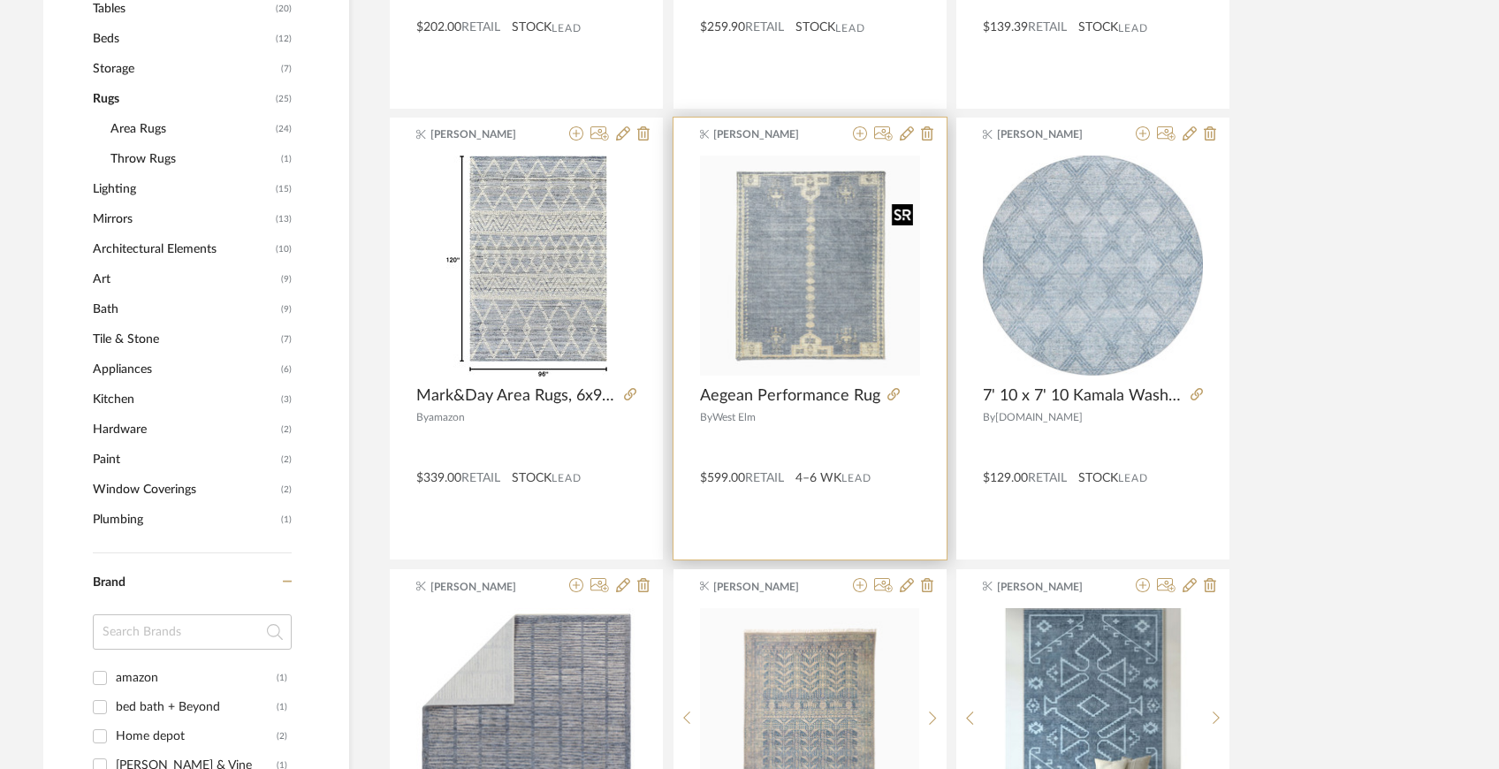
click at [0, 0] on img at bounding box center [0, 0] width 0 height 0
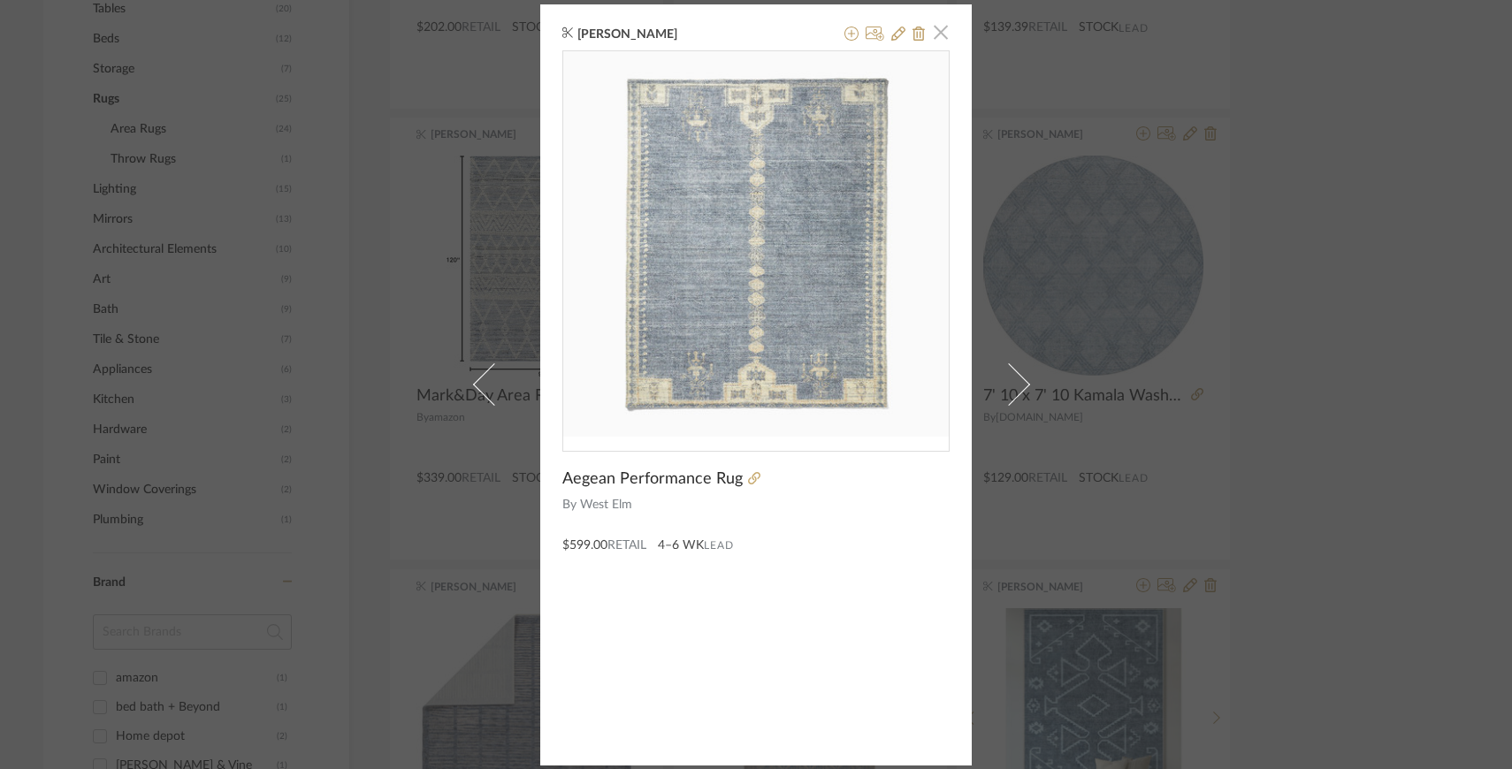
click at [933, 40] on span "button" at bounding box center [940, 32] width 35 height 35
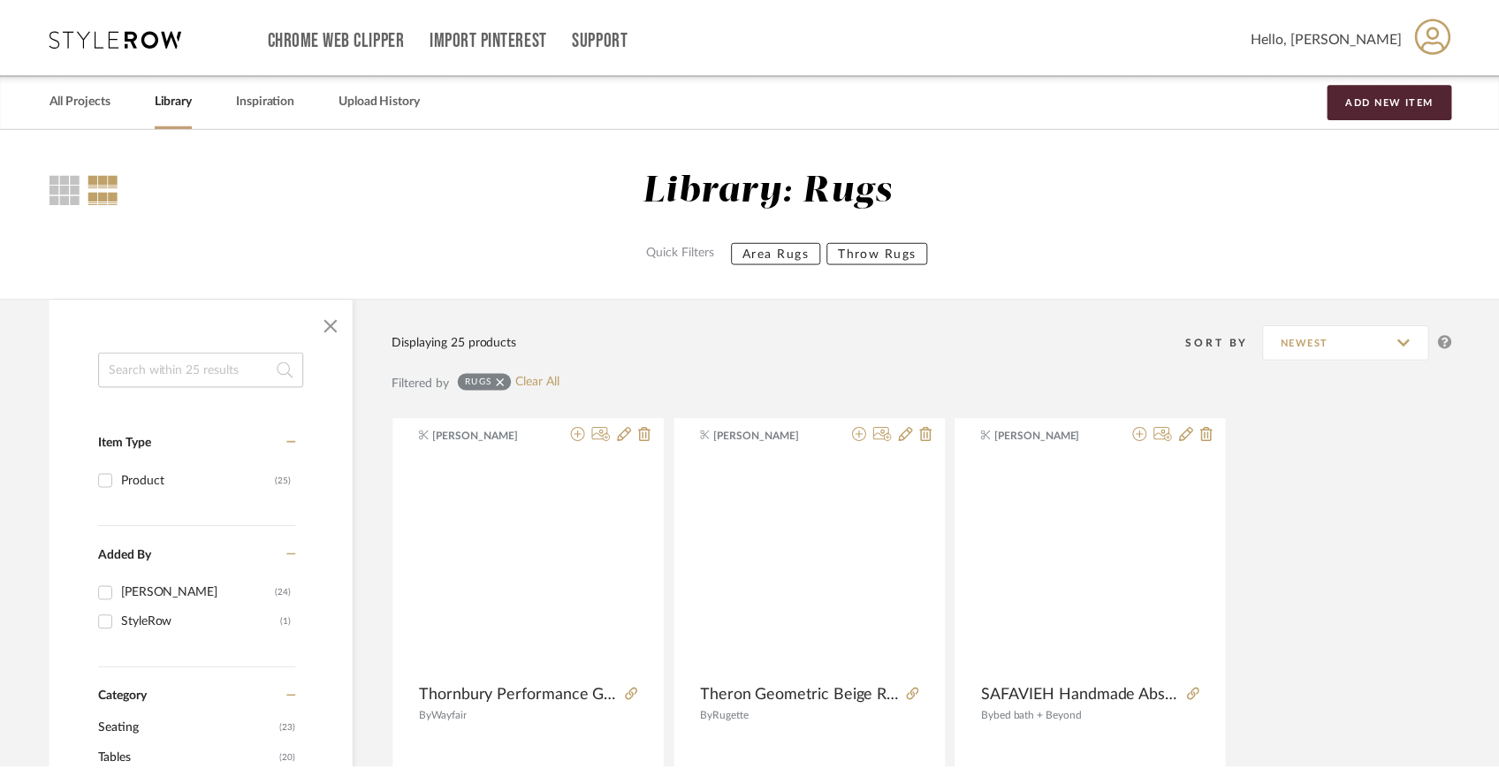
scroll to position [751, 0]
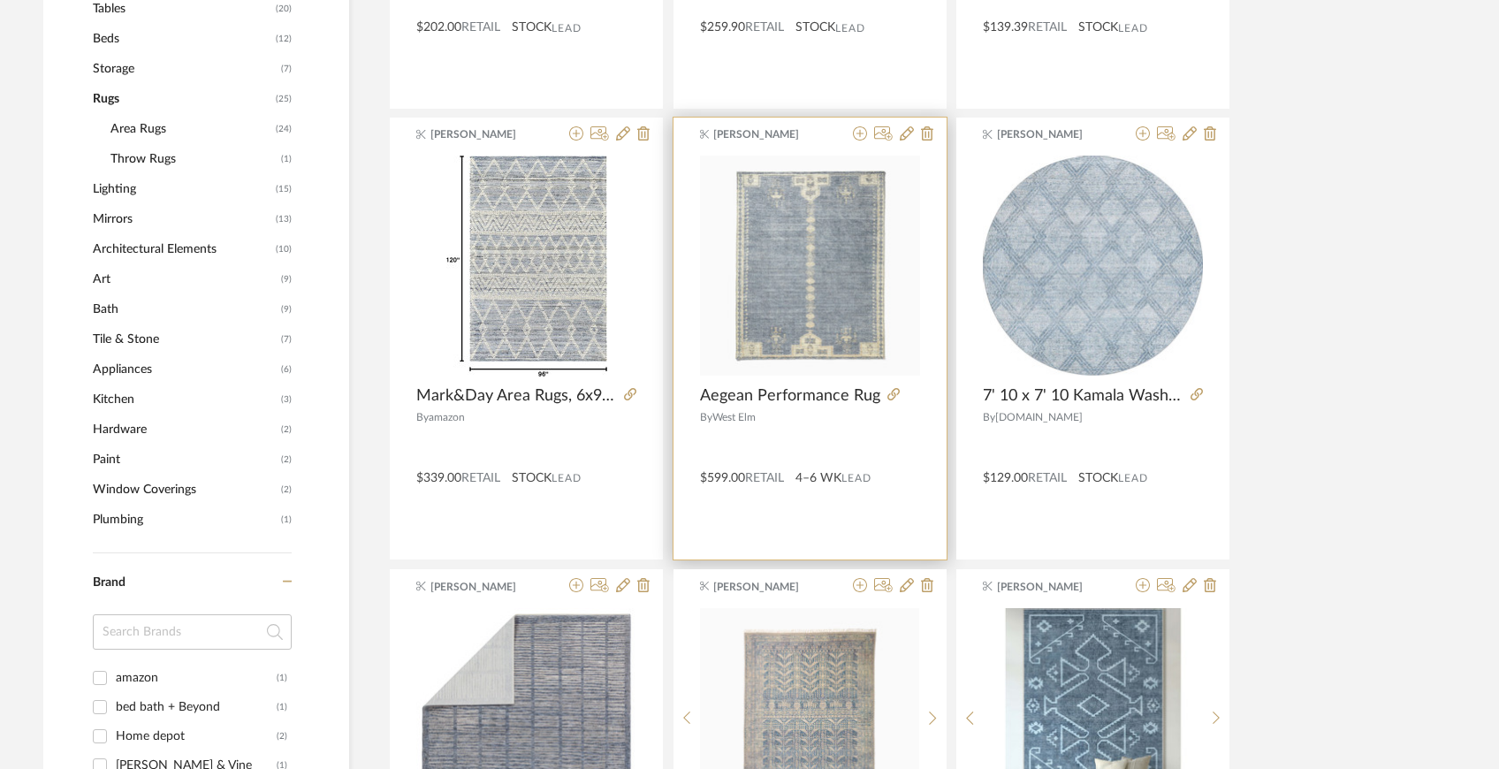
click at [735, 415] on span "West Elm" at bounding box center [733, 417] width 43 height 11
click at [845, 207] on img "0" at bounding box center [810, 266] width 220 height 220
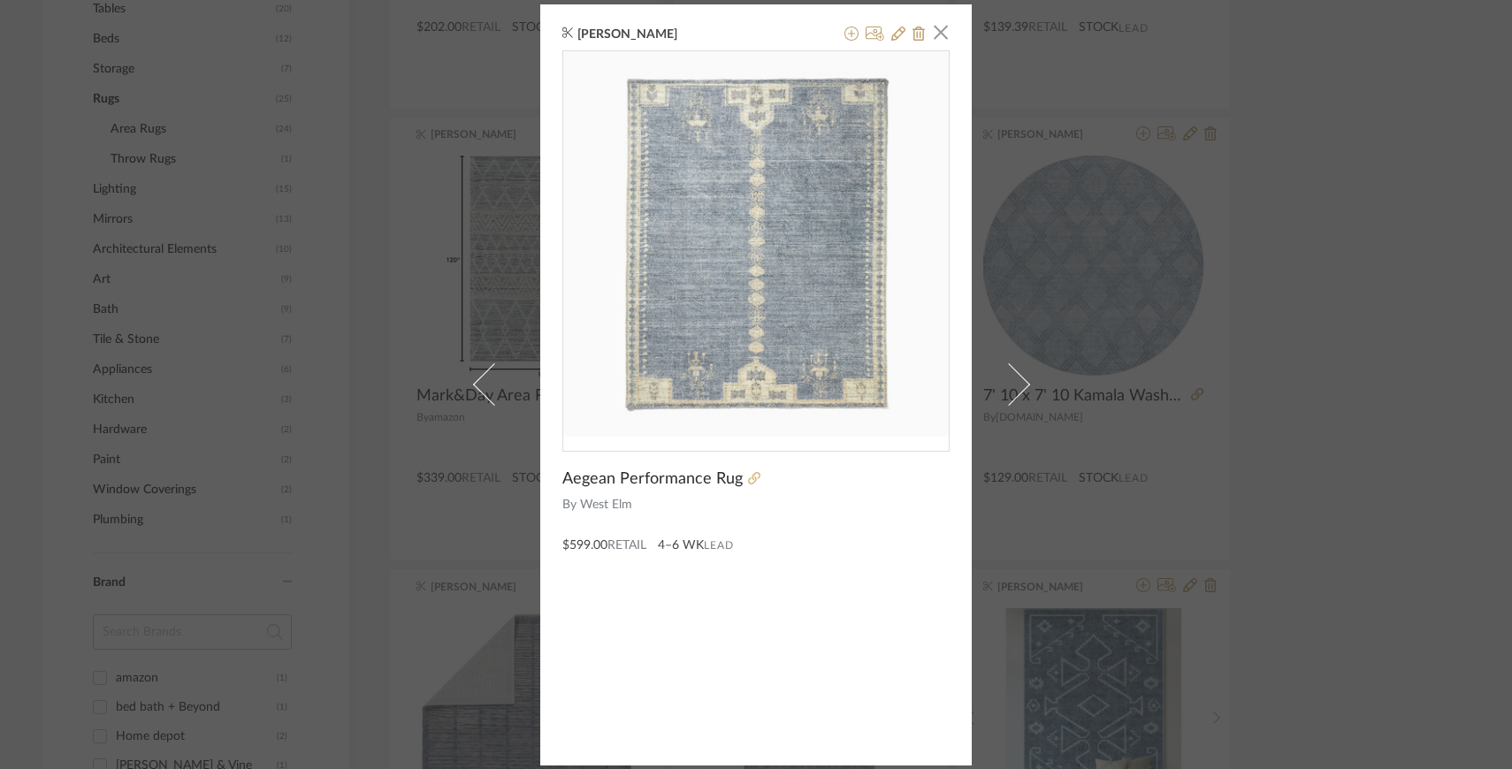
click at [748, 478] on icon at bounding box center [754, 478] width 12 height 12
click at [936, 40] on span "button" at bounding box center [940, 32] width 35 height 35
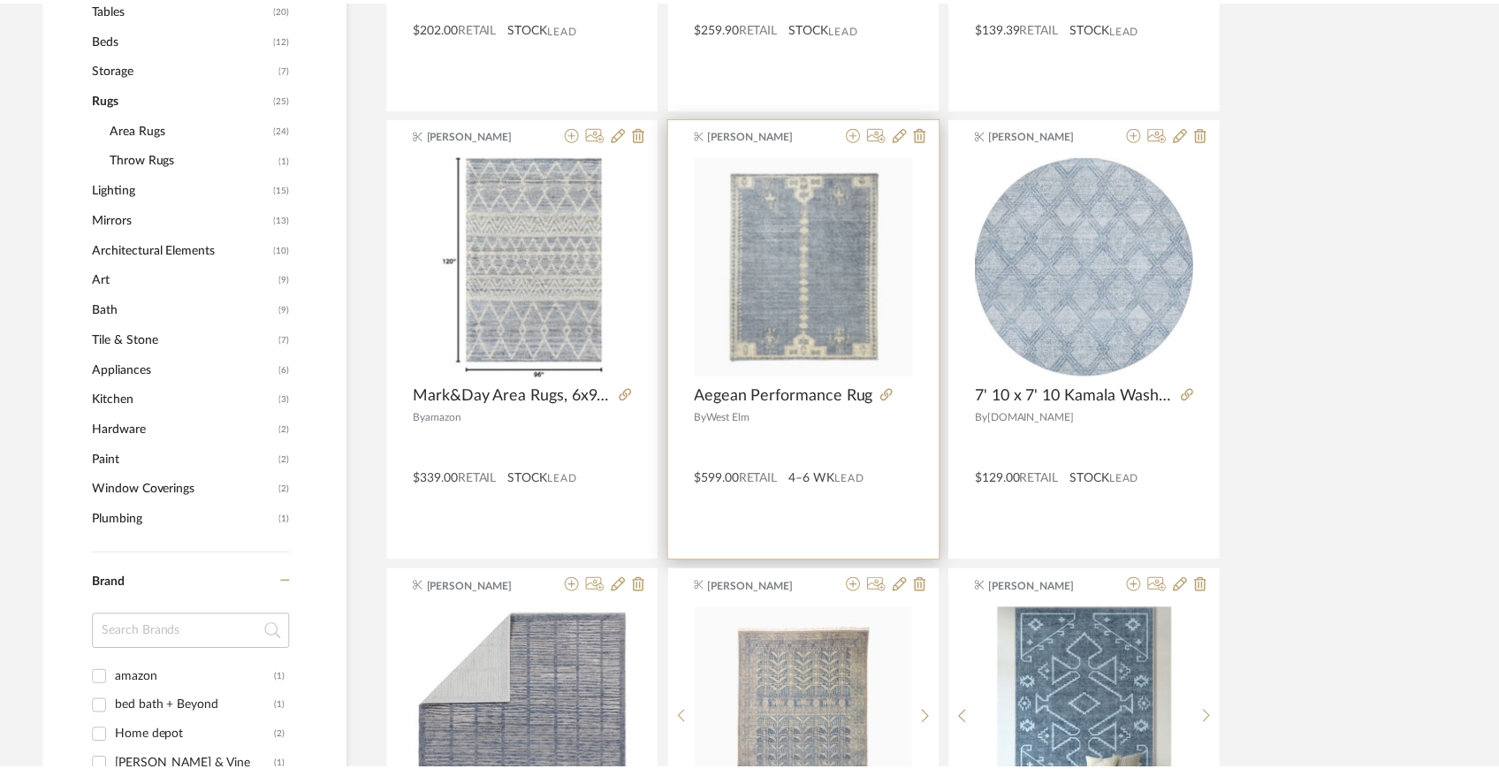
scroll to position [751, 0]
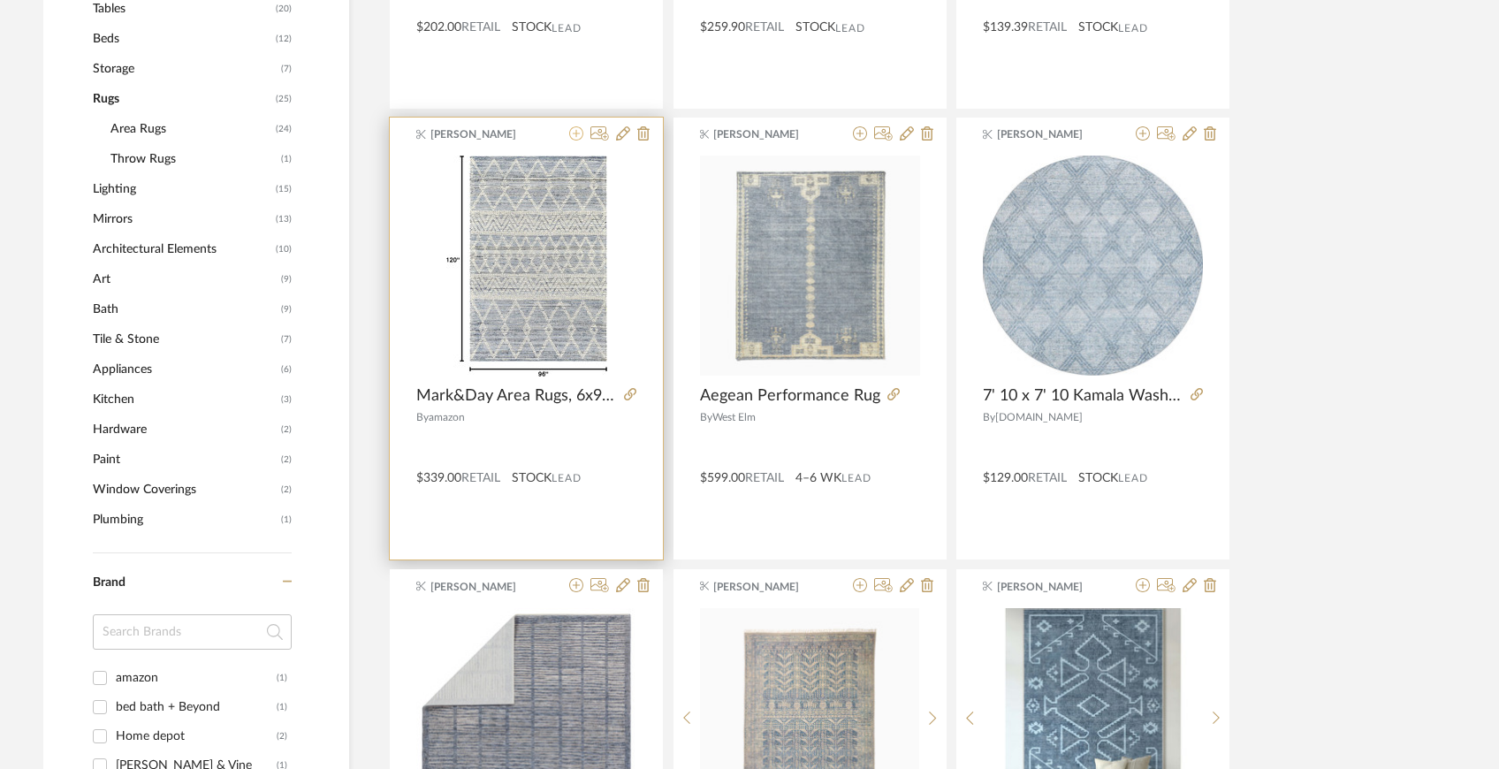
click at [574, 132] on icon at bounding box center [576, 133] width 14 height 14
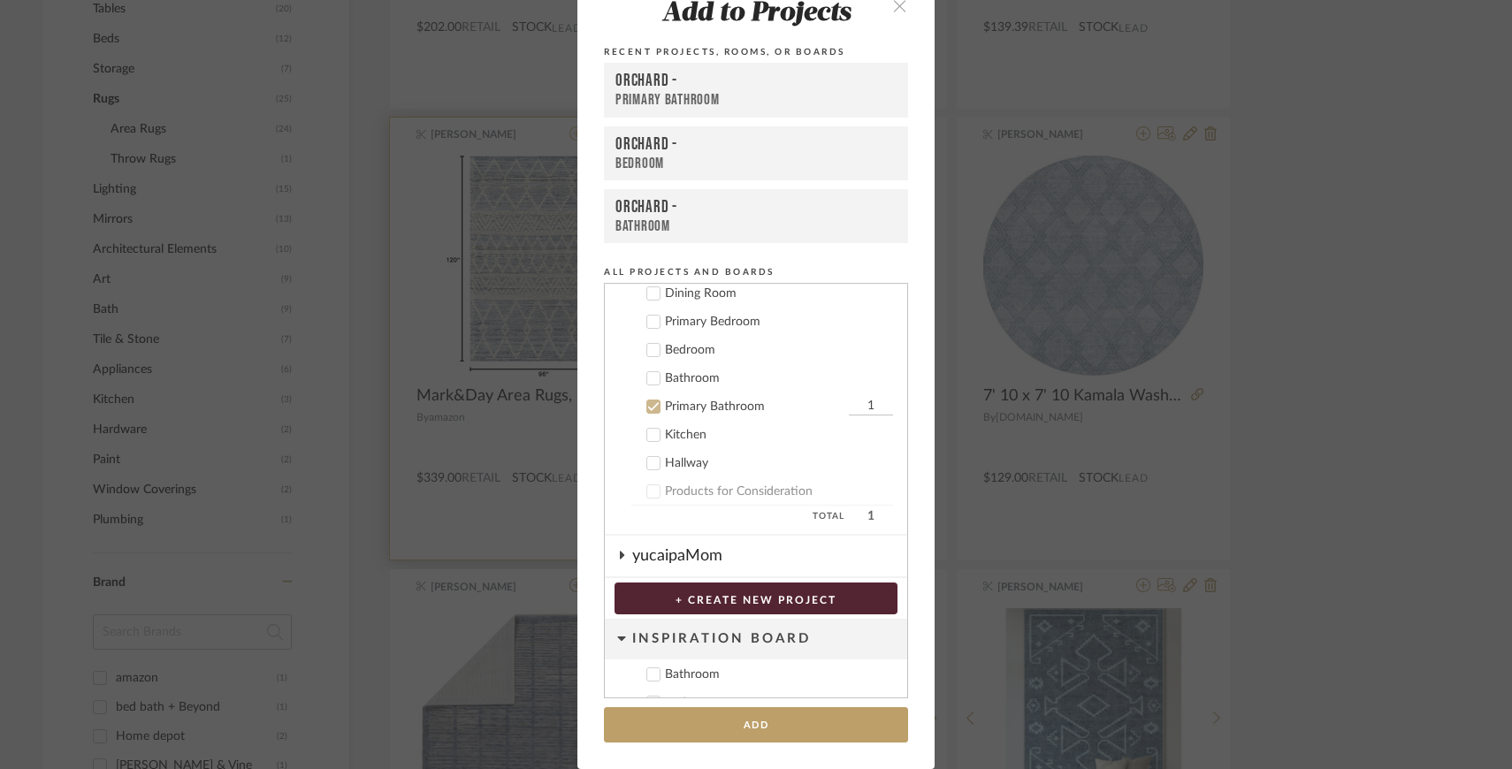
scroll to position [151, 0]
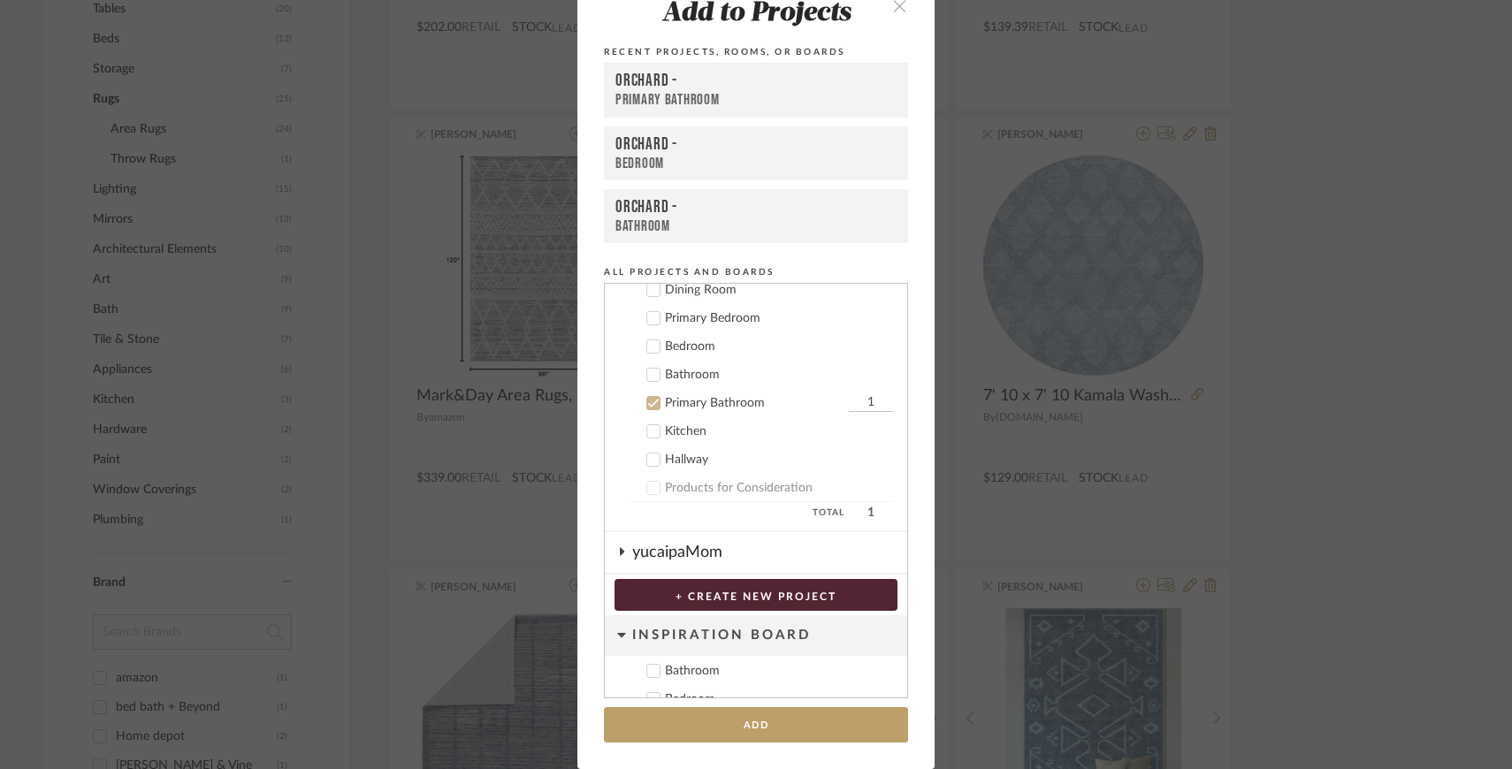
click at [647, 400] on icon at bounding box center [653, 403] width 12 height 12
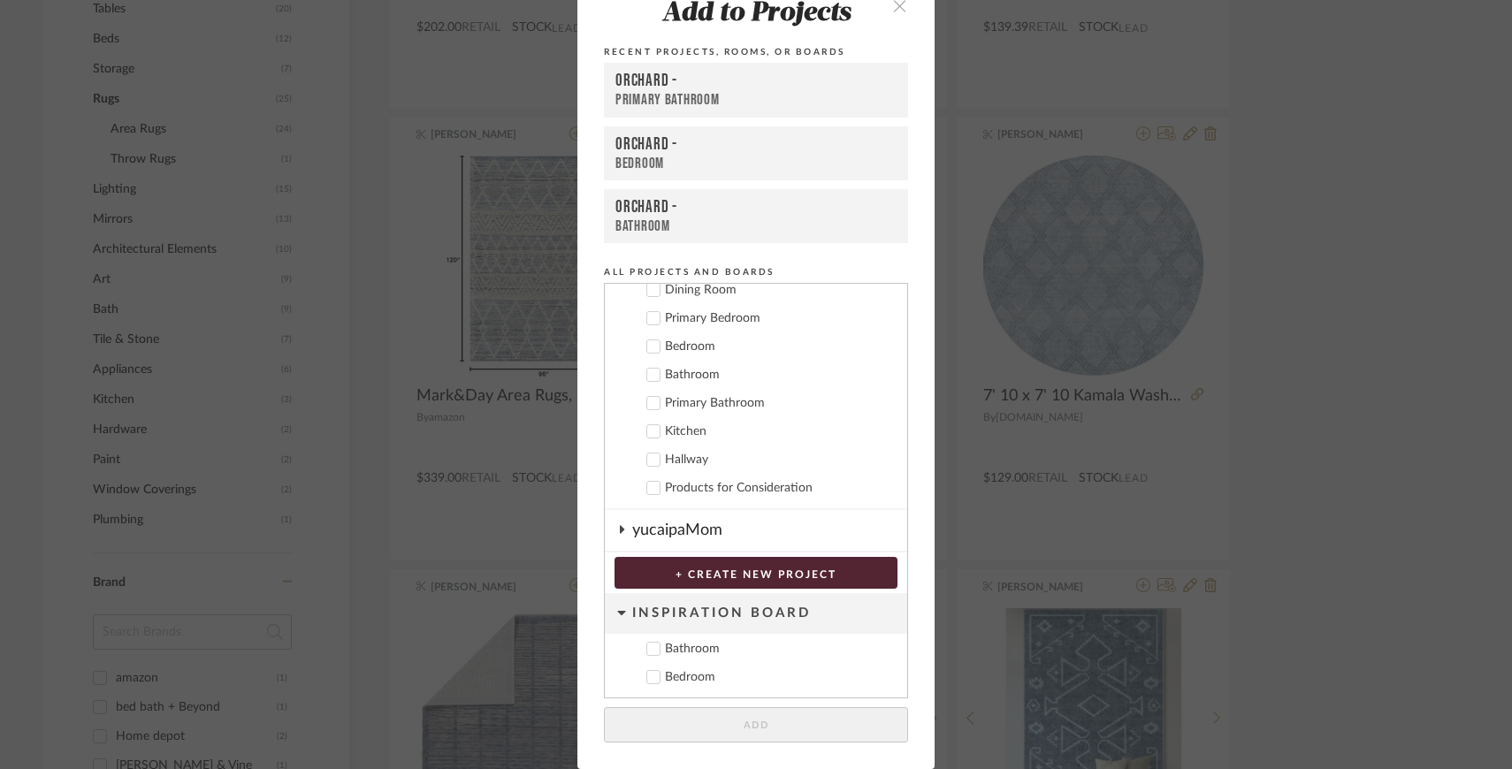
click at [647, 316] on icon at bounding box center [653, 318] width 12 height 12
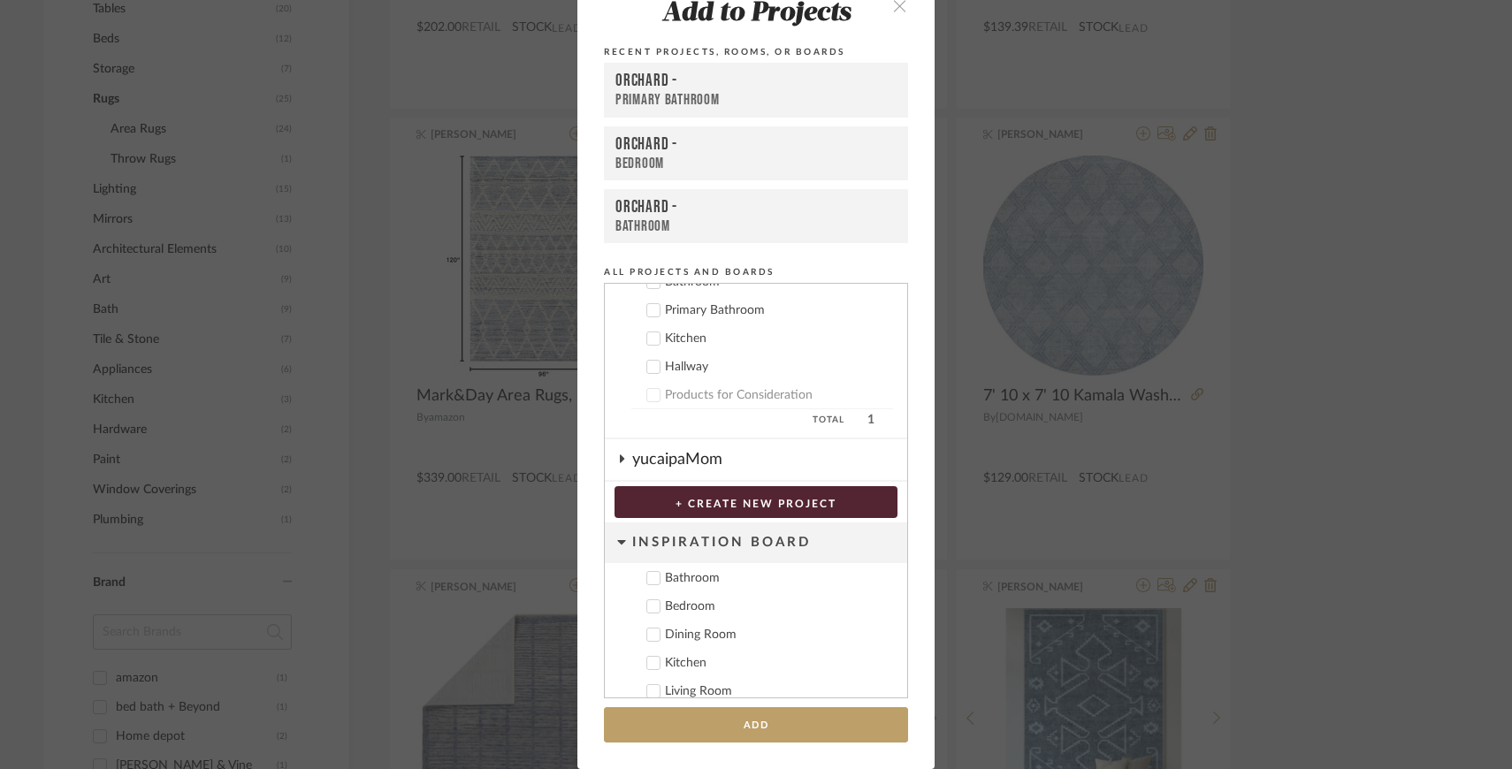
scroll to position [258, 0]
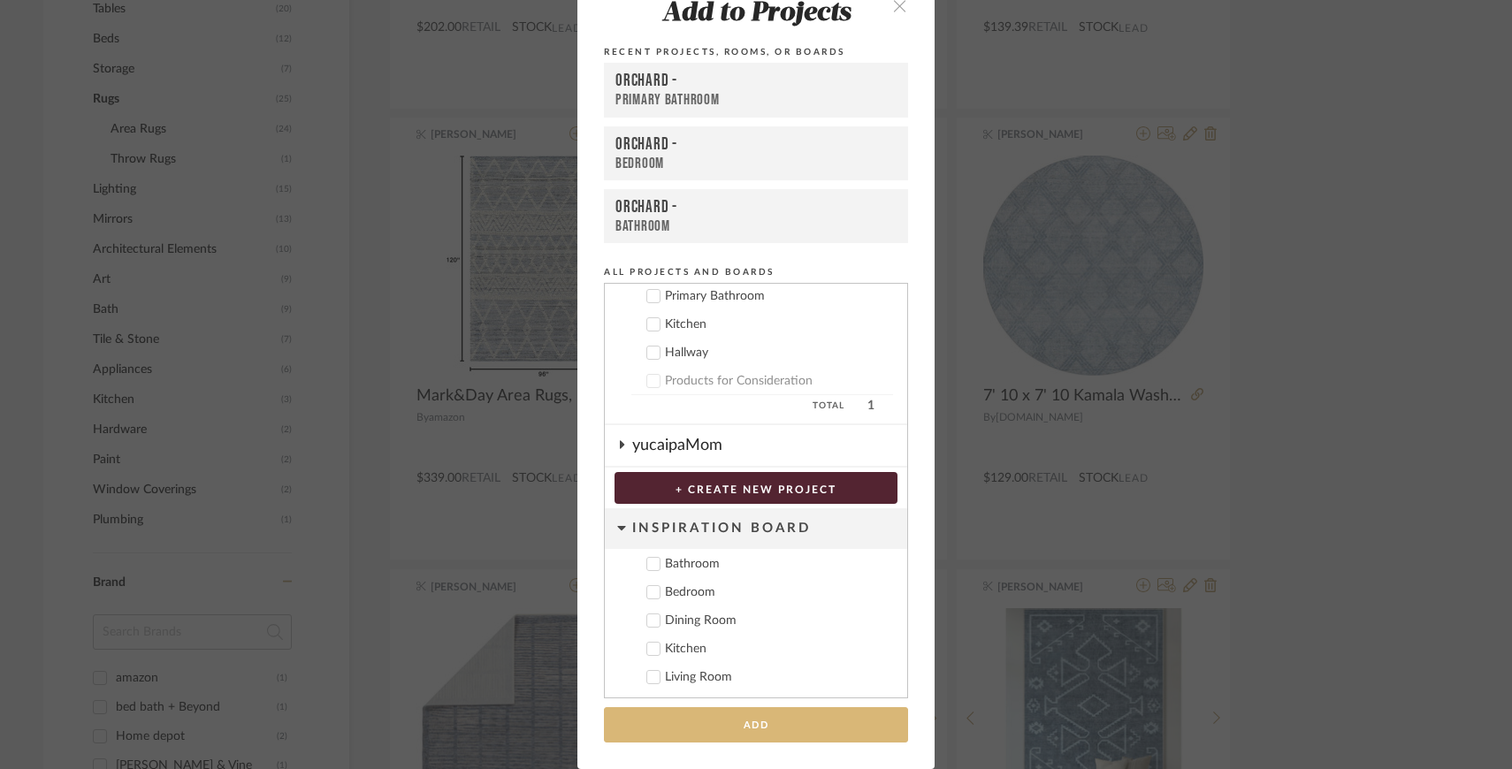
click at [788, 727] on button "Add" at bounding box center [756, 725] width 304 height 36
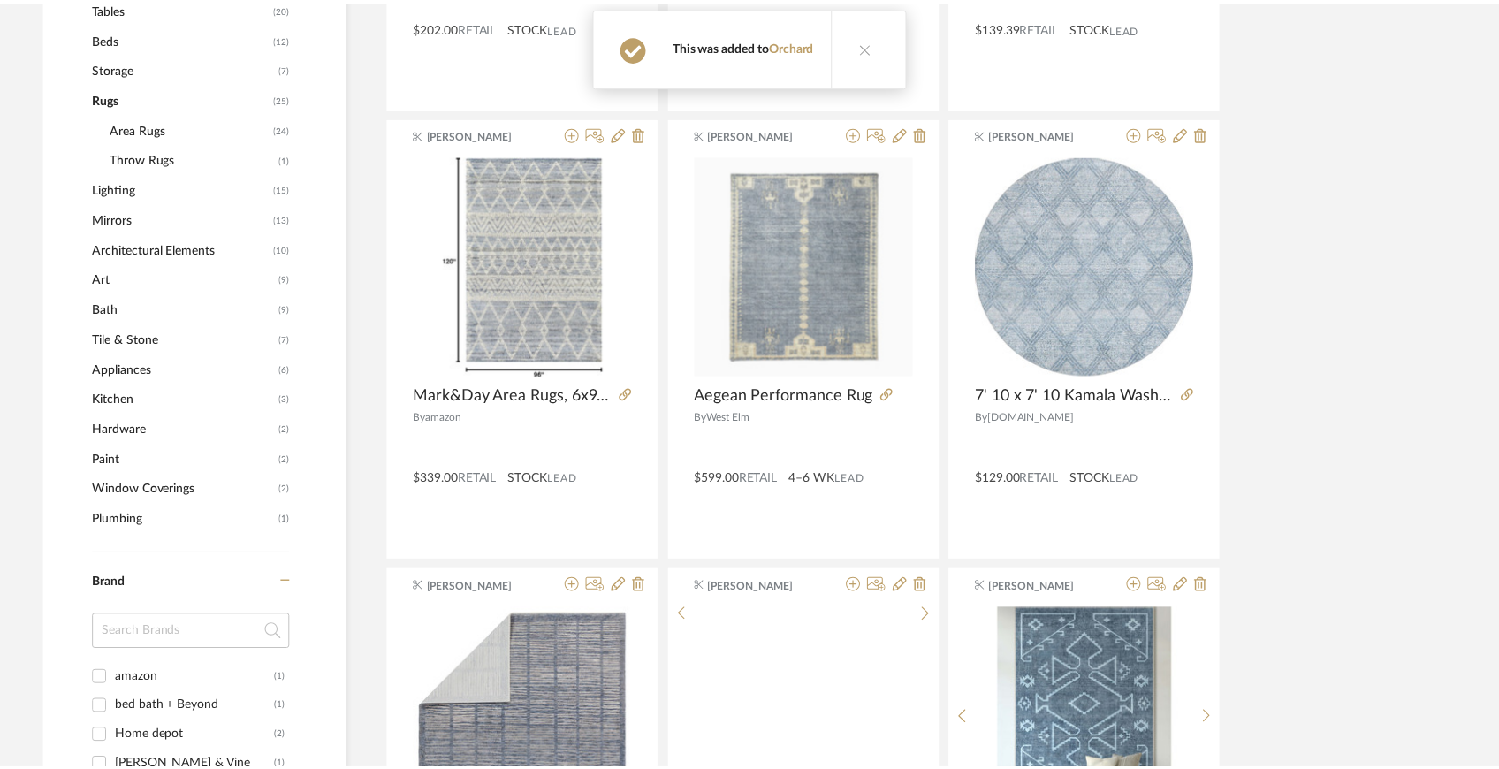
scroll to position [751, 0]
